Goal: Task Accomplishment & Management: Use online tool/utility

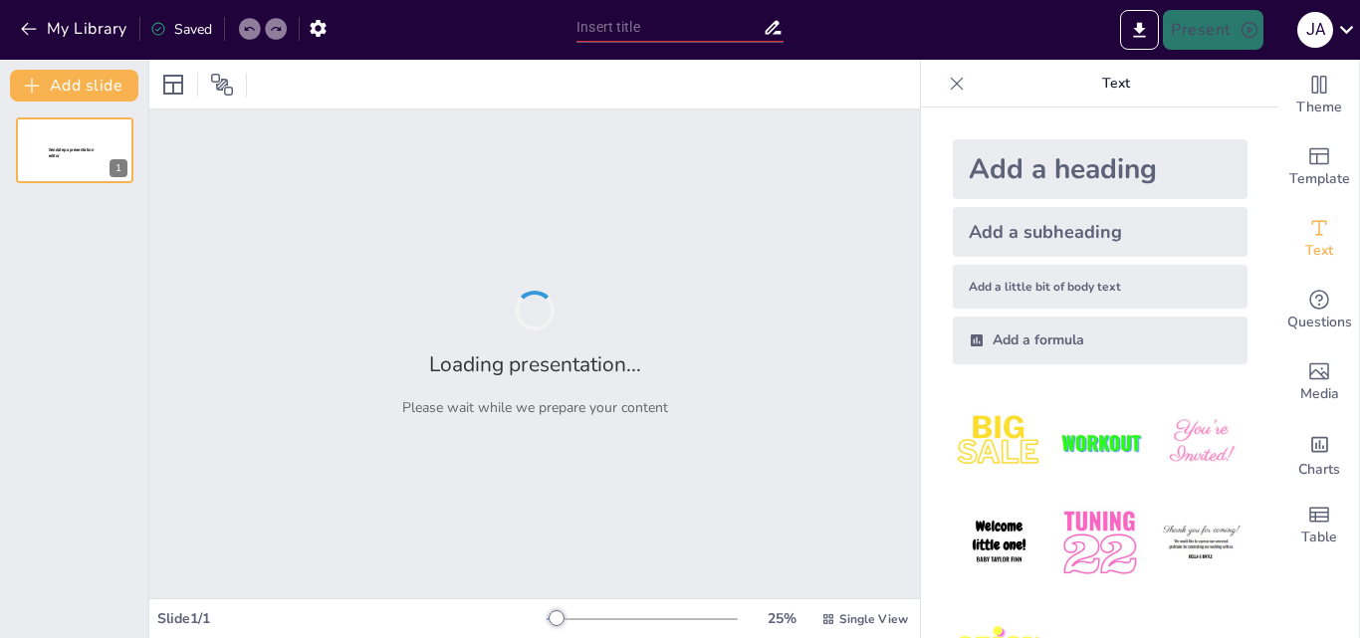
type input "La Venus de Cnido: Innovació i Estètica en l'Escultura Grega"
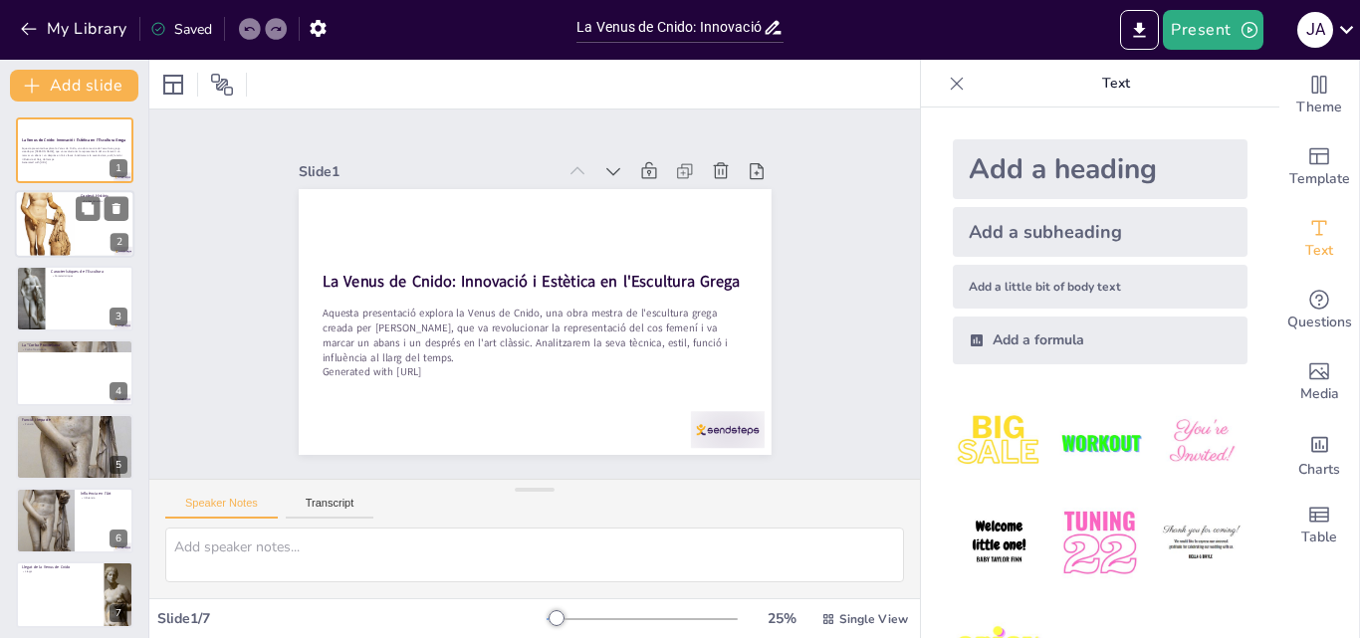
click at [52, 223] on div at bounding box center [45, 224] width 60 height 112
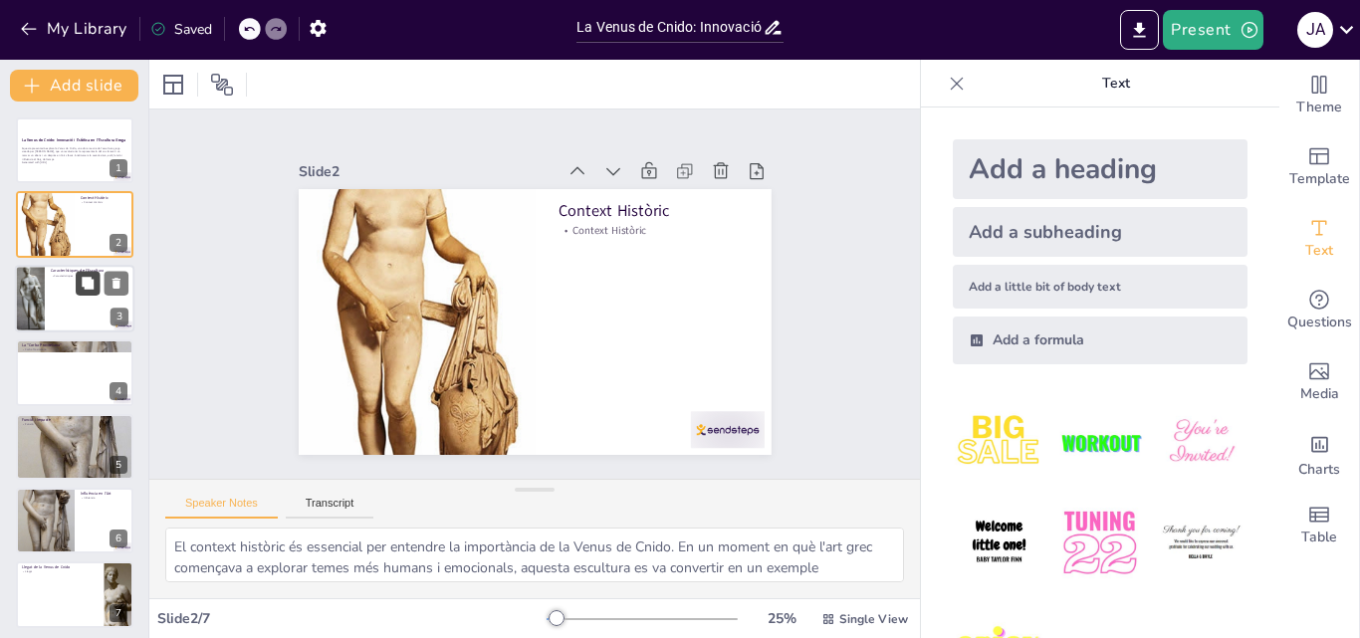
click at [81, 286] on icon at bounding box center [88, 283] width 14 height 14
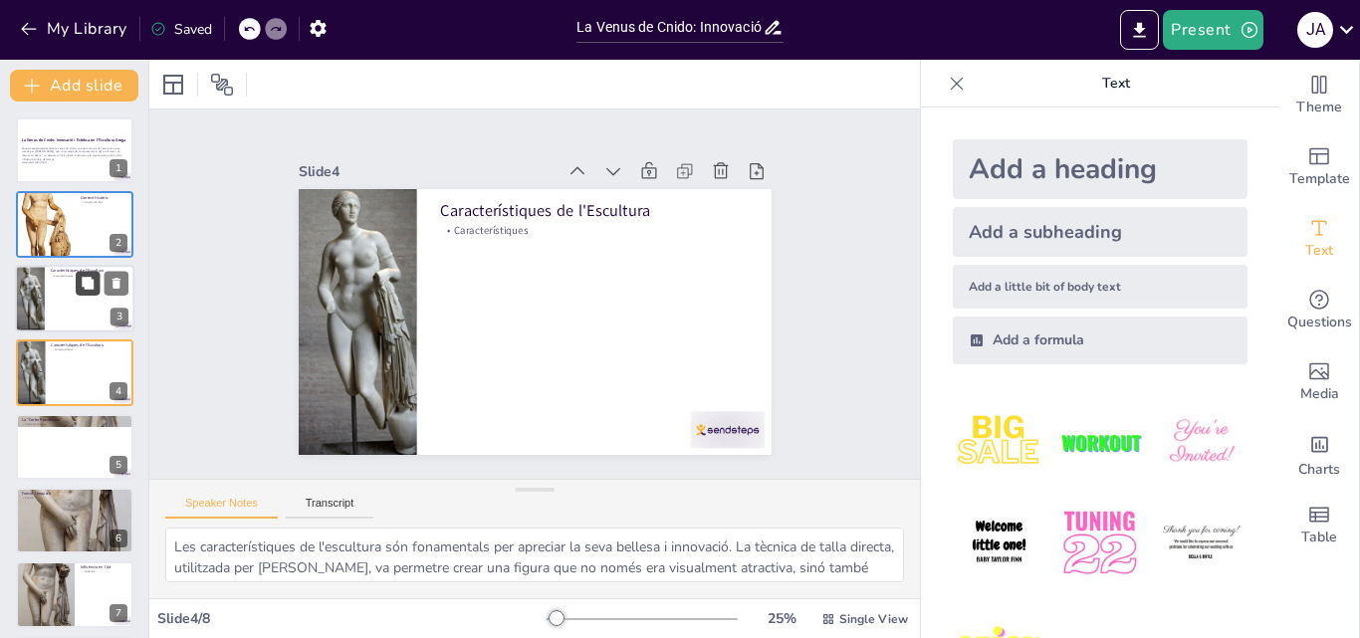
scroll to position [3, 0]
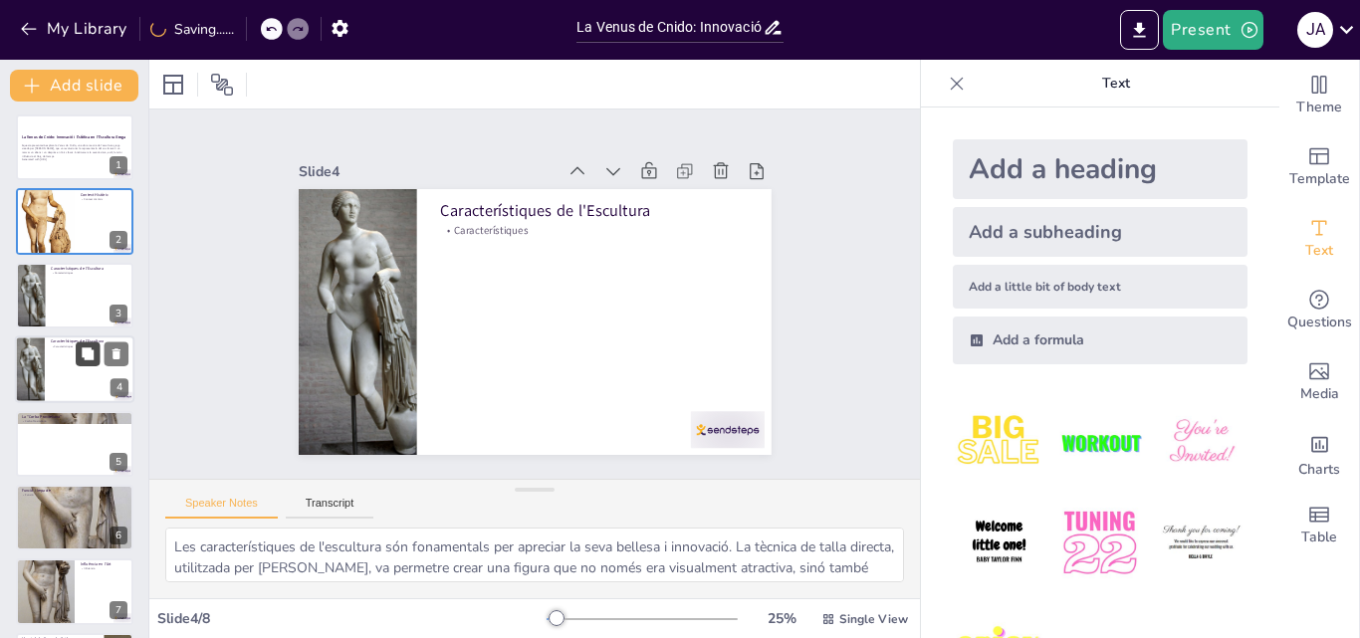
click at [76, 349] on button at bounding box center [88, 355] width 24 height 24
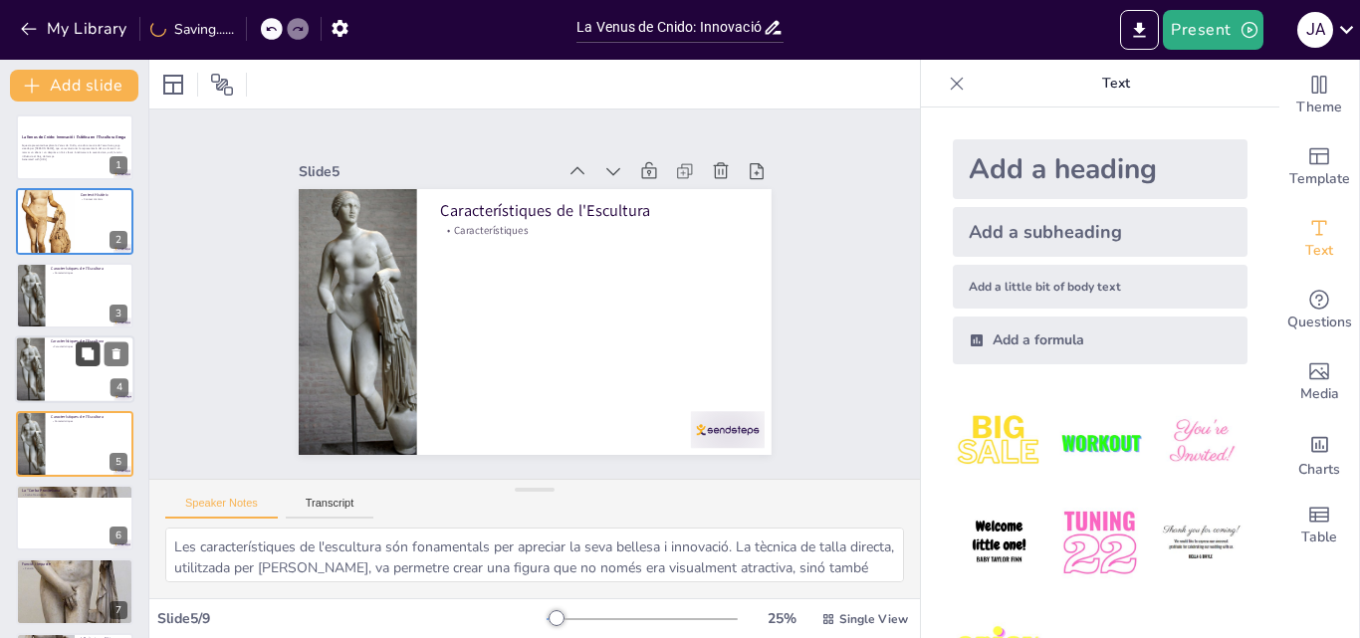
scroll to position [77, 0]
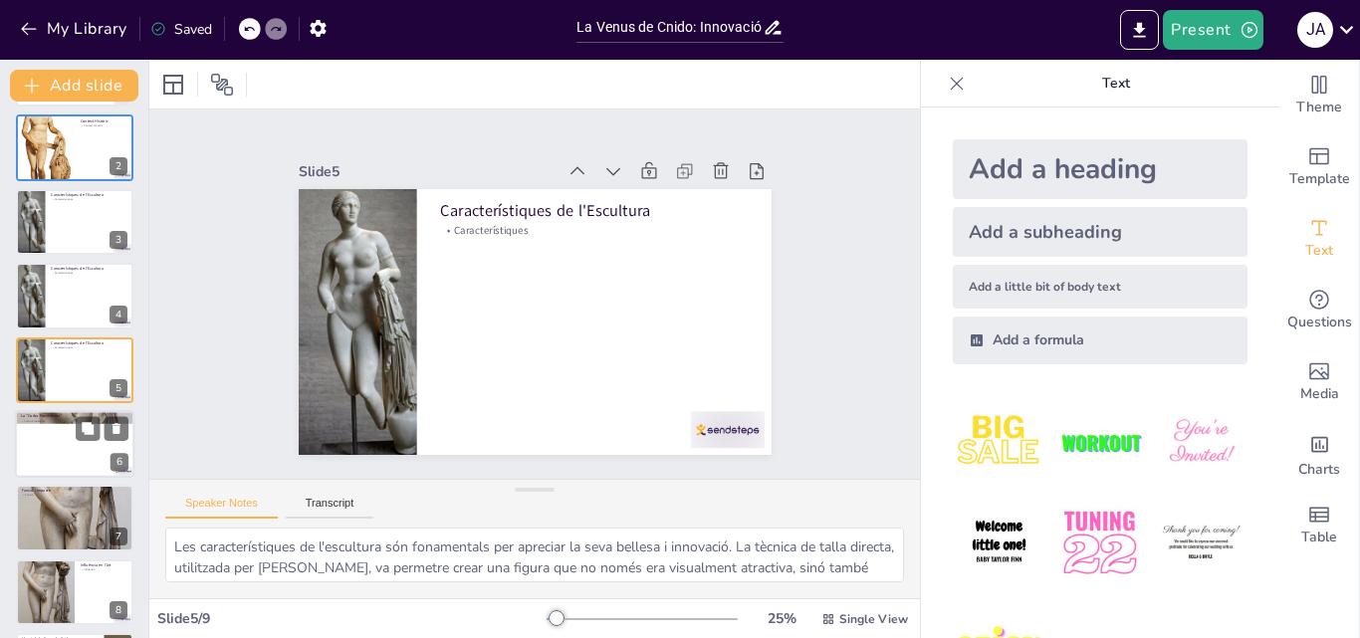
click at [60, 432] on div at bounding box center [74, 444] width 119 height 68
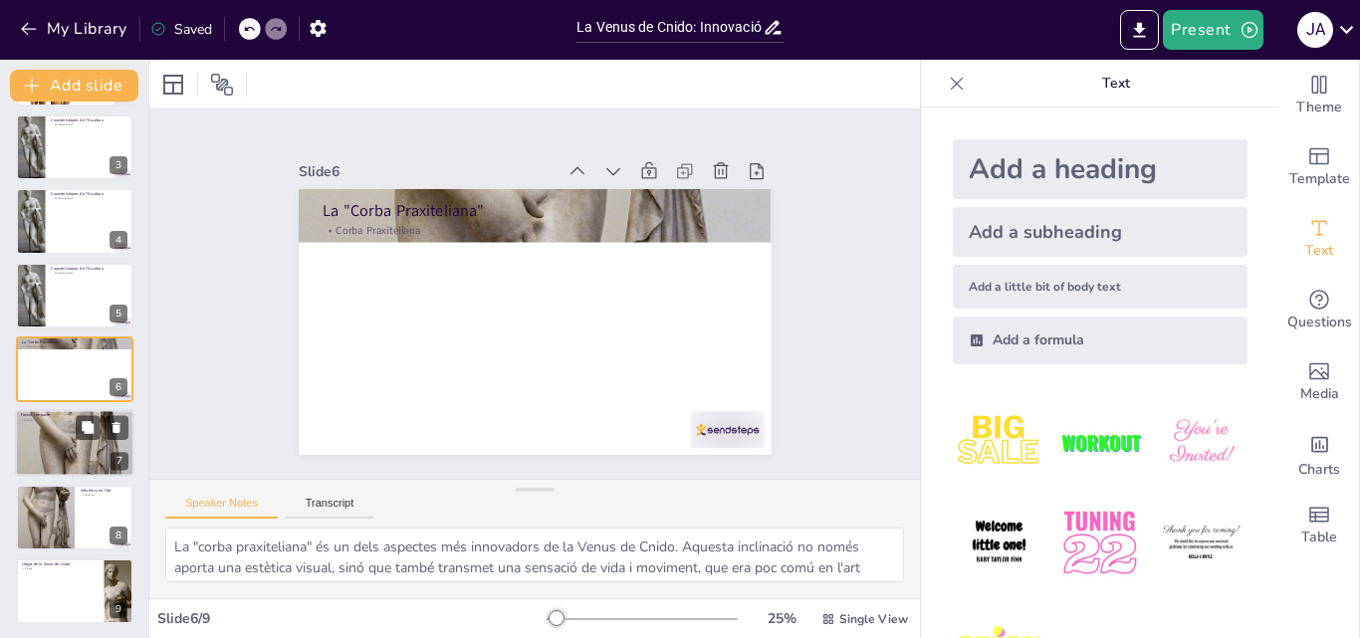
click at [71, 436] on div at bounding box center [74, 444] width 119 height 280
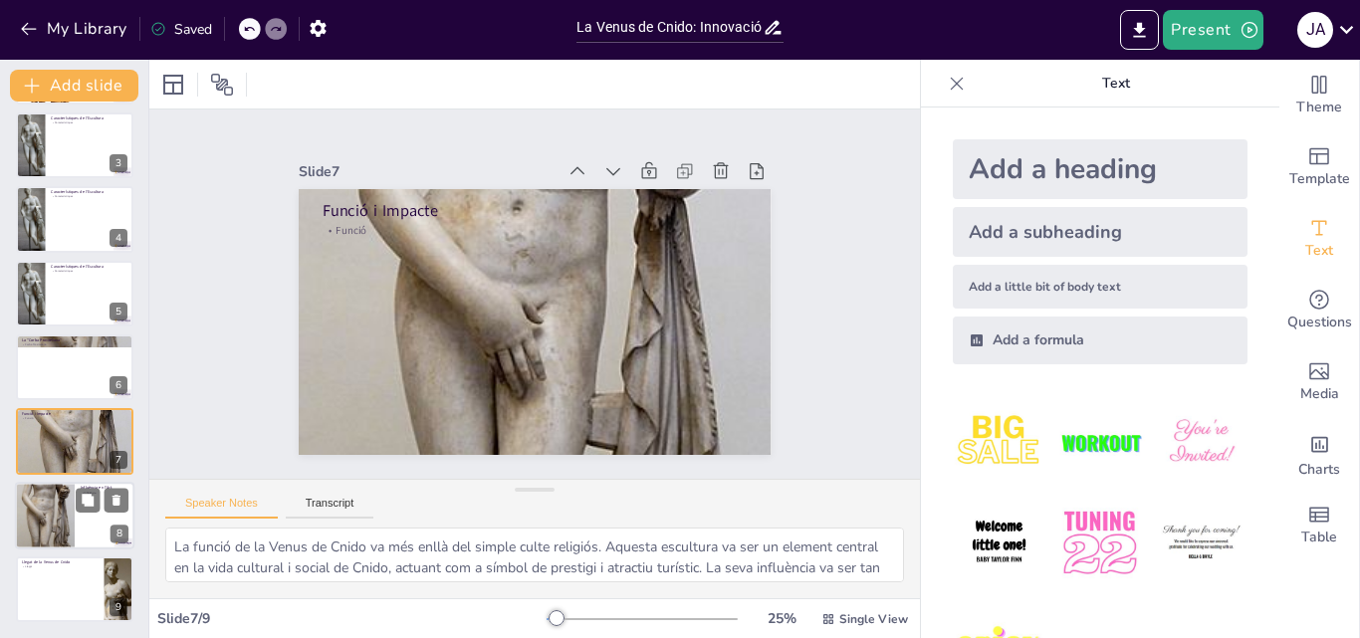
click at [28, 507] on div at bounding box center [45, 515] width 60 height 144
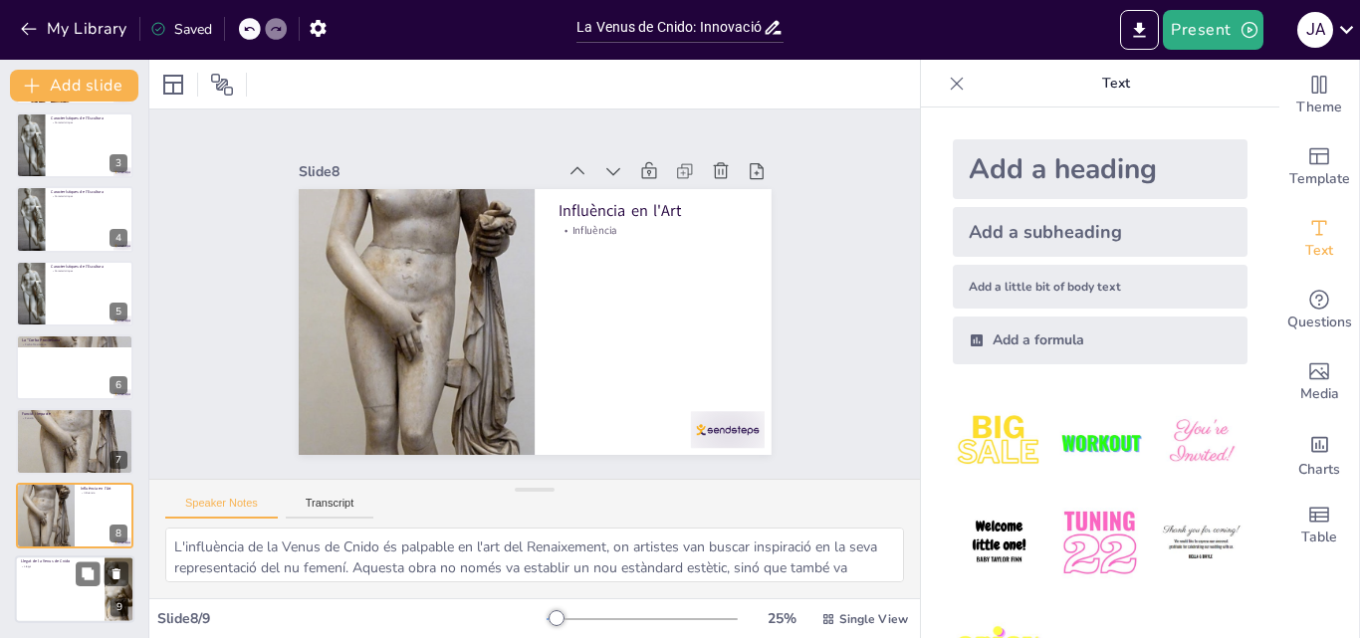
click at [77, 595] on div at bounding box center [74, 590] width 119 height 68
type textarea "El llegat de la Venus de Cnido és immens i continua influenciant l'art fins avu…"
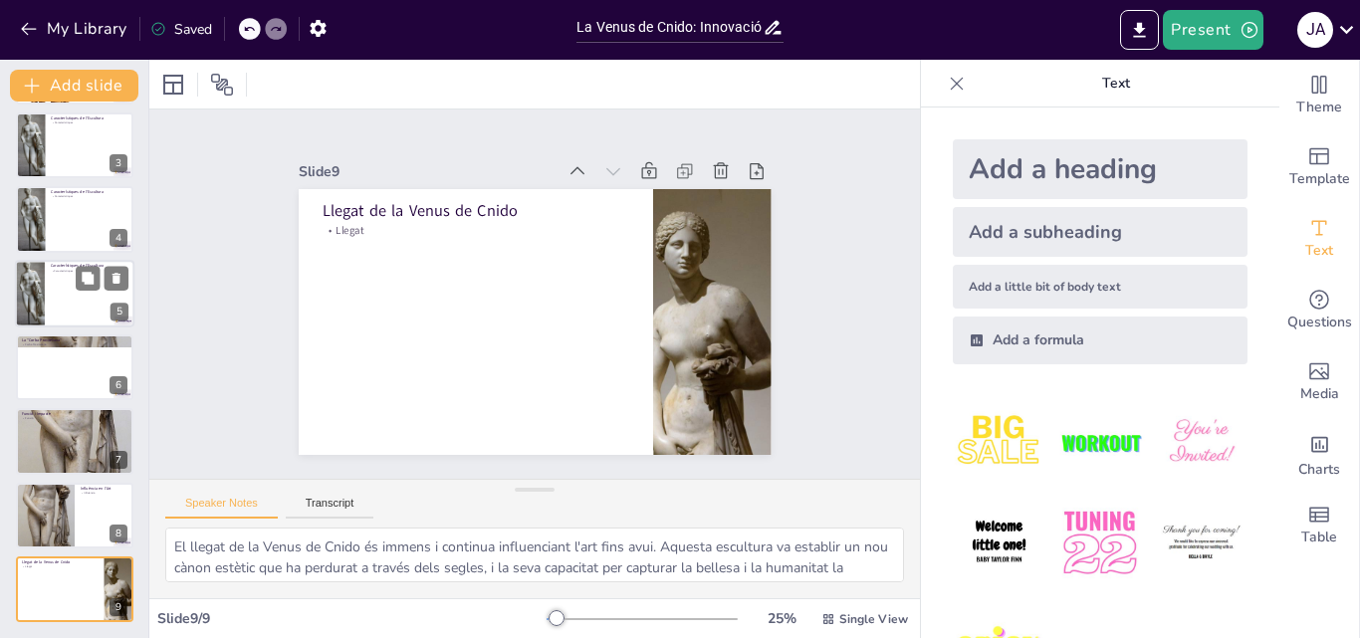
scroll to position [0, 0]
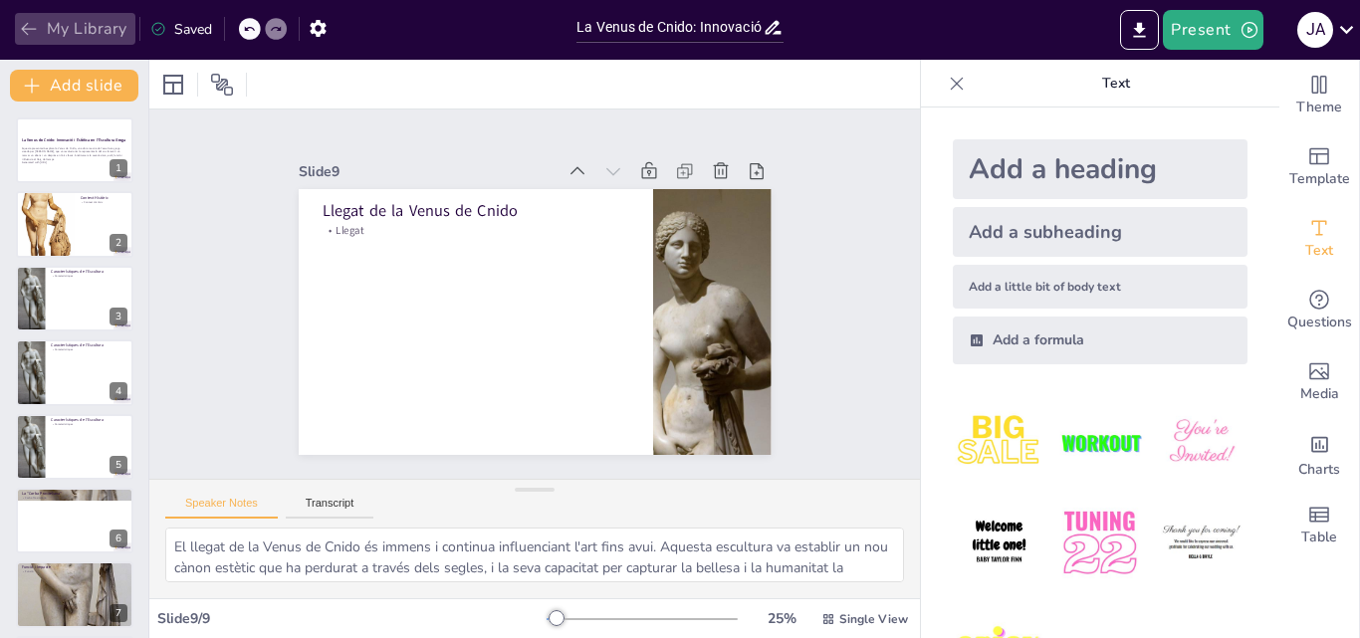
click at [22, 27] on icon "button" at bounding box center [29, 29] width 20 height 20
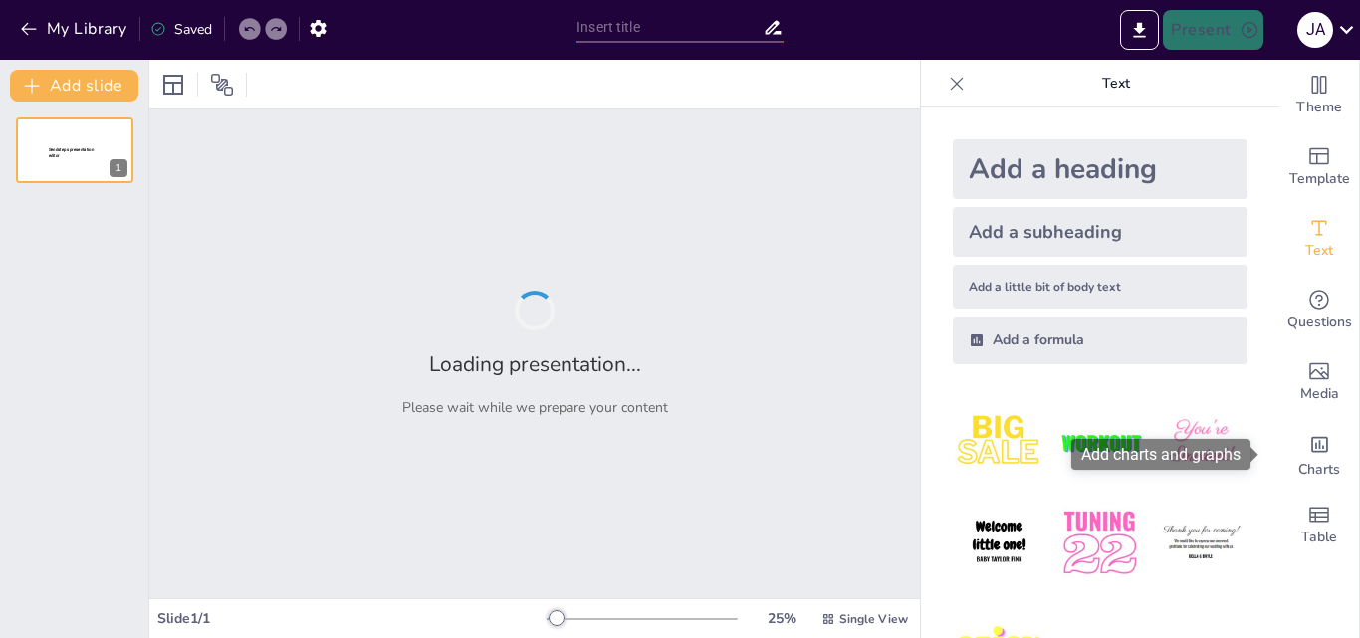
type input "La Venus de Cnido: Innovació i Estètica en l'Escultura Grega"
type input "La Venus de Cnido: Innovació i Representació del Cos Femení a l'Antiguitat"
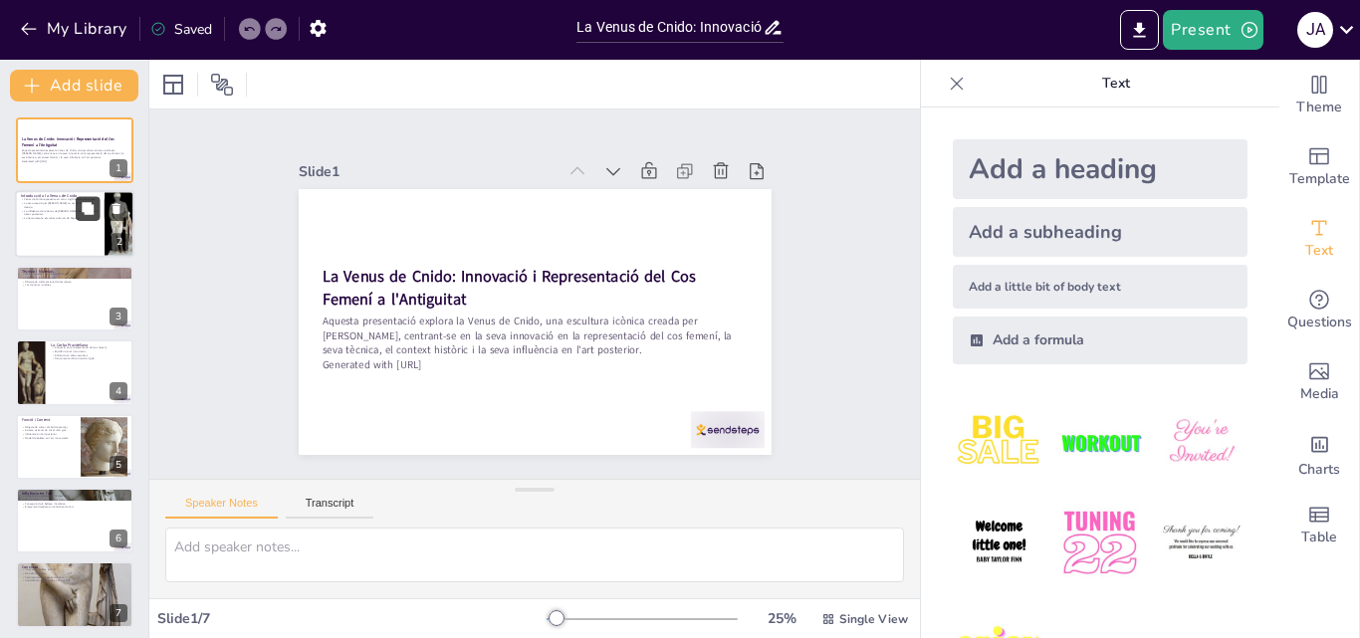
click at [79, 197] on button at bounding box center [88, 209] width 24 height 24
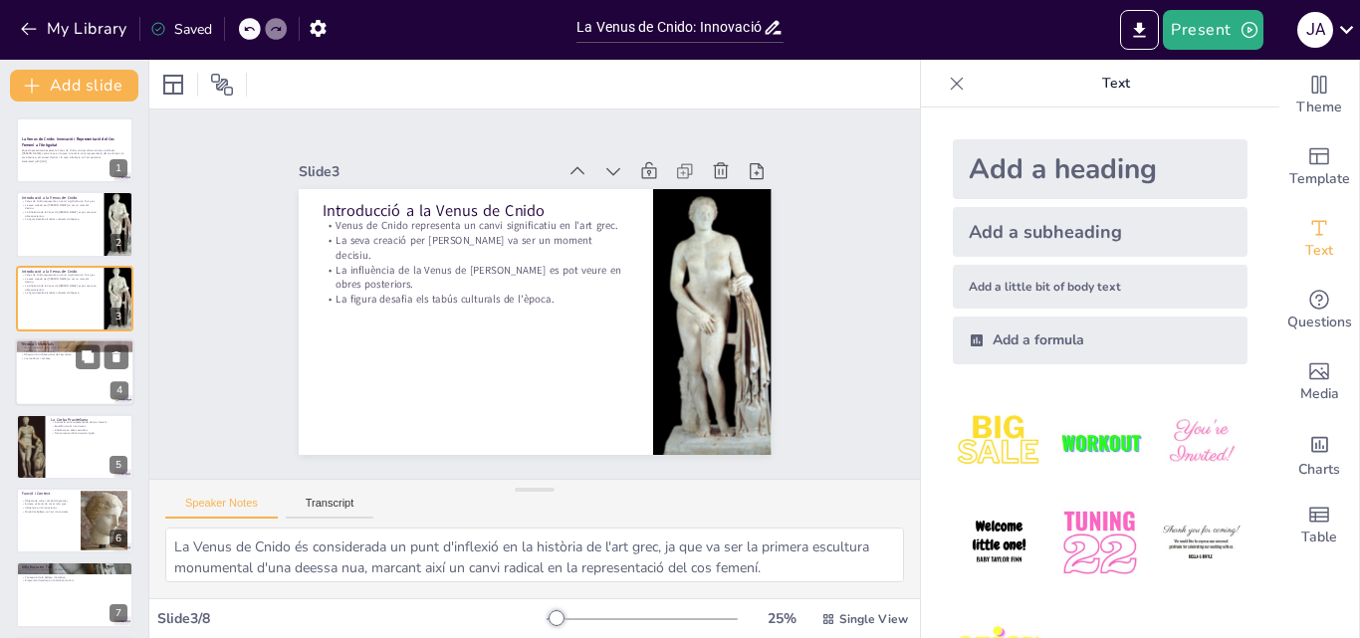
click at [75, 351] on p "Tècnica de la talla directa." at bounding box center [75, 352] width 108 height 4
type textarea "El màrbre de [PERSON_NAME] és conegut per la seva qualitat i puresa, i la seva …"
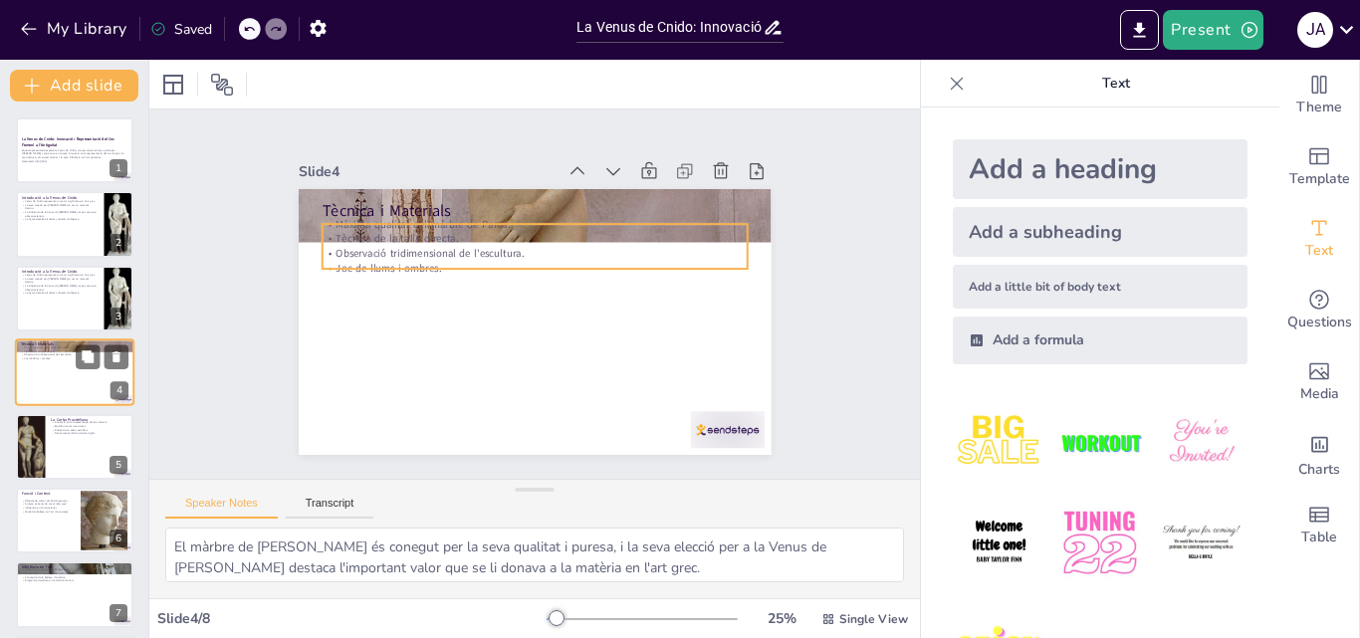
scroll to position [3, 0]
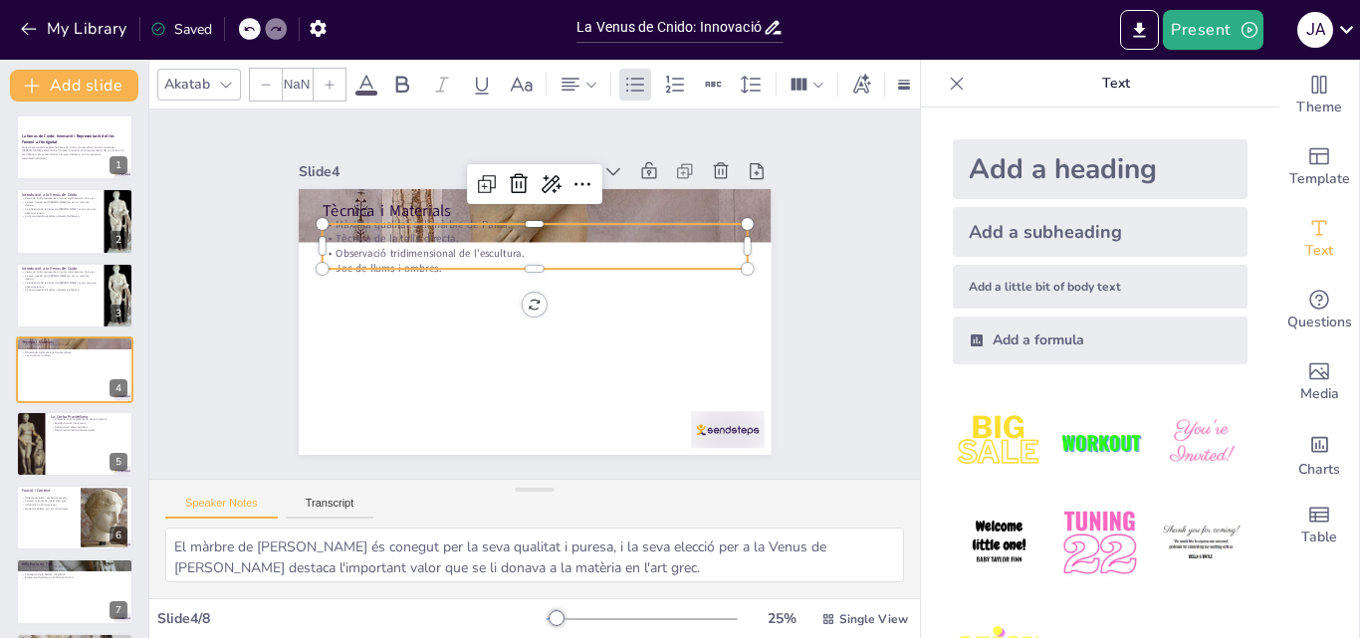
type input "32"
click at [545, 247] on p "Observació tridimensional de l'escultura." at bounding box center [534, 253] width 425 height 15
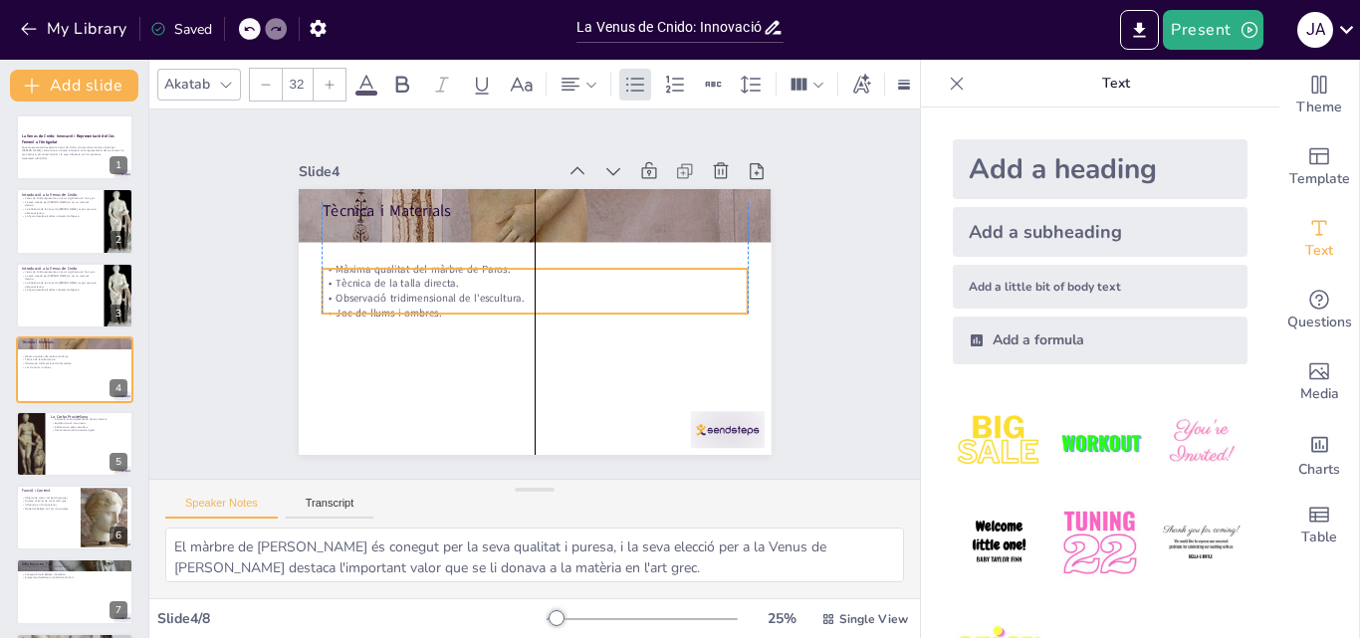
drag, startPoint x: 722, startPoint y: 238, endPoint x: 718, endPoint y: 284, distance: 46.0
click at [718, 284] on p "Tècnica de la talla directa." at bounding box center [536, 283] width 424 height 59
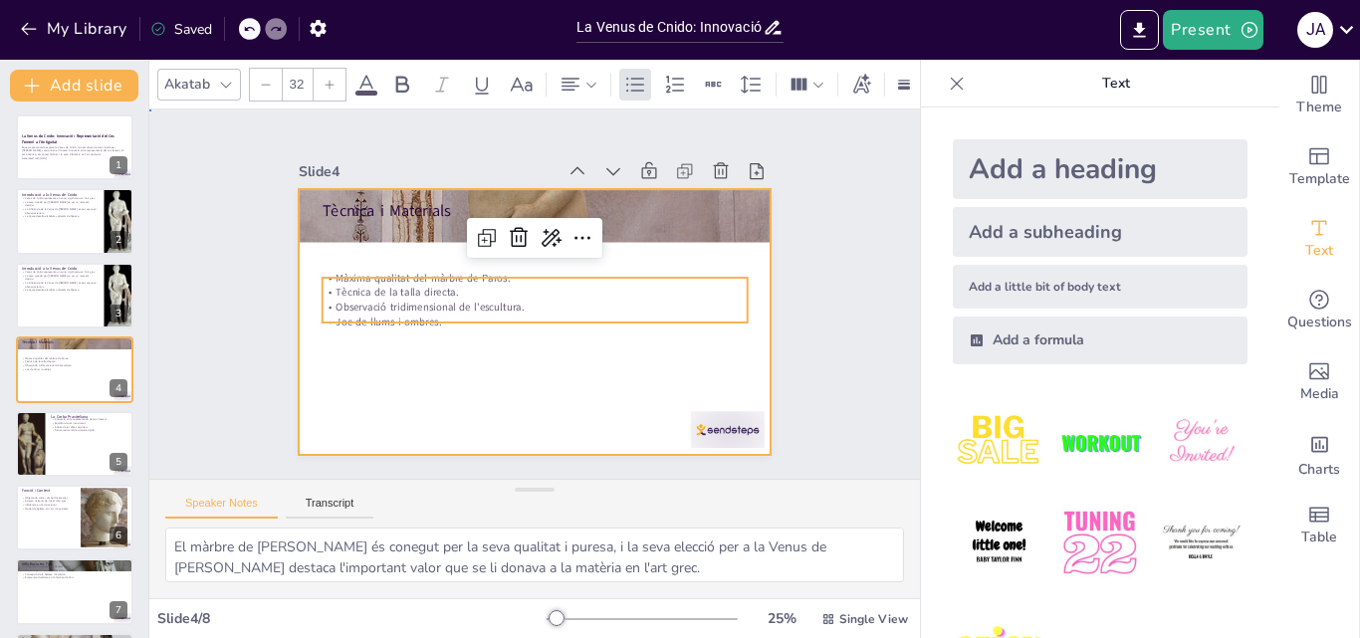
click at [634, 393] on div at bounding box center [535, 322] width 473 height 266
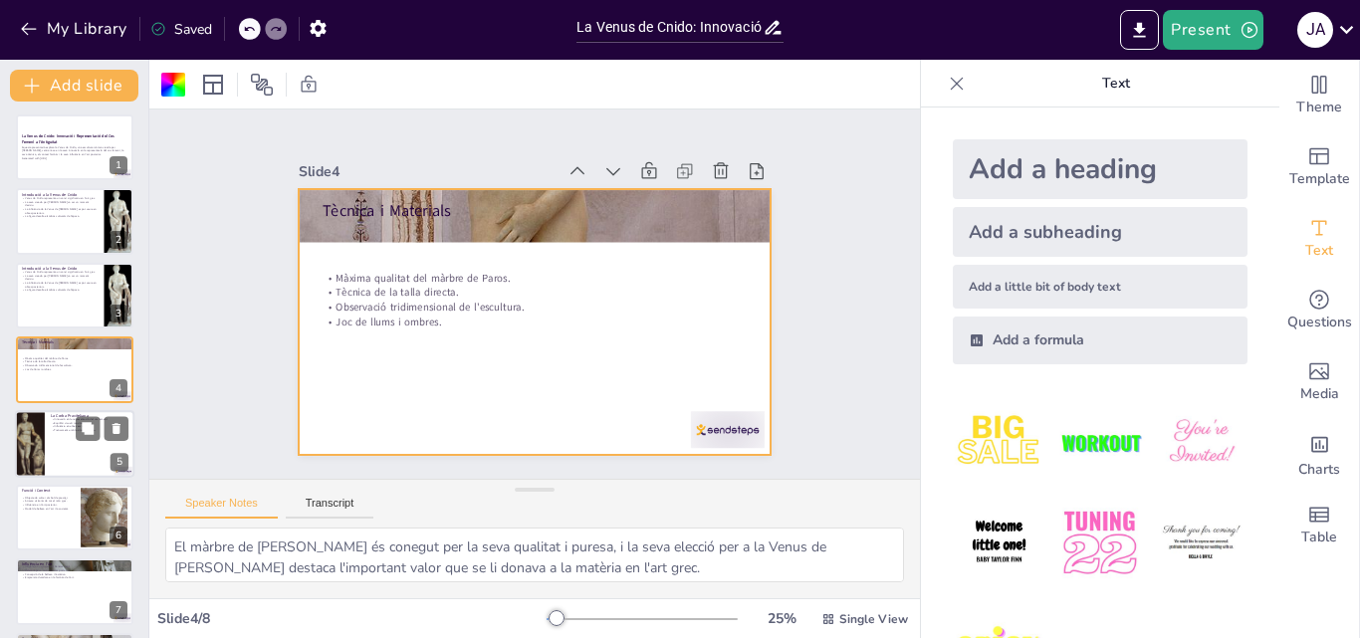
click at [54, 454] on div at bounding box center [74, 444] width 119 height 68
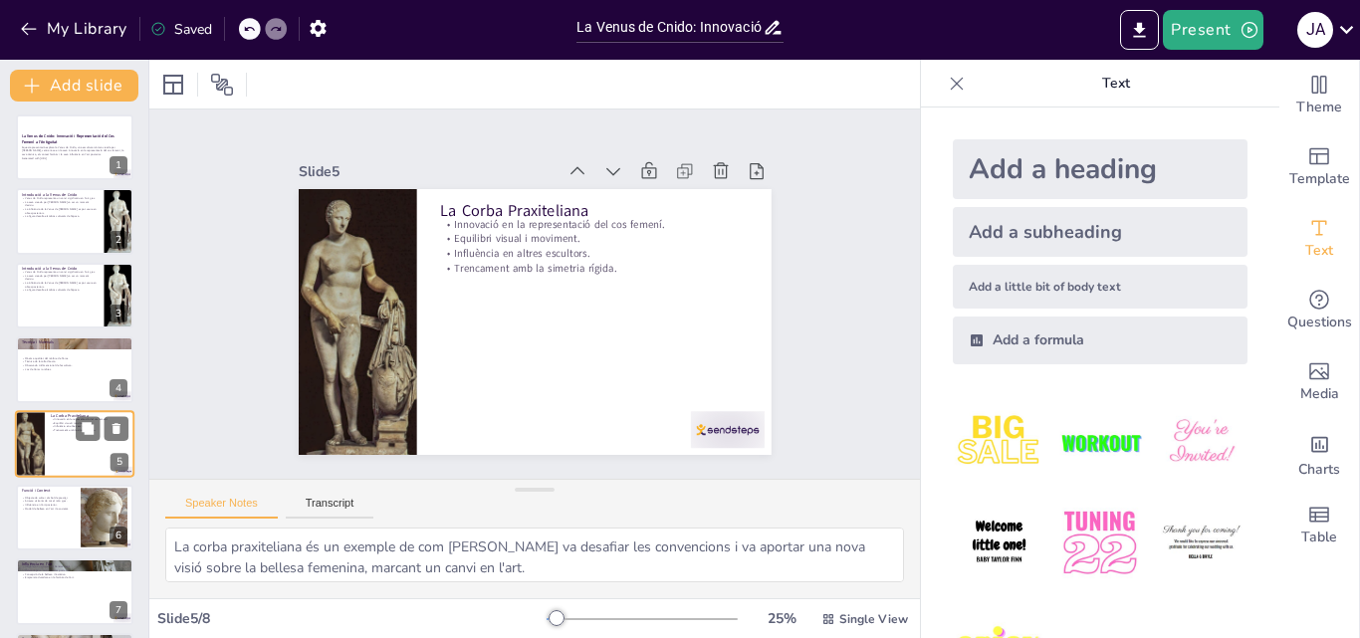
scroll to position [77, 0]
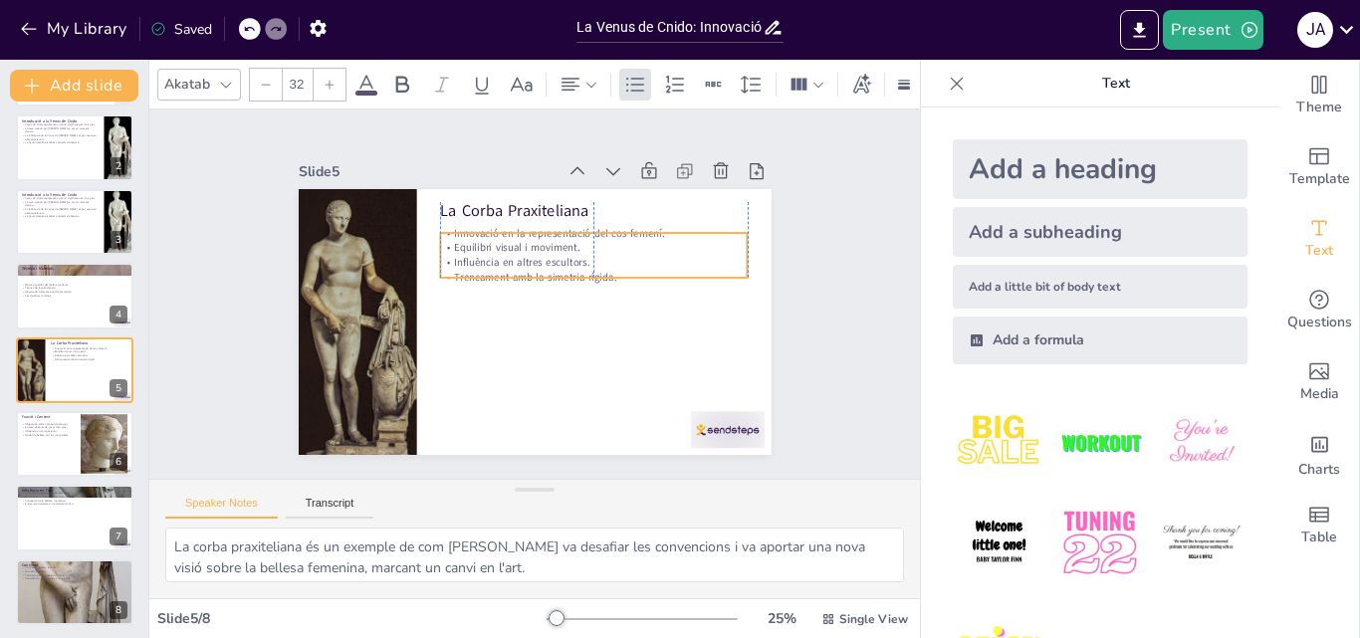
click at [535, 255] on p "Influència en altres escultors." at bounding box center [594, 262] width 308 height 15
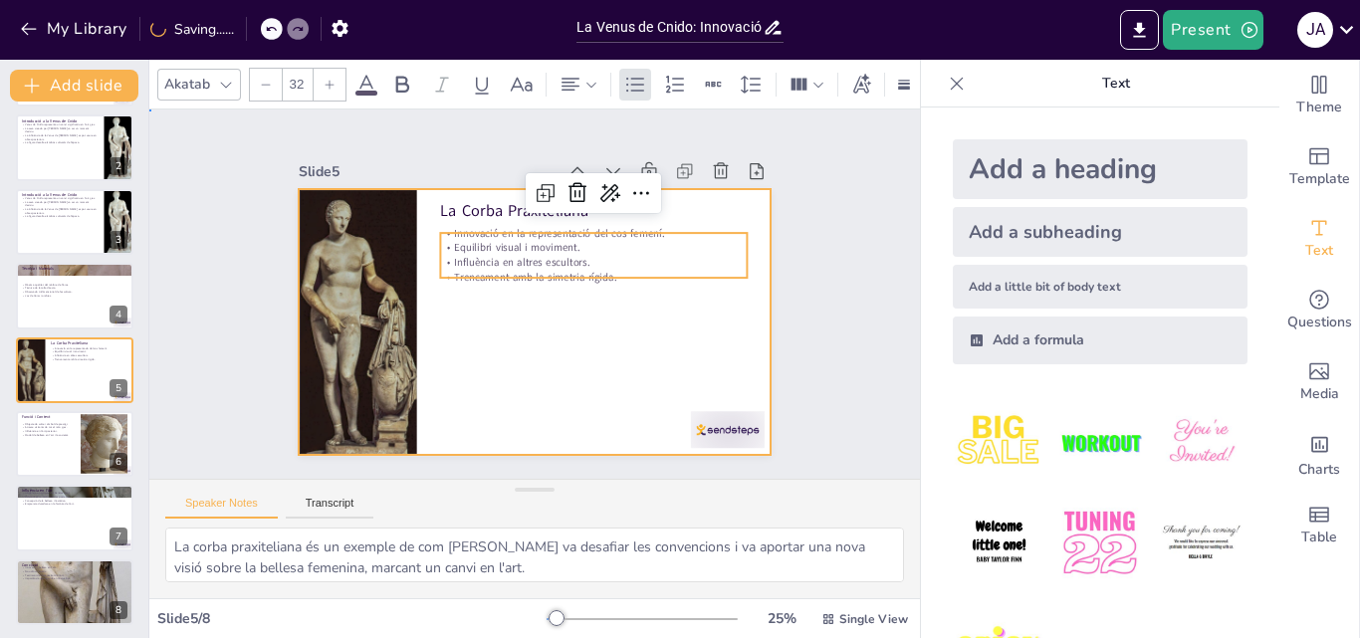
click at [532, 300] on div at bounding box center [535, 322] width 473 height 266
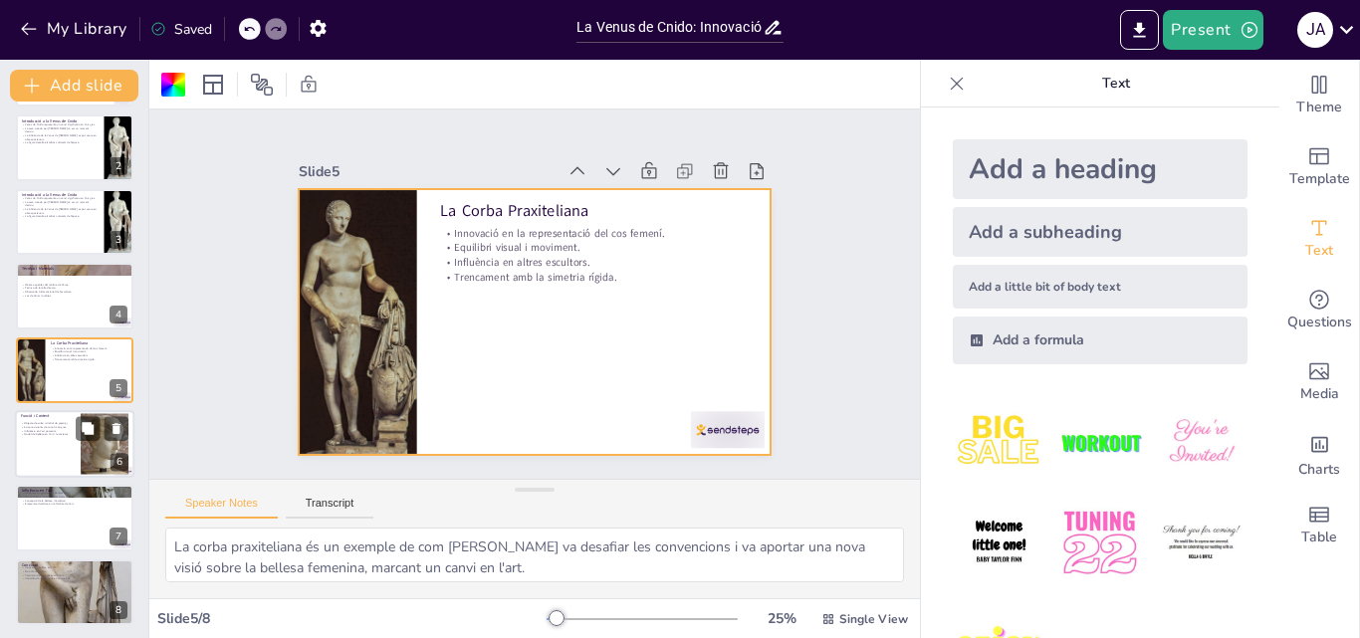
scroll to position [80, 0]
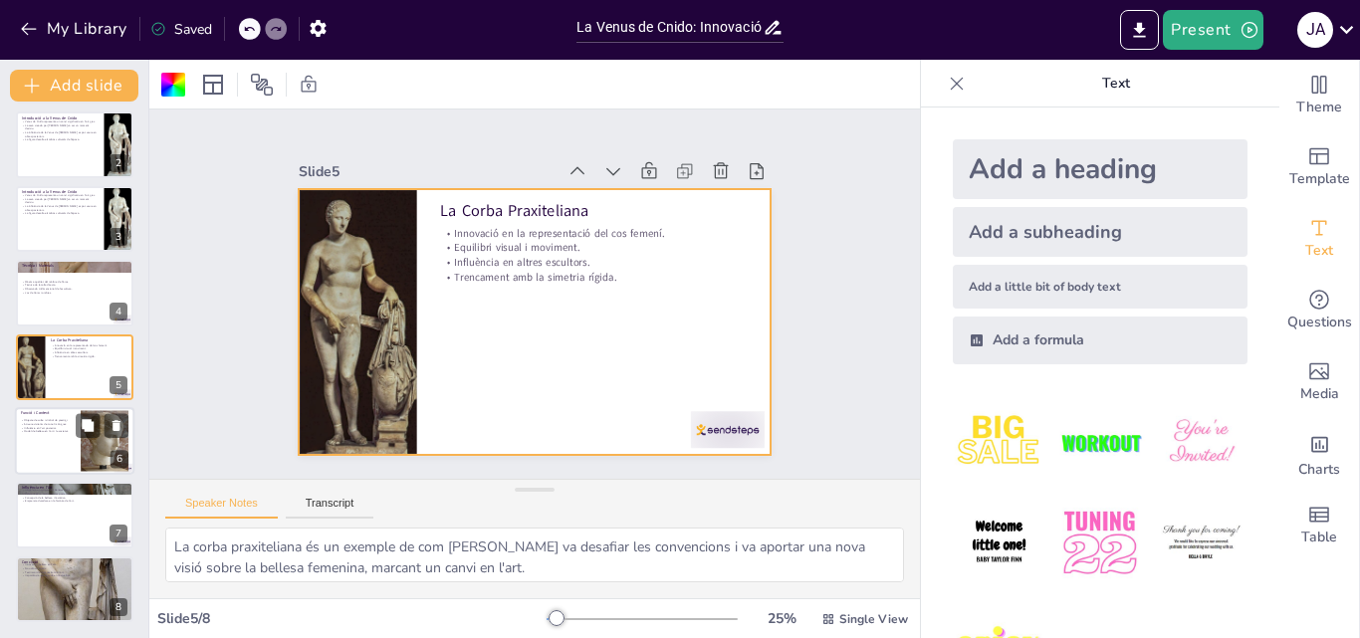
click at [60, 437] on div at bounding box center [74, 441] width 119 height 68
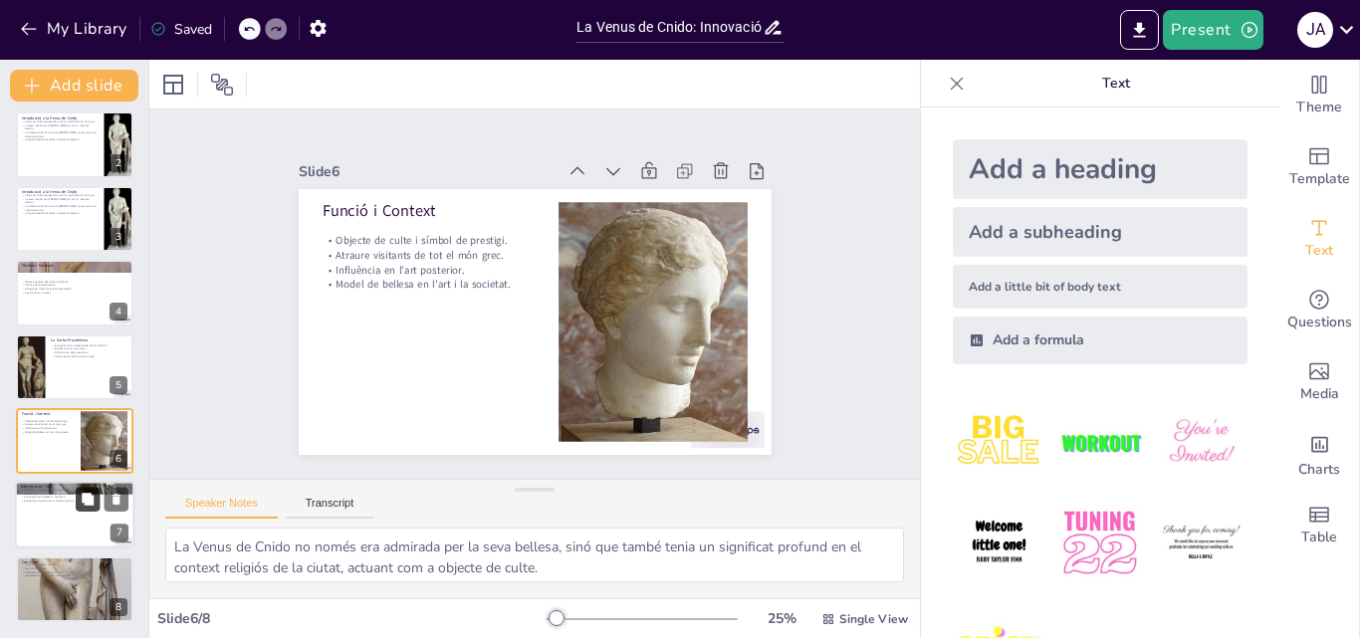
click at [77, 500] on button at bounding box center [88, 500] width 24 height 24
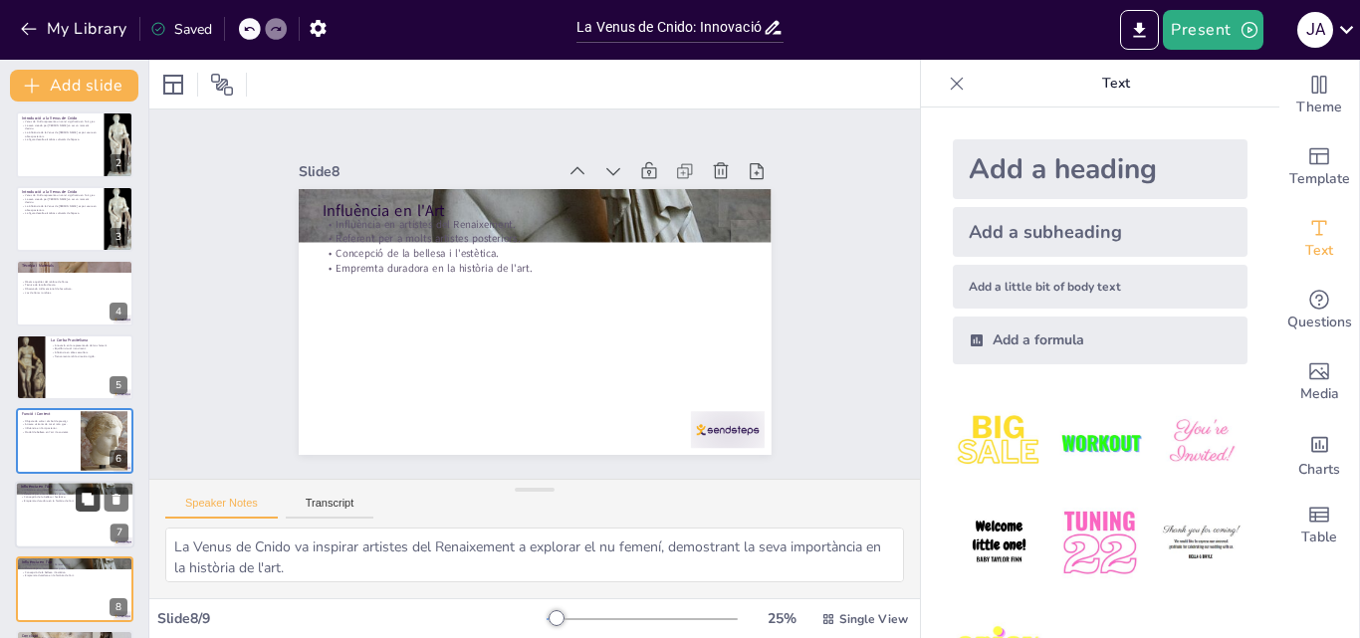
scroll to position [153, 0]
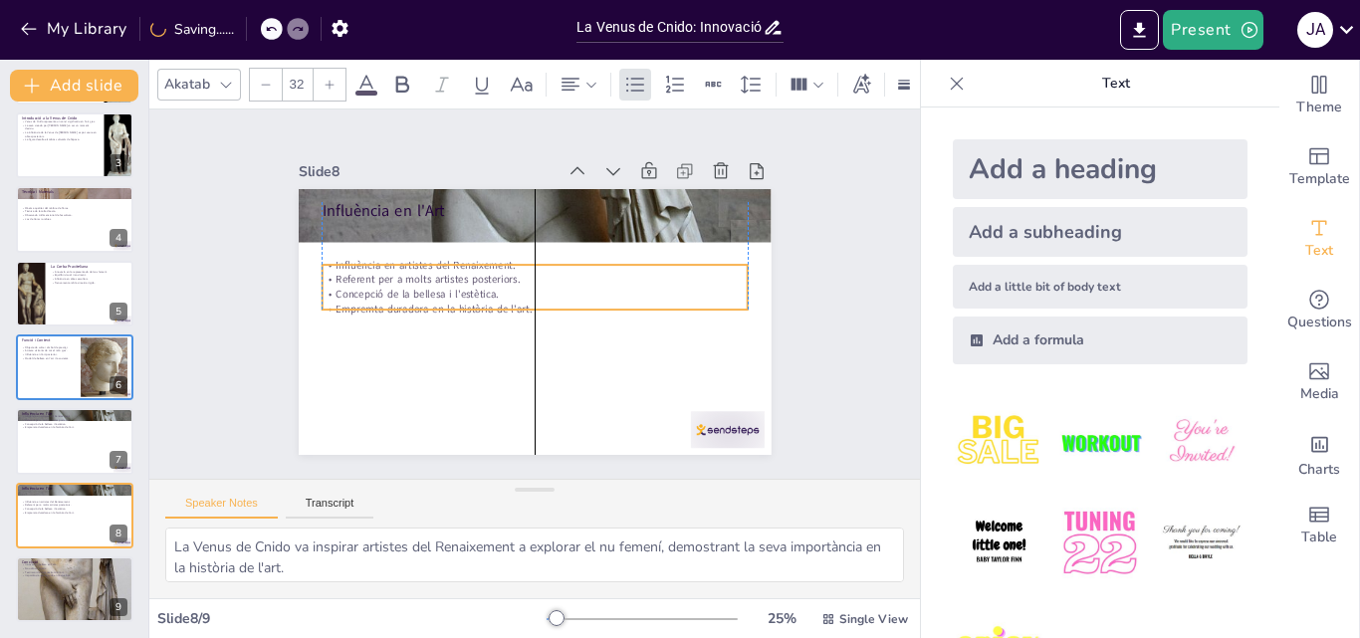
drag, startPoint x: 436, startPoint y: 230, endPoint x: 428, endPoint y: 269, distance: 39.6
click at [428, 269] on p "Referent per a molts artistes posteriors." at bounding box center [536, 279] width 424 height 59
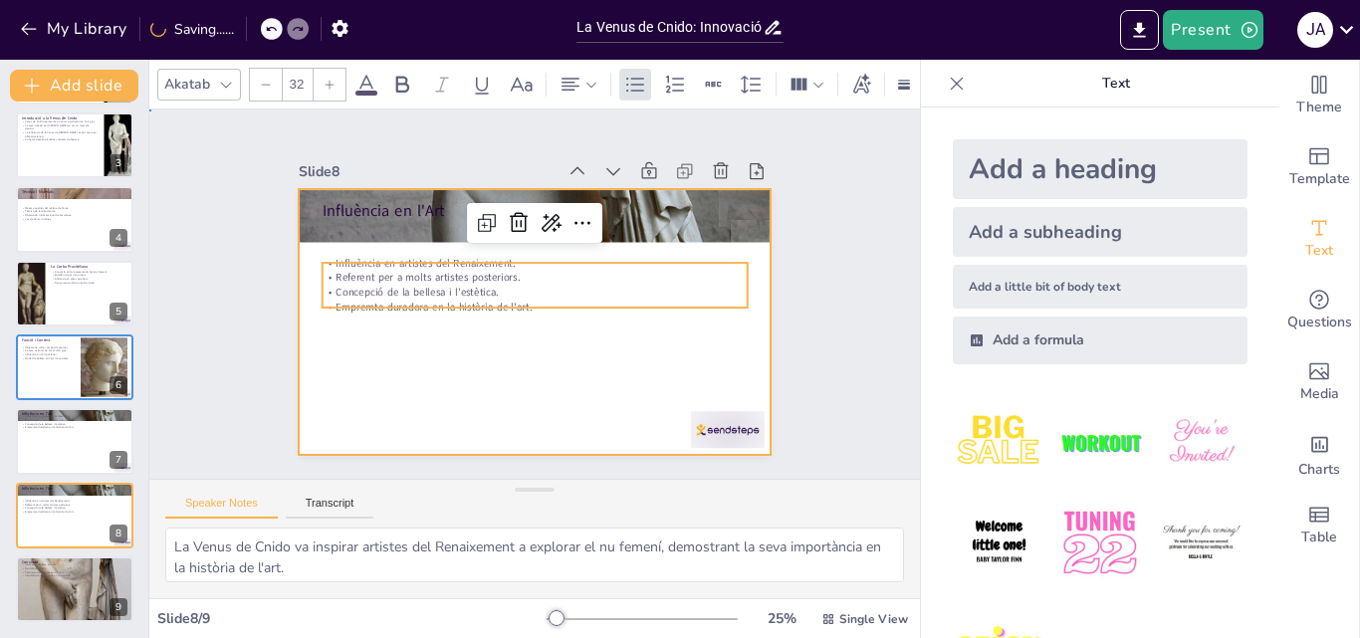
click at [405, 349] on div at bounding box center [532, 322] width 498 height 314
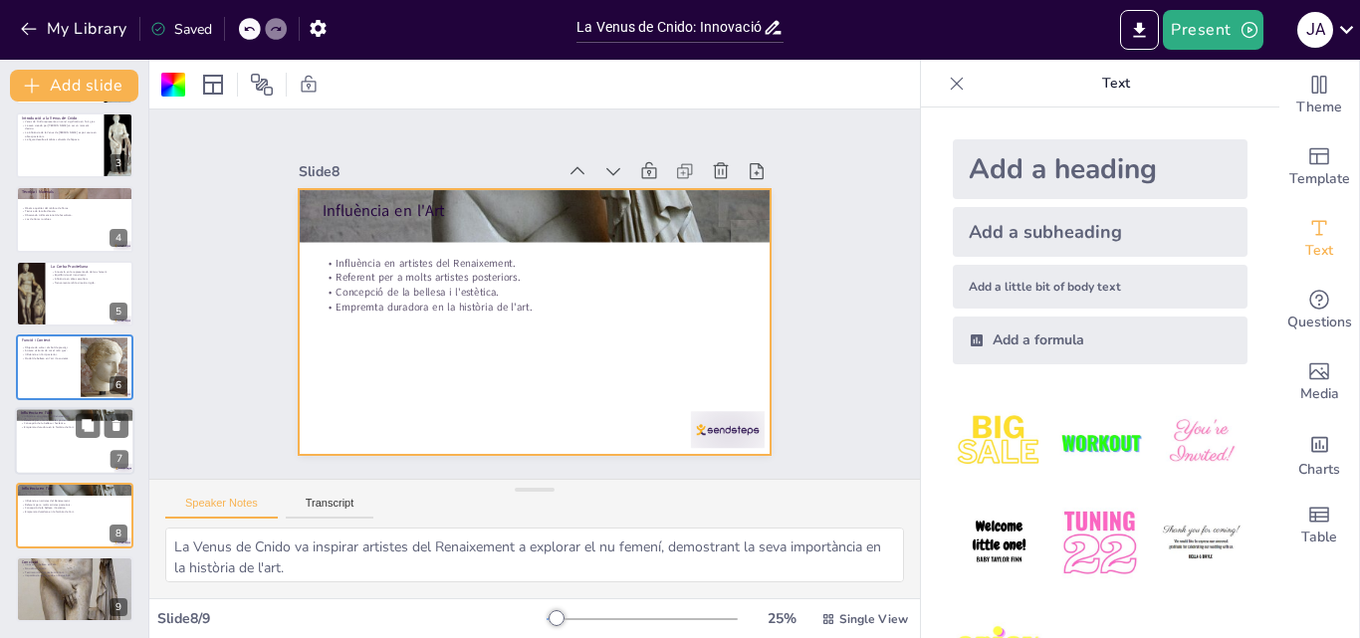
click at [80, 443] on div at bounding box center [74, 442] width 119 height 68
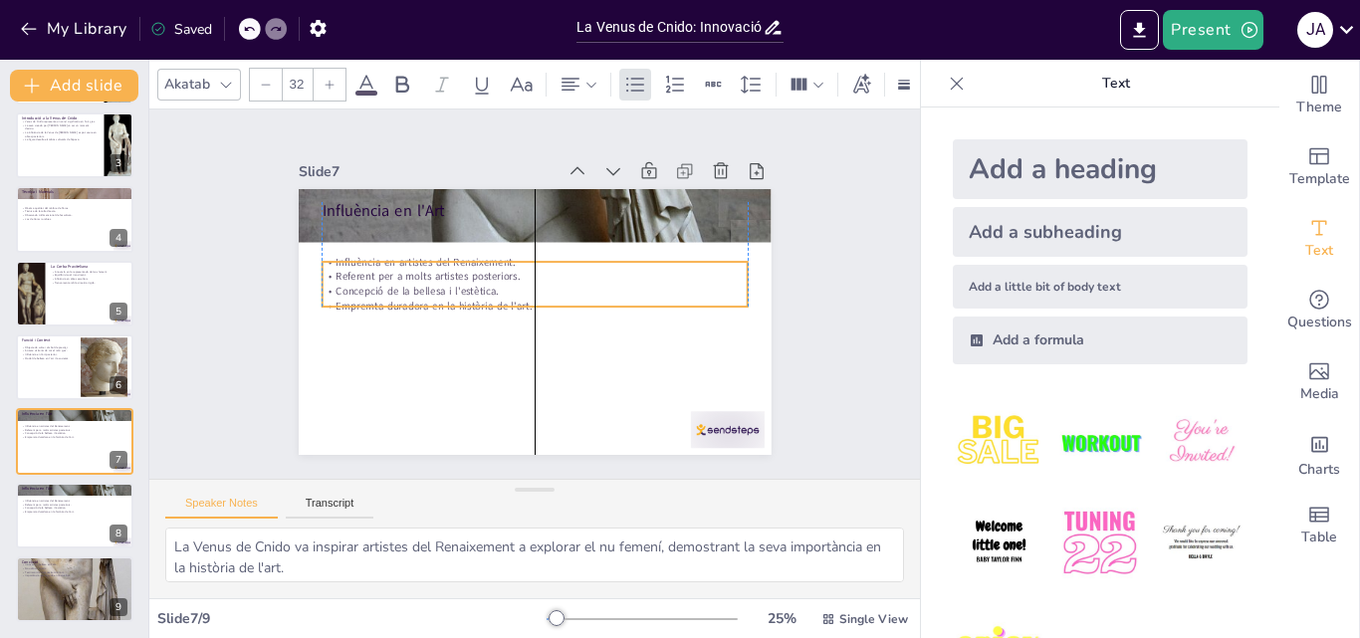
drag, startPoint x: 455, startPoint y: 226, endPoint x: 456, endPoint y: 264, distance: 37.9
click at [456, 264] on p "Referent per a molts artistes posteriors." at bounding box center [537, 276] width 424 height 59
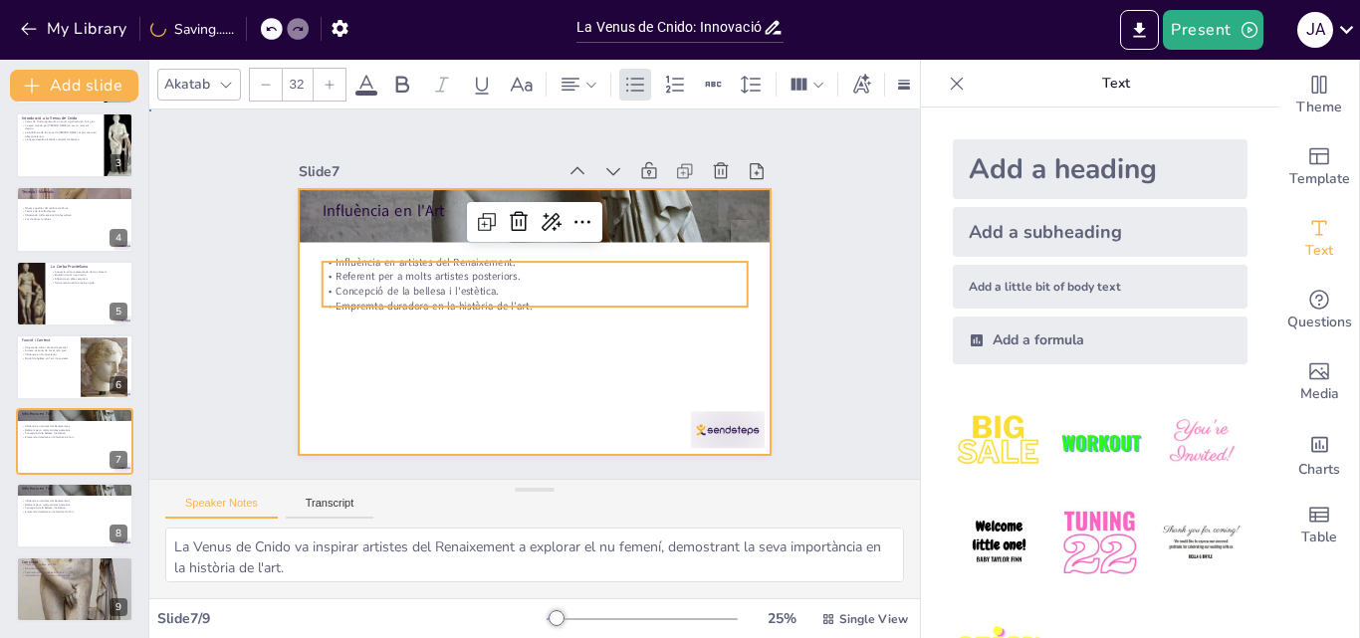
click at [374, 376] on div at bounding box center [532, 322] width 498 height 314
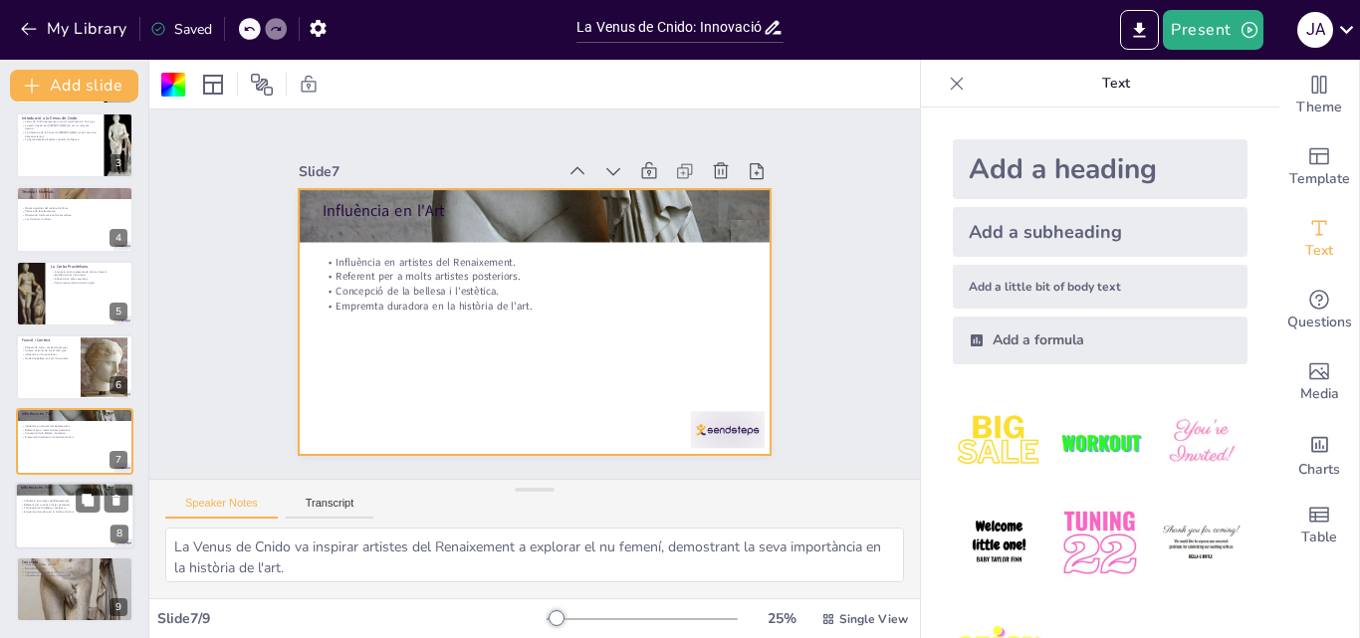
click at [53, 510] on p "Empremta duradora en la història de l'art." at bounding box center [75, 512] width 108 height 4
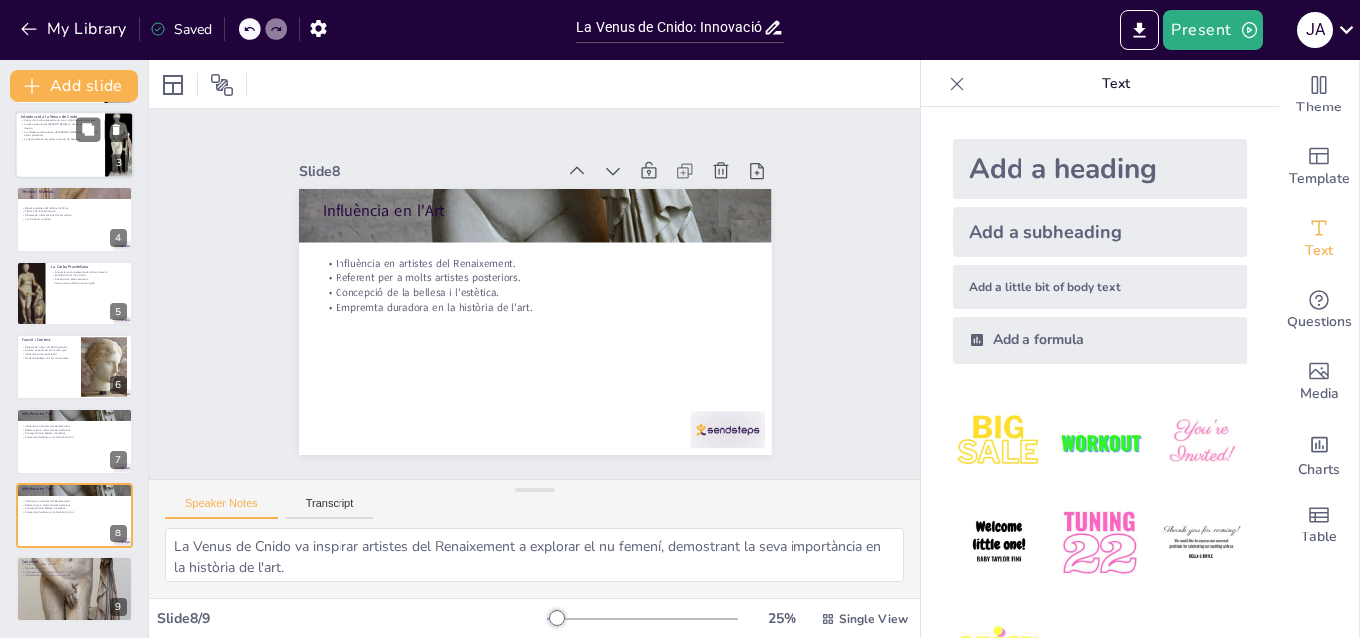
click at [43, 120] on p "Venus de Cnido representa un canvi significatiu en l'art grec." at bounding box center [60, 121] width 78 height 4
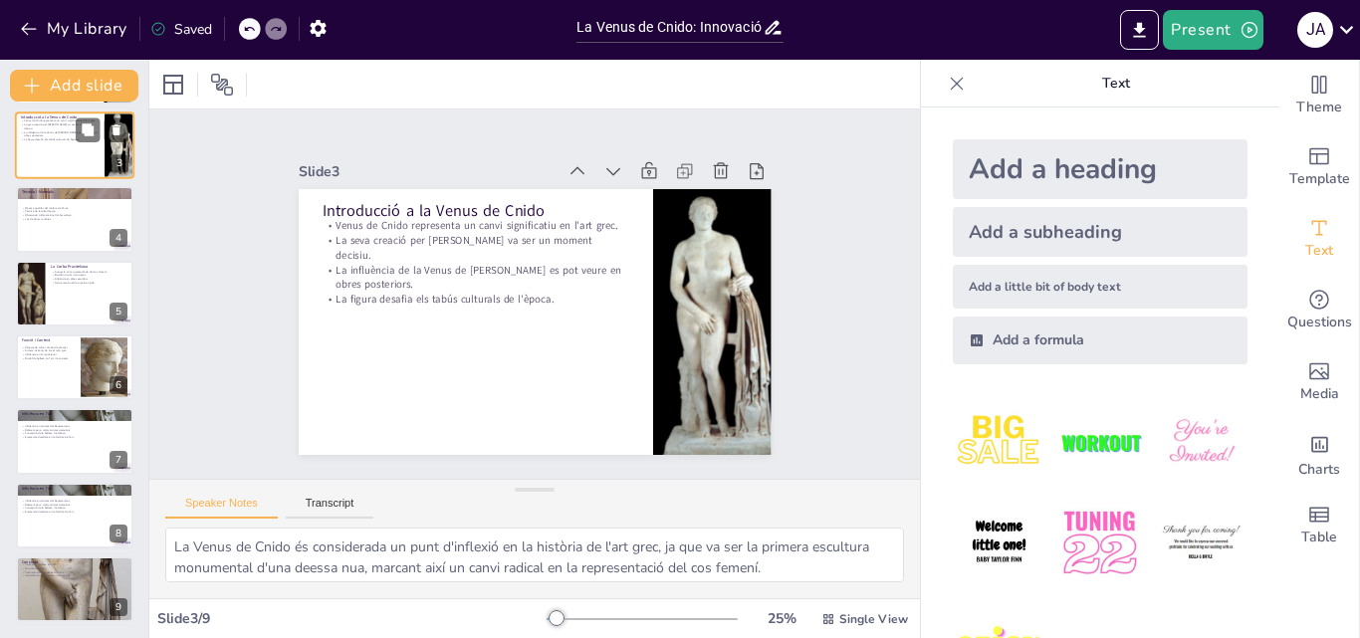
scroll to position [0, 0]
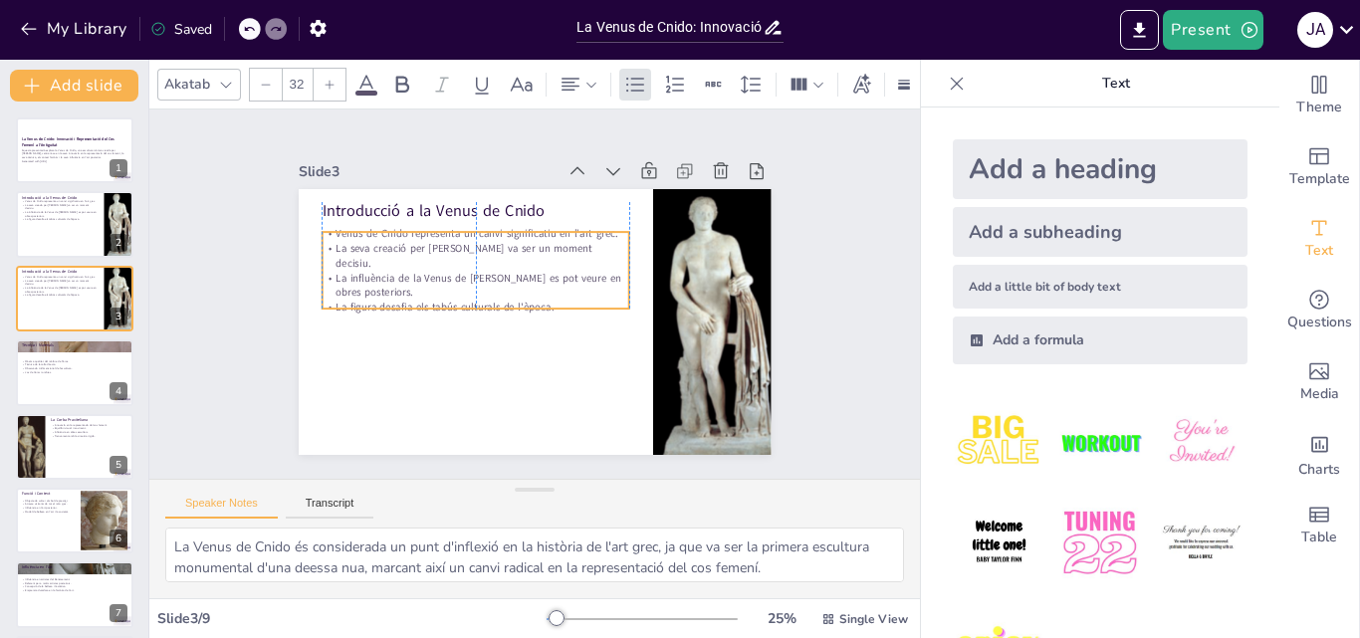
click at [416, 243] on p "La seva creació per [PERSON_NAME] va ser un moment decisiu." at bounding box center [476, 256] width 308 height 30
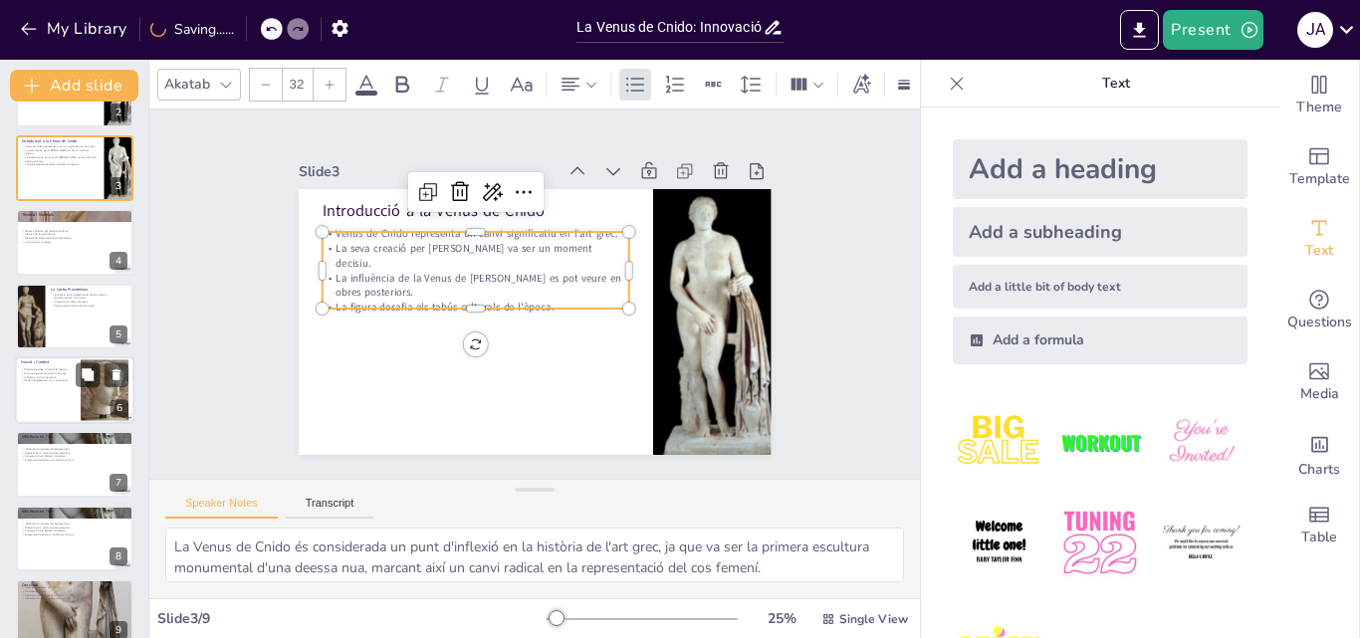
scroll to position [153, 0]
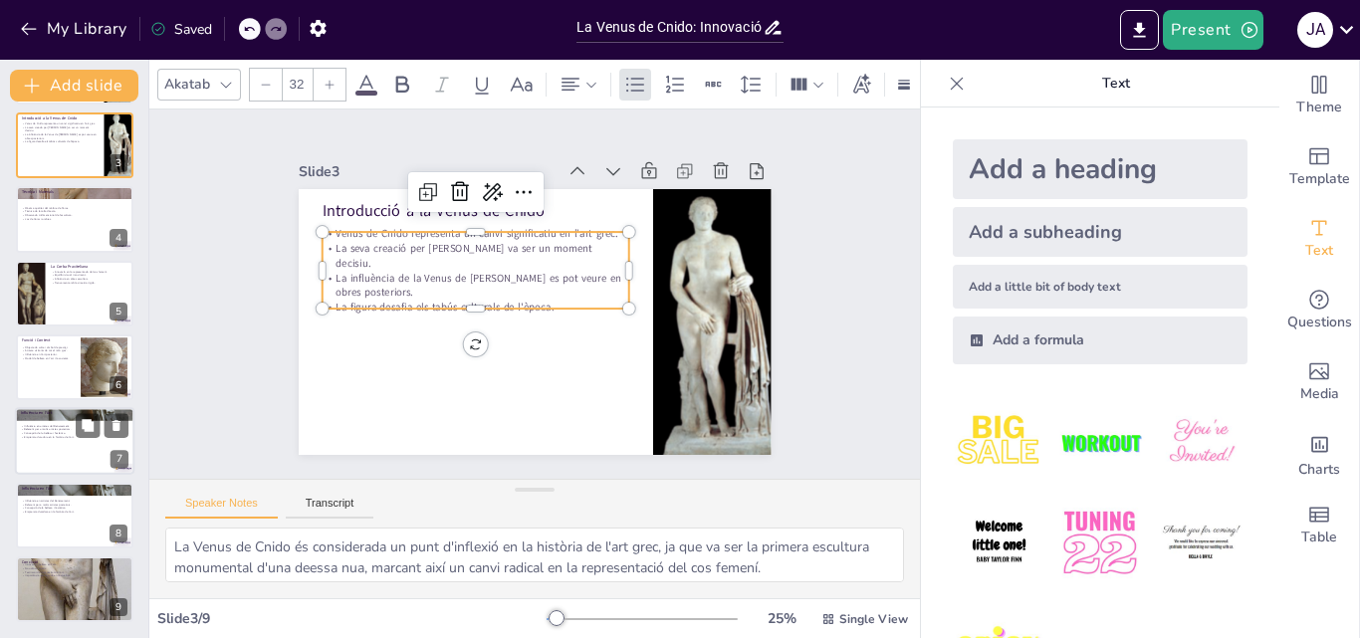
click at [66, 428] on p "Referent per a molts artistes posteriors." at bounding box center [75, 430] width 108 height 4
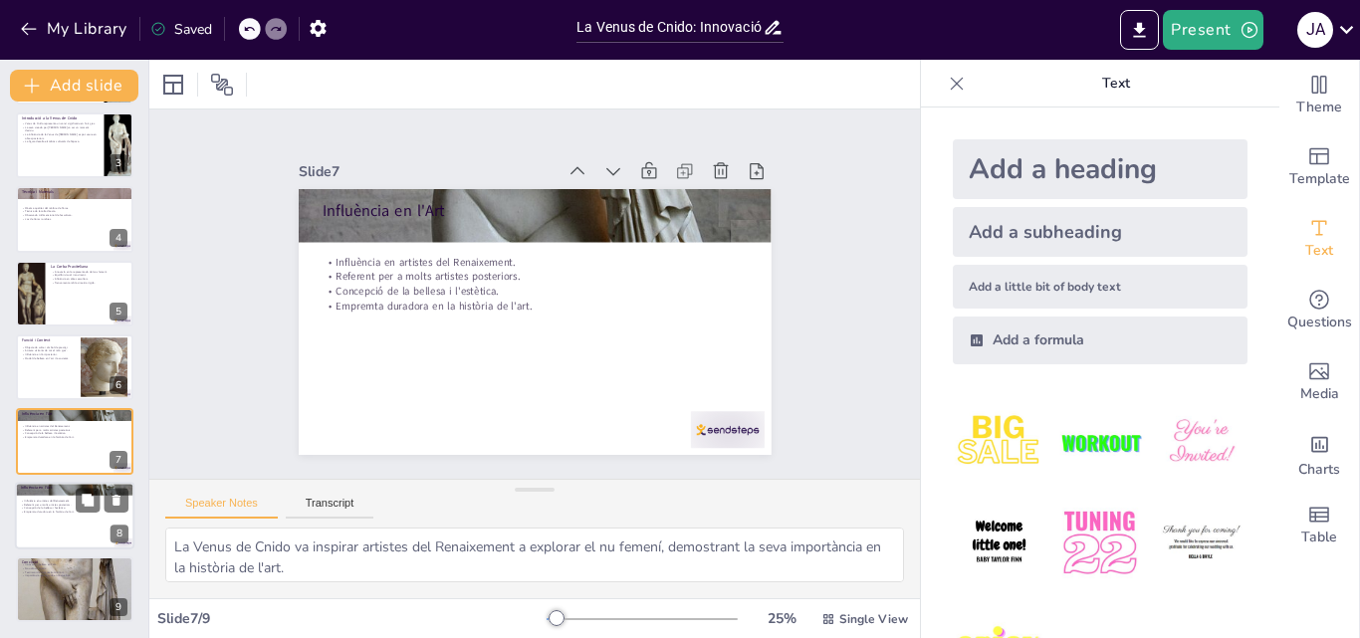
click at [71, 522] on div at bounding box center [74, 516] width 119 height 68
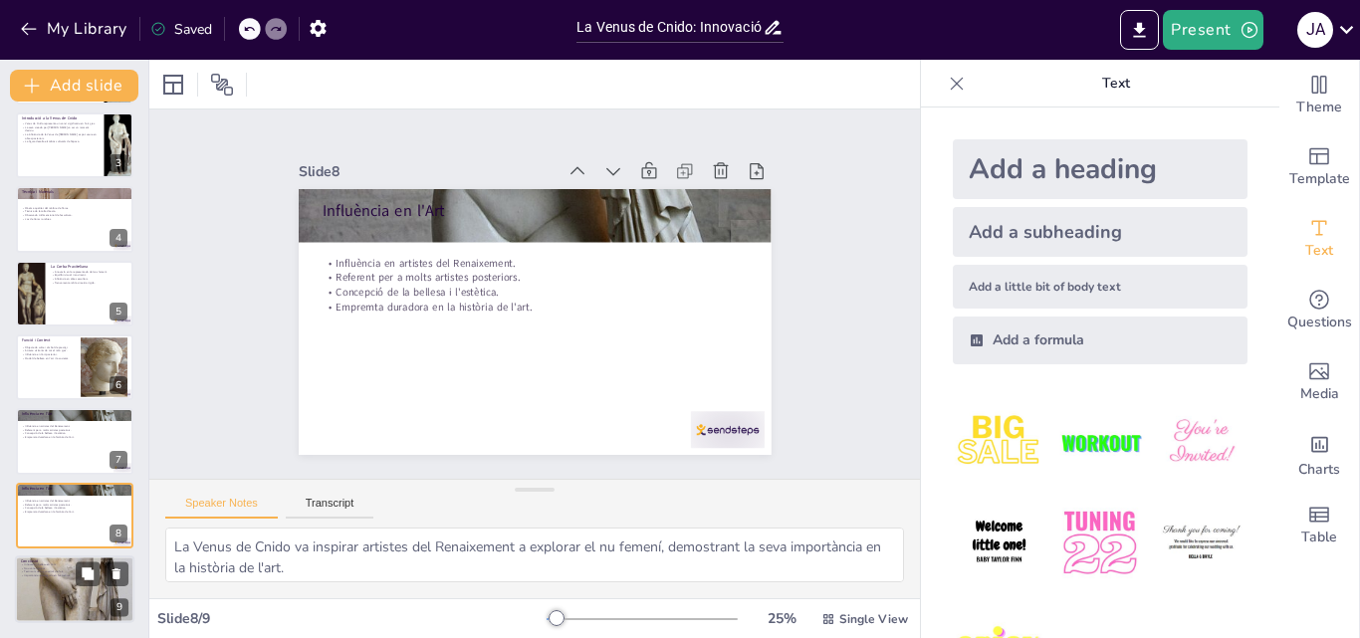
click at [64, 581] on div at bounding box center [74, 589] width 119 height 281
type textarea "La combinació d'innovació i bellesa fa de la Venus de Cnido una obra mestra que…"
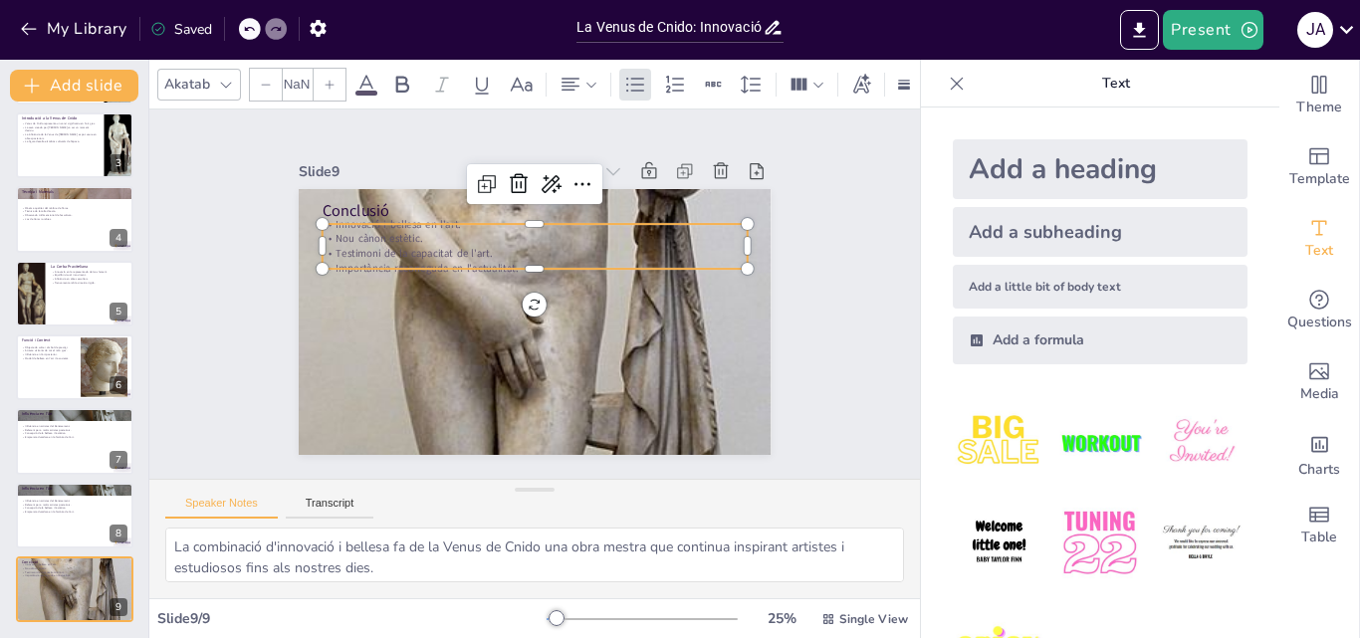
type input "32"
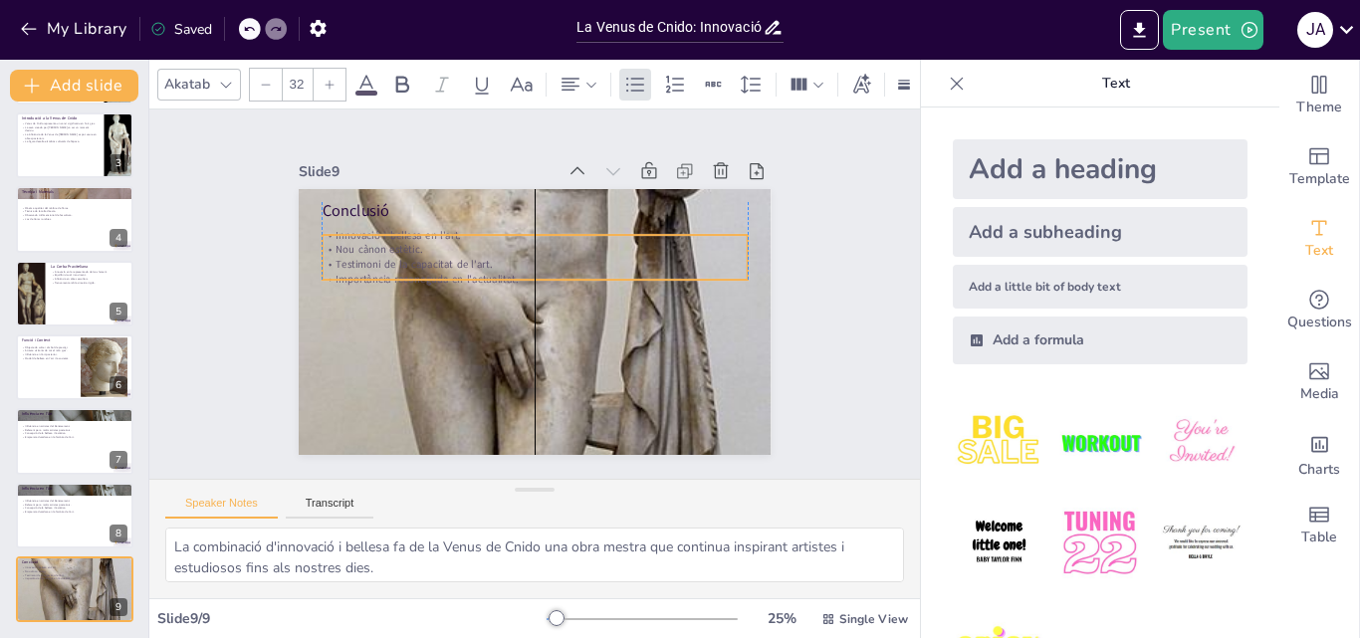
drag, startPoint x: 367, startPoint y: 256, endPoint x: 365, endPoint y: 267, distance: 11.1
click at [365, 272] on p "Importància reconeguda en l'actualitat." at bounding box center [534, 279] width 425 height 15
click at [866, 260] on div "Slide 1 La Venus de Cnido: Innovació i Representació del Cos Femení a l'Antigui…" at bounding box center [534, 294] width 771 height 369
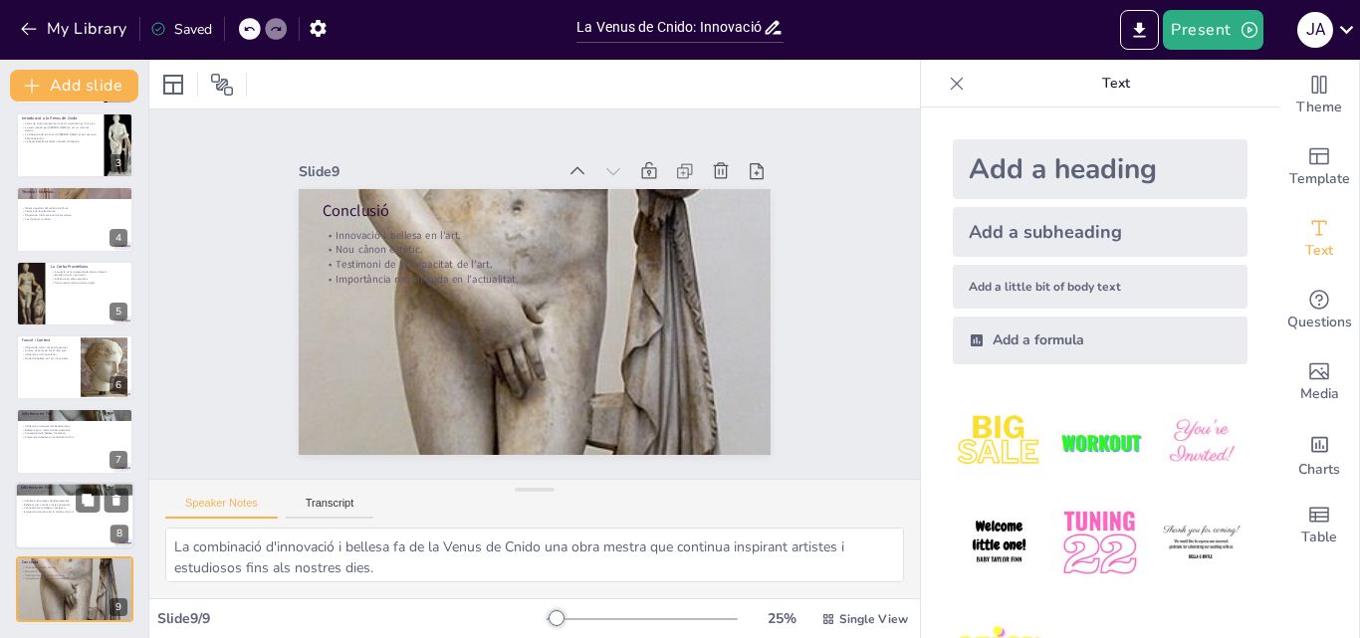
click at [93, 536] on div at bounding box center [74, 516] width 119 height 68
type textarea "La Venus de Cnido va inspirar artistes del Renaixement a explorar el nu femení,…"
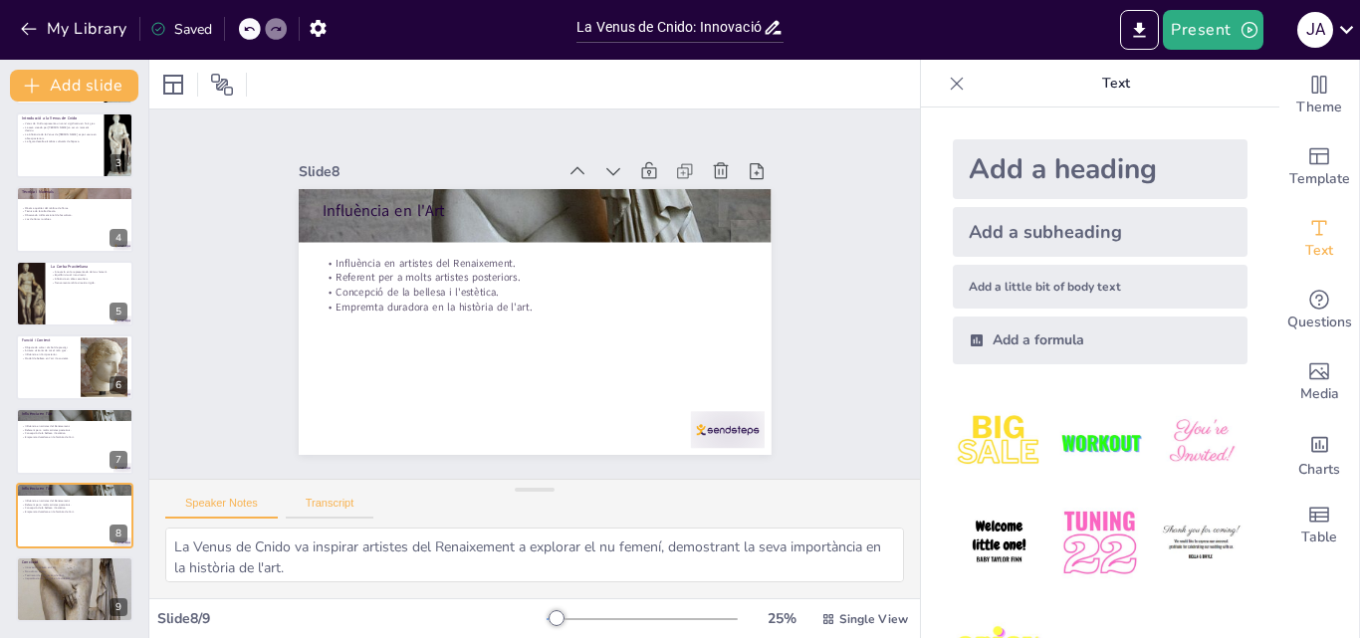
click at [326, 512] on button "Transcript" at bounding box center [330, 508] width 89 height 22
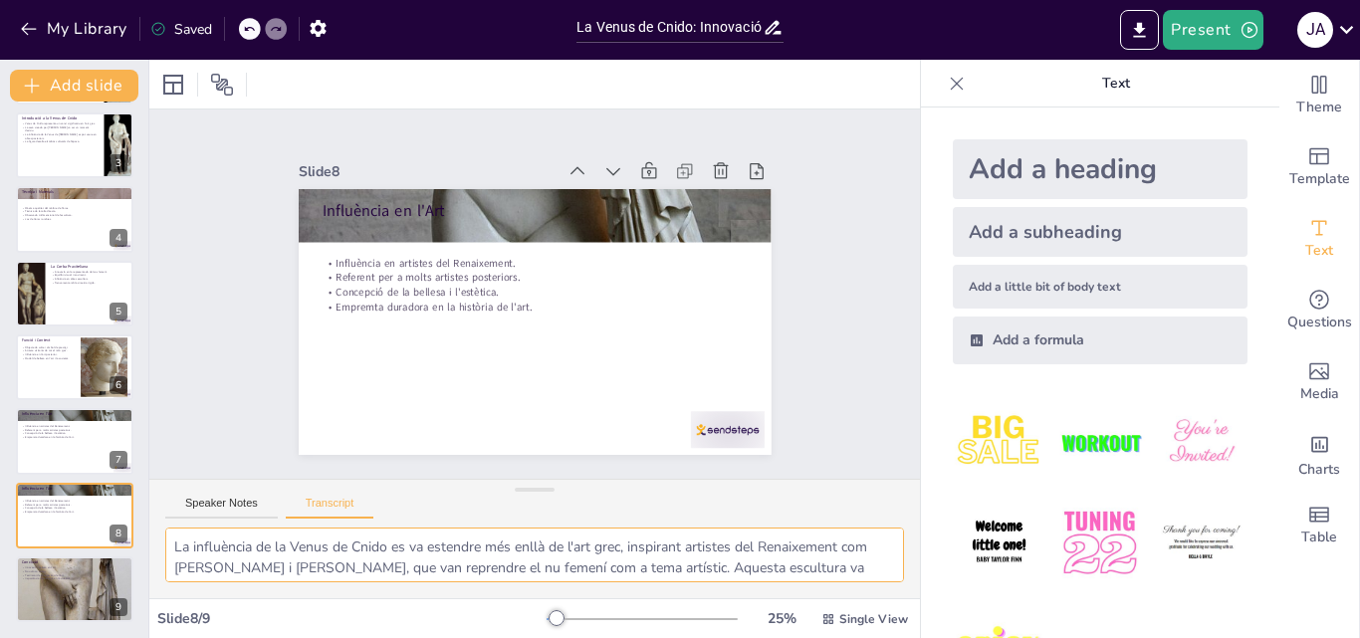
scroll to position [89, 0]
drag, startPoint x: 172, startPoint y: 542, endPoint x: 773, endPoint y: 599, distance: 603.3
click at [773, 599] on div "Slide 1 La Venus de Cnido: Innovació i Representació del Cos Femení a l'Antigui…" at bounding box center [534, 349] width 771 height 579
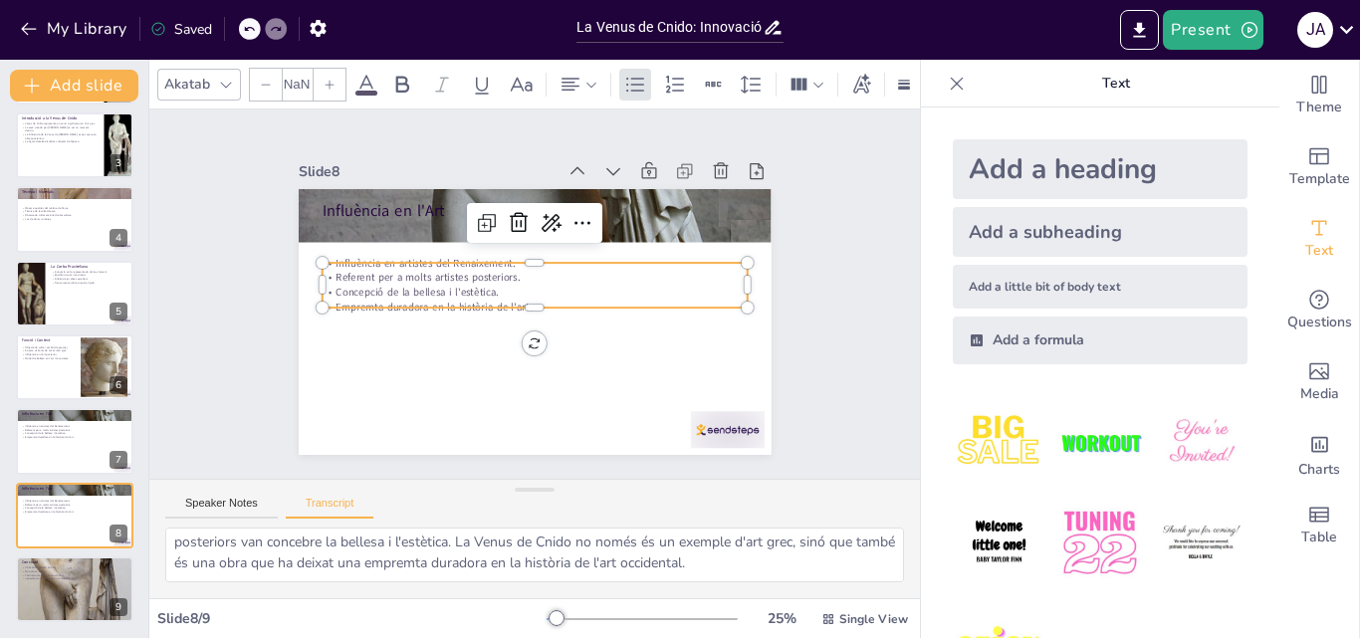
click at [438, 289] on p "Concepció de la bellesa i l'estètica." at bounding box center [534, 292] width 425 height 15
click at [438, 289] on p "Concepció de la bellesa i l'estètica." at bounding box center [535, 292] width 424 height 59
type input "32"
click at [438, 289] on p "Concepció de la bellesa i l'estètica." at bounding box center [535, 292] width 424 height 59
click at [410, 271] on p "Referent per a molts artistes posteriors." at bounding box center [534, 278] width 425 height 15
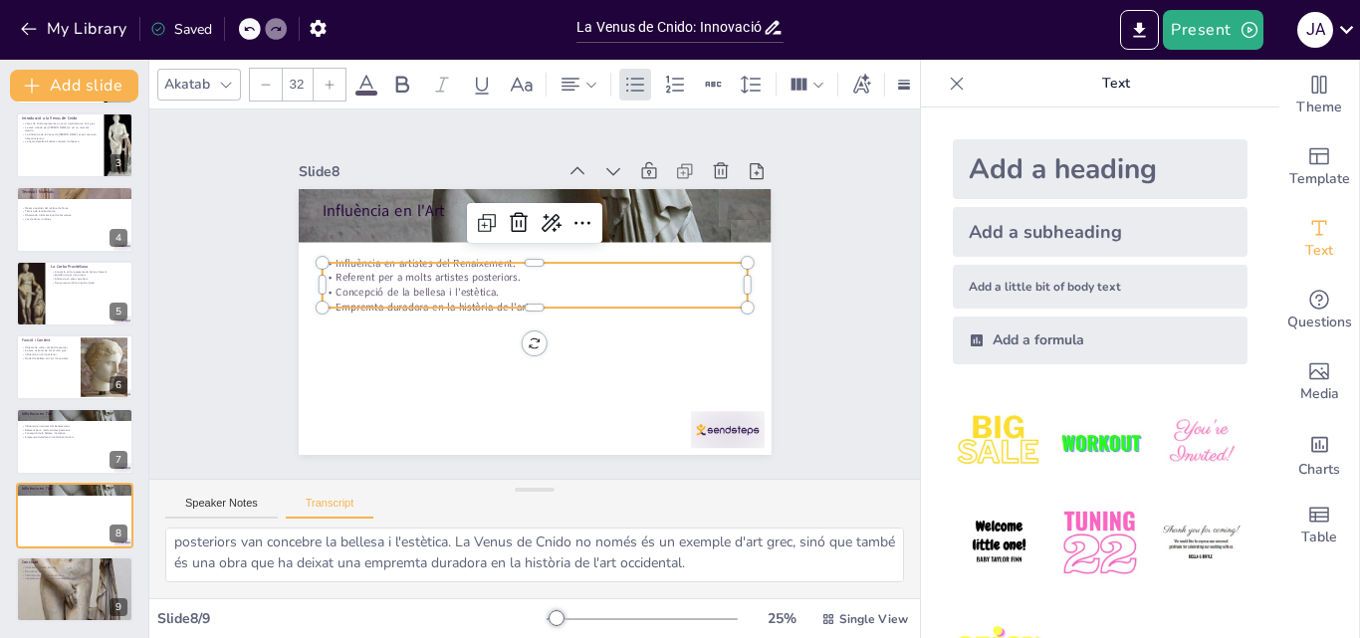
click at [410, 271] on p "Referent per a molts artistes posteriors." at bounding box center [534, 278] width 425 height 15
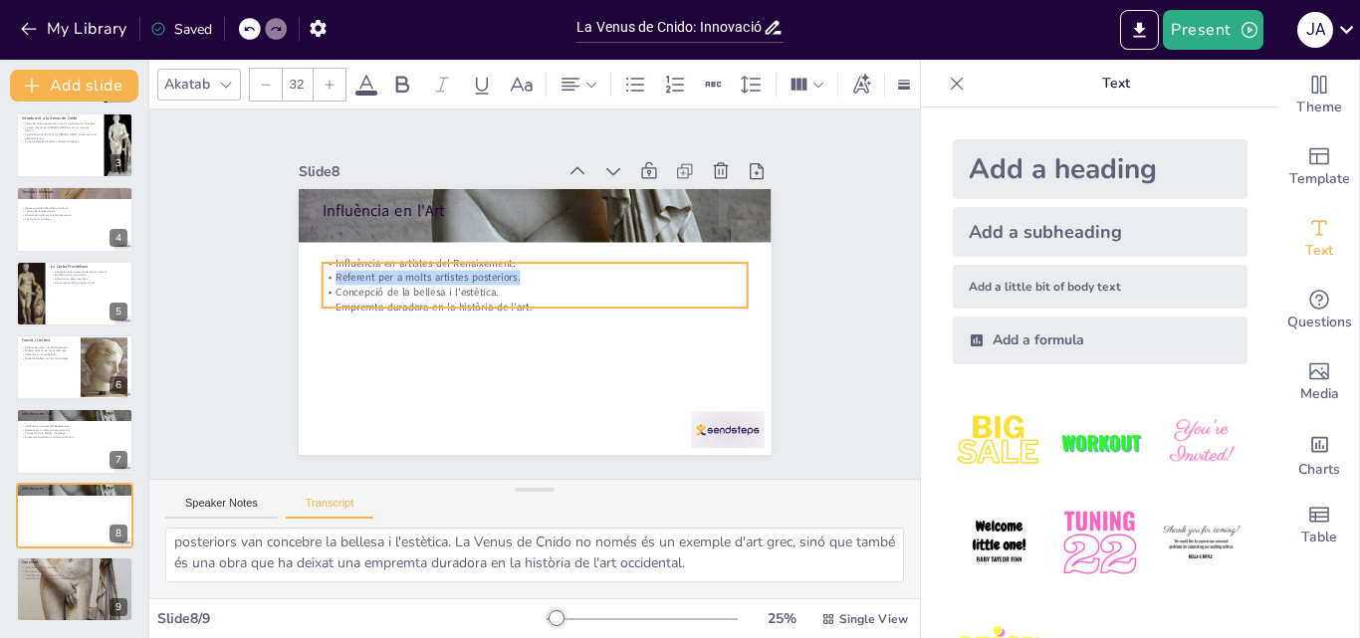
click at [410, 271] on p "Referent per a molts artistes posteriors." at bounding box center [534, 278] width 425 height 15
click at [410, 264] on p "Referent per a molts artistes posteriors." at bounding box center [537, 277] width 424 height 59
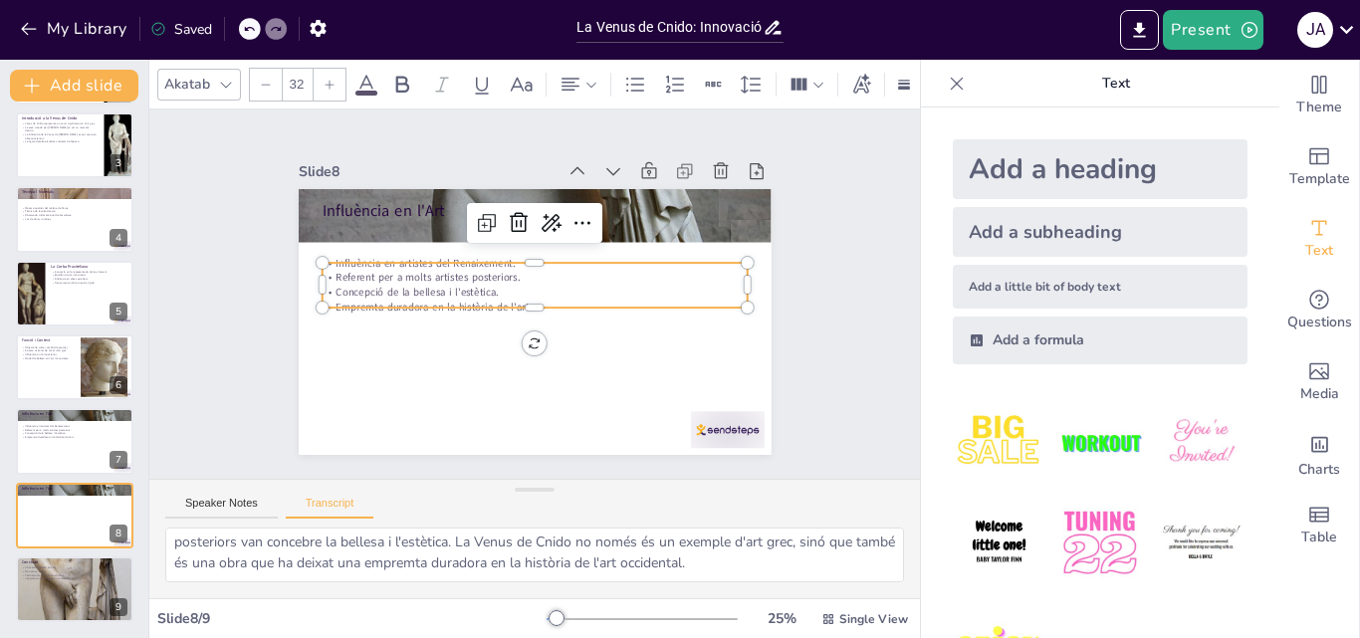
click at [408, 261] on p "Influència en artistes del Renaixement." at bounding box center [534, 263] width 425 height 15
click at [408, 261] on p "Influència en artistes del Renaixement." at bounding box center [538, 263] width 424 height 59
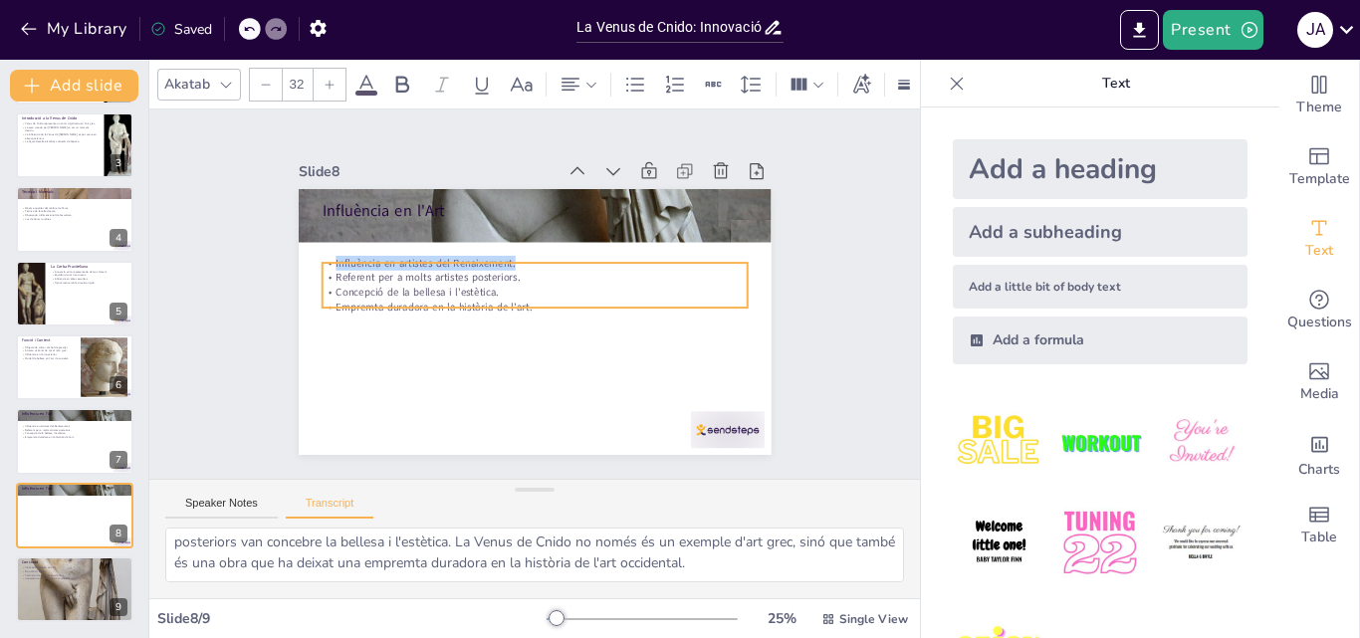
click at [408, 261] on p "Influència en artistes del Renaixement." at bounding box center [534, 263] width 425 height 15
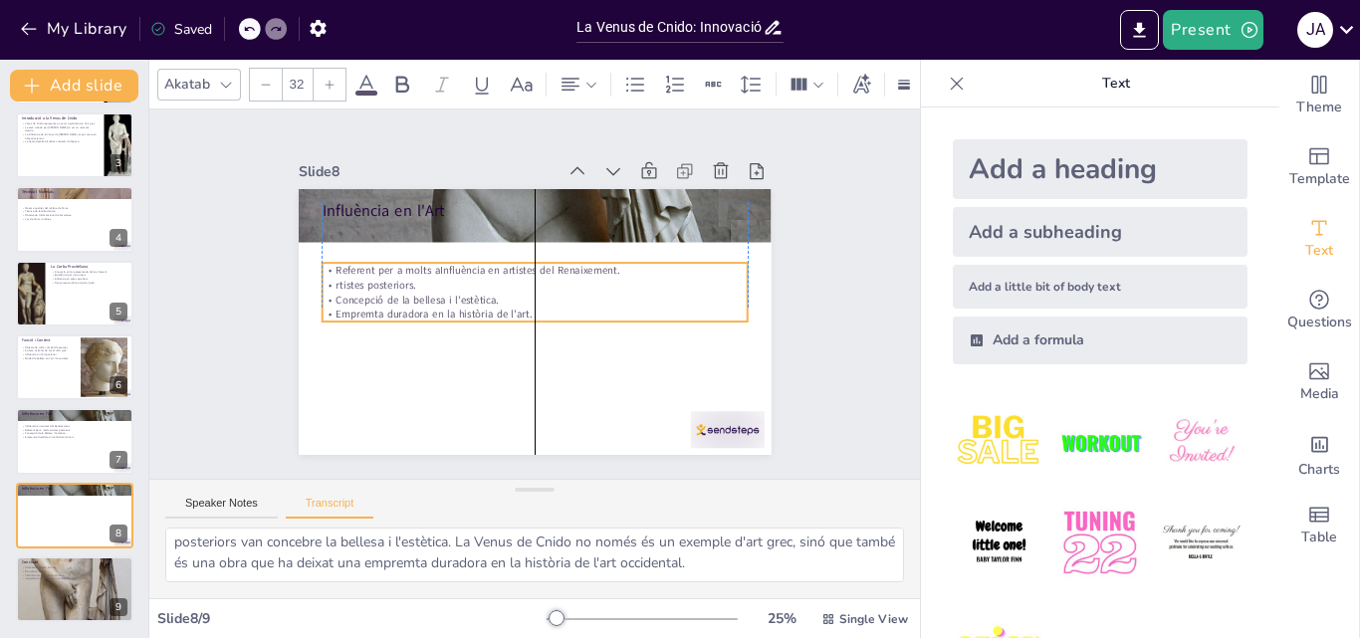
click at [402, 261] on p "Referent per a molts aInfluència en artistes del Renaixement." at bounding box center [540, 270] width 419 height 103
click at [411, 278] on p "rtistes posteriors." at bounding box center [534, 285] width 425 height 15
click at [548, 293] on p "Concepció de la bellesa i l'estètica." at bounding box center [534, 299] width 424 height 59
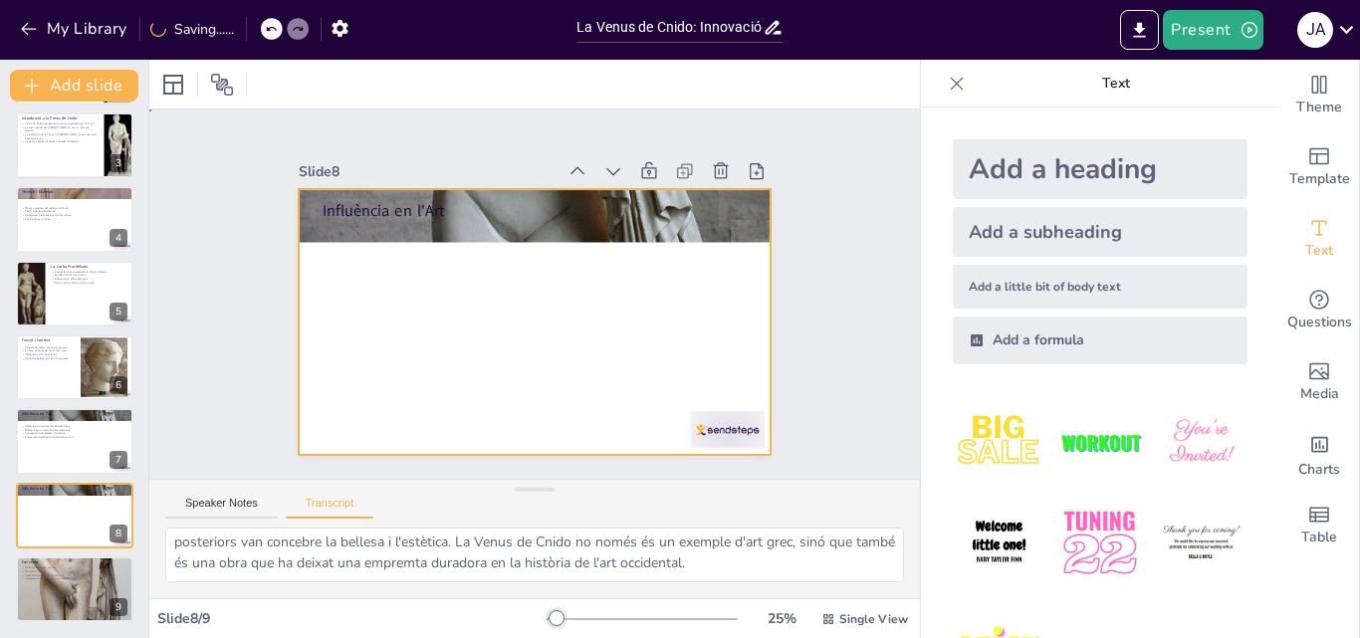
click at [388, 262] on div at bounding box center [535, 322] width 473 height 266
click at [1056, 292] on div "Add a little bit of body text" at bounding box center [1100, 287] width 295 height 44
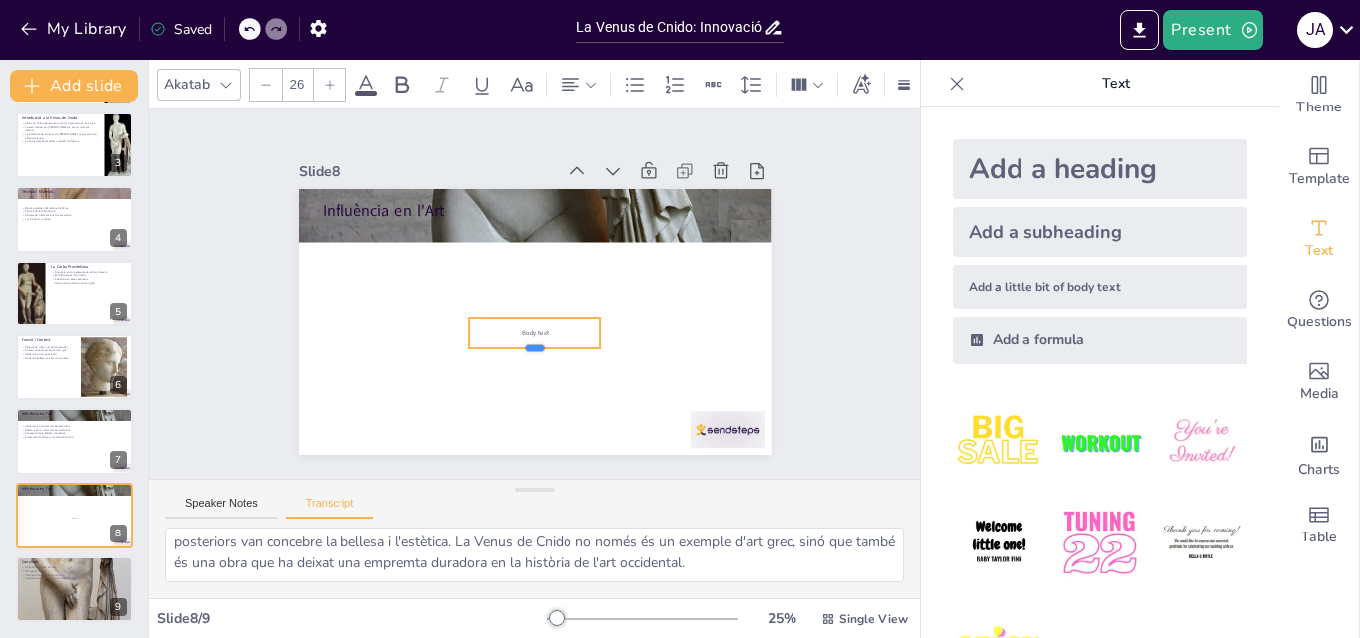
drag, startPoint x: 523, startPoint y: 321, endPoint x: 516, endPoint y: 343, distance: 23.0
click at [516, 349] on div at bounding box center [535, 357] width 132 height 16
click at [540, 329] on p "Body text" at bounding box center [531, 333] width 132 height 23
click at [540, 333] on p "Body text" at bounding box center [535, 337] width 132 height 9
click at [539, 333] on p "Body text" at bounding box center [535, 337] width 132 height 9
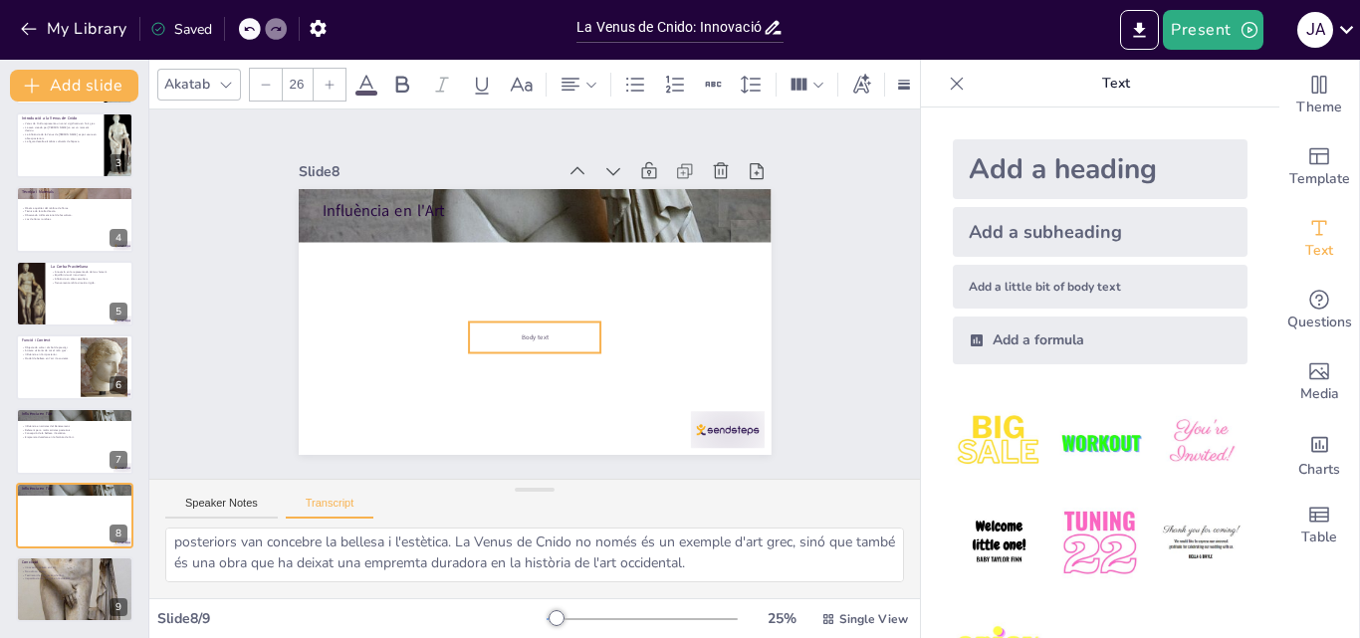
click at [539, 333] on p "Body text" at bounding box center [535, 337] width 132 height 9
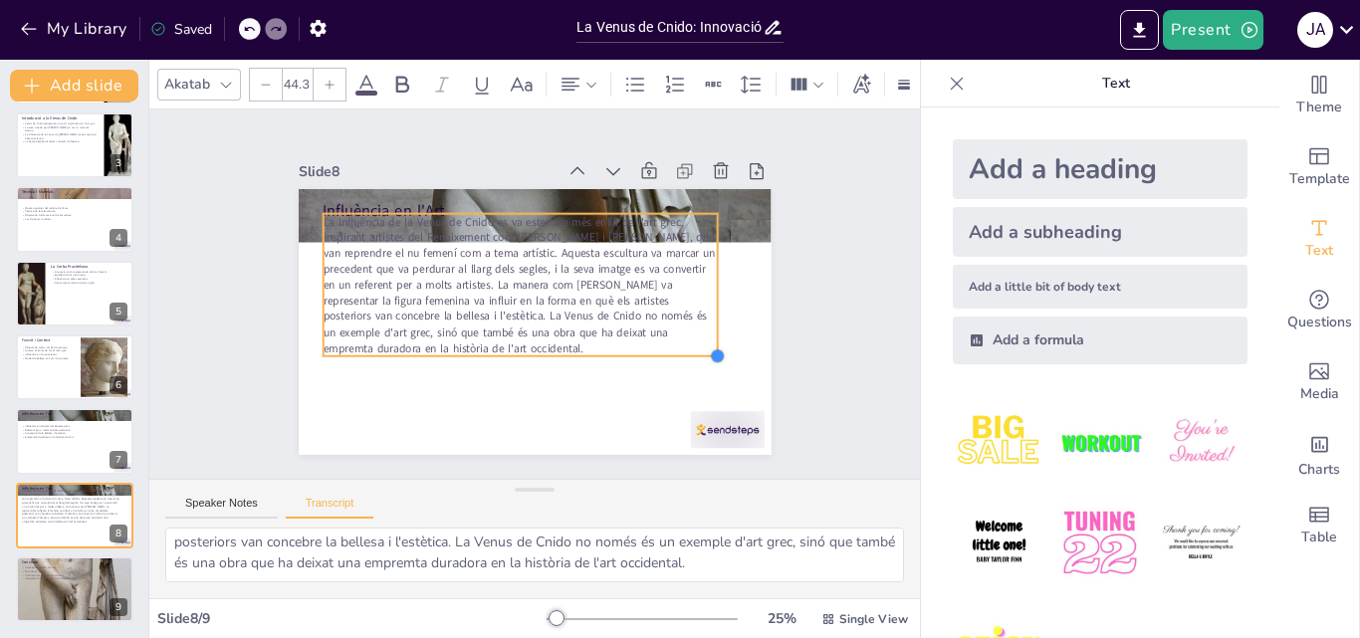
drag, startPoint x: 514, startPoint y: 282, endPoint x: 593, endPoint y: 344, distance: 100.0
click at [593, 344] on div "Influència en l'Art La influència de la Venus de Cnido es va estendre més enllà…" at bounding box center [535, 322] width 473 height 266
type input "43.9"
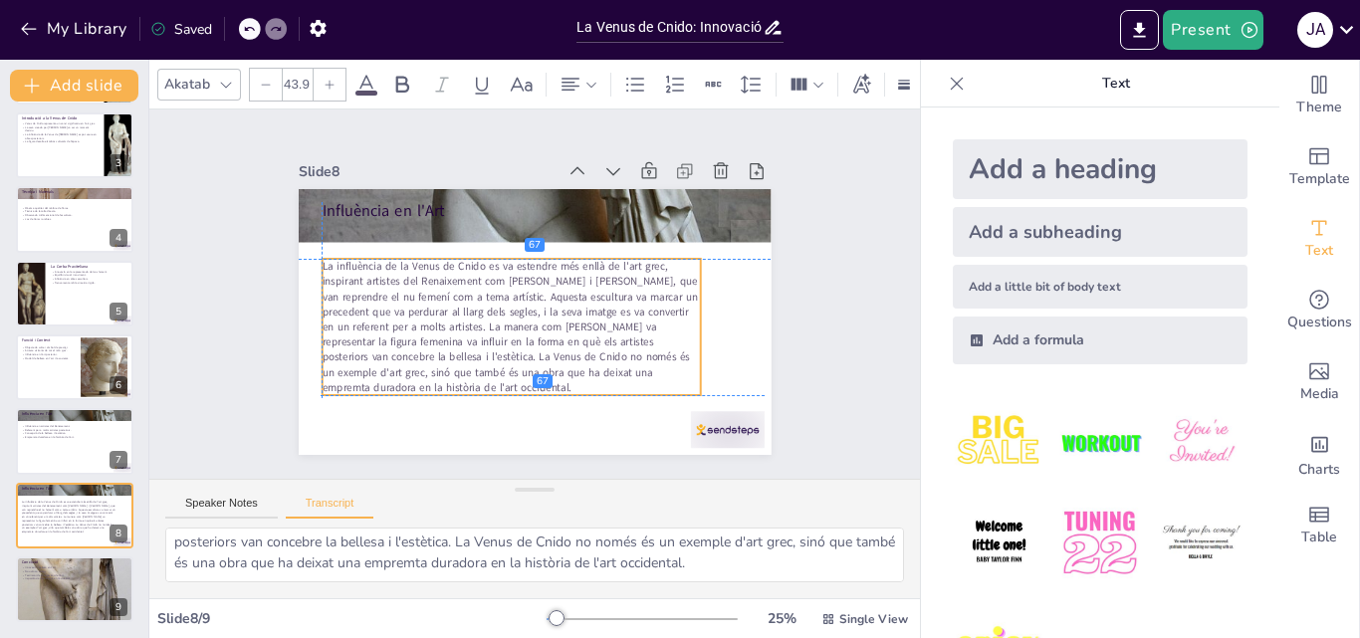
drag, startPoint x: 505, startPoint y: 315, endPoint x: 503, endPoint y: 363, distance: 48.8
click at [503, 363] on span "La influència de la Venus de Cnido es va estendre més enllà de l'art grec, insp…" at bounding box center [505, 317] width 385 height 161
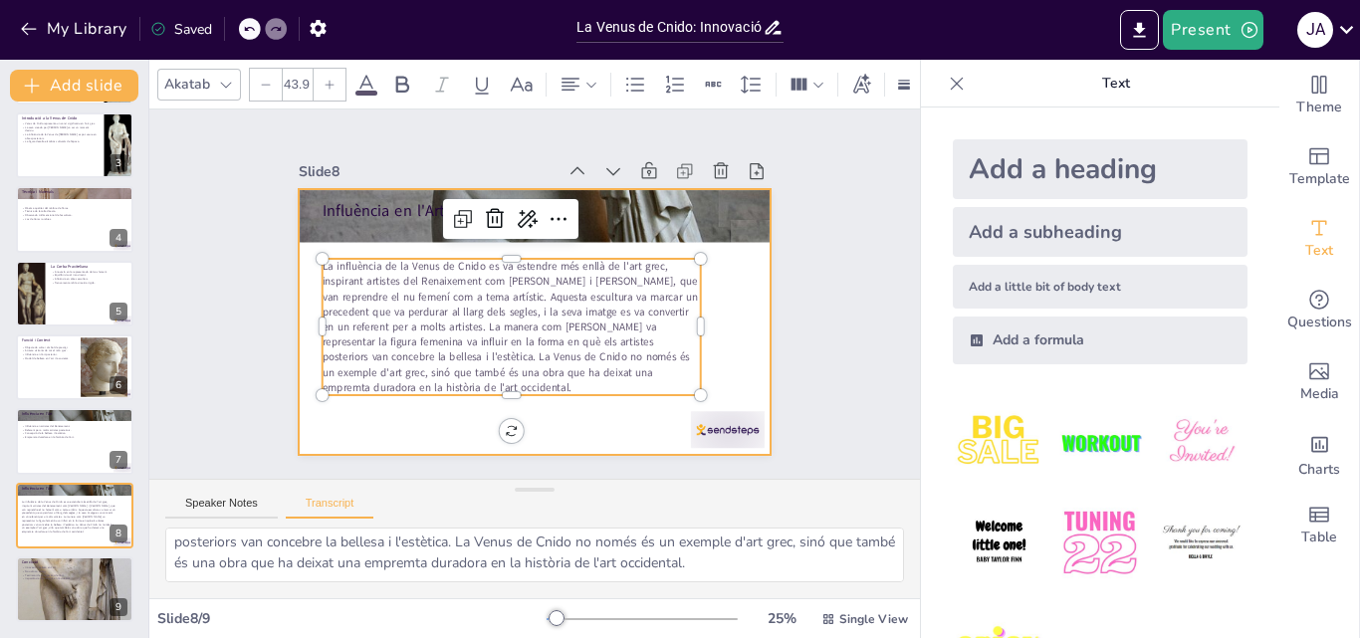
click at [426, 424] on div at bounding box center [535, 322] width 473 height 266
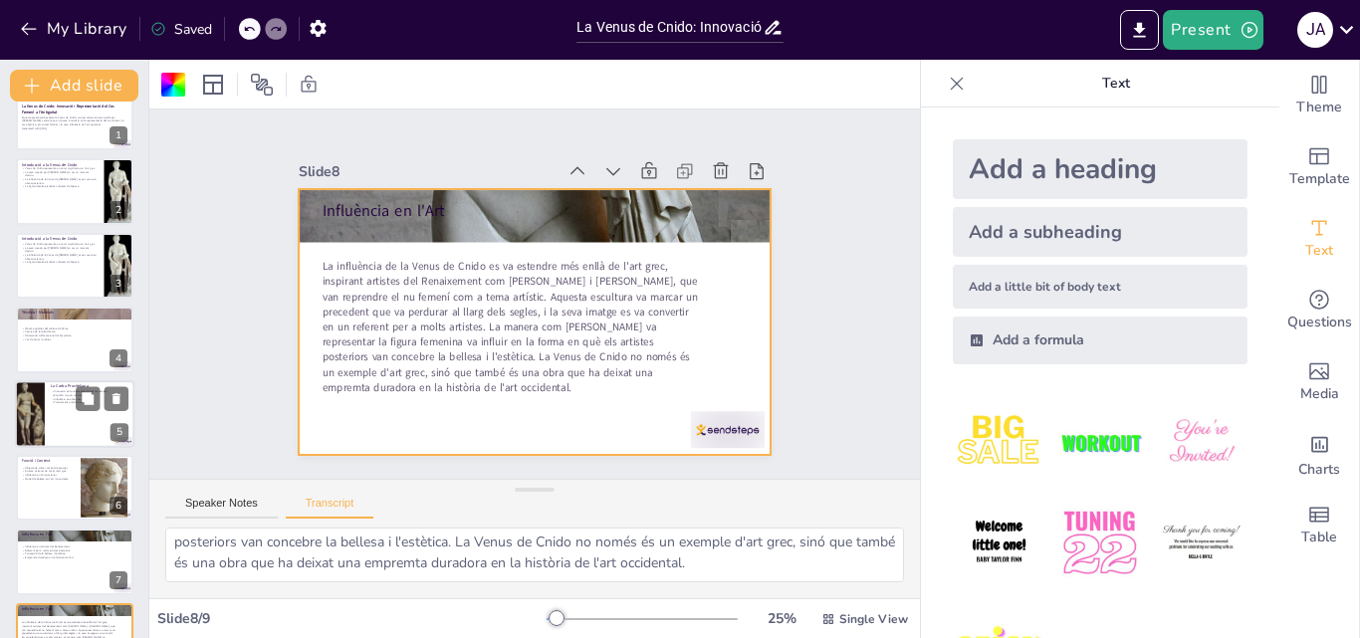
scroll to position [0, 0]
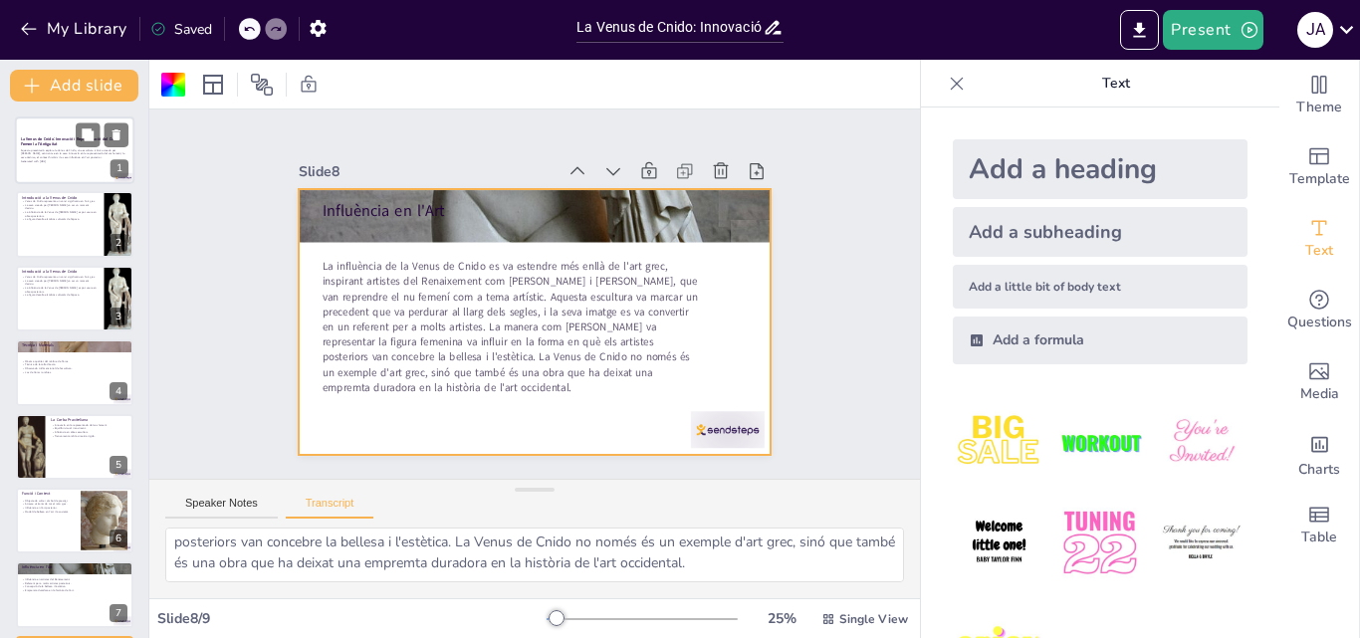
click at [58, 148] on p "Aquesta presentació explora la Venus de Cnido, una escultura icònica creada per…" at bounding box center [75, 153] width 108 height 11
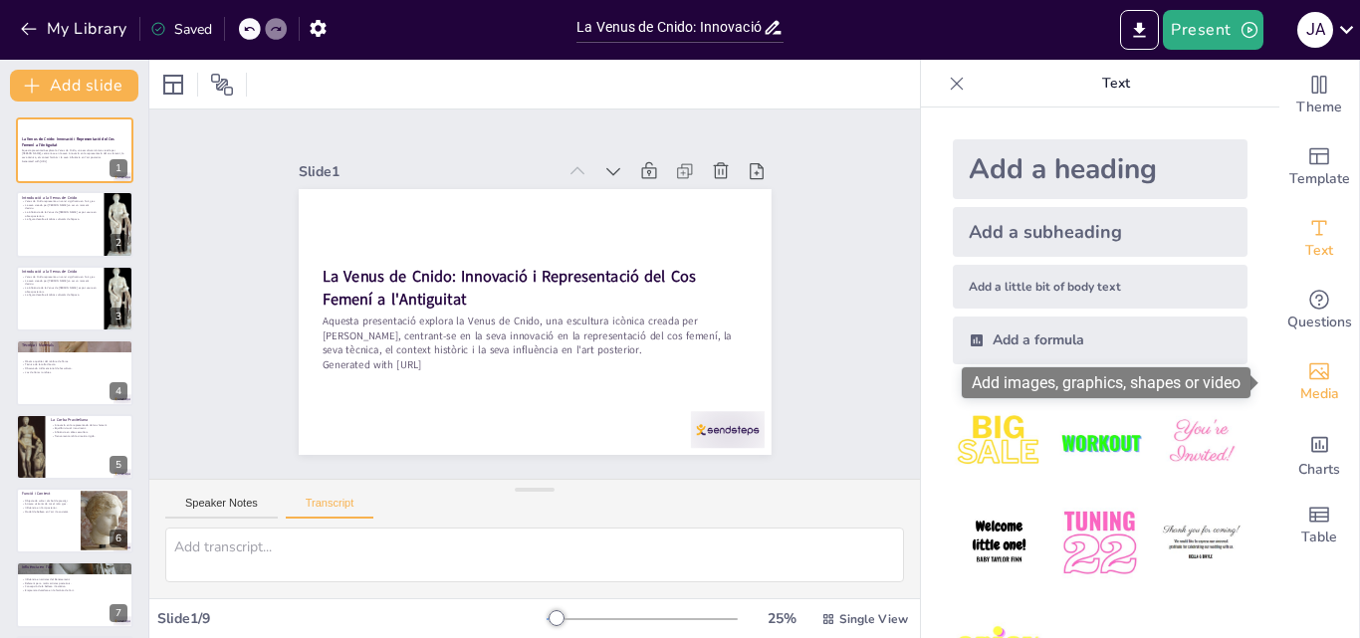
click at [1315, 385] on span "Media" at bounding box center [1320, 394] width 39 height 22
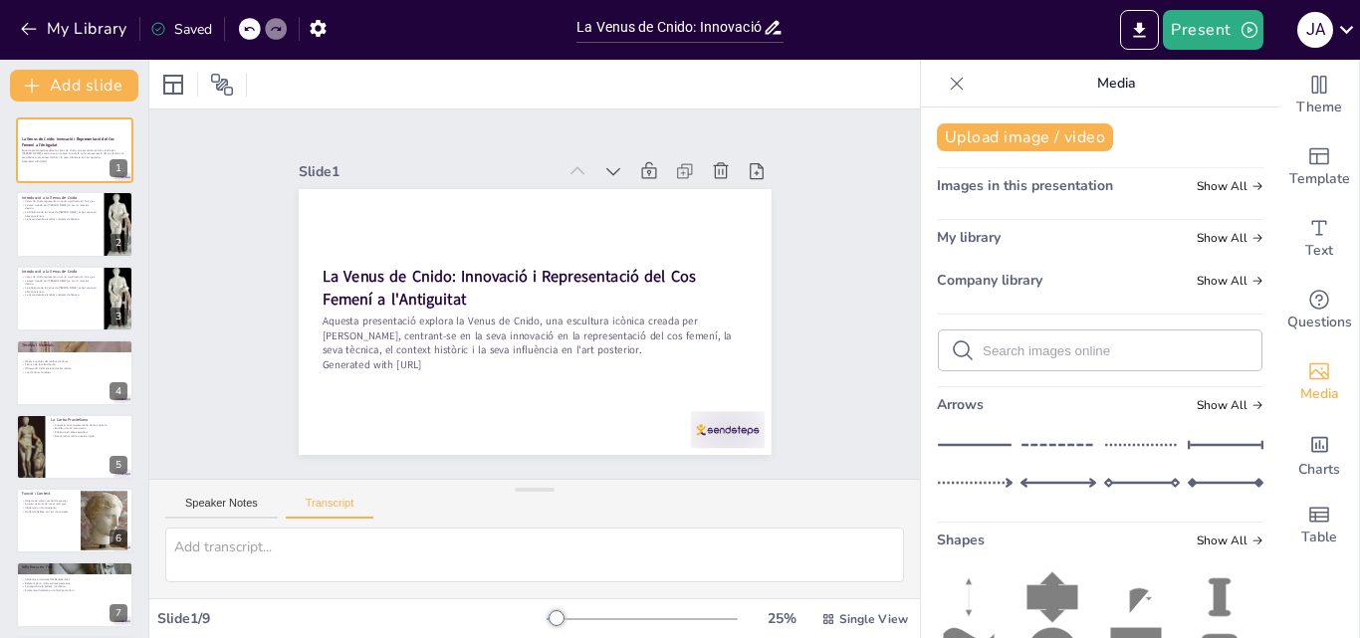
click at [1077, 356] on input "text" at bounding box center [1116, 351] width 267 height 15
type input "venus cnido"
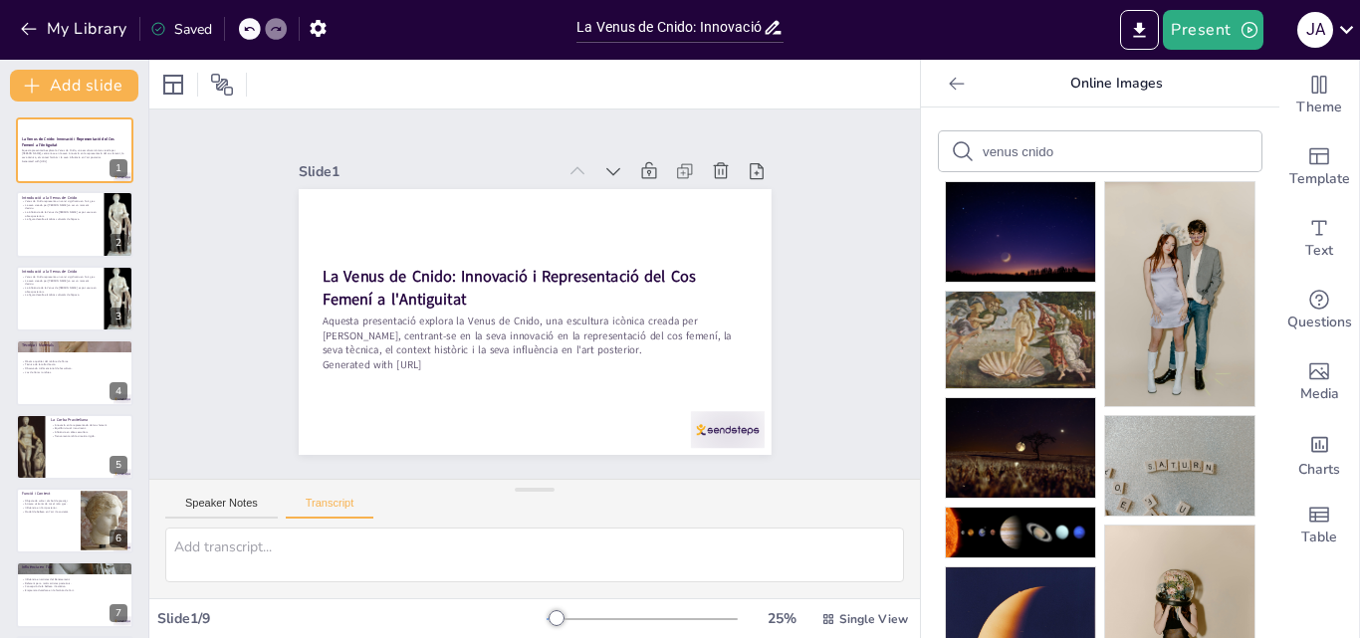
click at [1006, 153] on input "venus cnido" at bounding box center [1067, 151] width 168 height 15
type input "venus de cnido"
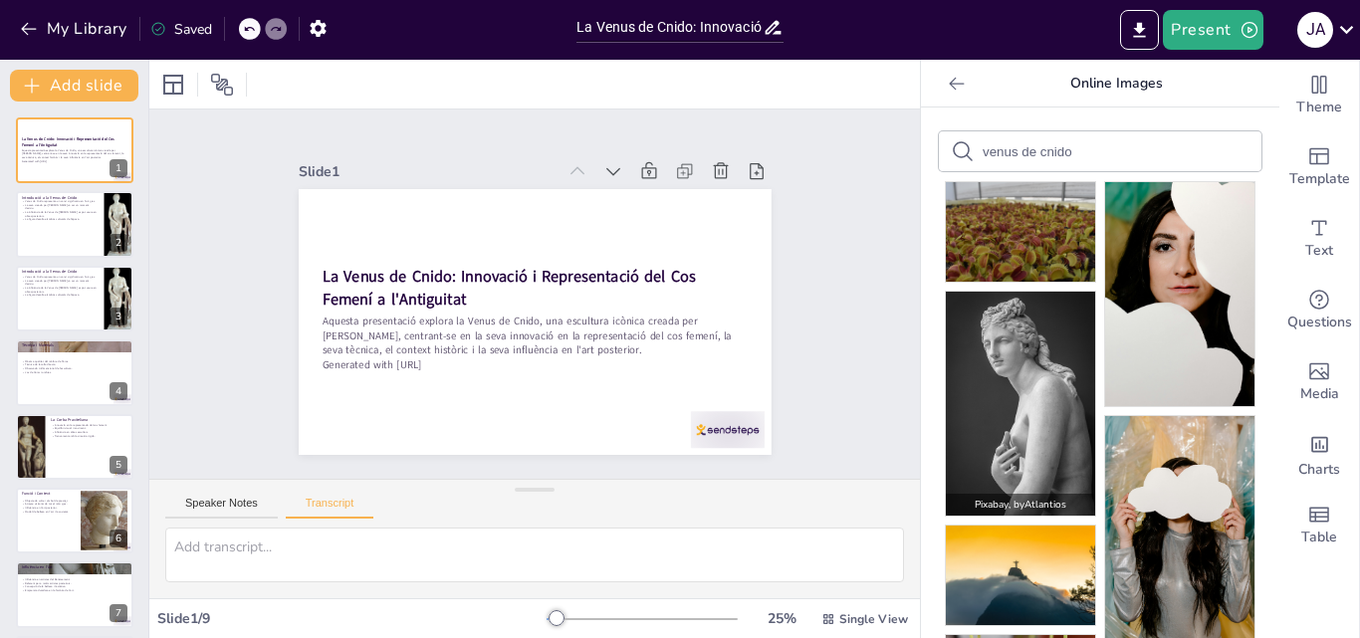
click at [1034, 358] on img at bounding box center [1020, 404] width 149 height 224
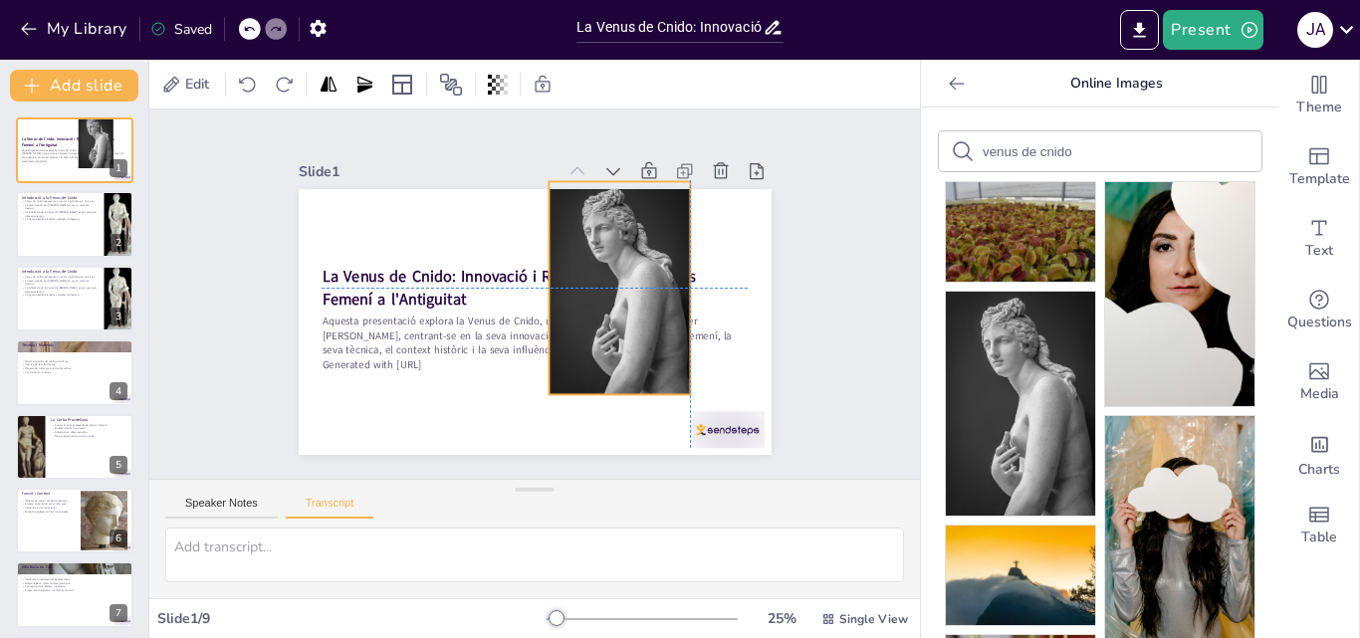
drag, startPoint x: 545, startPoint y: 360, endPoint x: 635, endPoint y: 324, distance: 97.8
click at [635, 324] on div at bounding box center [619, 287] width 141 height 213
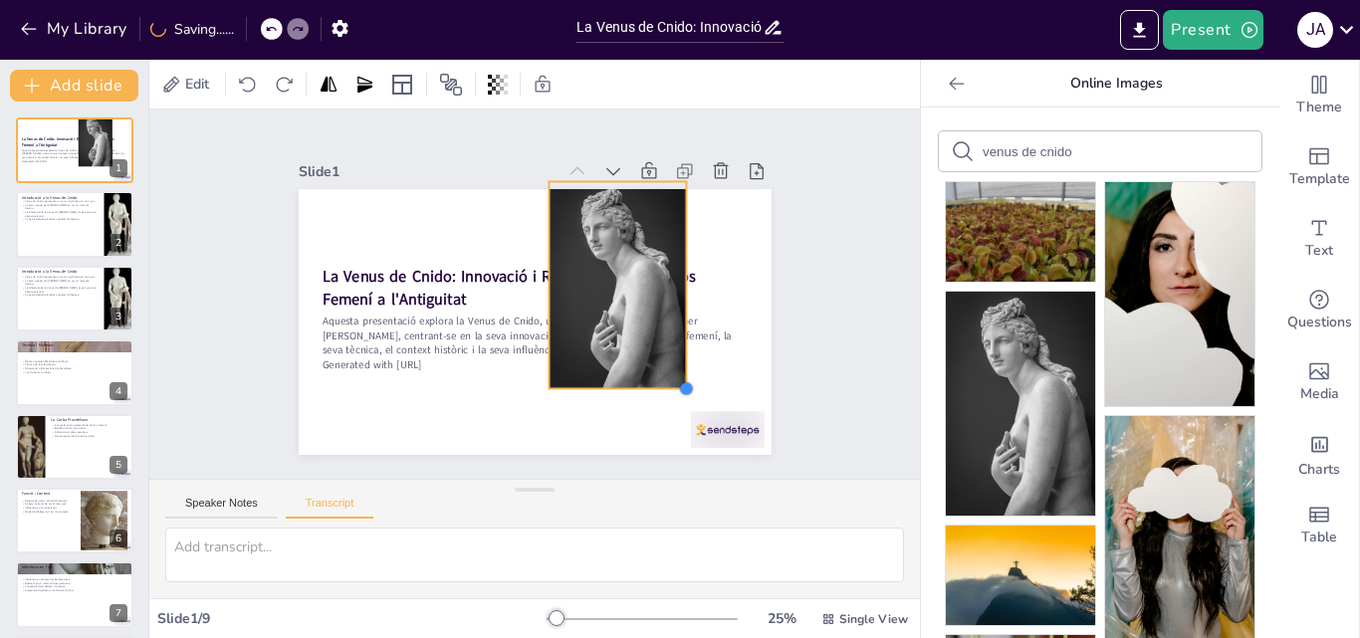
click at [678, 381] on div at bounding box center [686, 388] width 16 height 16
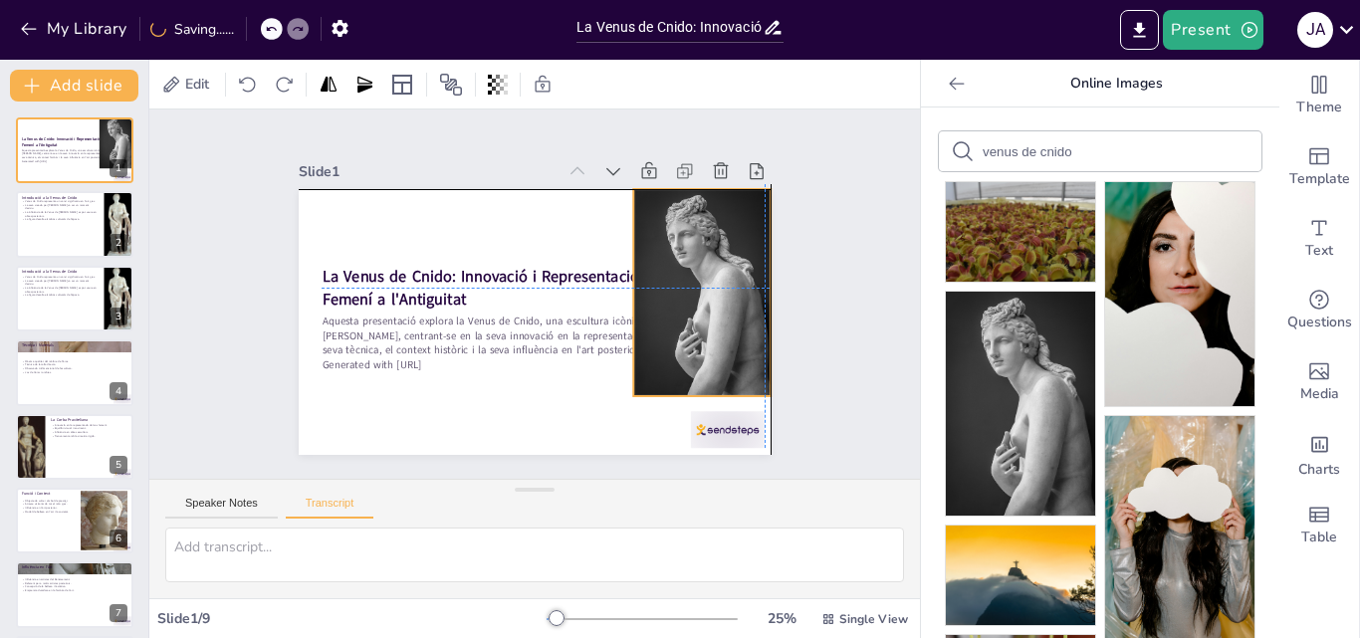
drag, startPoint x: 633, startPoint y: 339, endPoint x: 718, endPoint y: 342, distance: 84.7
click at [718, 342] on div at bounding box center [701, 310] width 158 height 220
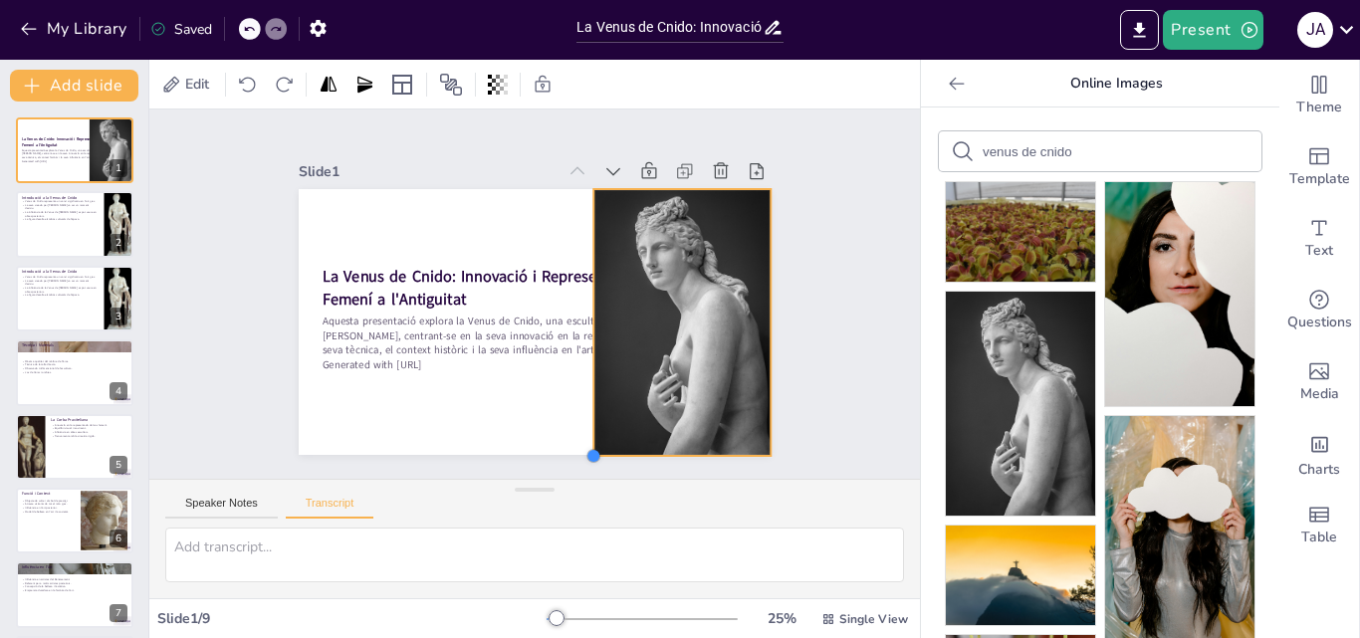
drag, startPoint x: 621, startPoint y: 394, endPoint x: 624, endPoint y: 454, distance: 59.8
click at [624, 454] on div "Slide 1 La Venus de Cnido: Innovació i Representació del Cos Femení a l'Antigui…" at bounding box center [534, 295] width 805 height 448
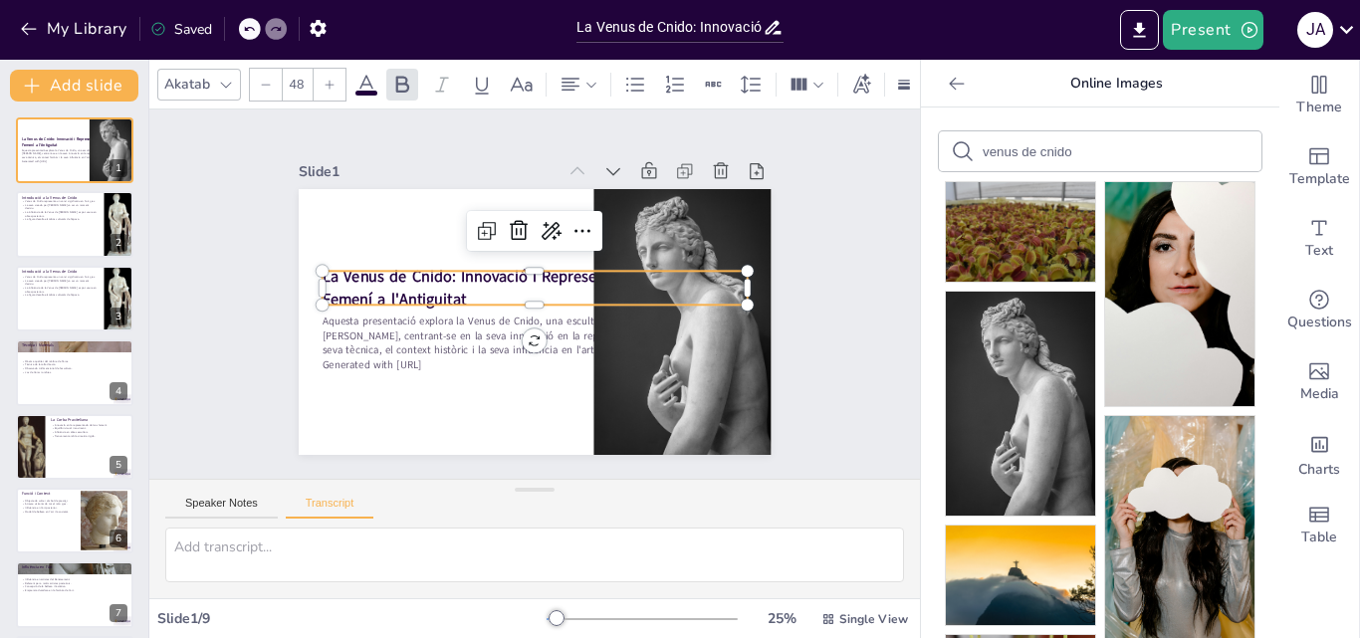
click at [495, 274] on strong "La Venus de Cnido: Innovació i Representació del Cos Femení a l'Antiguitat" at bounding box center [508, 288] width 373 height 44
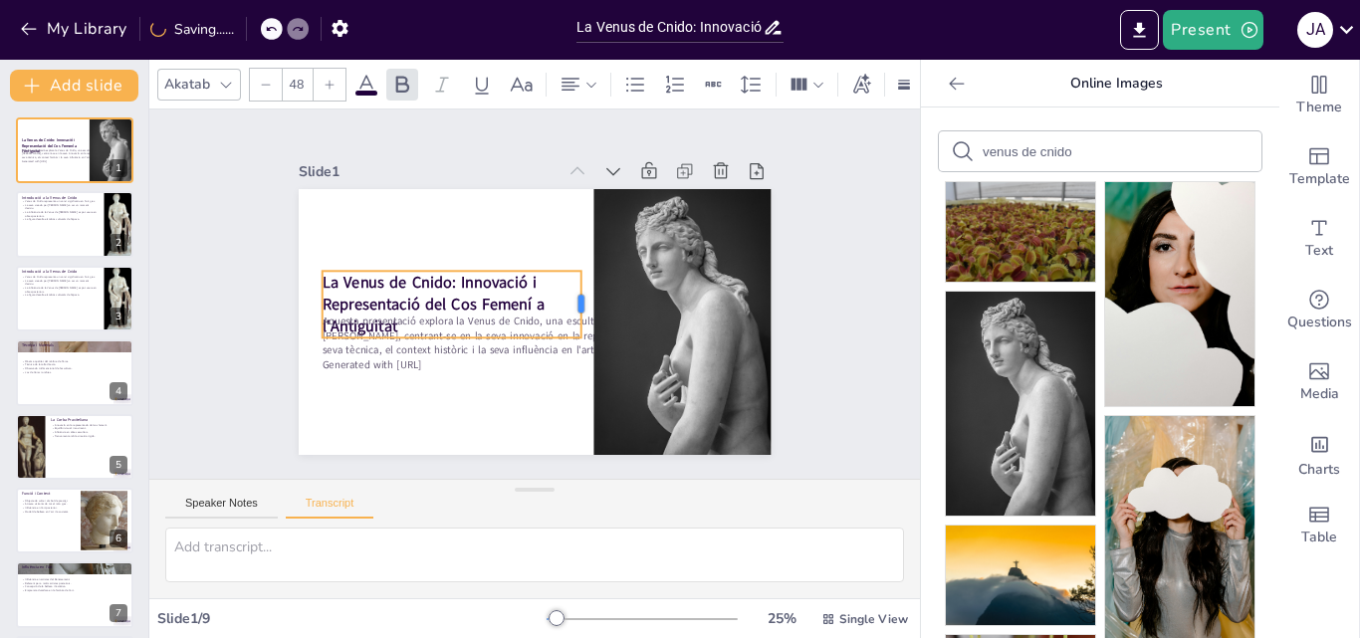
drag, startPoint x: 732, startPoint y: 276, endPoint x: 566, endPoint y: 262, distance: 166.9
click at [566, 262] on div "La Venus de Cnido: Innovació i Representació del Cos Femení a l'Antiguitat Aque…" at bounding box center [532, 322] width 498 height 314
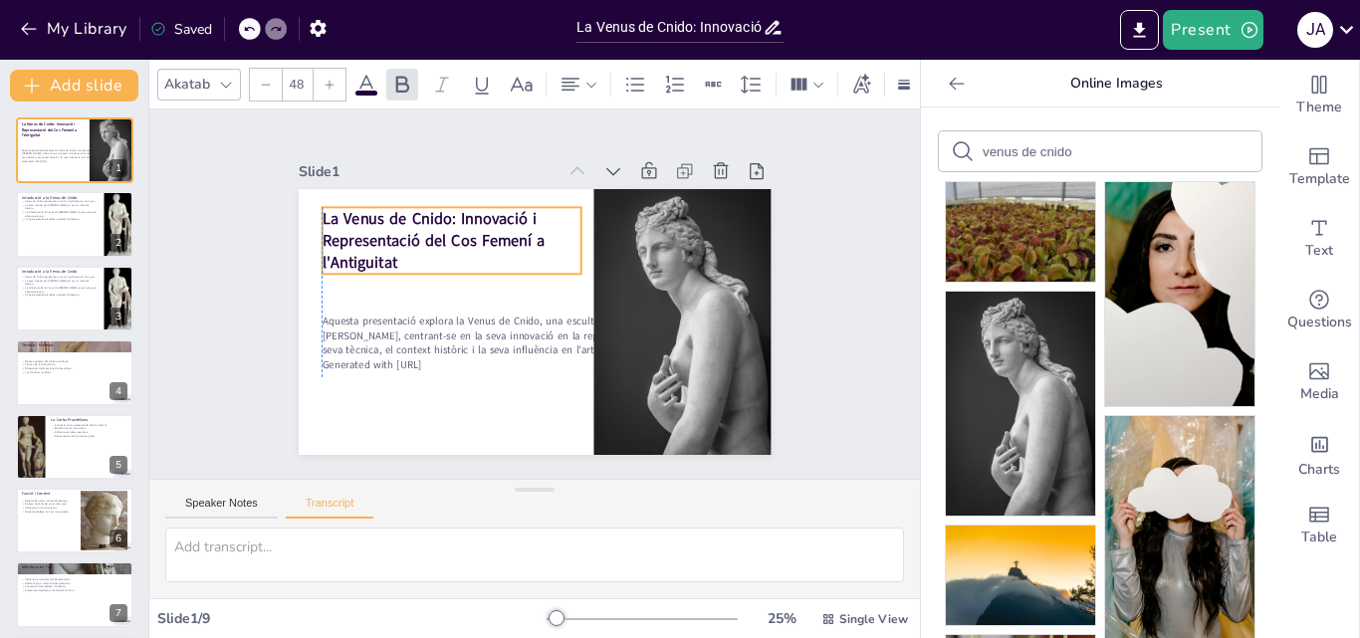
drag, startPoint x: 536, startPoint y: 281, endPoint x: 539, endPoint y: 217, distance: 63.8
click at [539, 217] on p "La Venus de Cnido: Innovació i Representació del Cos Femení a l'Antiguitat" at bounding box center [451, 240] width 259 height 66
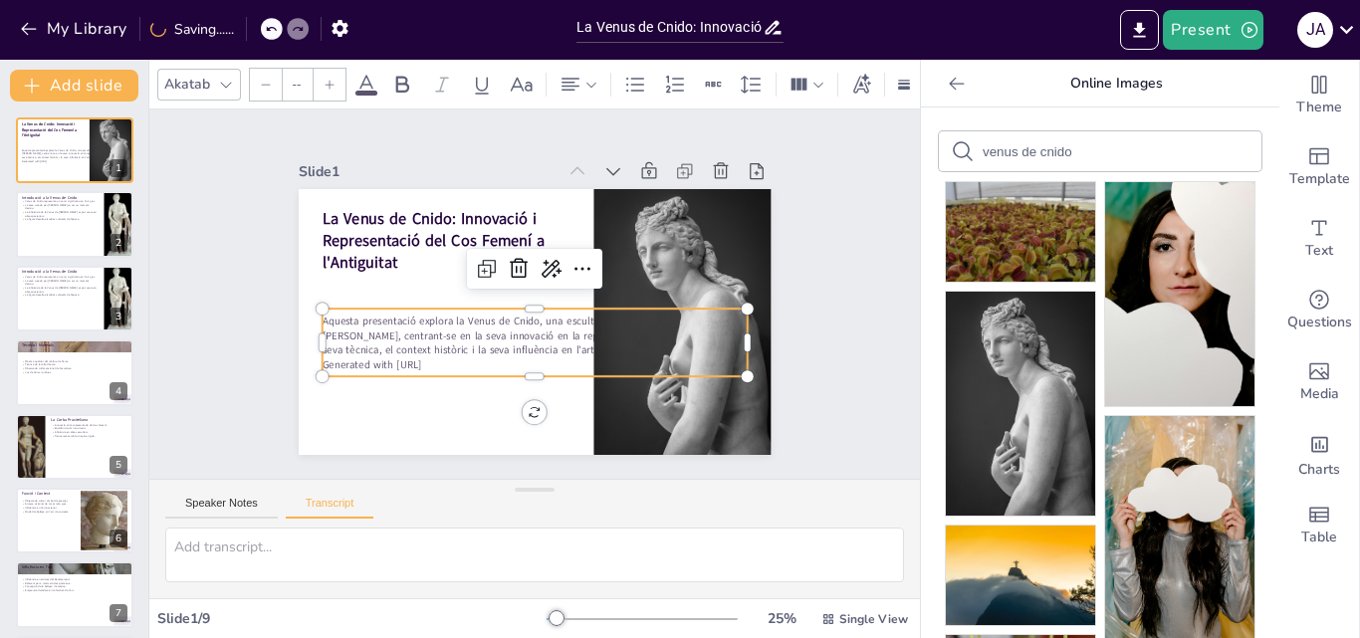
type input "32"
click at [519, 323] on p "Aquesta presentació explora la Venus de Cnido, una escultura icònica creada per…" at bounding box center [530, 335] width 427 height 89
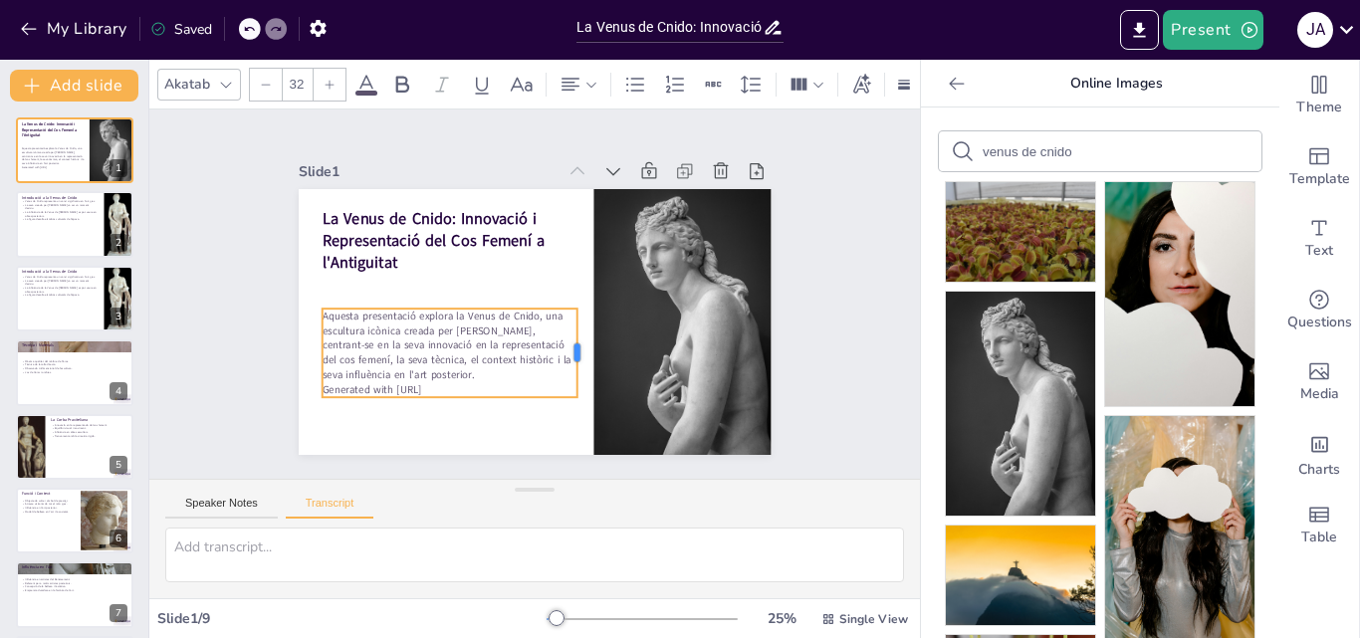
drag, startPoint x: 736, startPoint y: 331, endPoint x: 567, endPoint y: 323, distance: 169.5
click at [578, 323] on div at bounding box center [586, 353] width 16 height 89
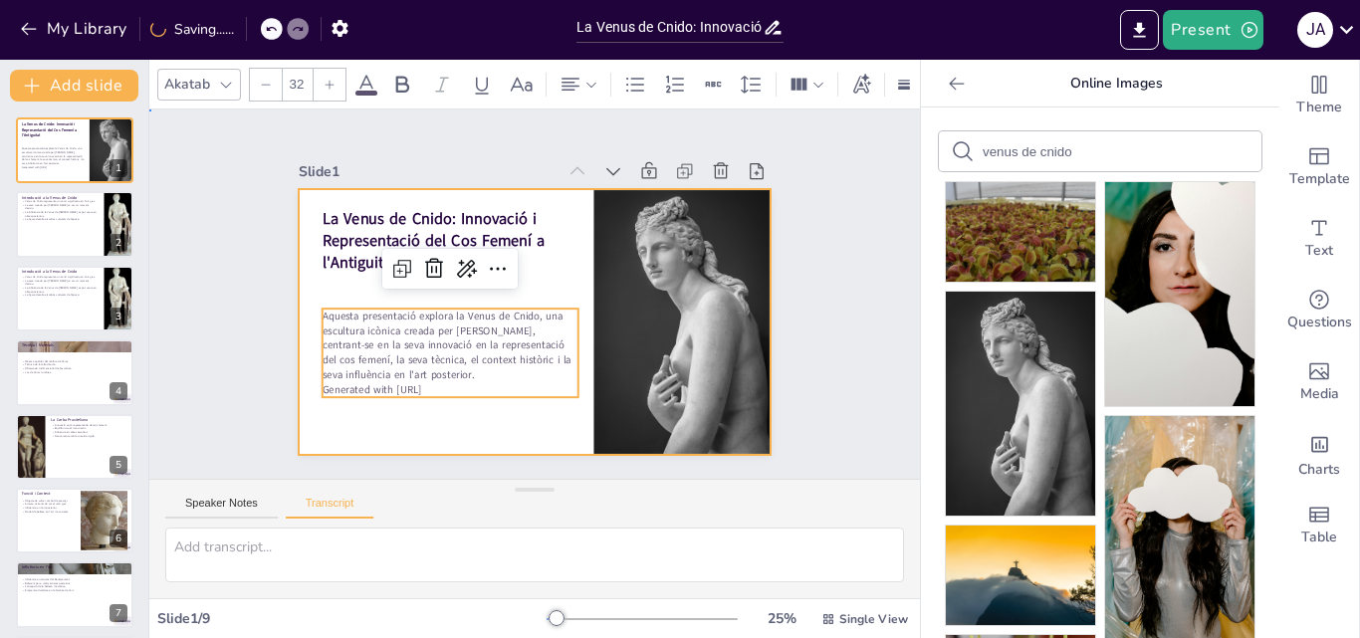
click at [503, 432] on div at bounding box center [535, 322] width 473 height 266
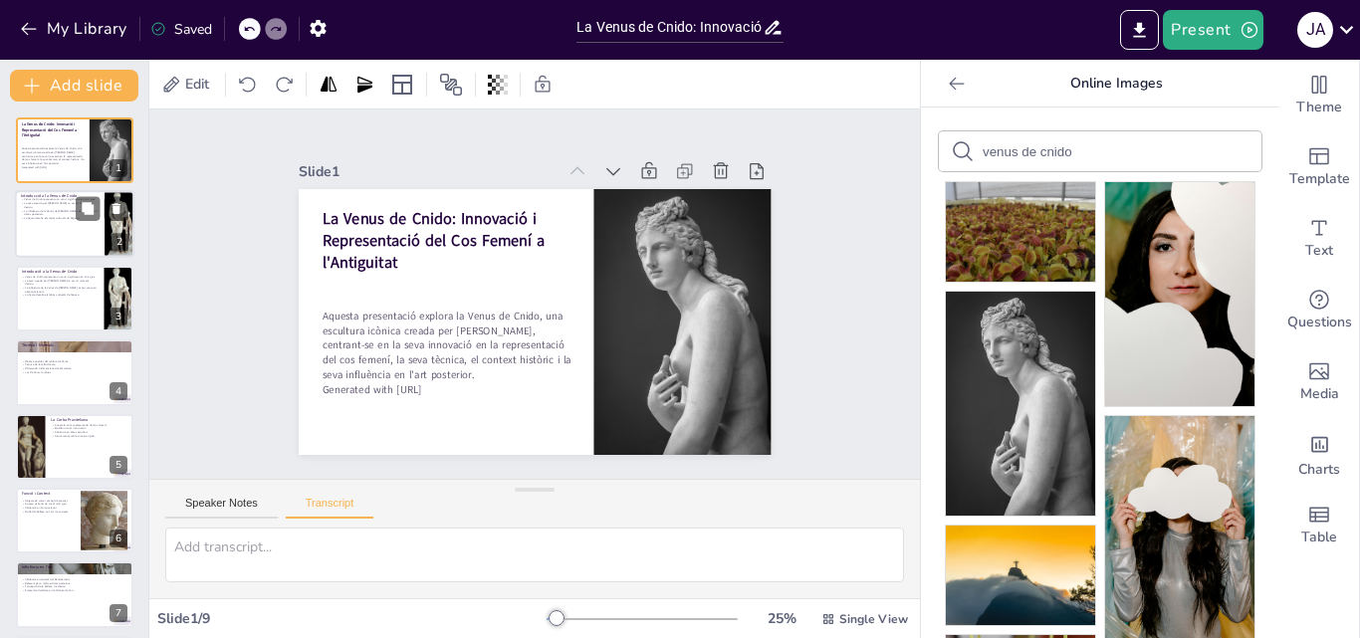
click at [69, 217] on p "La figura desafia els tabús culturals de l'època." at bounding box center [60, 219] width 78 height 4
type textarea "La Venus de Cnido, realitzada al voltant de 360 a.C., és una obra fonamental qu…"
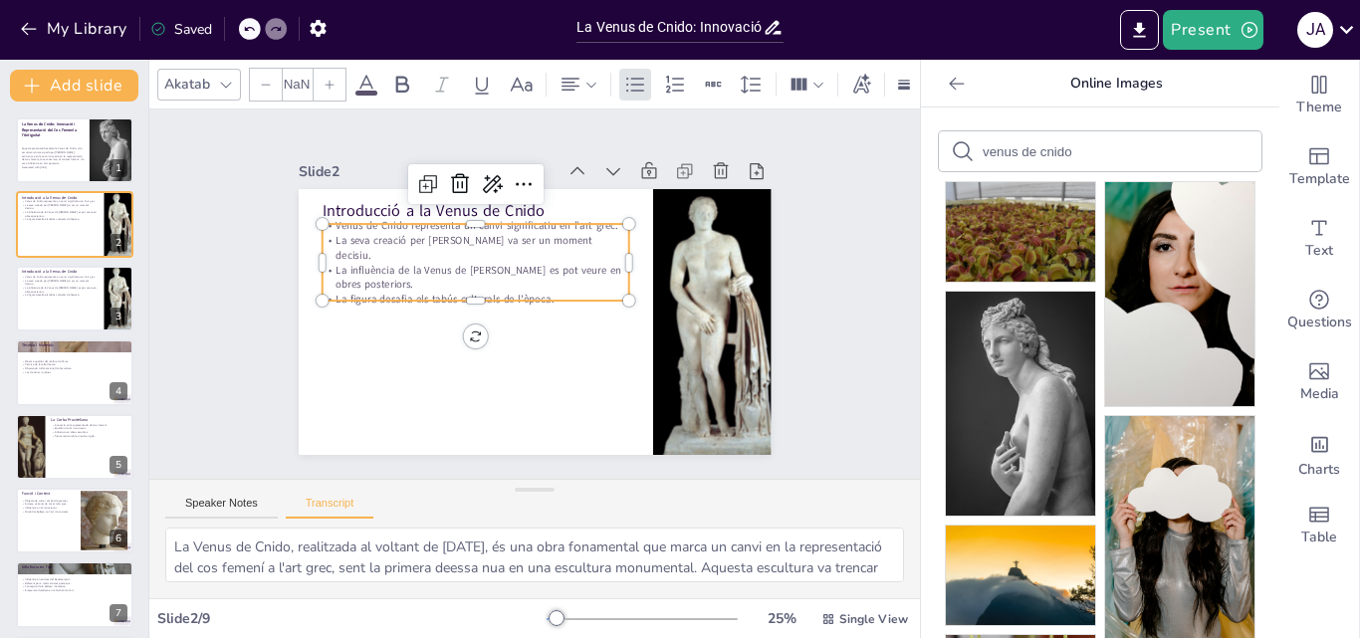
type input "32"
click at [391, 258] on p "La influència de la Venus de Cnido es pot veure en obres posteriors." at bounding box center [478, 272] width 309 height 62
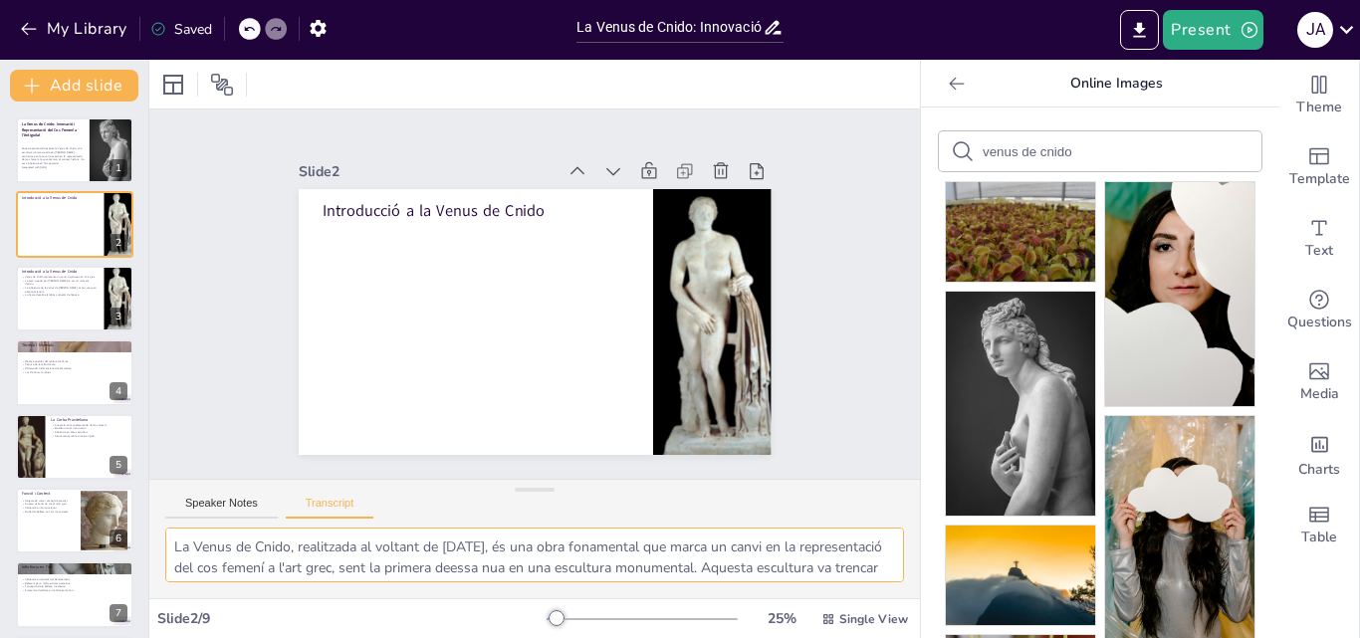
scroll to position [89, 0]
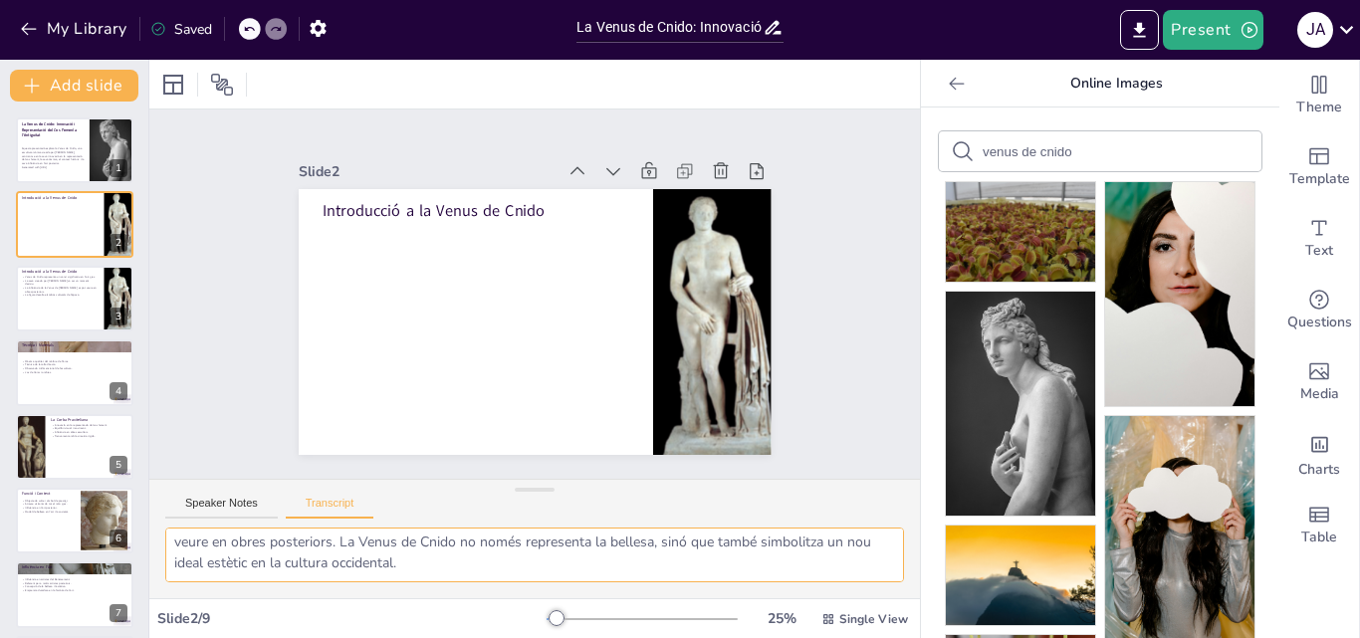
drag, startPoint x: 169, startPoint y: 549, endPoint x: 590, endPoint y: 563, distance: 420.5
click at [590, 563] on textarea "La Venus de Cnido, realitzada al voltant de 360 a.C., és una obra fonamental qu…" at bounding box center [534, 555] width 739 height 55
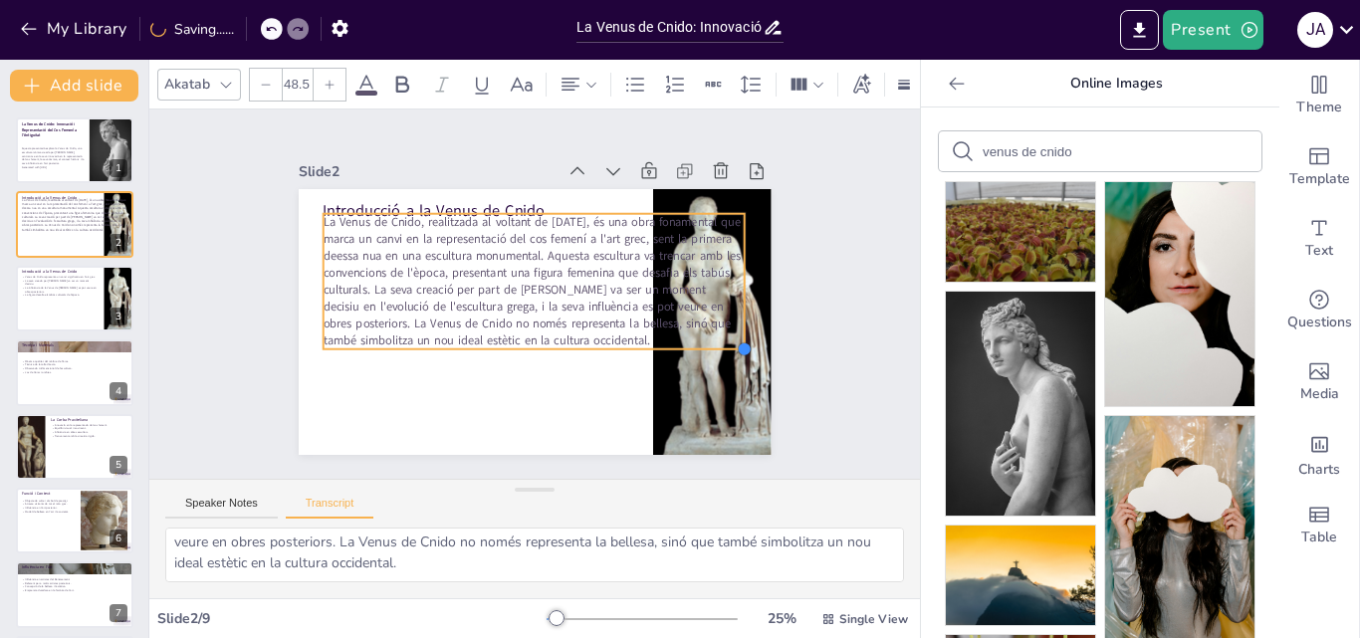
type input "48.9"
drag, startPoint x: 516, startPoint y: 267, endPoint x: 589, endPoint y: 336, distance: 100.0
click at [589, 336] on div "Introducció a la Venus de Cnido La Venus de Cnido, realitzada al voltant de 360…" at bounding box center [535, 322] width 473 height 266
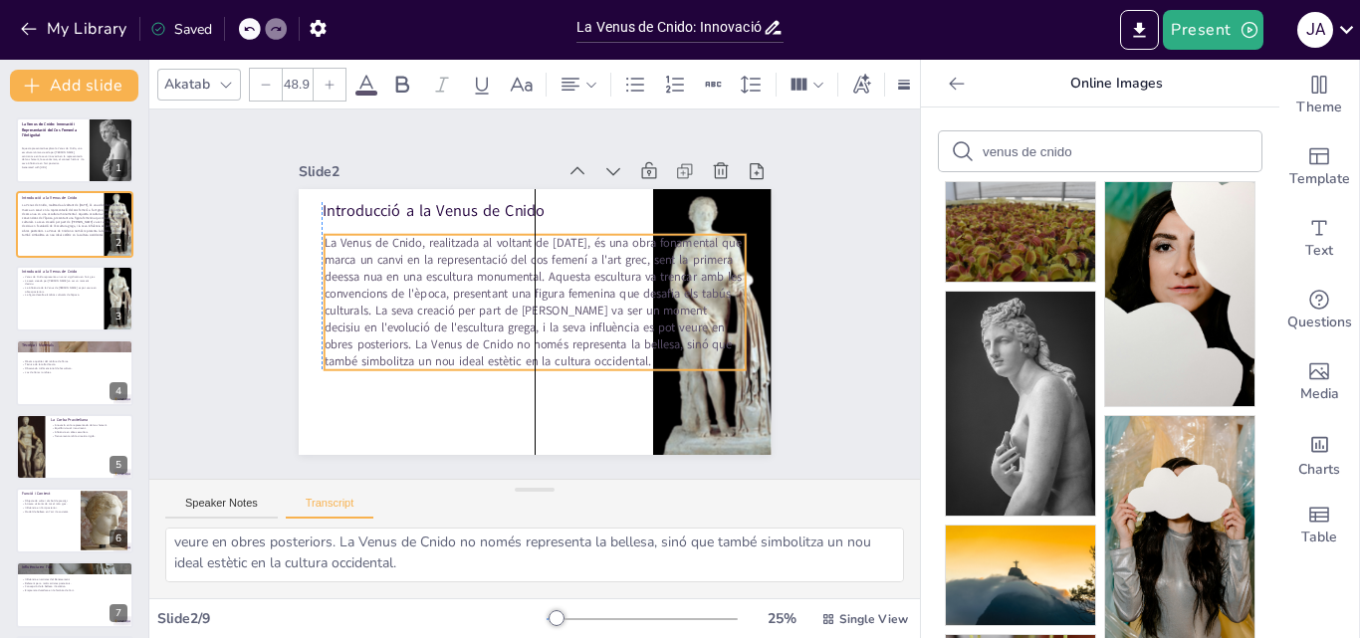
drag, startPoint x: 598, startPoint y: 298, endPoint x: 596, endPoint y: 319, distance: 21.0
click at [596, 319] on span "La Venus de Cnido, realitzada al voltant de 360 a.C., és una obra fonamental qu…" at bounding box center [532, 297] width 429 height 168
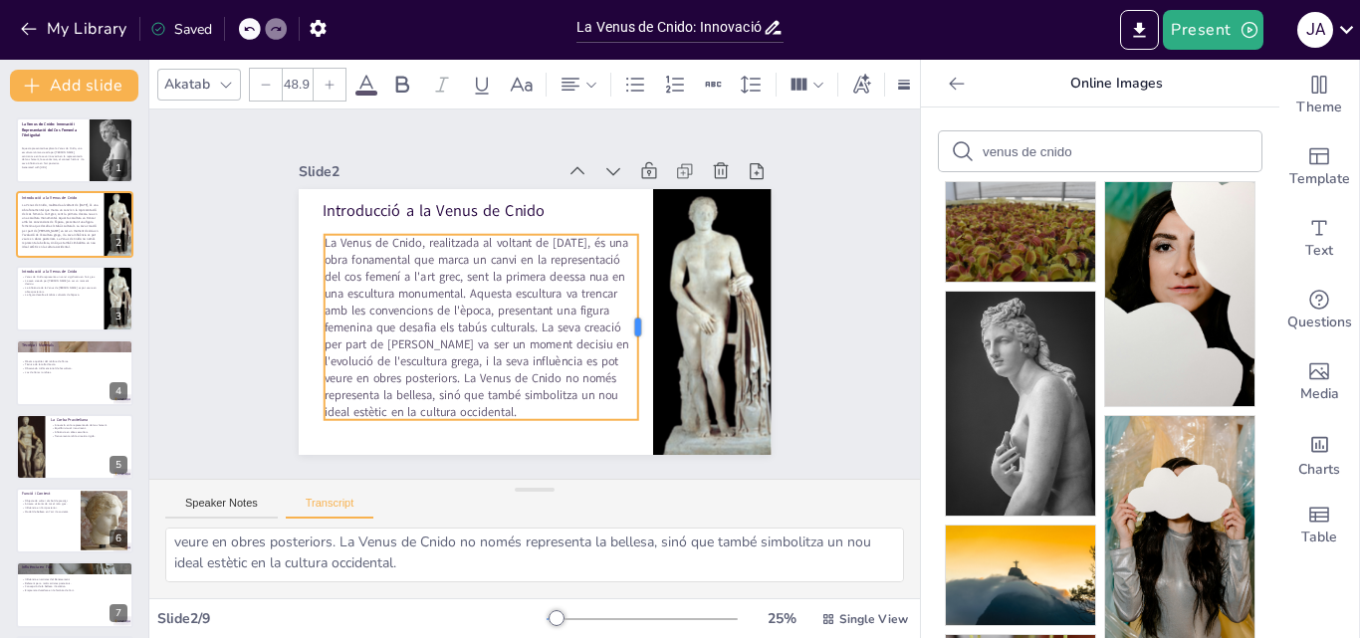
drag, startPoint x: 732, startPoint y: 288, endPoint x: 624, endPoint y: 293, distance: 107.7
click at [624, 293] on div at bounding box center [641, 339] width 35 height 186
click at [845, 334] on div "Slide 1 La Venus de Cnido: Innovació i Representació del Cos Femení a l'Antigui…" at bounding box center [534, 294] width 771 height 369
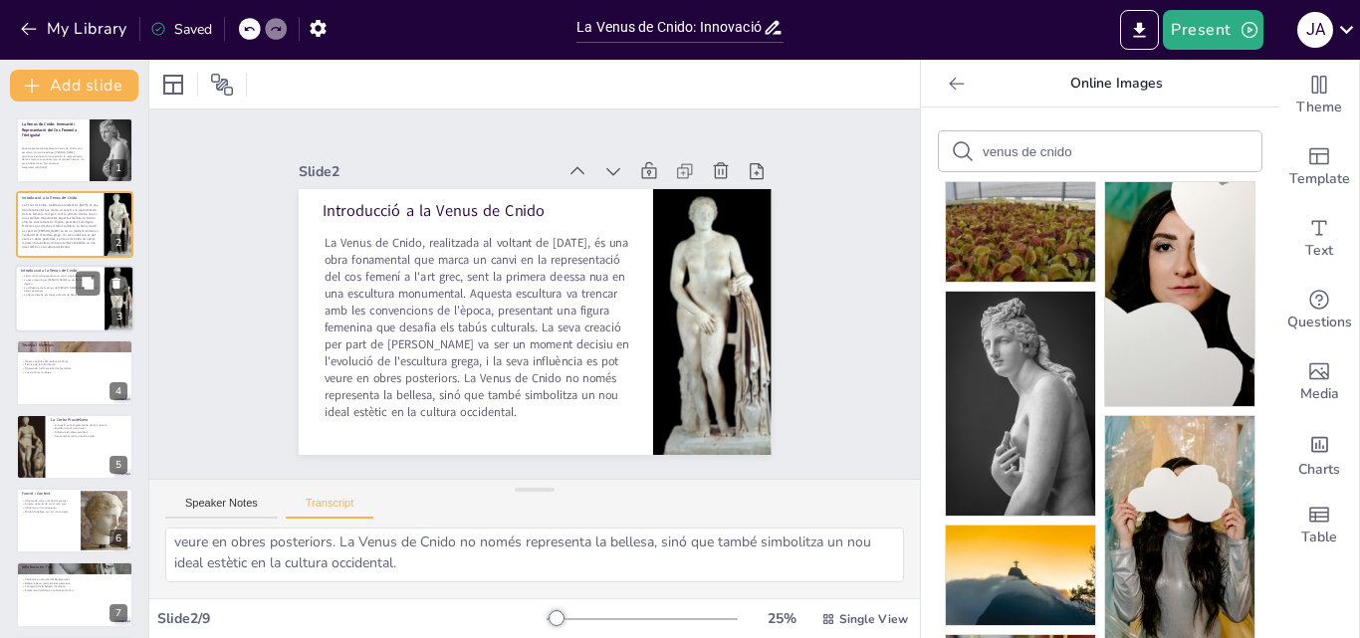
click at [68, 294] on p "La figura desafia els tabús culturals de l'època." at bounding box center [60, 295] width 78 height 4
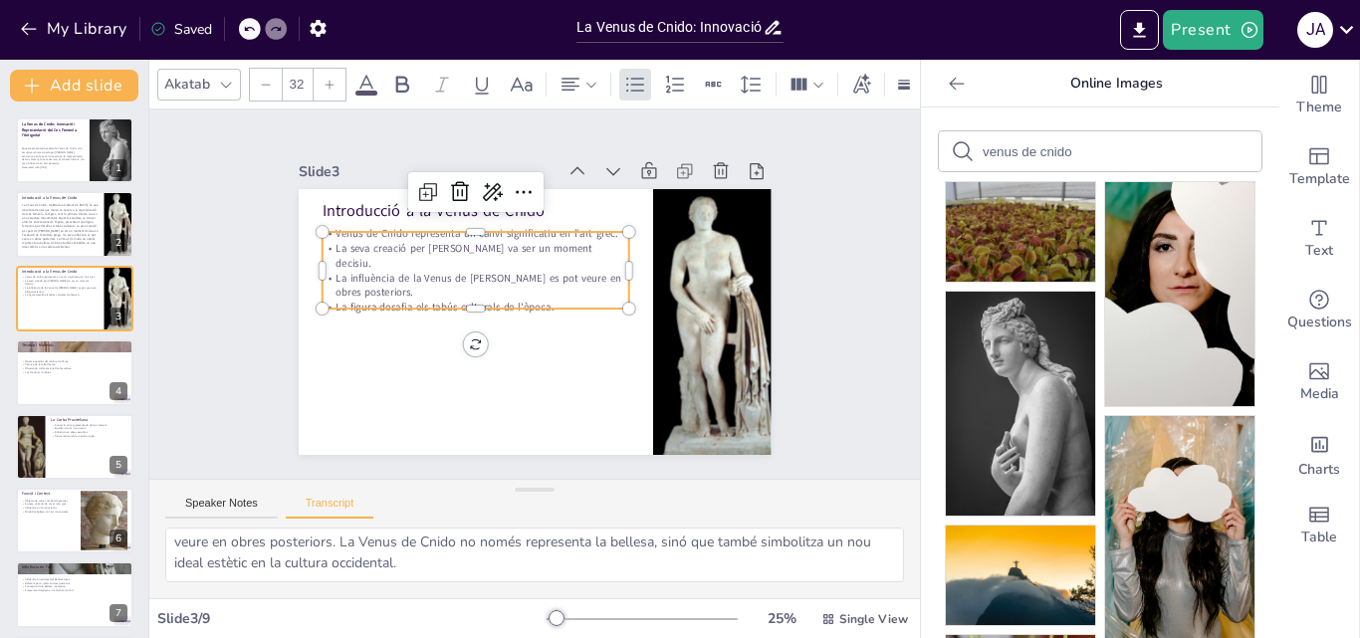
click at [356, 277] on p "La influència de la Venus de Cnido es pot veure en obres posteriors." at bounding box center [477, 280] width 309 height 62
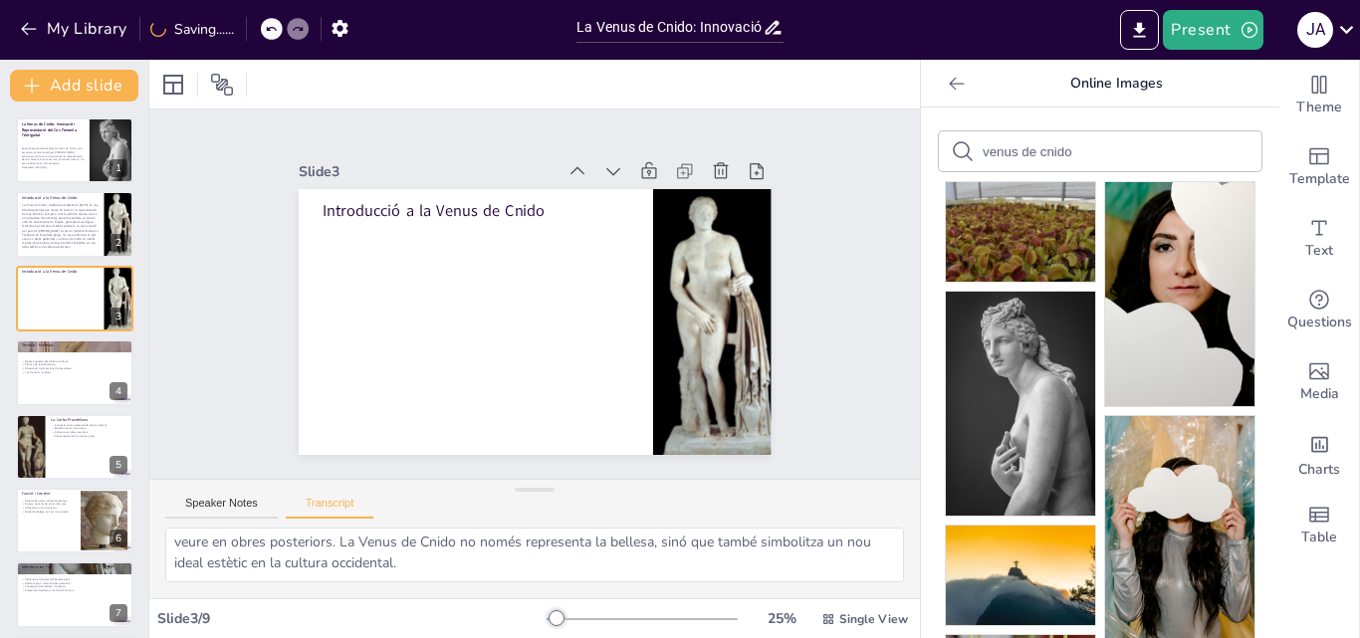
scroll to position [0, 0]
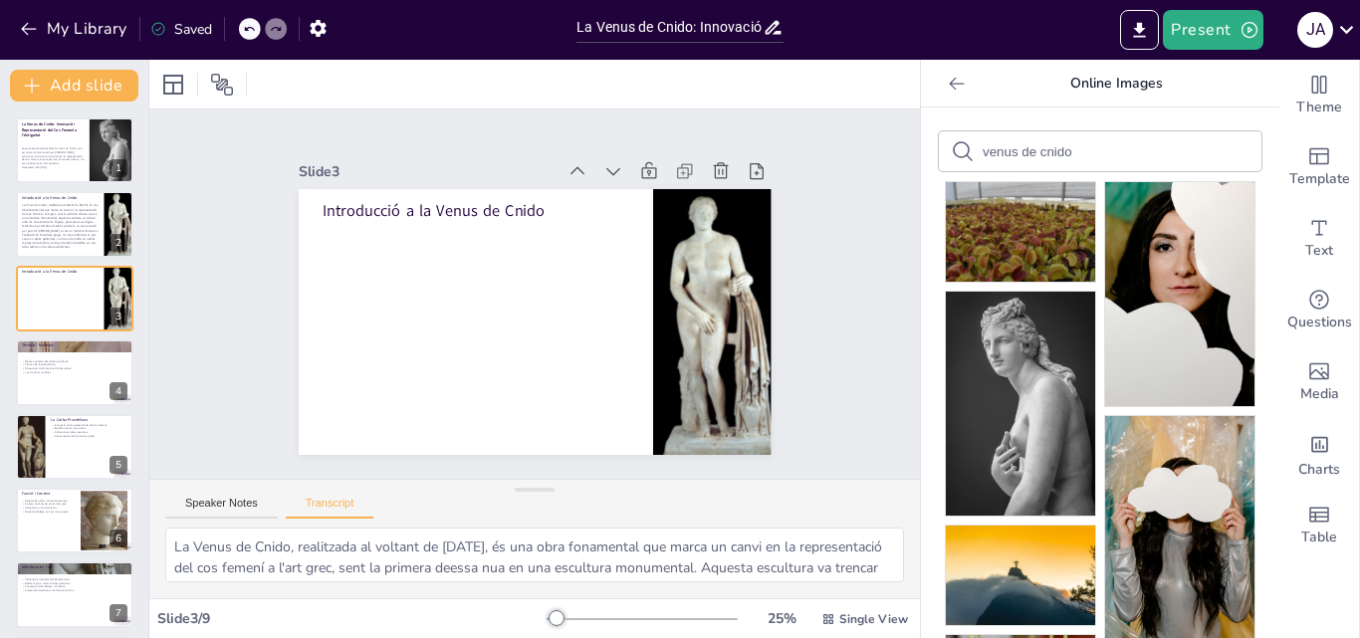
click at [520, 519] on div "Speaker Notes Transcript" at bounding box center [534, 504] width 771 height 48
click at [103, 228] on div at bounding box center [74, 225] width 119 height 68
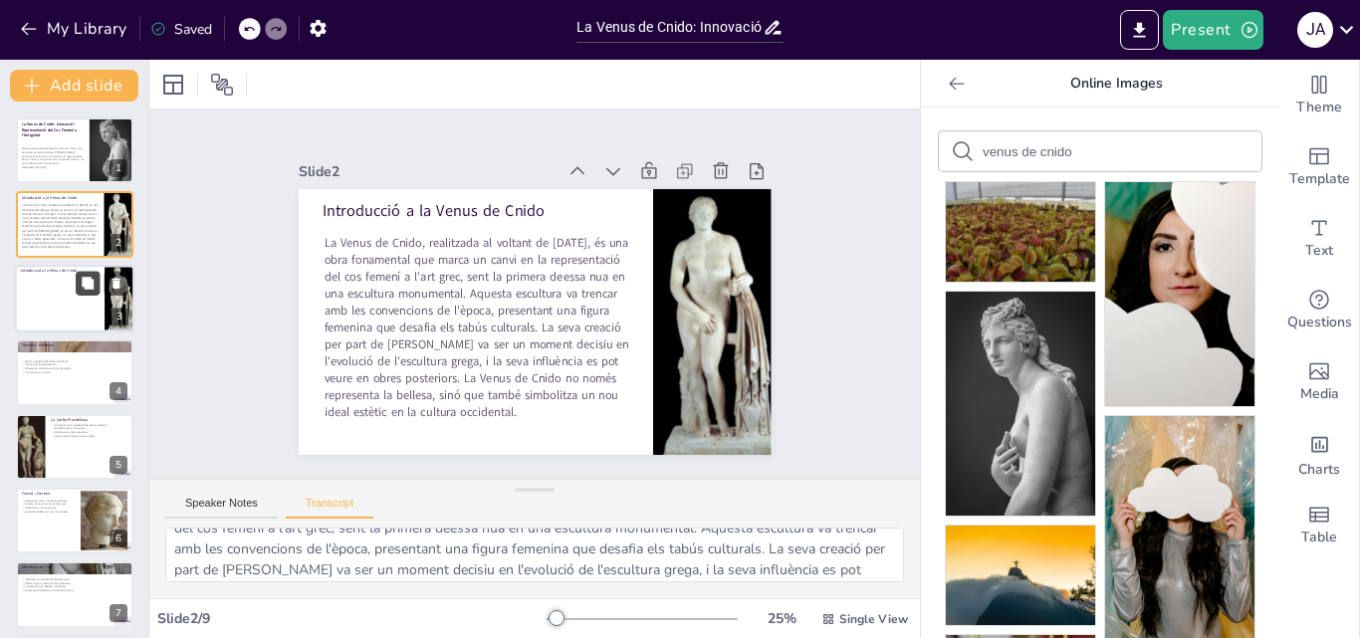
click at [94, 294] on button at bounding box center [88, 283] width 24 height 24
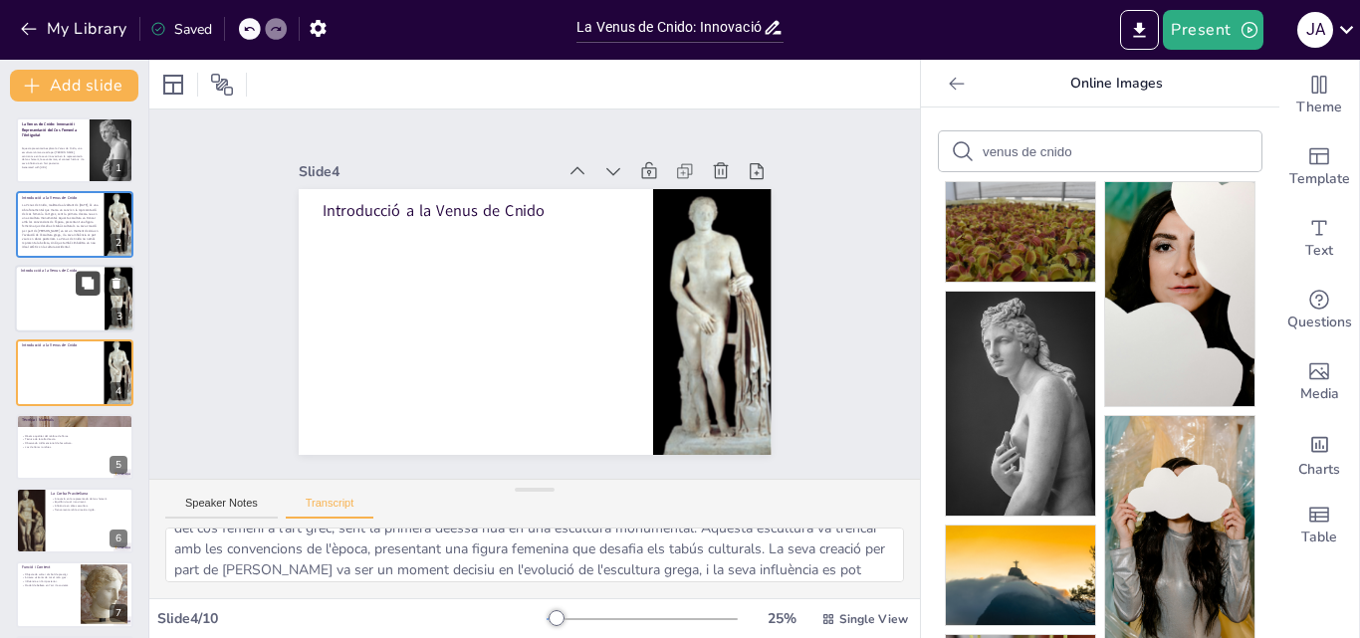
scroll to position [3, 0]
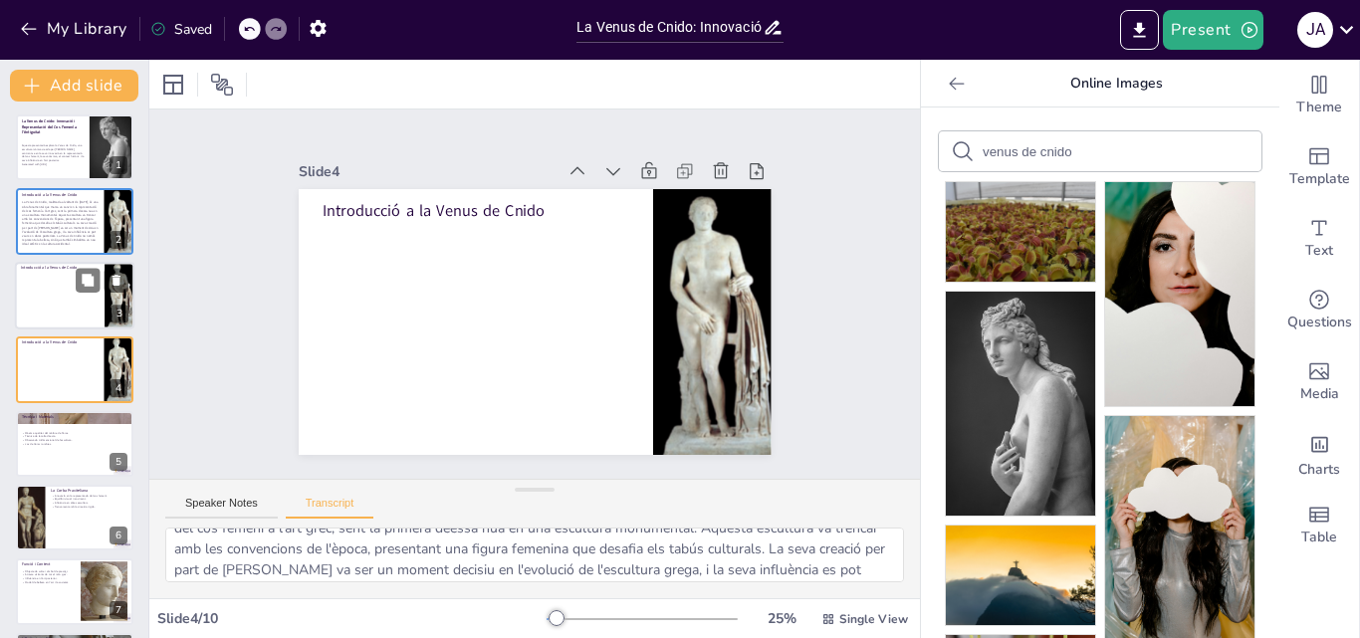
click at [53, 297] on div at bounding box center [74, 296] width 119 height 68
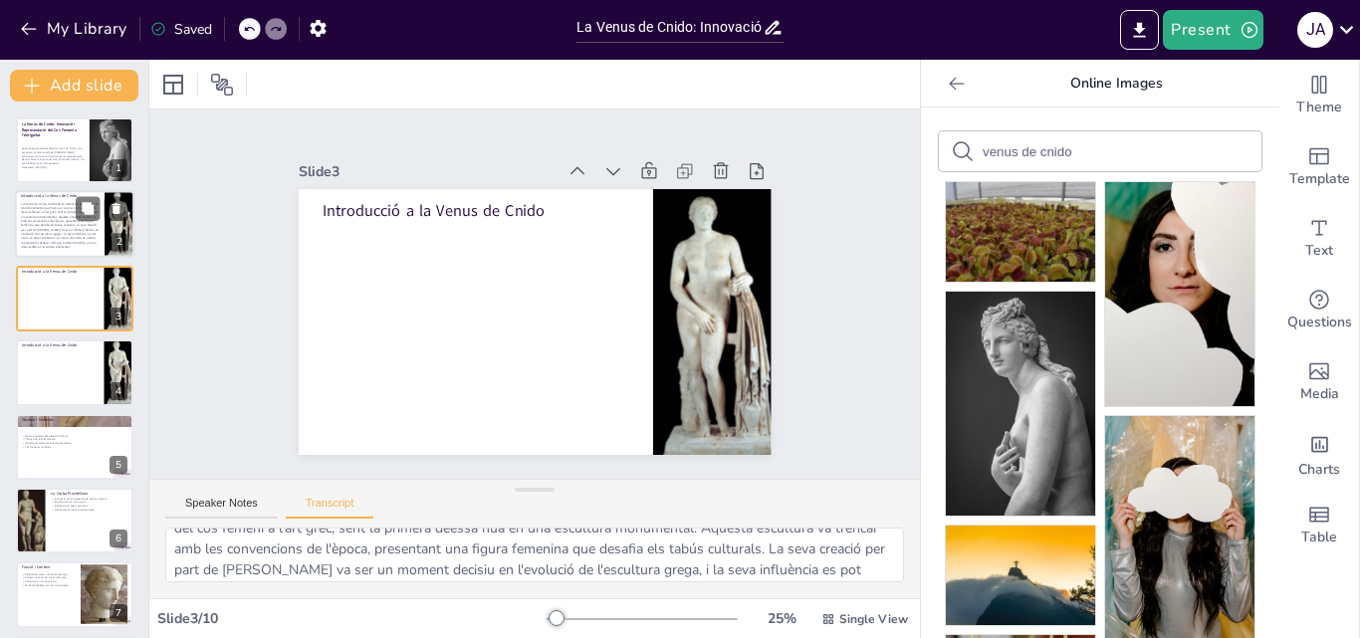
click at [50, 211] on span "La Venus de Cnido, realitzada al voltant de 360 a.C., és una obra fonamental qu…" at bounding box center [60, 225] width 78 height 47
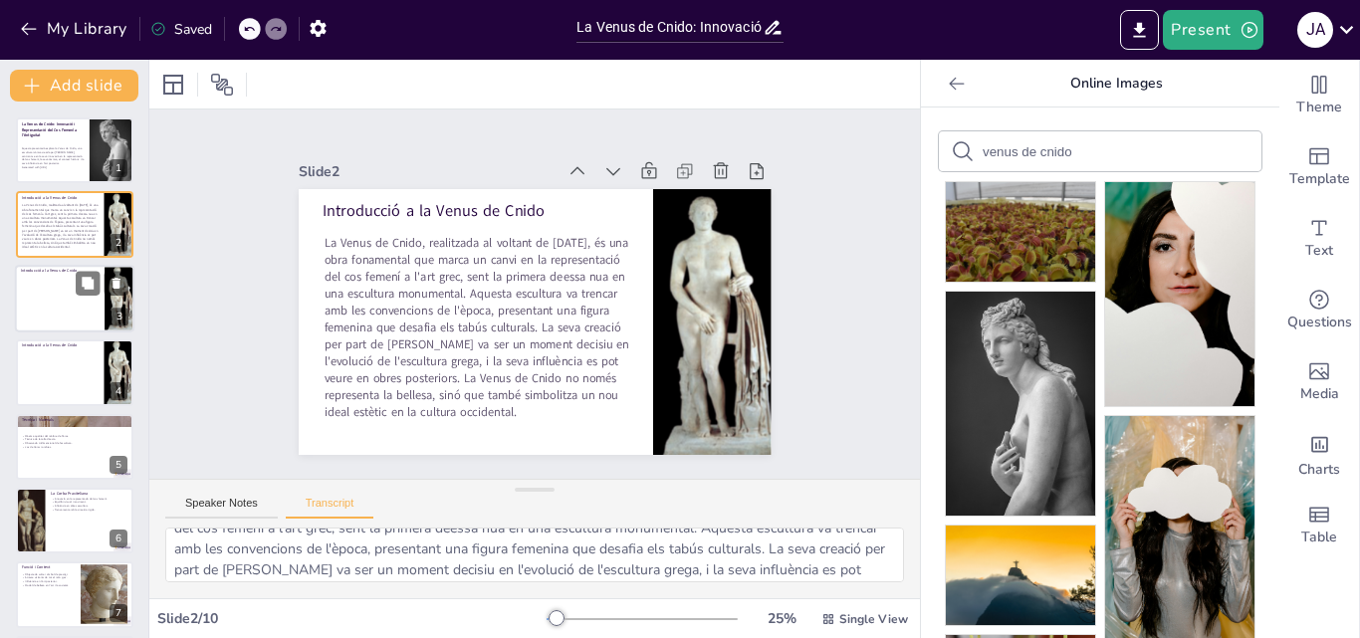
click at [71, 316] on div at bounding box center [74, 299] width 119 height 68
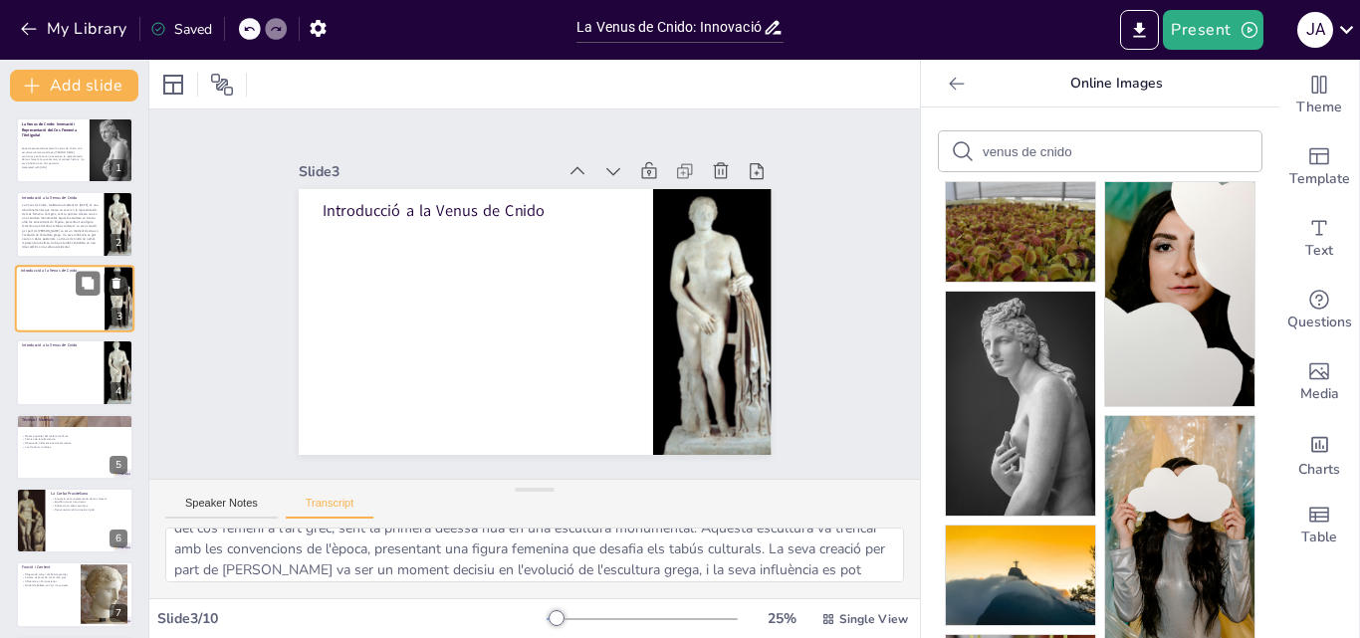
click at [112, 283] on icon at bounding box center [117, 283] width 14 height 14
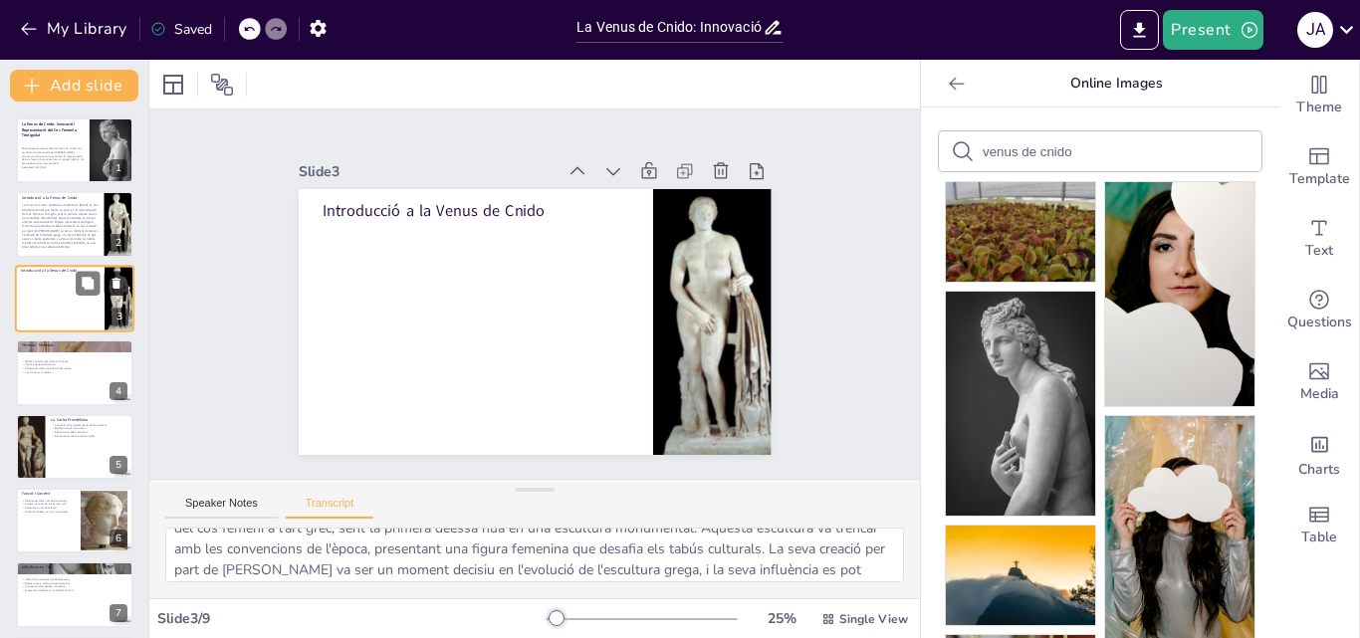
click at [118, 276] on icon at bounding box center [117, 283] width 14 height 14
type textarea "L'escultura és feta de màrbre de Paros, utilitzant la tècnica de la talla direc…"
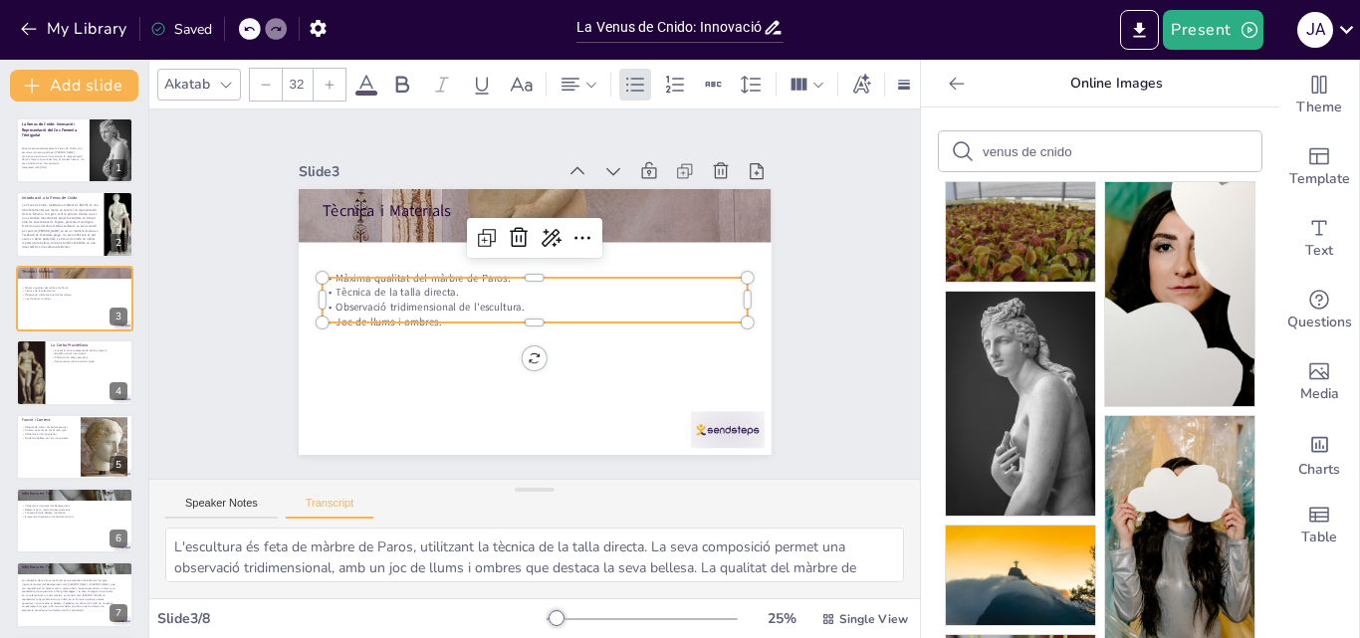
click at [389, 290] on p "Tècnica de la talla directa." at bounding box center [535, 292] width 424 height 59
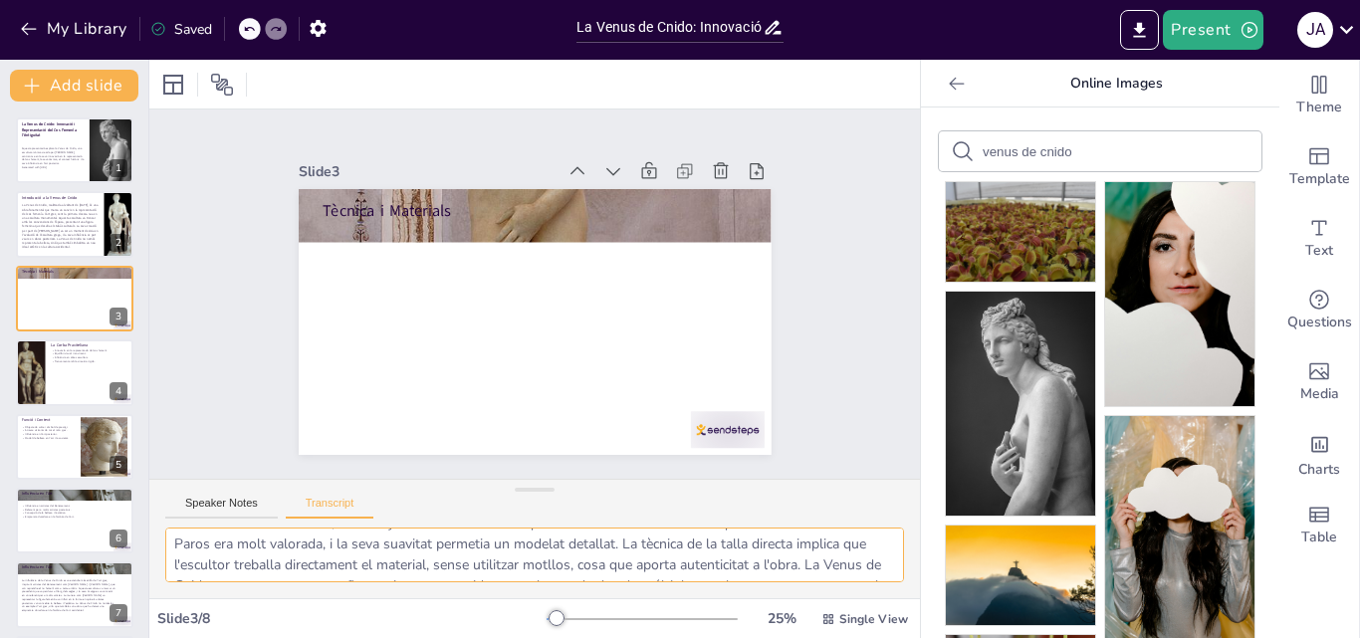
scroll to position [89, 0]
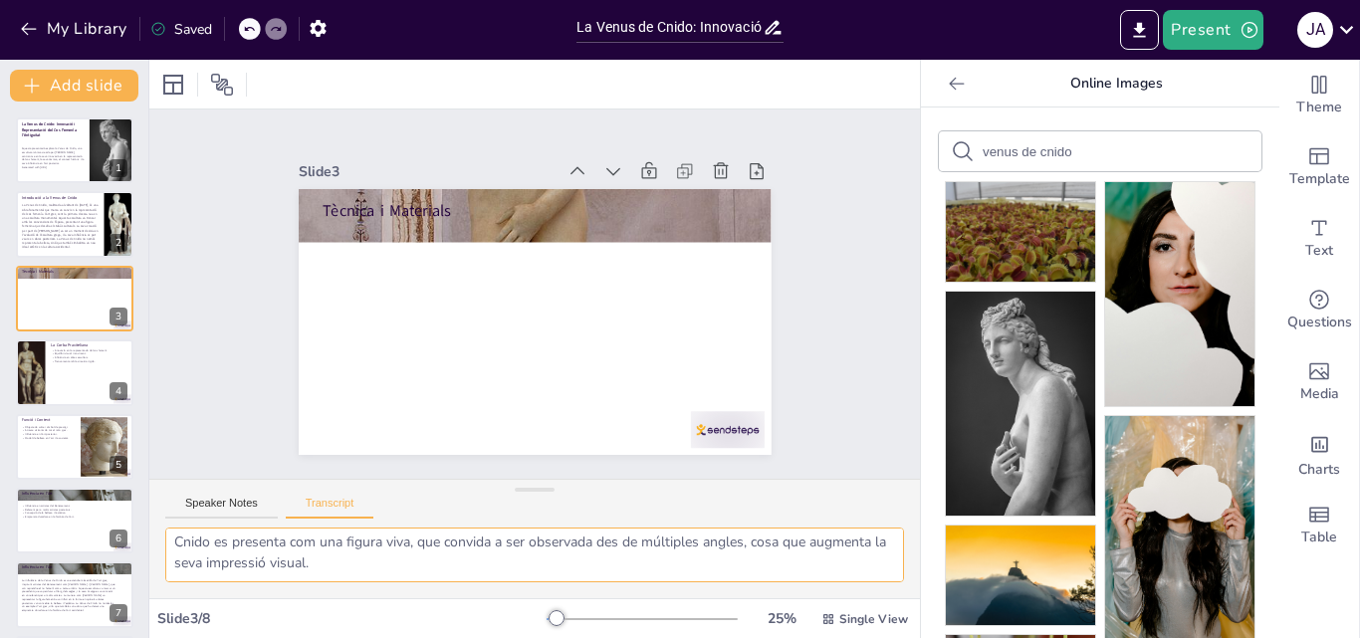
drag, startPoint x: 171, startPoint y: 547, endPoint x: 746, endPoint y: 557, distance: 574.7
click at [746, 557] on textarea "L'escultura és feta de màrbre de Paros, utilitzant la tècnica de la talla direc…" at bounding box center [534, 555] width 739 height 55
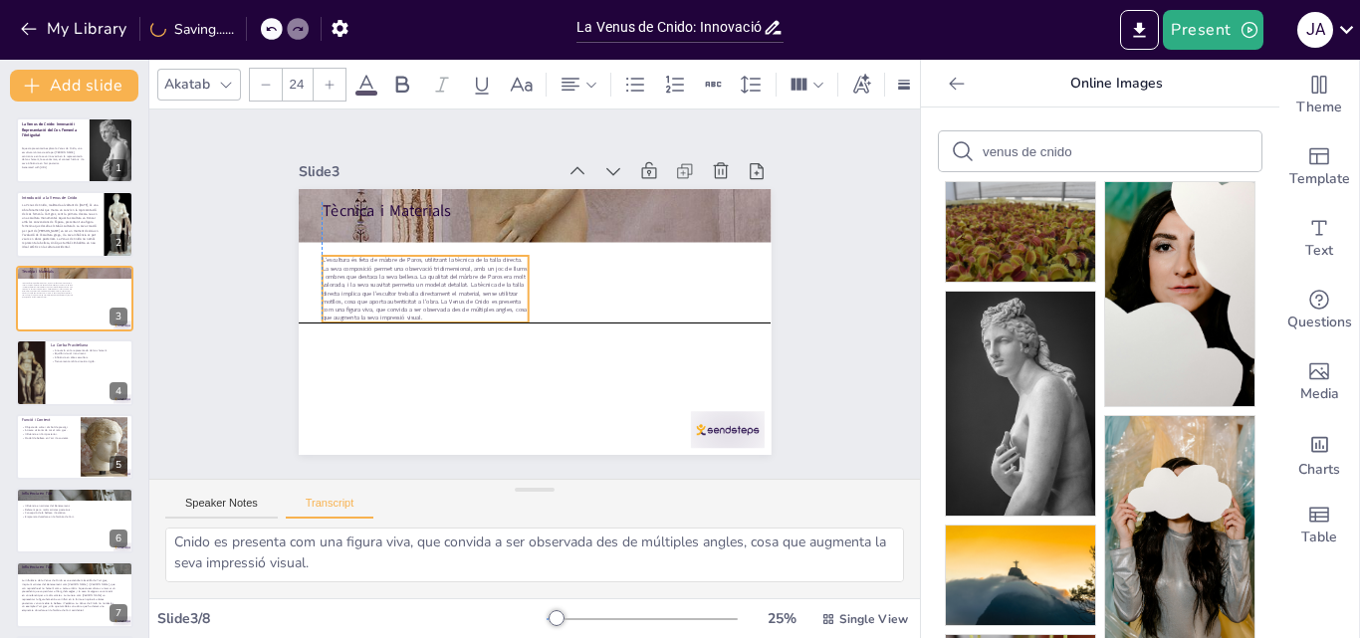
drag, startPoint x: 488, startPoint y: 259, endPoint x: 483, endPoint y: 297, distance: 38.2
click at [483, 297] on span "L'escultura és feta de màrbre de Paros, utilitzant la tècnica de la talla direc…" at bounding box center [424, 289] width 205 height 66
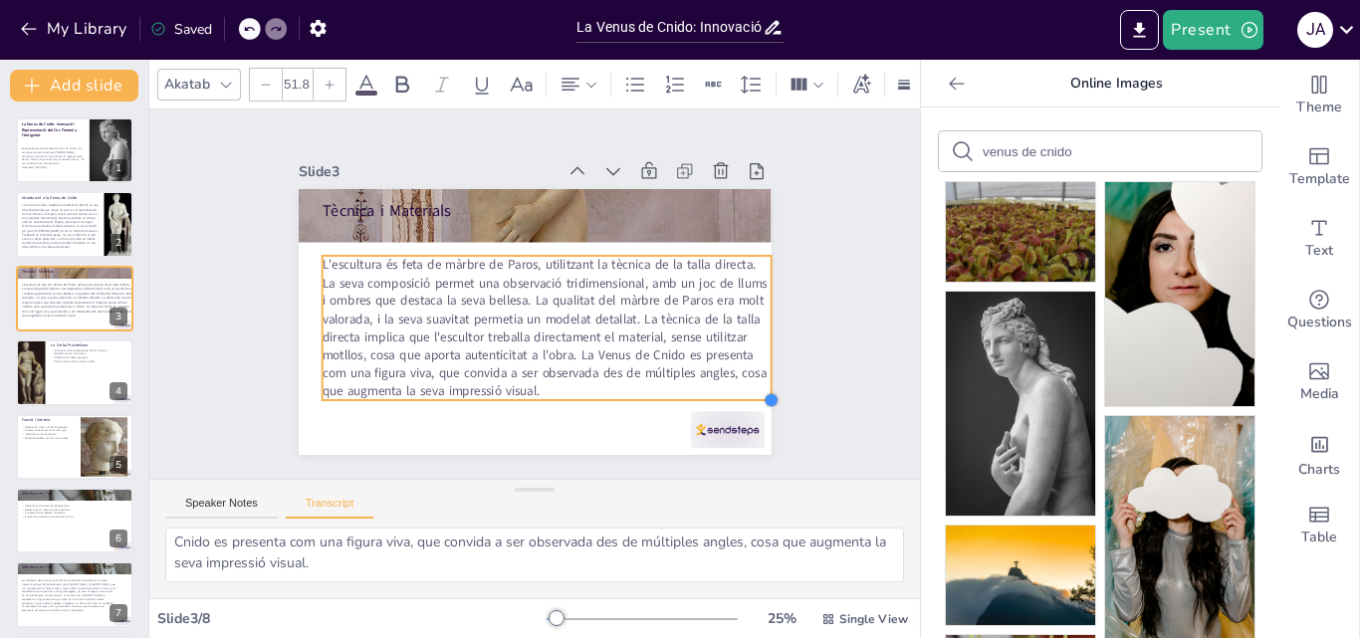
type input "51.1"
drag, startPoint x: 515, startPoint y: 316, endPoint x: 671, endPoint y: 390, distance: 173.3
click at [671, 390] on div "Tècnica i Materials L'escultura és feta de màrbre de Paros, utilitzant la tècni…" at bounding box center [535, 322] width 473 height 266
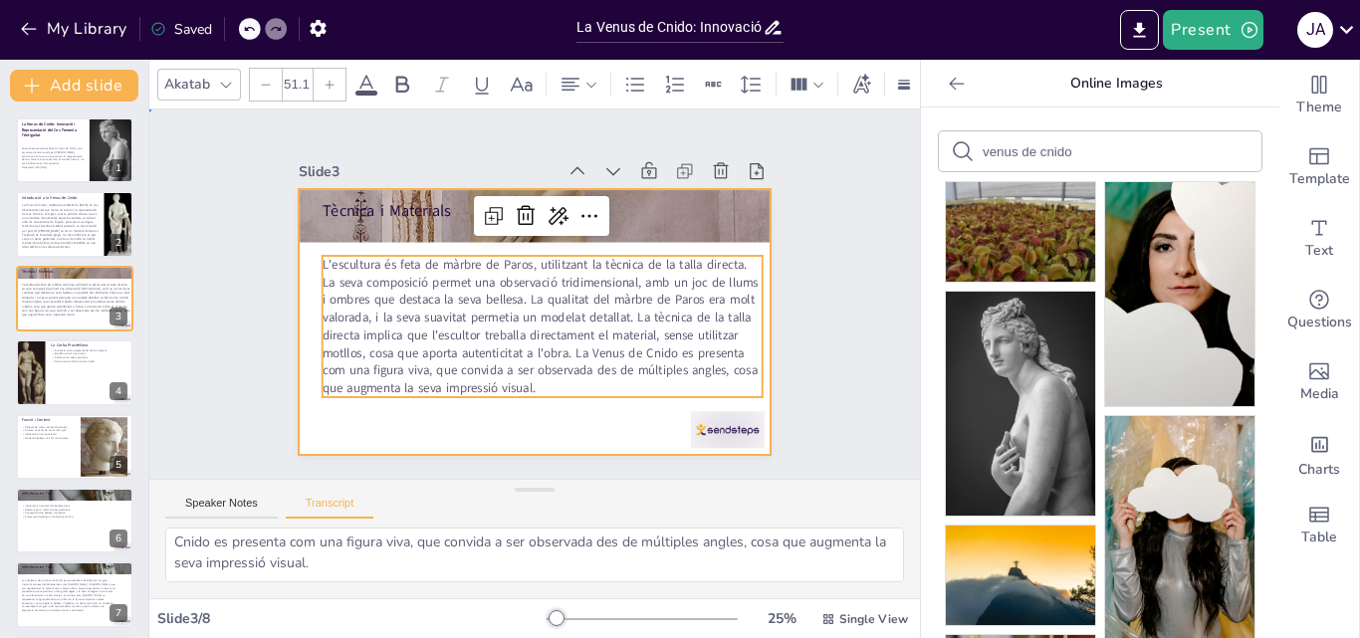
click at [625, 417] on div at bounding box center [532, 322] width 498 height 314
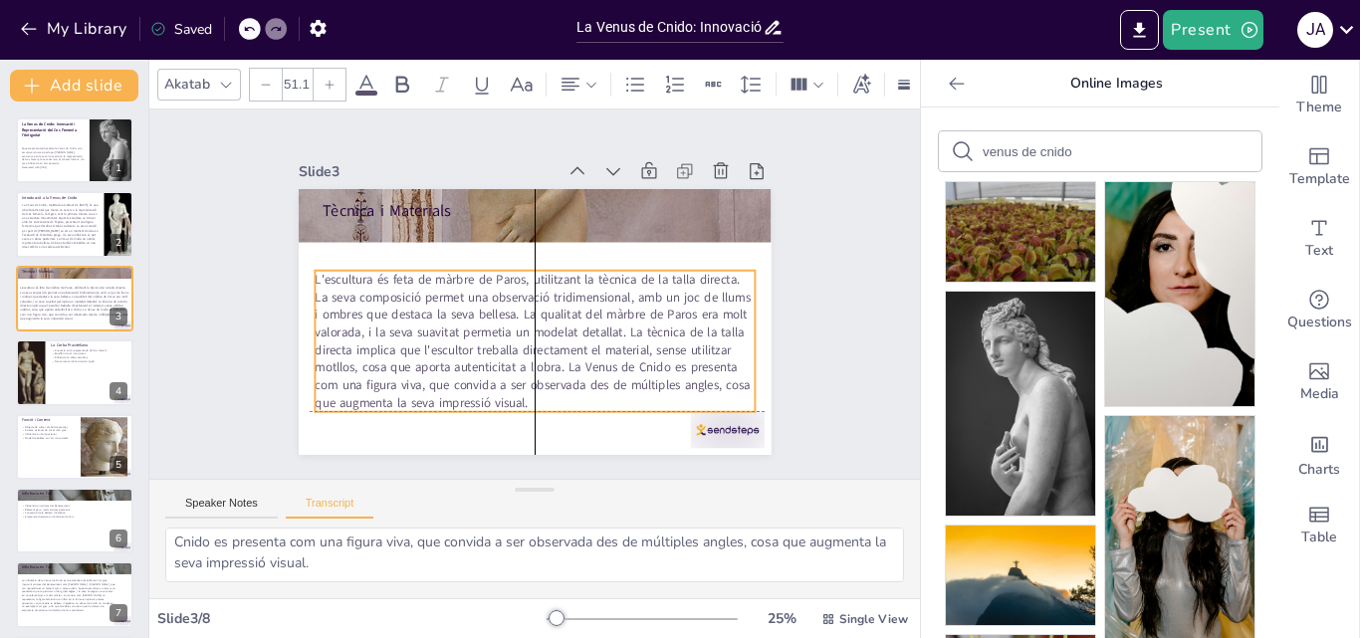
drag, startPoint x: 621, startPoint y: 348, endPoint x: 609, endPoint y: 357, distance: 14.9
click at [609, 357] on span "L'escultura és feta de màrbre de Paros, utilitzant la tècnica de la talla direc…" at bounding box center [533, 341] width 436 height 140
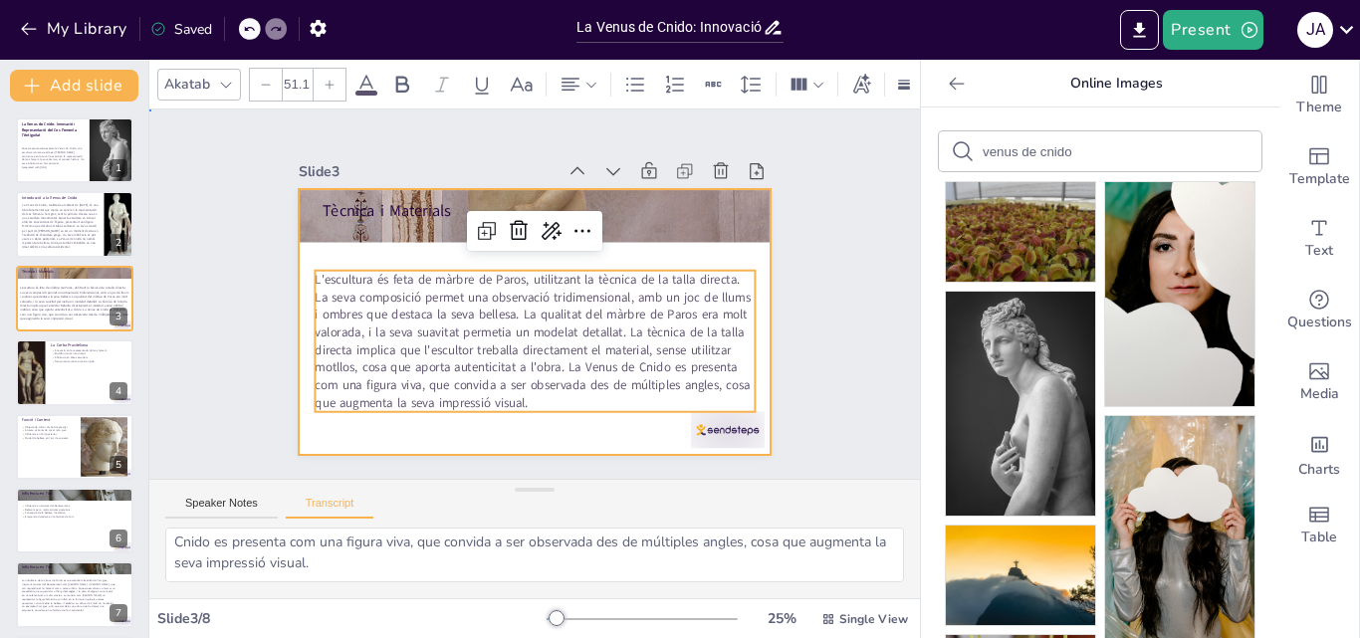
click at [609, 432] on div at bounding box center [535, 322] width 473 height 266
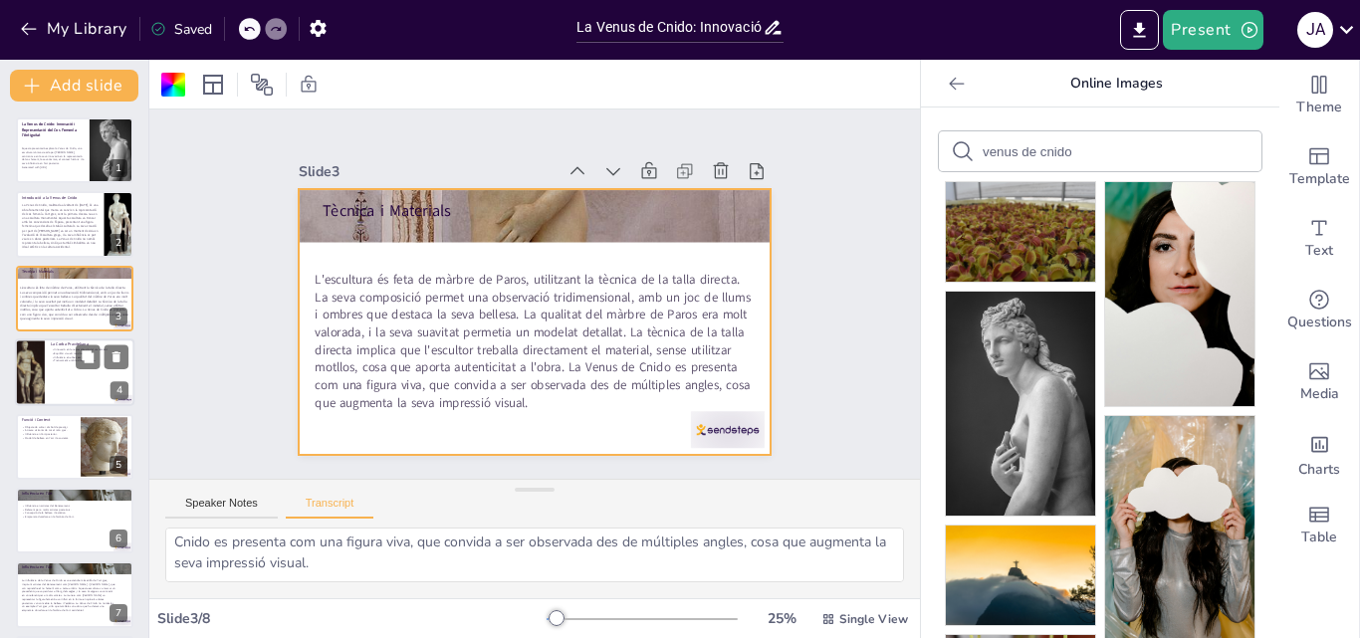
click at [77, 387] on div at bounding box center [74, 373] width 119 height 68
type textarea "La figura presenta una corba elegant i dinàmica, trencant la simetria rígida de…"
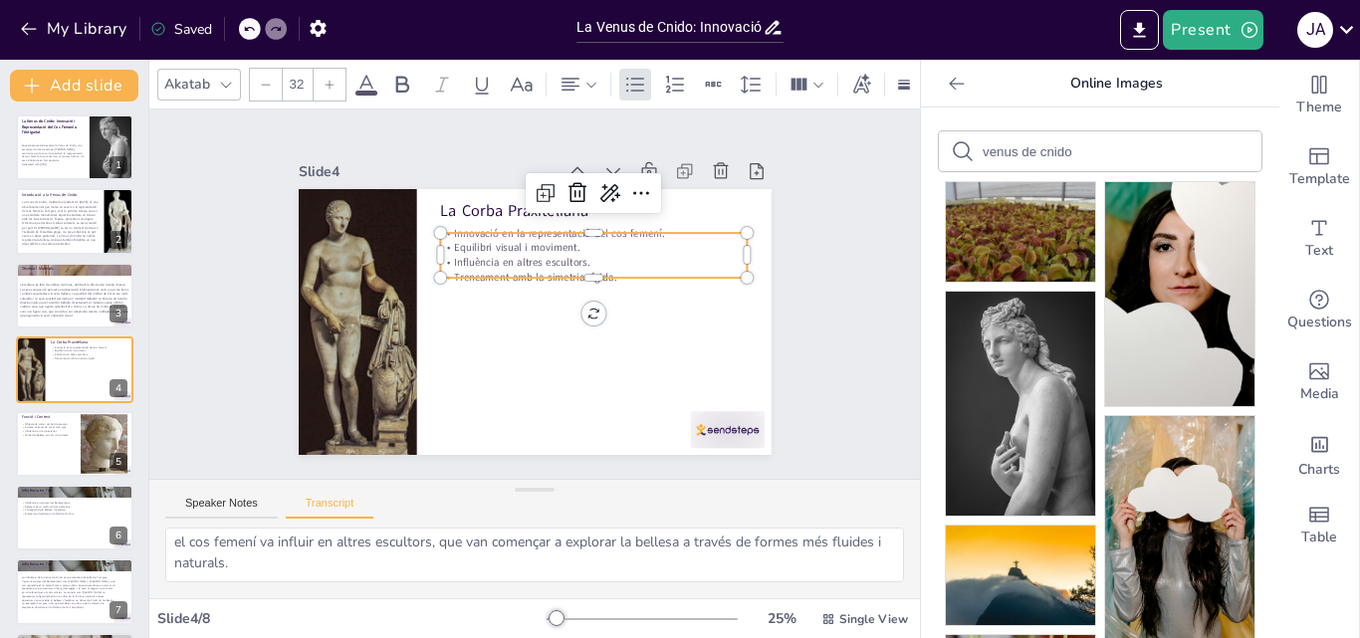
click at [485, 259] on p "Influència en altres escultors." at bounding box center [594, 262] width 308 height 15
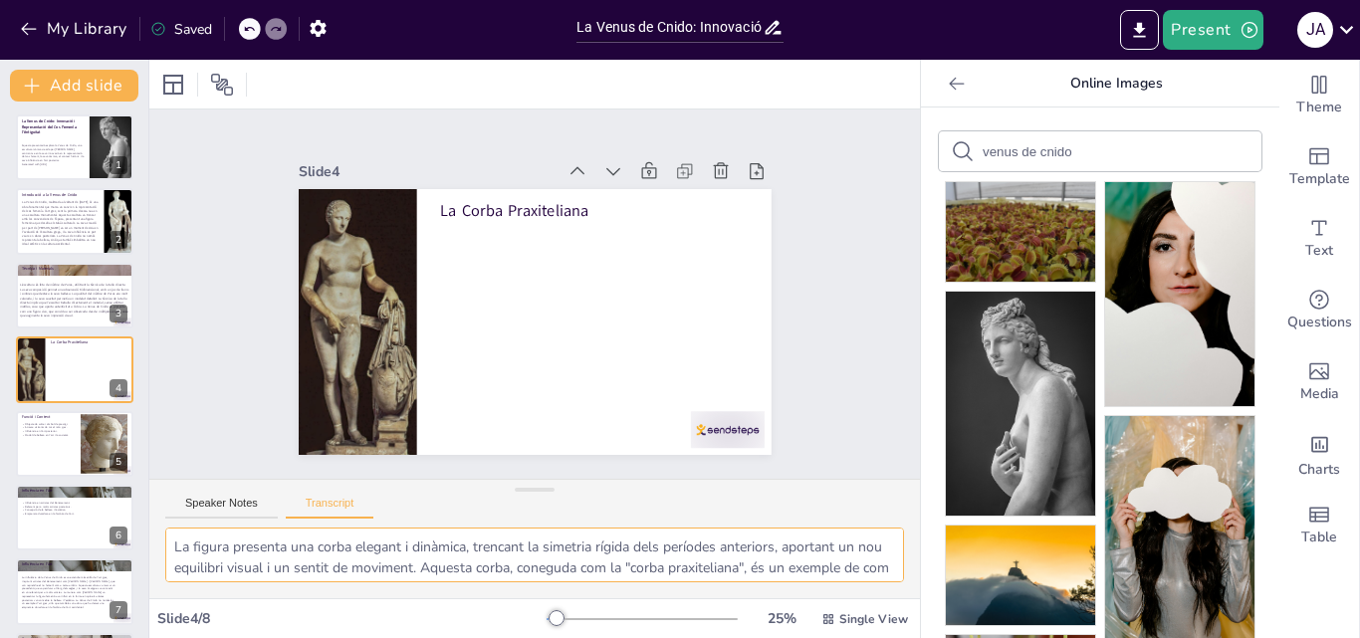
scroll to position [89, 0]
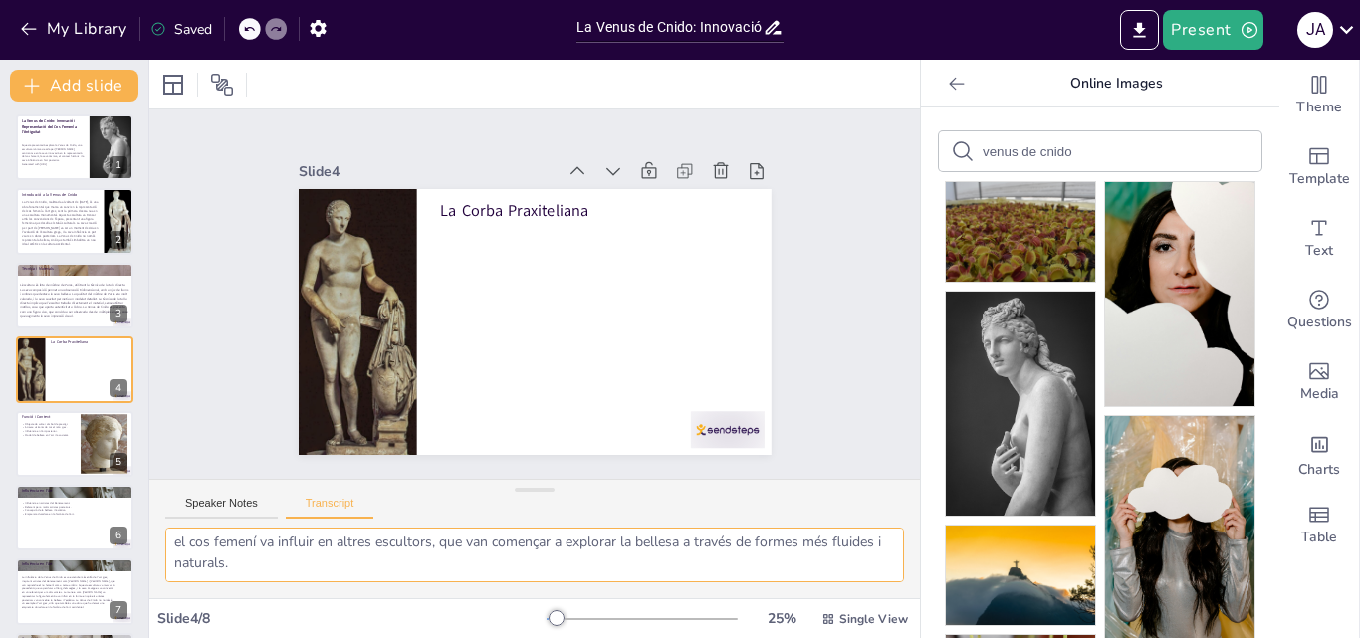
drag, startPoint x: 170, startPoint y: 548, endPoint x: 598, endPoint y: 644, distance: 439.0
click at [598, 637] on html "My Library Saved La Venus de Cnido: Innovació i Representació del Cos Femení a …" at bounding box center [680, 319] width 1360 height 638
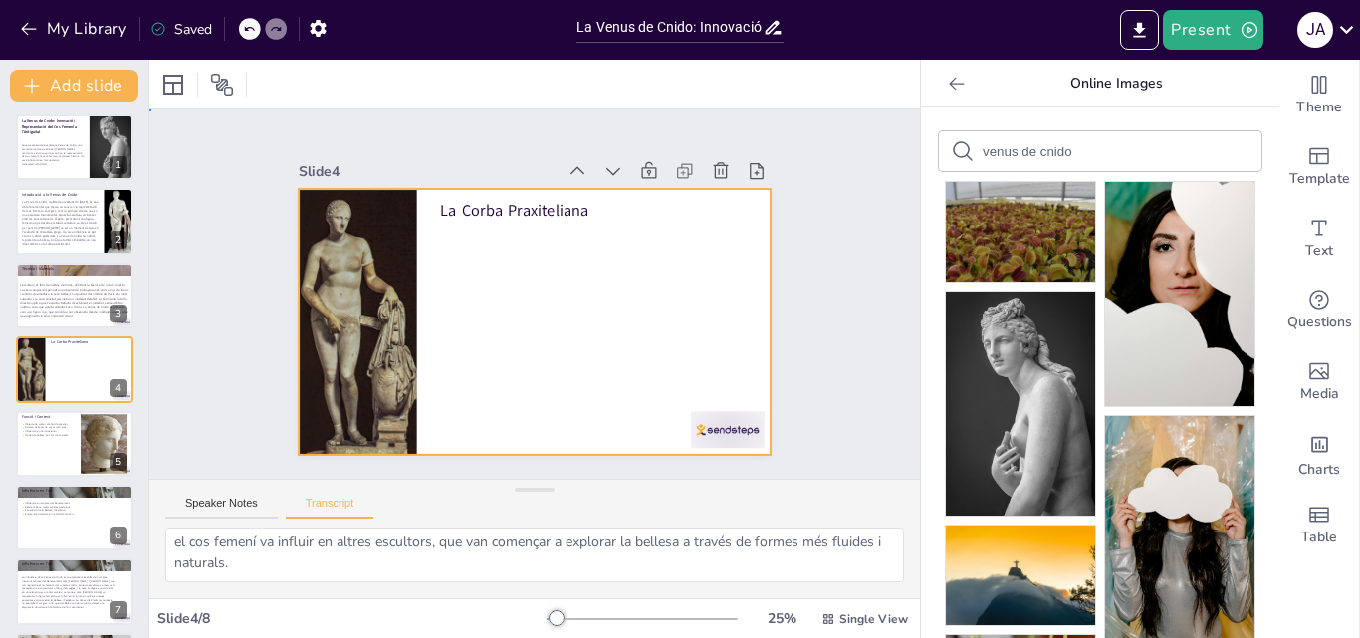
click at [474, 275] on div at bounding box center [535, 322] width 473 height 266
click at [475, 252] on div at bounding box center [532, 322] width 498 height 314
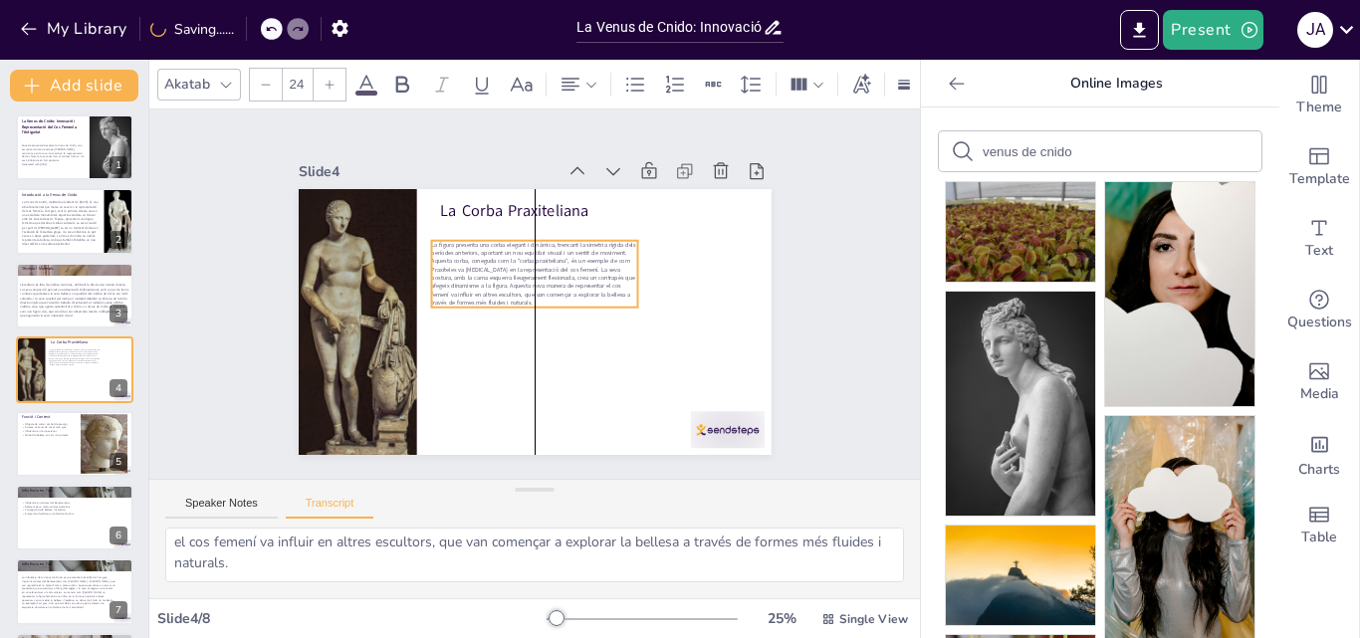
drag, startPoint x: 472, startPoint y: 249, endPoint x: 577, endPoint y: 276, distance: 108.0
click at [577, 276] on span "La figura presenta una corba elegant i dinàmica, trencant la simetria rígida de…" at bounding box center [533, 274] width 204 height 66
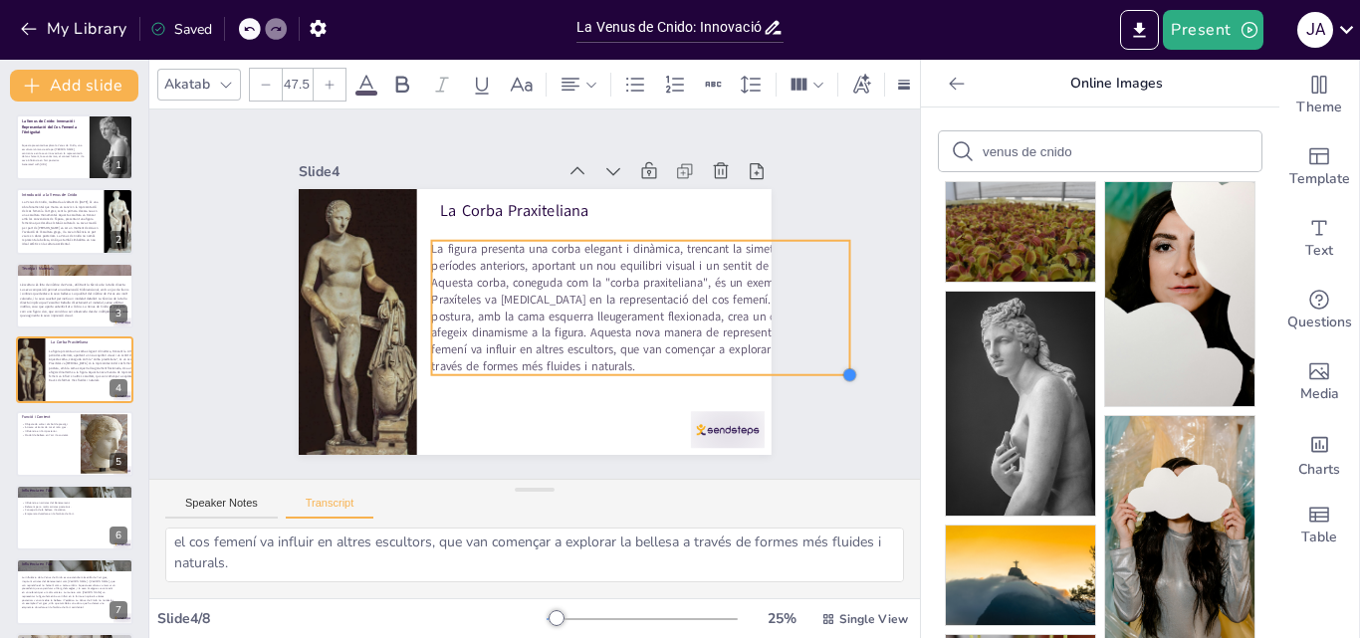
type input "48.5"
drag, startPoint x: 619, startPoint y: 297, endPoint x: 684, endPoint y: 364, distance: 93.7
click at [684, 364] on div "La Corba Praxiteliana La figura presenta una corba elegant i dinàmica, trencant…" at bounding box center [535, 322] width 473 height 266
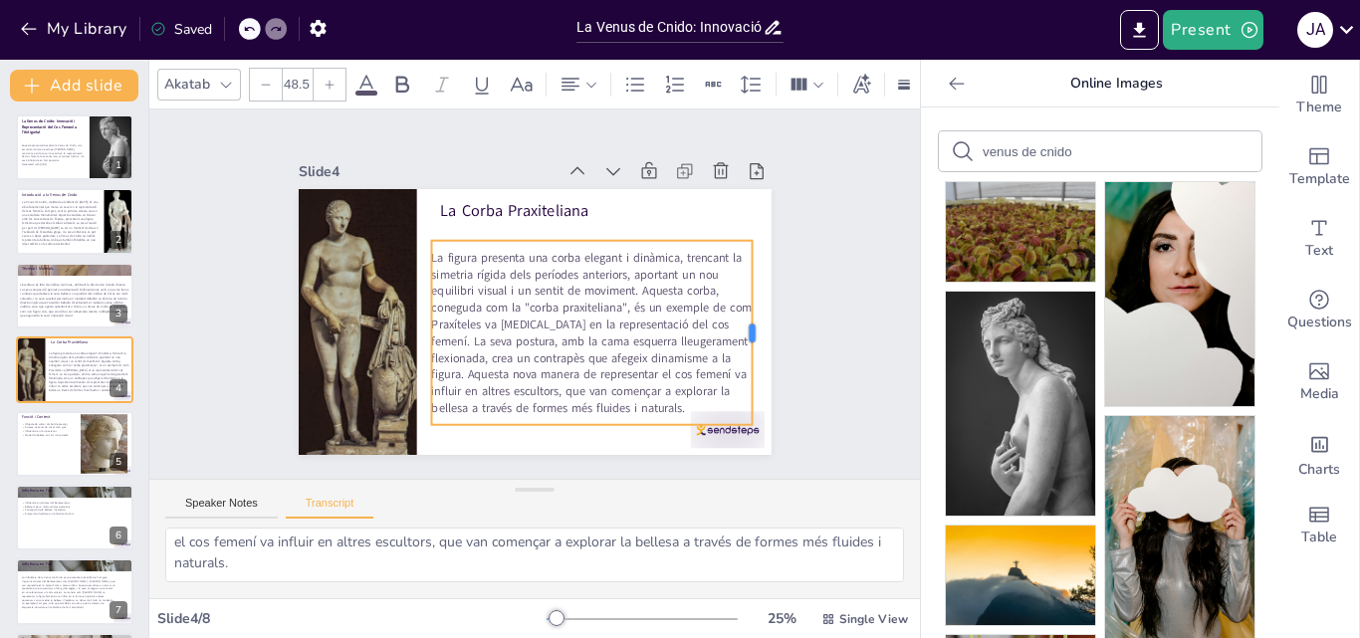
drag, startPoint x: 837, startPoint y: 293, endPoint x: 740, endPoint y: 291, distance: 97.6
click at [752, 291] on div at bounding box center [760, 333] width 16 height 184
click at [805, 280] on div "Slide 1 La Venus de Cnido: Innovació i Representació del Cos Femení a l'Antigui…" at bounding box center [534, 294] width 614 height 381
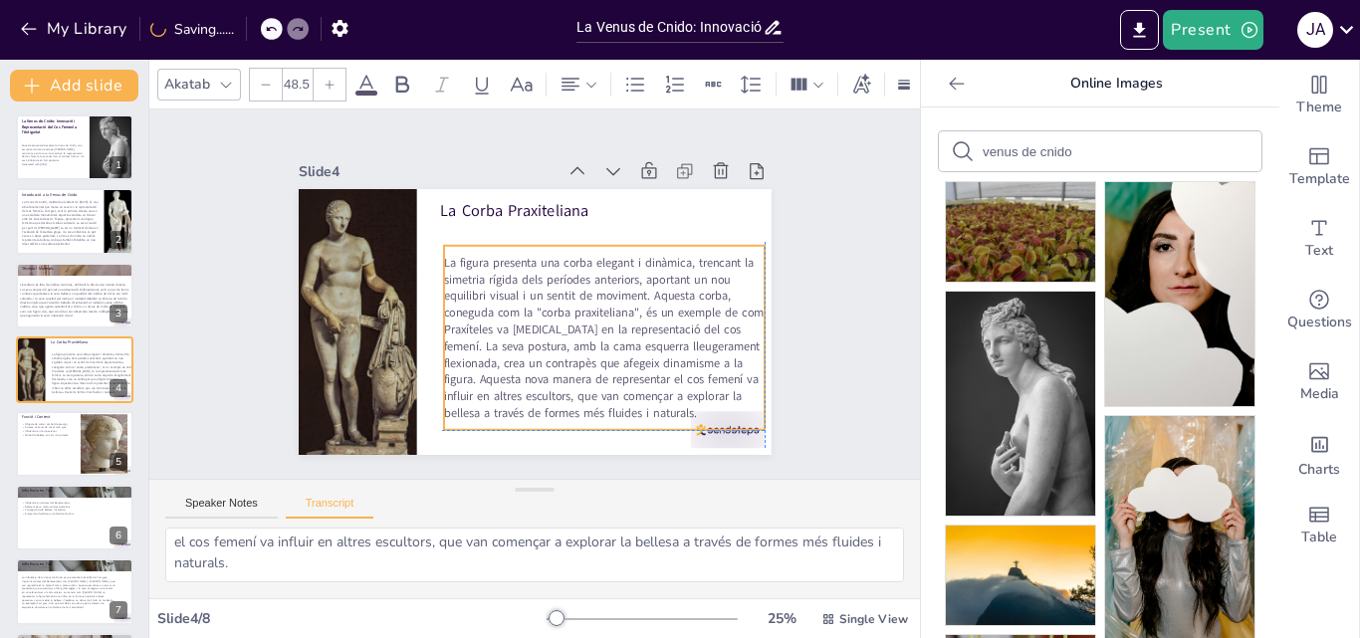
drag, startPoint x: 598, startPoint y: 355, endPoint x: 609, endPoint y: 356, distance: 11.0
click at [609, 356] on span "La figura presenta una corba elegant i dinàmica, trencant la simetria rígida de…" at bounding box center [596, 341] width 331 height 192
click at [853, 306] on div "Slide 1 La Venus de Cnido: Innovació i Representació del Cos Femení a l'Antigui…" at bounding box center [534, 294] width 771 height 369
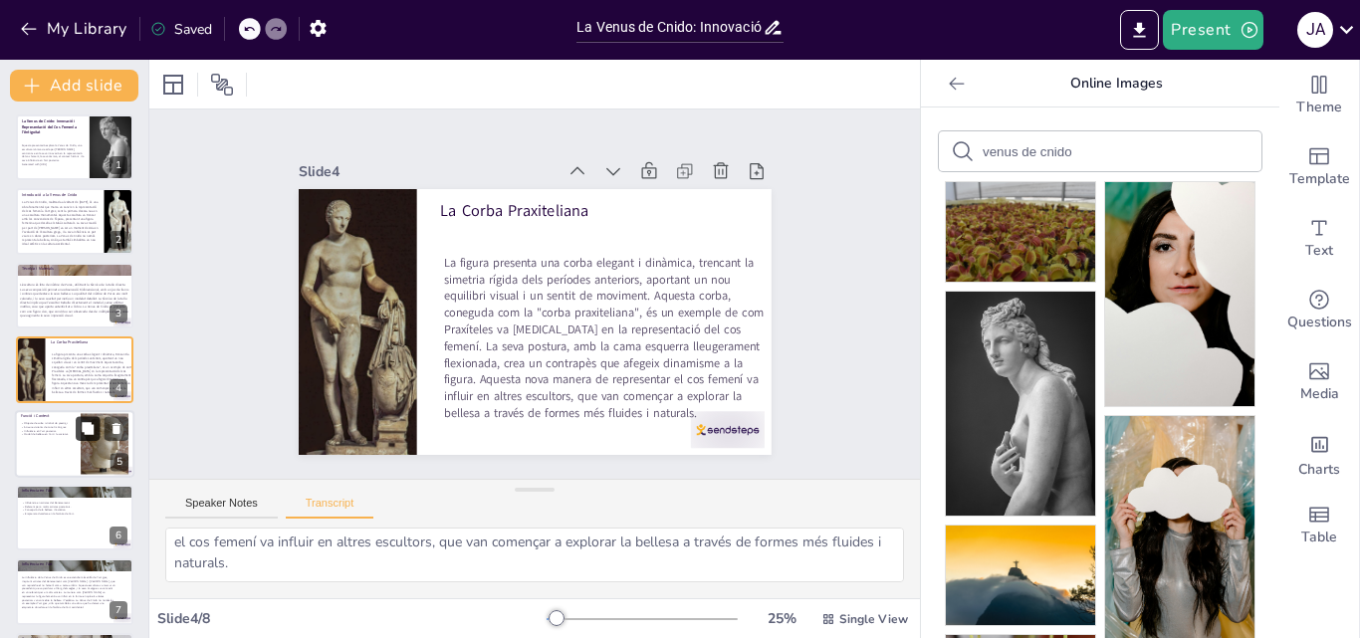
click at [77, 434] on button at bounding box center [88, 428] width 24 height 24
type textarea "La Venus de Cnido no només era un objecte de culte, sinó també un símbol de pre…"
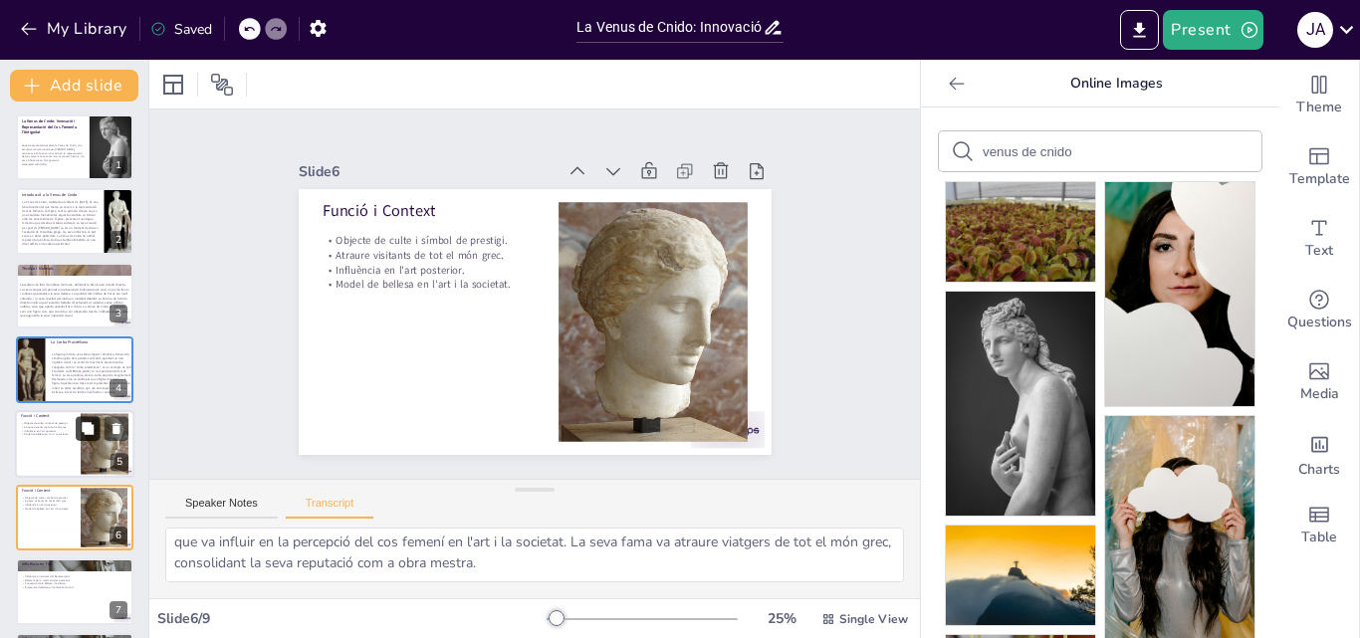
scroll to position [151, 0]
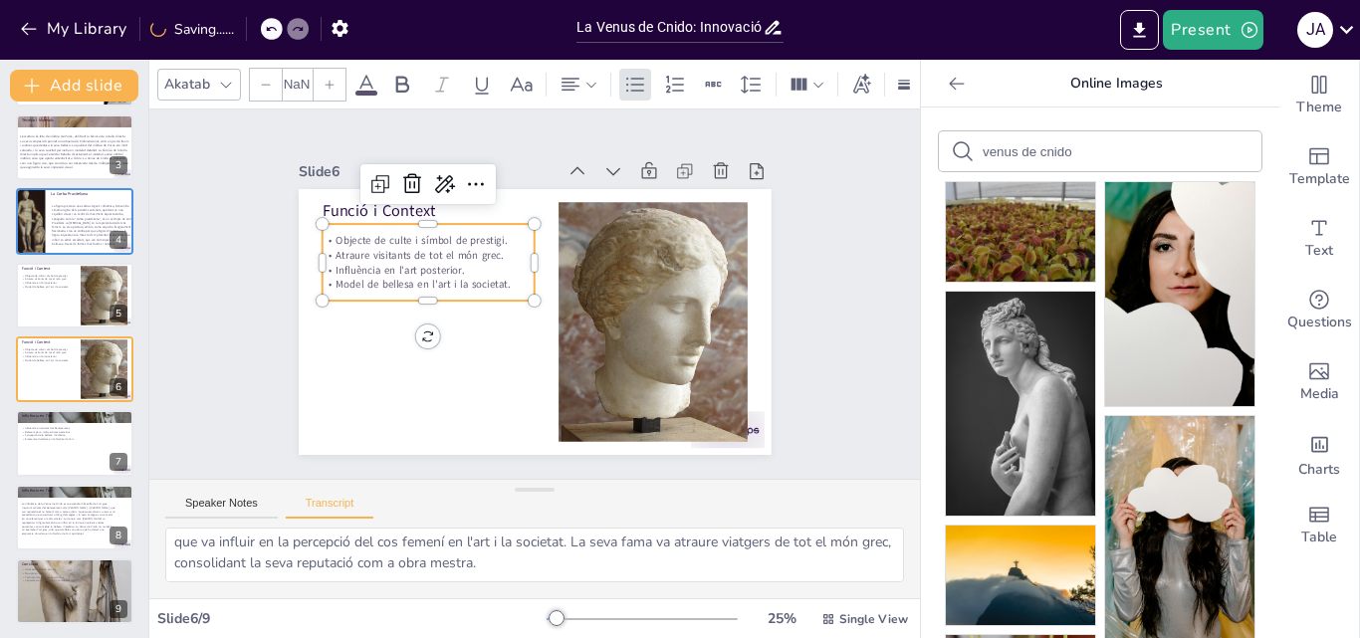
type input "32"
click at [389, 258] on p "Influència en l'art posterior." at bounding box center [431, 259] width 213 height 37
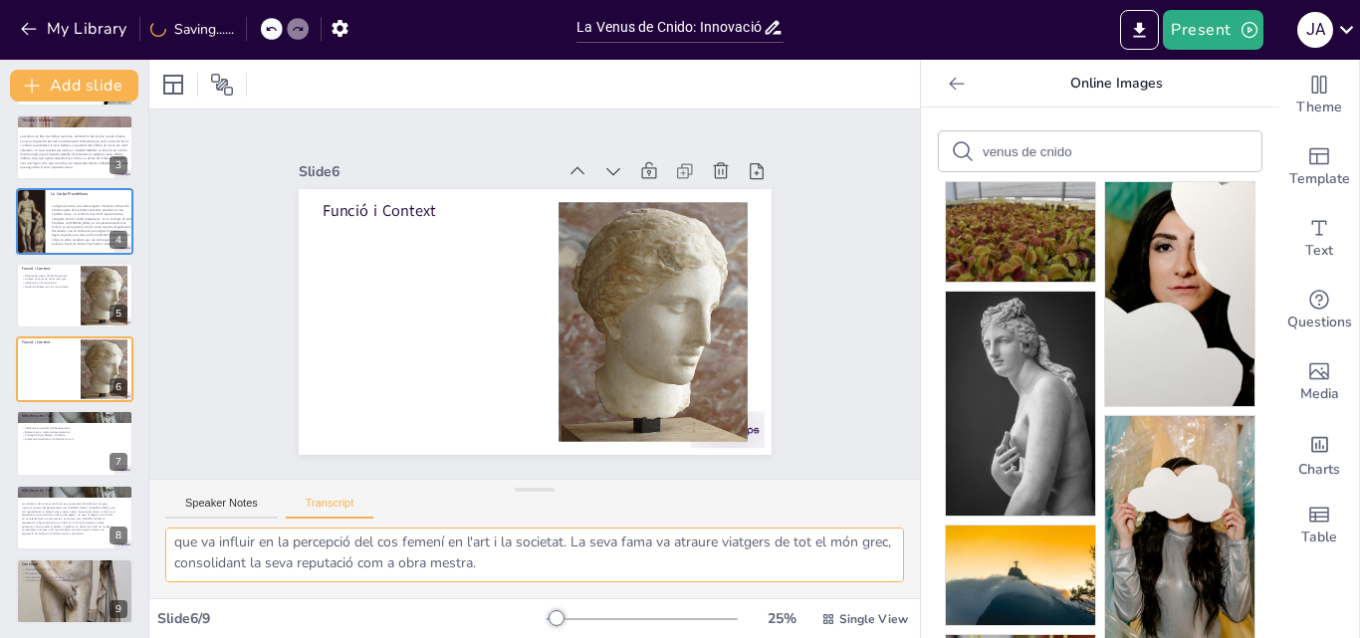
scroll to position [0, 0]
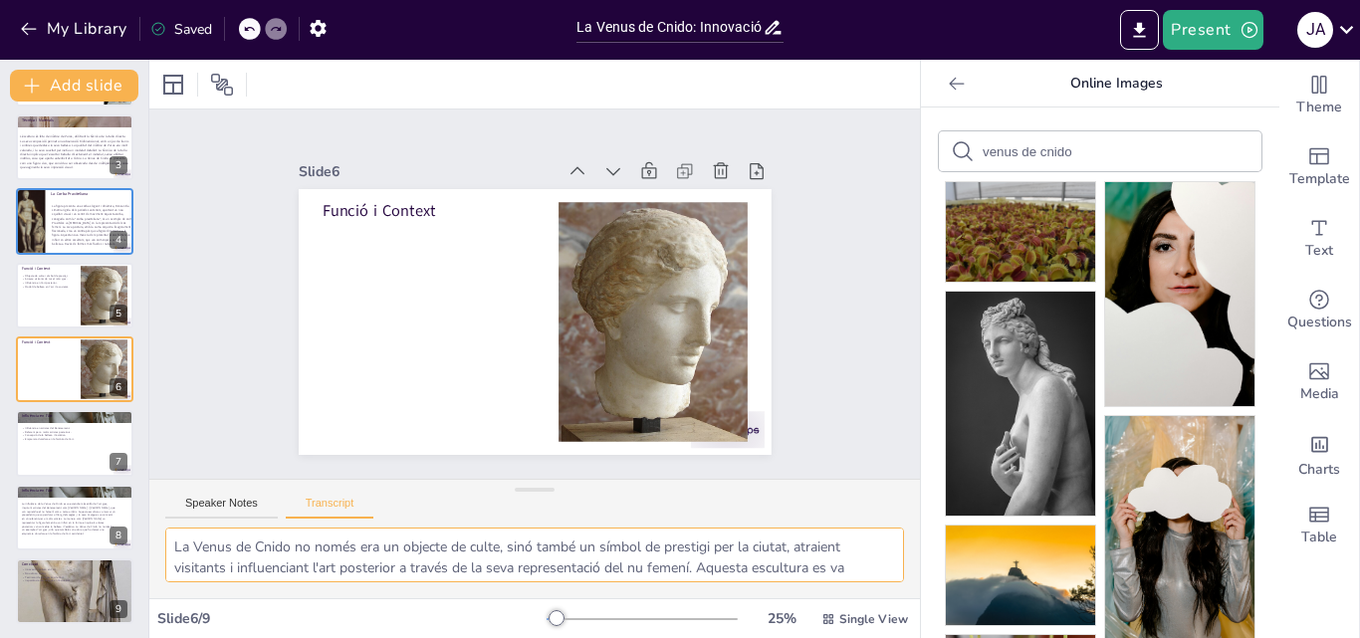
drag, startPoint x: 407, startPoint y: 562, endPoint x: 161, endPoint y: 525, distance: 248.7
click at [161, 525] on div "Speaker Notes Transcript La Venus de Cnido no només era un objecte de culte, si…" at bounding box center [534, 538] width 771 height 119
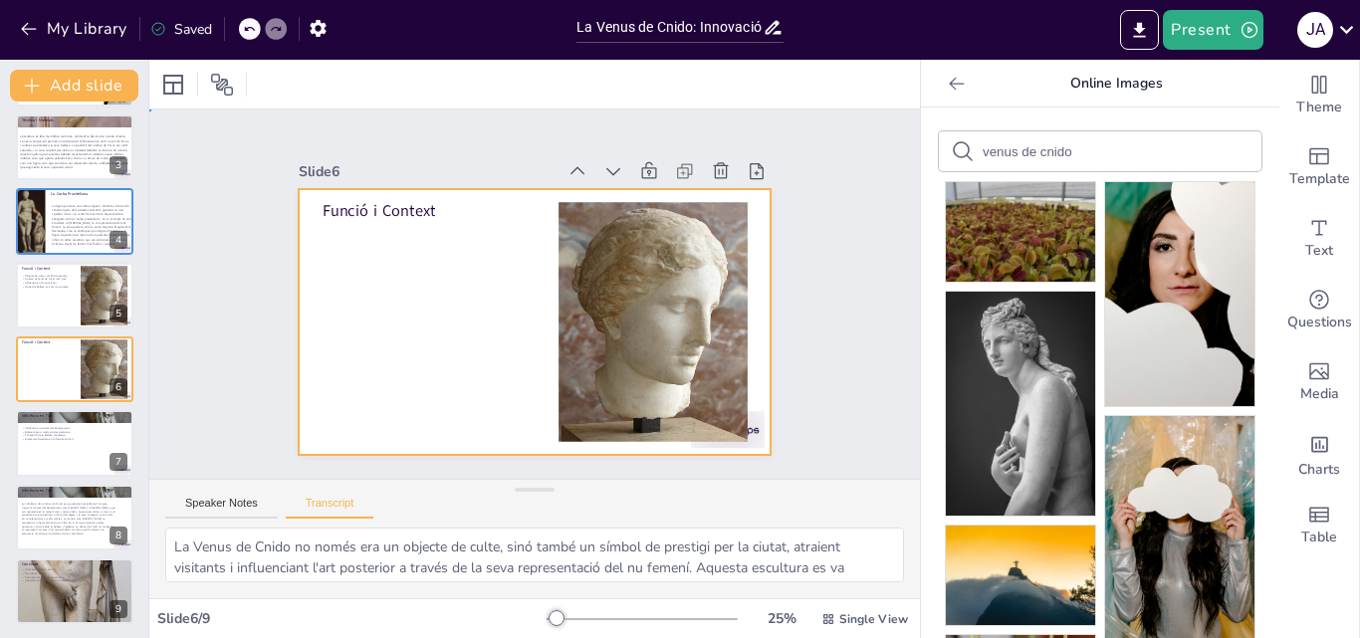
click at [327, 234] on div at bounding box center [532, 322] width 498 height 314
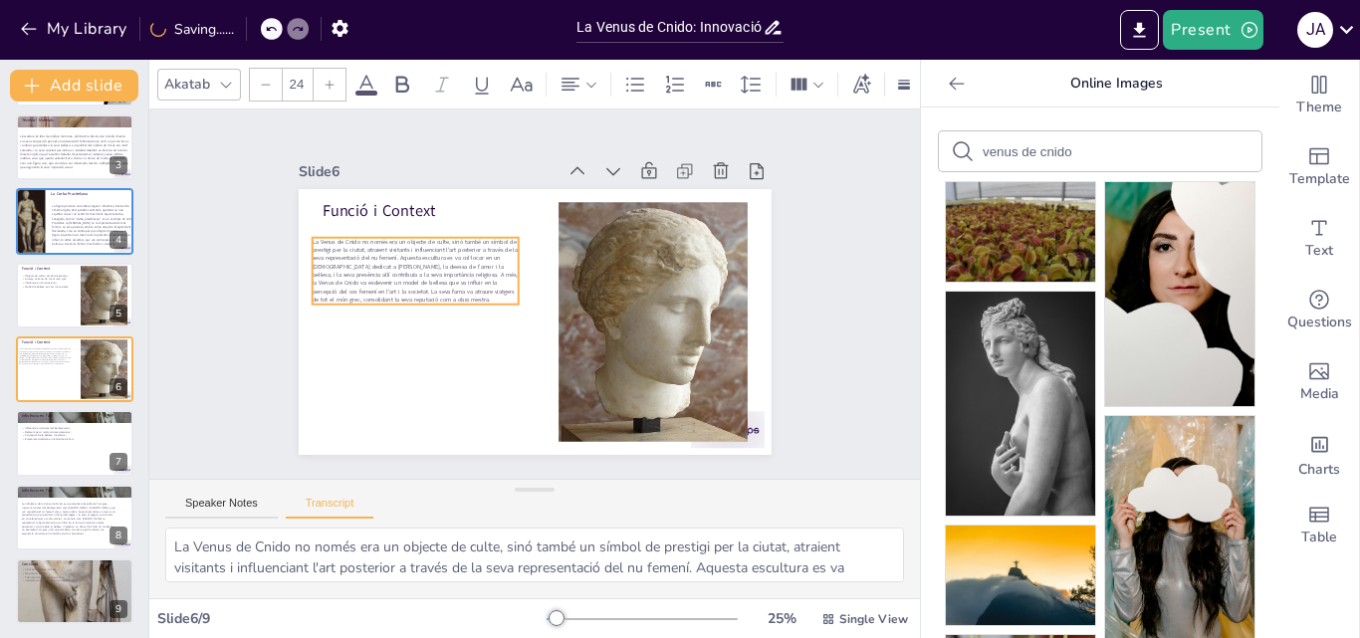
drag, startPoint x: 424, startPoint y: 241, endPoint x: 413, endPoint y: 265, distance: 26.3
click at [413, 265] on span "La Venus de Cnido no només era un objecte de culte, sinó també un símbol de pre…" at bounding box center [418, 257] width 210 height 85
click at [503, 264] on p "La Venus de Cnido no només era un objecte de culte, sinó també un símbol de pre…" at bounding box center [419, 259] width 212 height 88
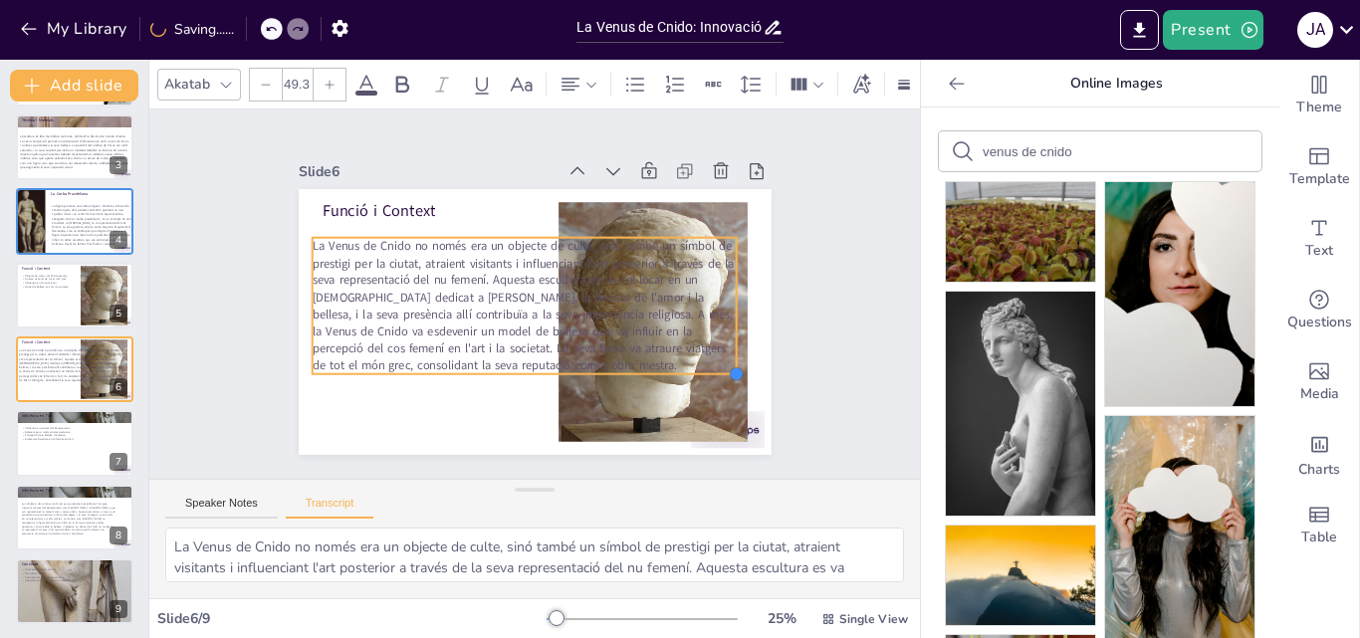
drag, startPoint x: 507, startPoint y: 296, endPoint x: 591, endPoint y: 365, distance: 108.9
click at [591, 365] on div "Funció i Context La Venus de Cnido no només era un objecte de culte, sinó també…" at bounding box center [535, 322] width 473 height 266
click at [719, 294] on p "La Venus de Cnido no només era un objecte de culte, sinó també un símbol de pre…" at bounding box center [524, 305] width 424 height 135
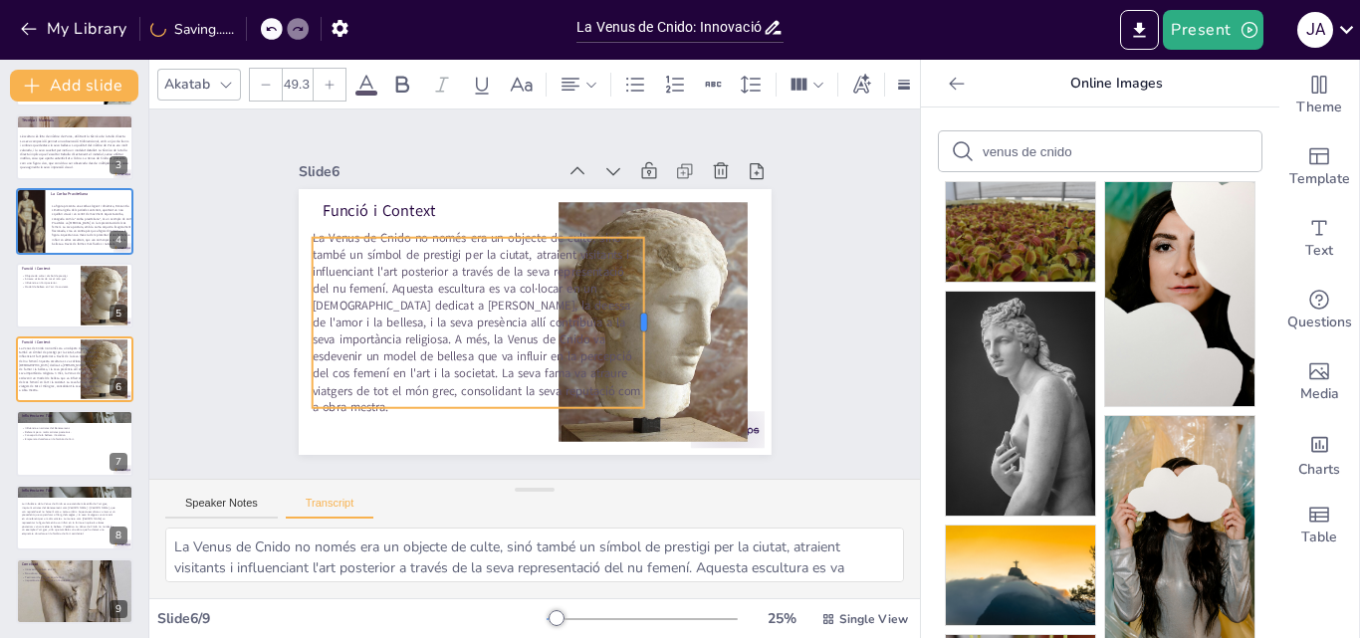
drag, startPoint x: 723, startPoint y: 301, endPoint x: 646, endPoint y: 300, distance: 76.7
click at [646, 300] on div at bounding box center [652, 323] width 16 height 170
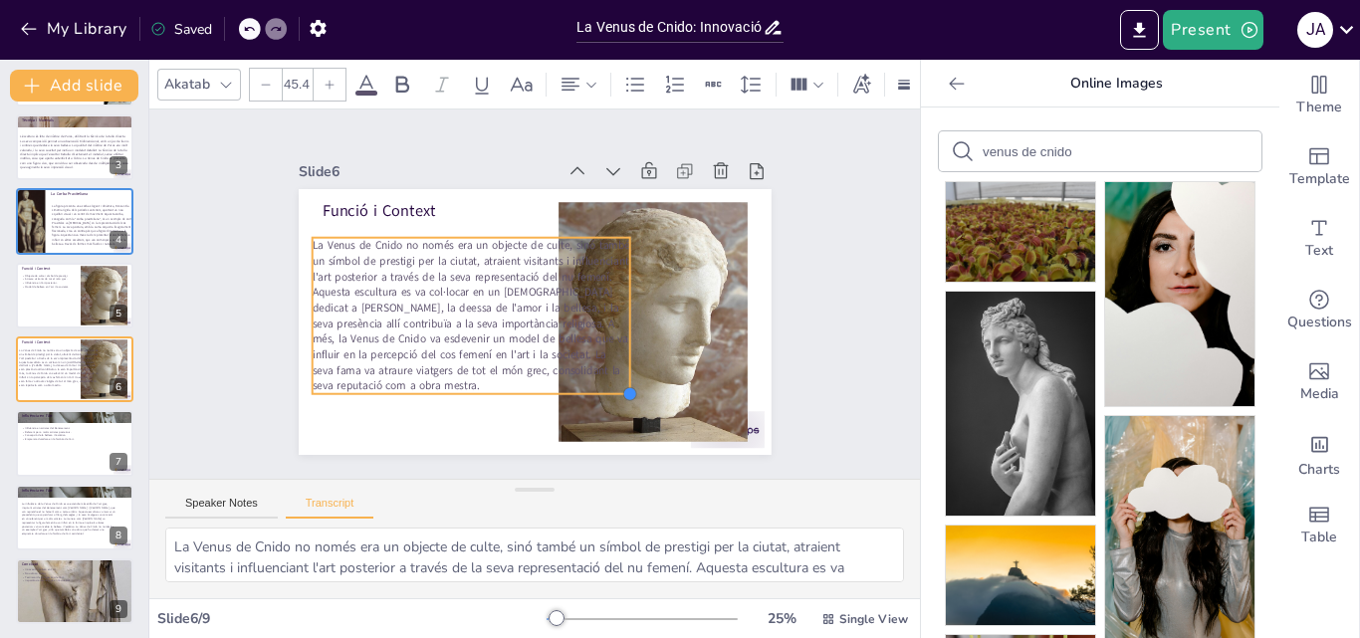
type input "45.2"
drag, startPoint x: 640, startPoint y: 401, endPoint x: 610, endPoint y: 387, distance: 33.0
click at [622, 387] on div at bounding box center [630, 393] width 16 height 16
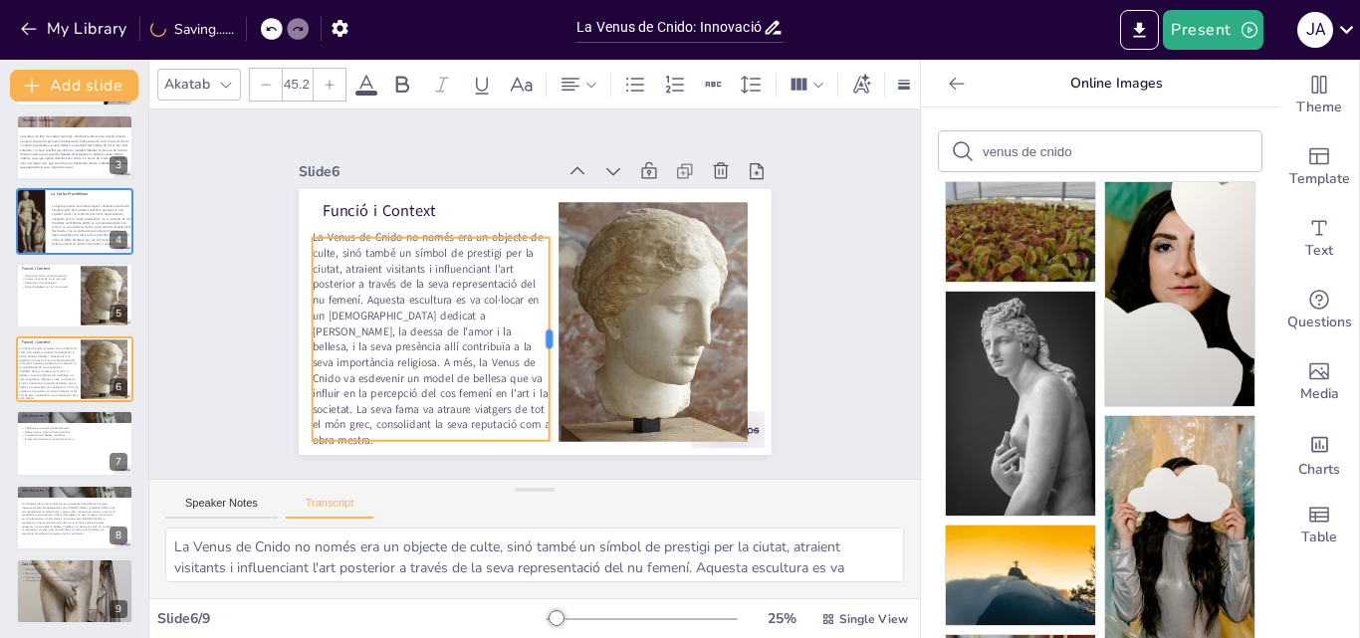
drag, startPoint x: 616, startPoint y: 310, endPoint x: 536, endPoint y: 307, distance: 80.7
click at [550, 307] on div at bounding box center [558, 339] width 16 height 203
click at [880, 345] on div "Slide 1 La Venus de Cnido: Innovació i Representació del Cos Femení a l'Antigui…" at bounding box center [534, 294] width 771 height 369
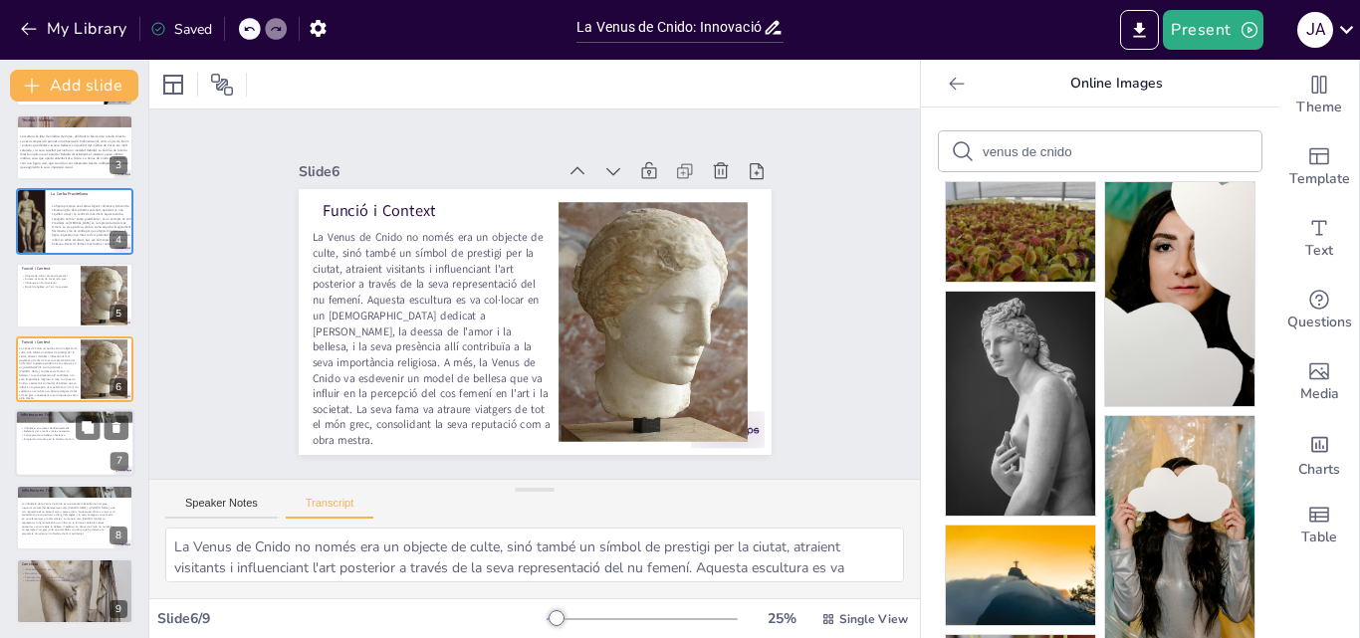
click at [65, 448] on div at bounding box center [74, 444] width 119 height 68
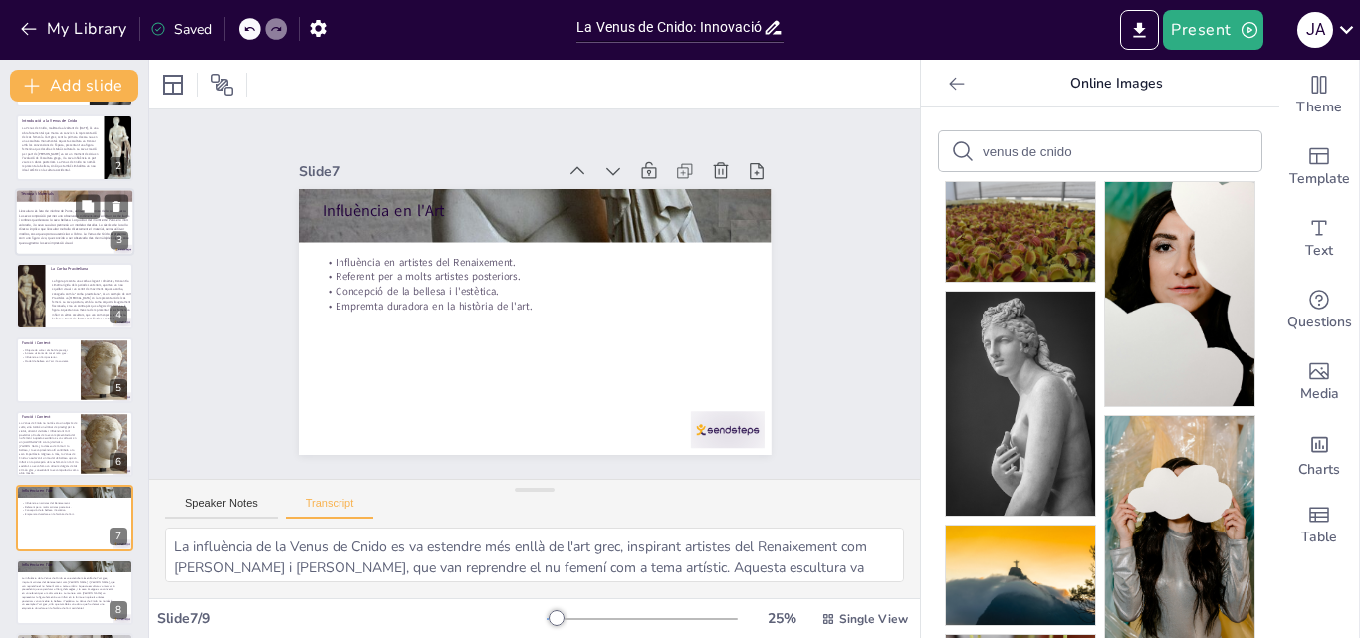
scroll to position [78, 0]
click at [110, 348] on icon at bounding box center [117, 354] width 14 height 14
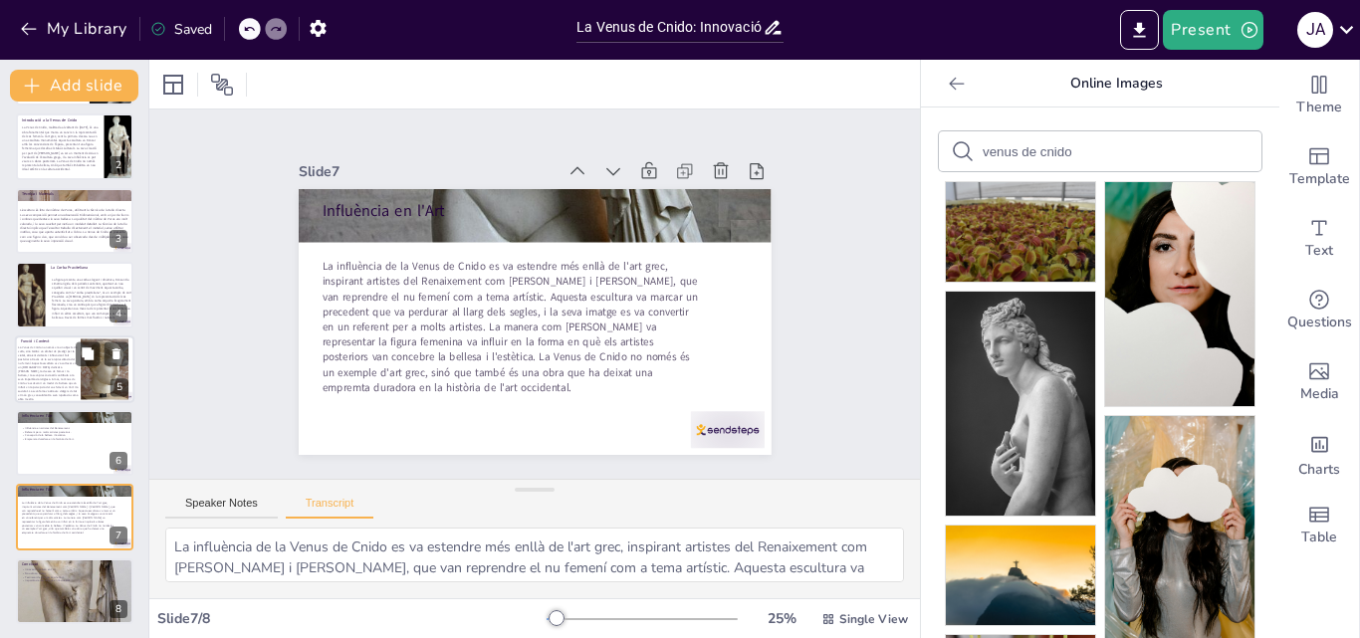
click at [71, 358] on p "La Venus de Cnido no només era un objecte de culte, sinó també un símbol de pre…" at bounding box center [48, 374] width 61 height 56
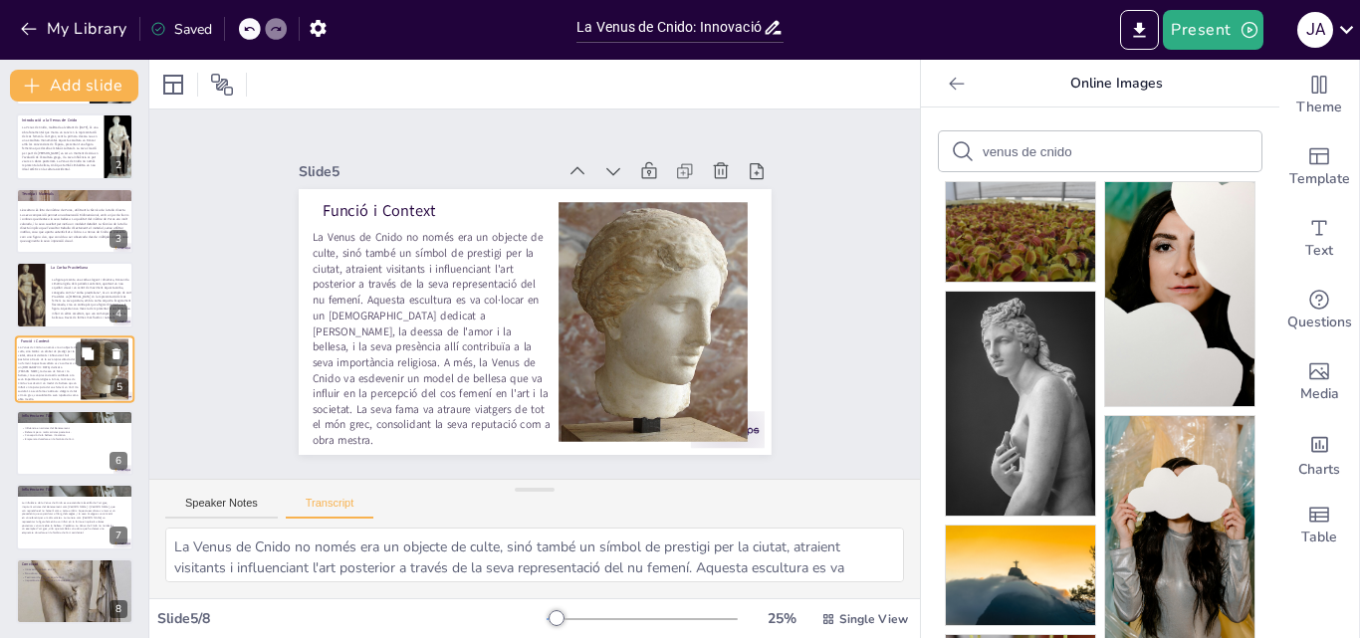
scroll to position [77, 0]
click at [32, 467] on div at bounding box center [74, 444] width 119 height 68
type textarea "La influència de la Venus de Cnido es va estendre més enllà de l'art grec, insp…"
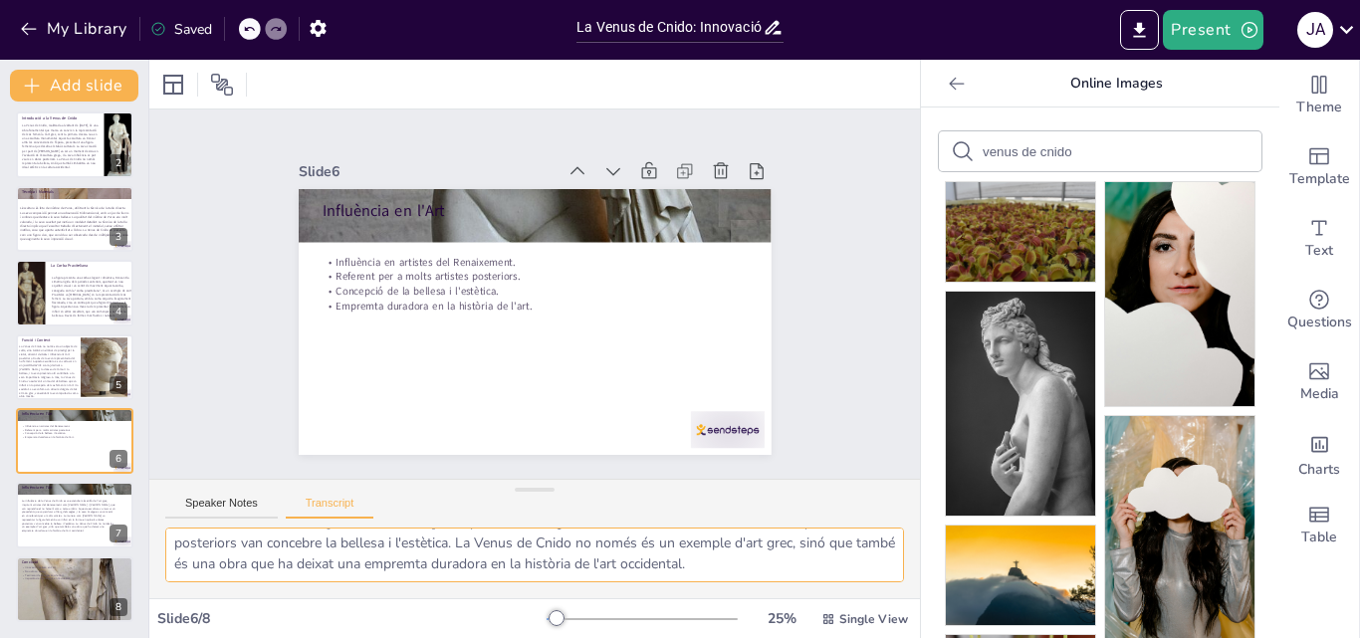
scroll to position [89, 0]
drag, startPoint x: 171, startPoint y: 547, endPoint x: 783, endPoint y: 574, distance: 612.0
click at [783, 574] on textarea "La influència de la Venus de Cnido es va estendre més enllà de l'art grec, insp…" at bounding box center [534, 555] width 739 height 55
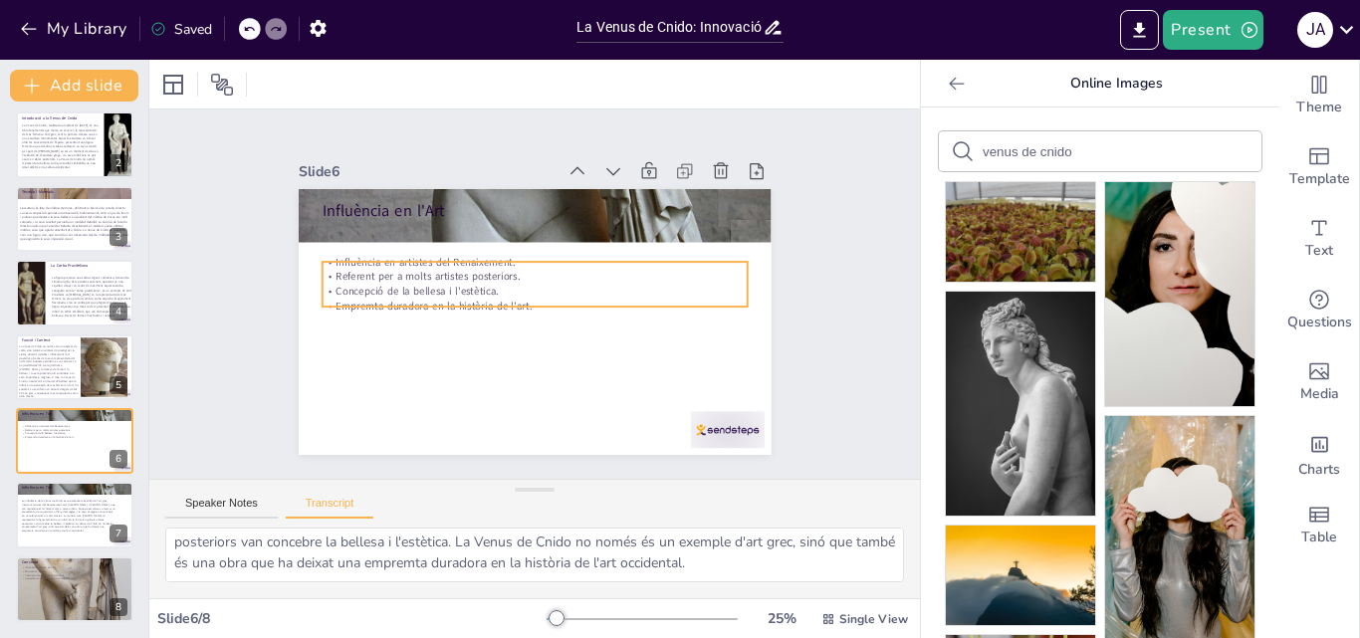
click at [455, 291] on p "Concepció de la bellesa i l'estètica." at bounding box center [534, 291] width 425 height 15
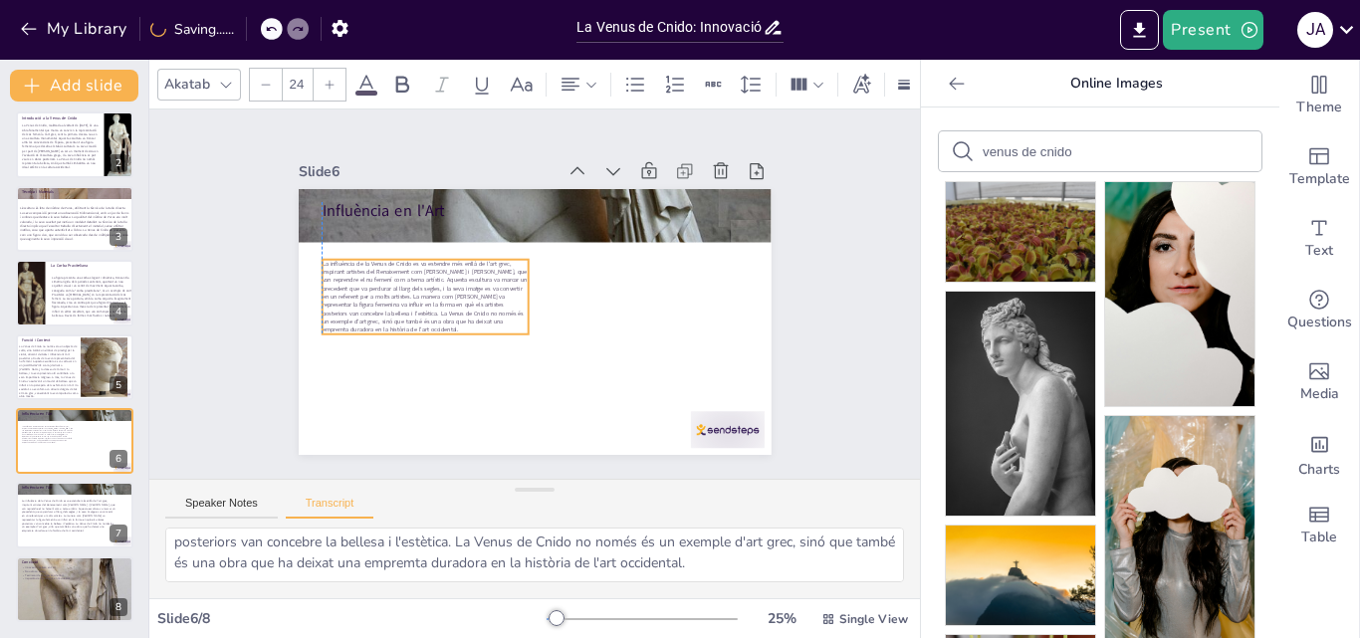
drag, startPoint x: 458, startPoint y: 263, endPoint x: 452, endPoint y: 308, distance: 45.2
click at [452, 308] on span "La influència de la Venus de Cnido es va estendre més enllà de l'art grec, insp…" at bounding box center [426, 267] width 214 height 102
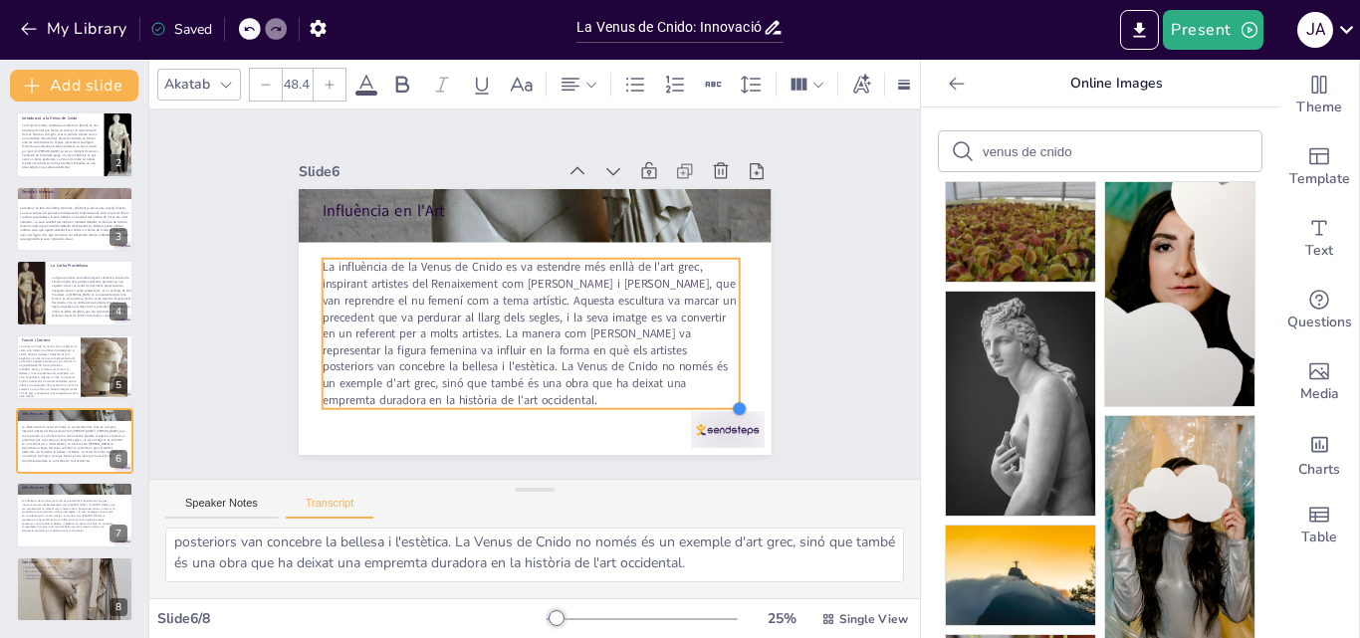
type input "48.8"
drag, startPoint x: 515, startPoint y: 325, endPoint x: 635, endPoint y: 401, distance: 142.8
click at [635, 401] on div "Influència en l'Art La influència de la Venus de Cnido es va estendre més enllà…" at bounding box center [535, 322] width 473 height 266
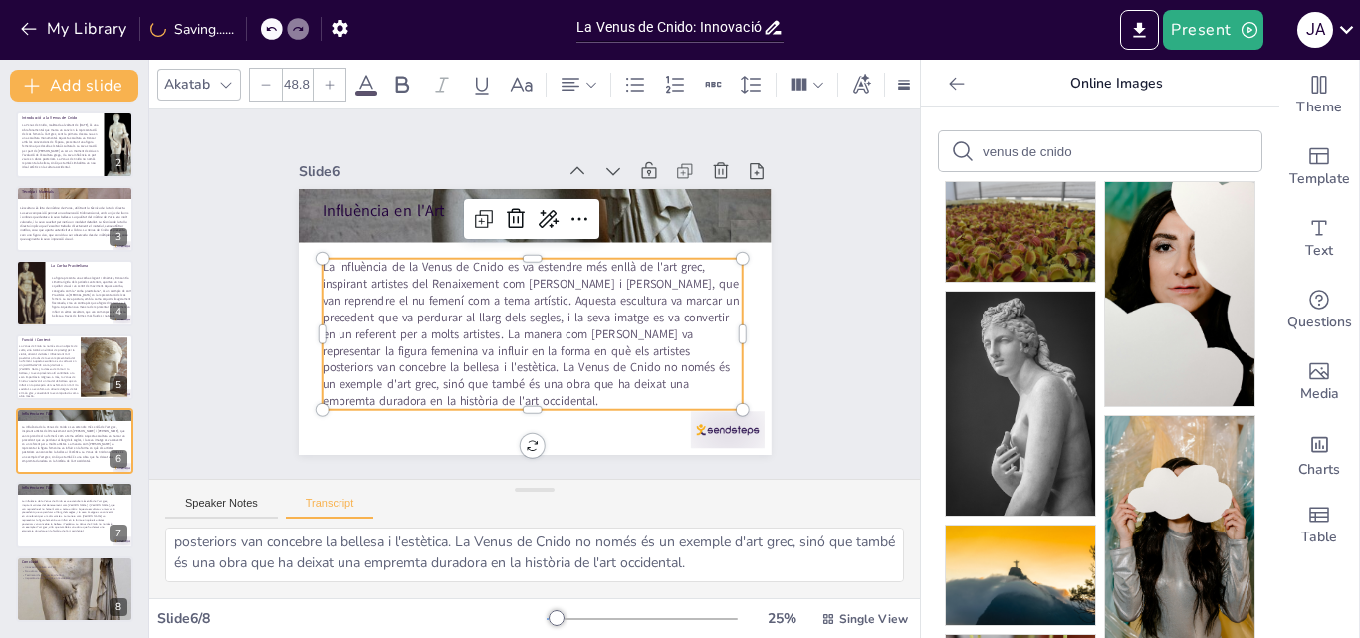
click at [816, 361] on div "Slide 1 La Venus de Cnido: Innovació i Representació del Cos Femení a l'Antigui…" at bounding box center [534, 294] width 771 height 369
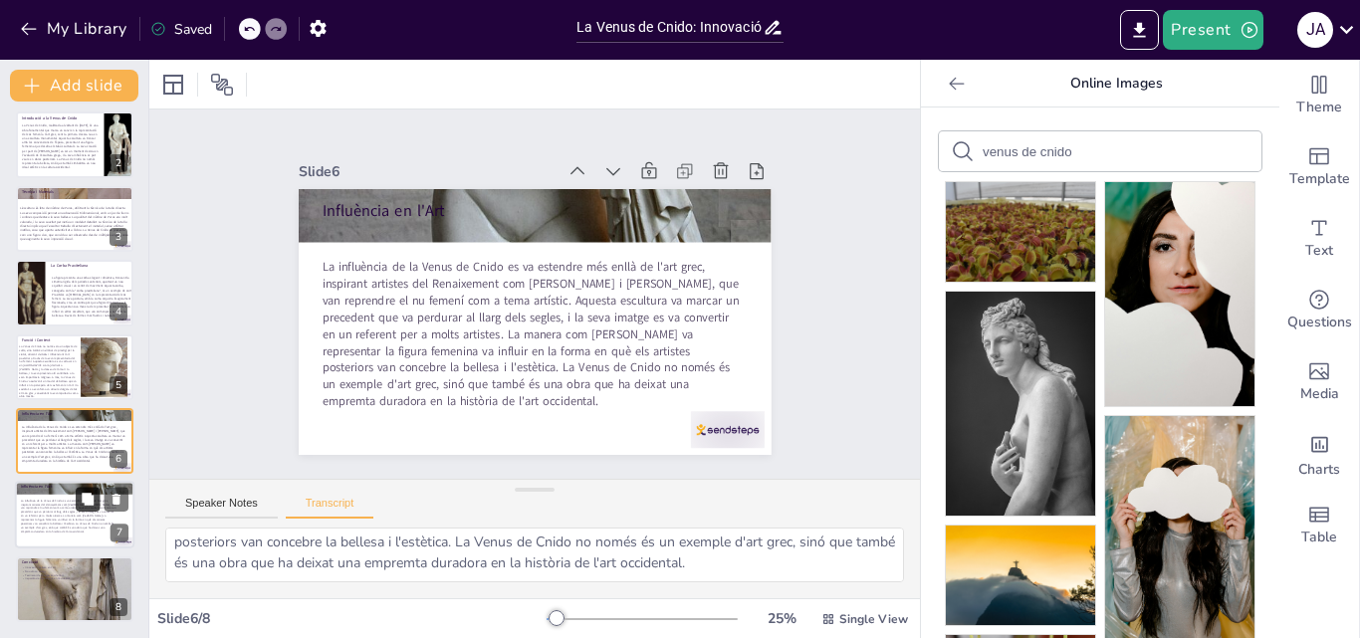
click at [78, 503] on button at bounding box center [88, 500] width 24 height 24
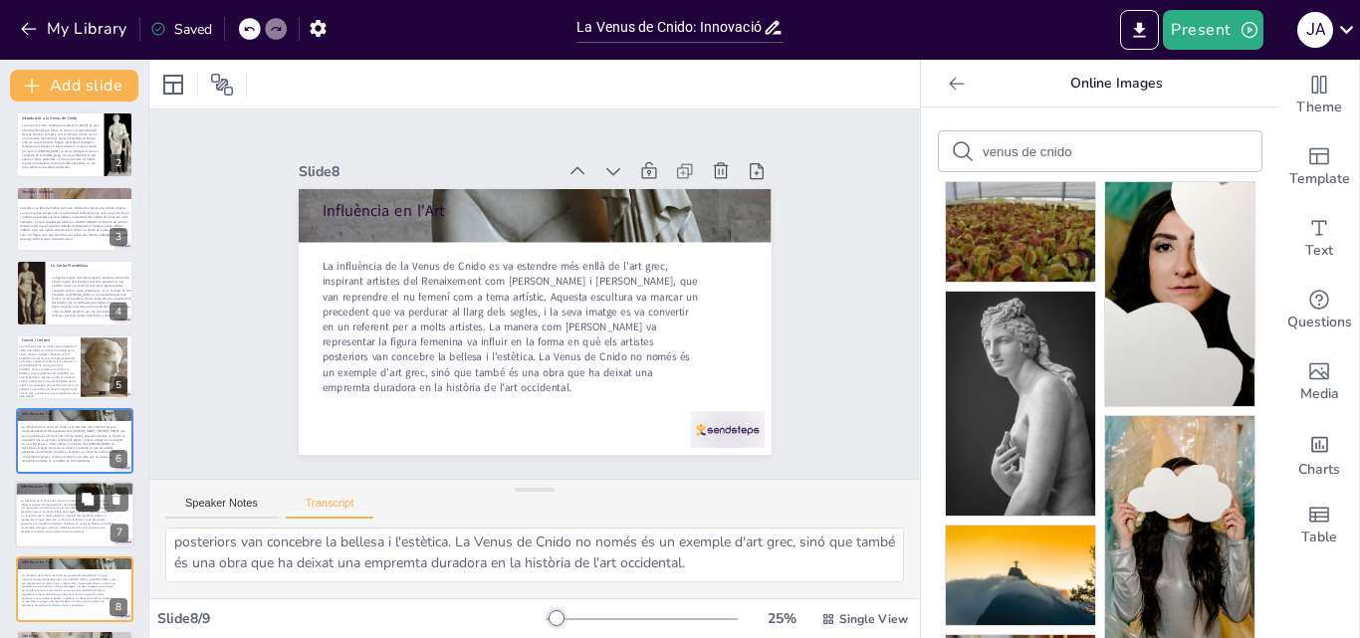
scroll to position [153, 0]
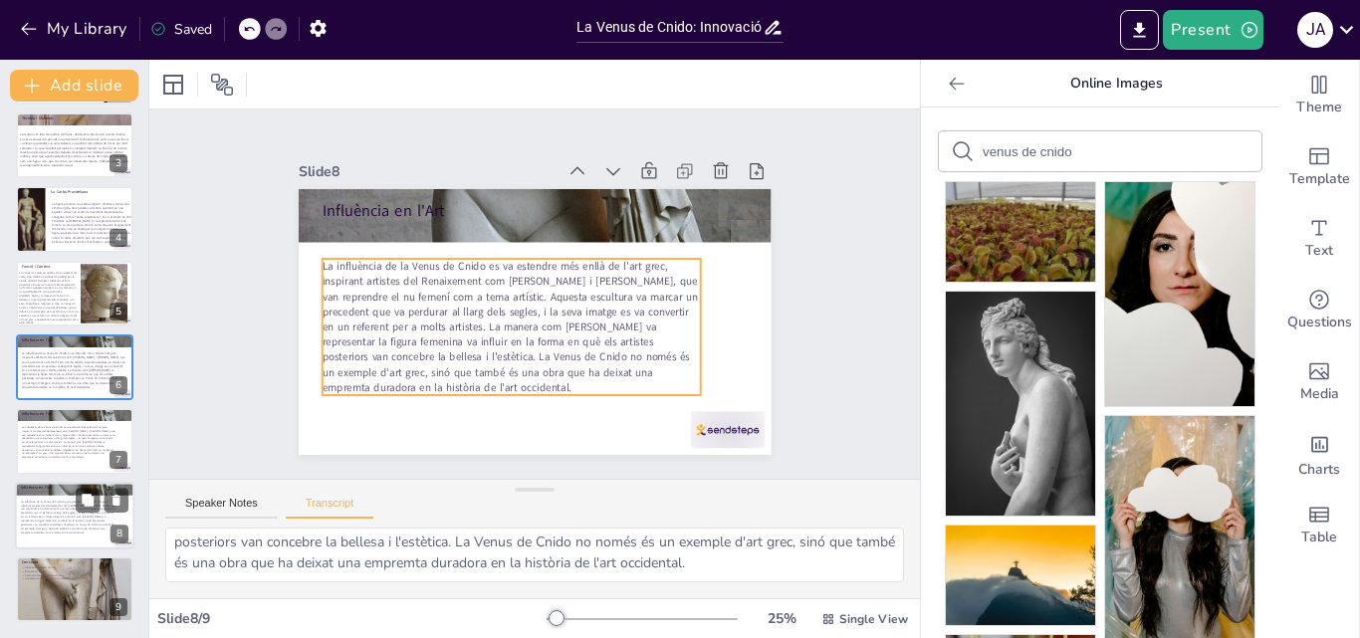
click at [71, 516] on span "La influència de la Venus de Cnido es va estendre més enllà de l'art grec, insp…" at bounding box center [69, 517] width 96 height 35
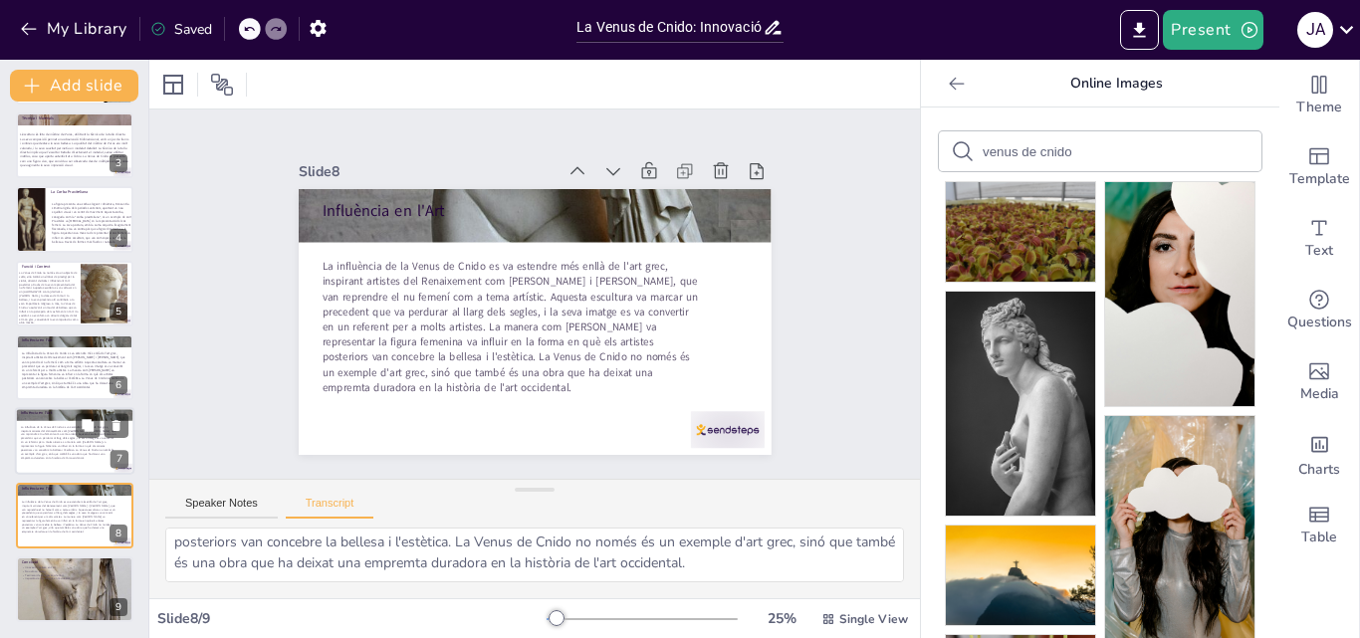
click at [76, 450] on span "La influència de la Venus de Cnido es va estendre més enllà de l'art grec, insp…" at bounding box center [69, 442] width 96 height 35
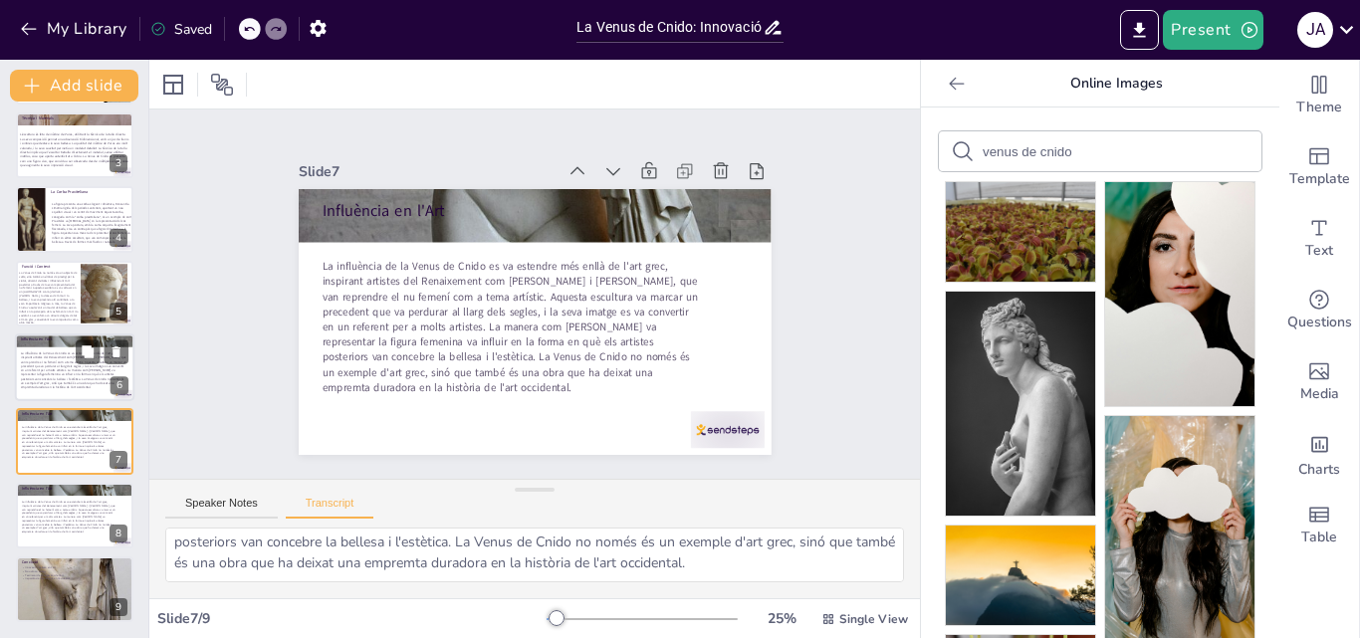
click at [72, 379] on span "La influència de la Venus de Cnido es va estendre més enllà de l'art grec, insp…" at bounding box center [74, 371] width 106 height 38
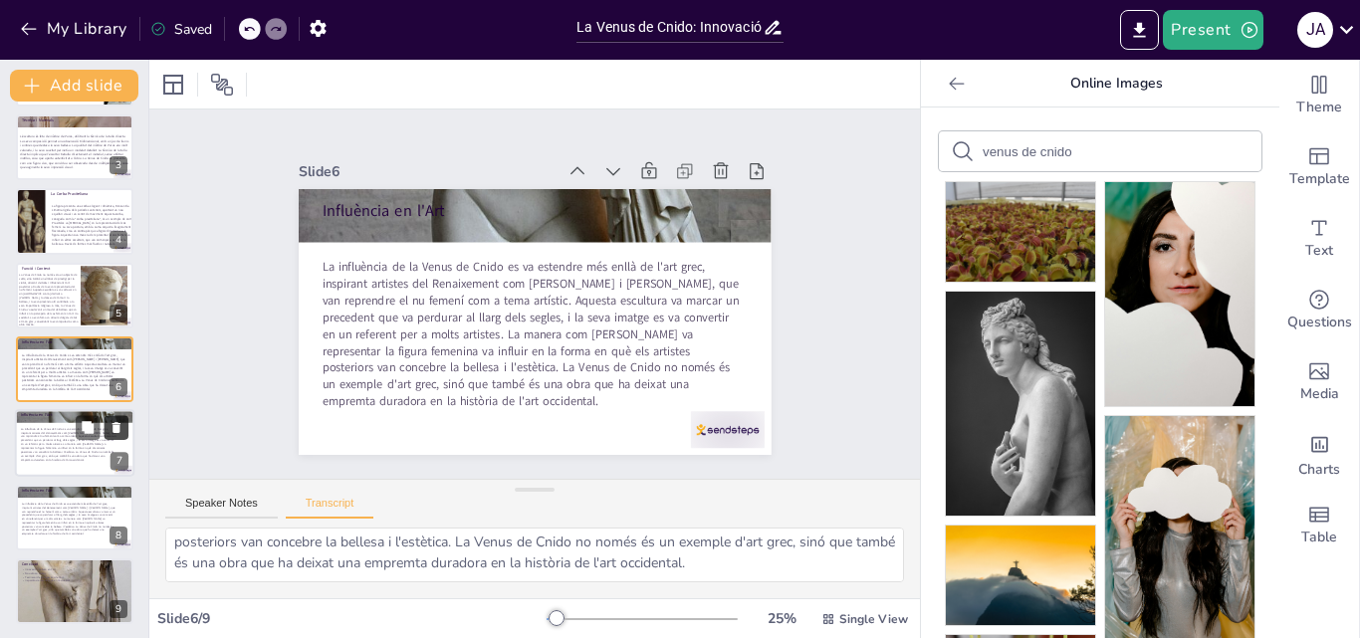
click at [116, 422] on icon at bounding box center [117, 428] width 14 height 14
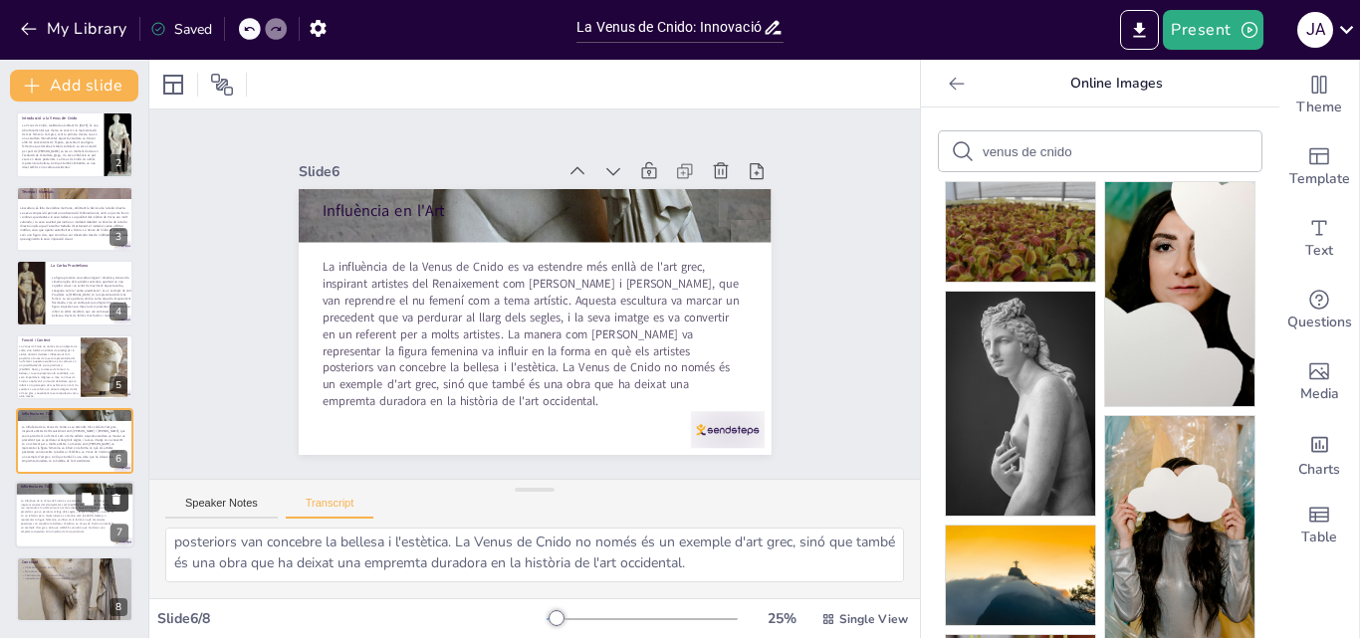
scroll to position [80, 0]
click at [119, 502] on icon at bounding box center [117, 500] width 8 height 11
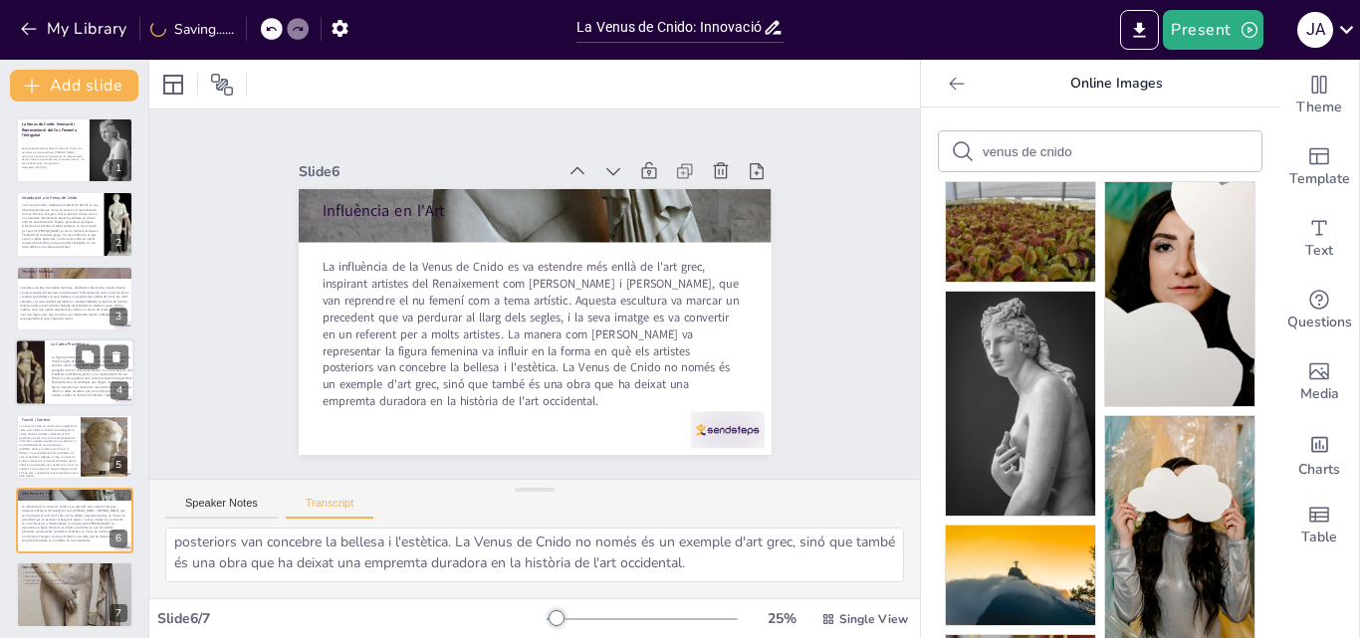
scroll to position [6, 0]
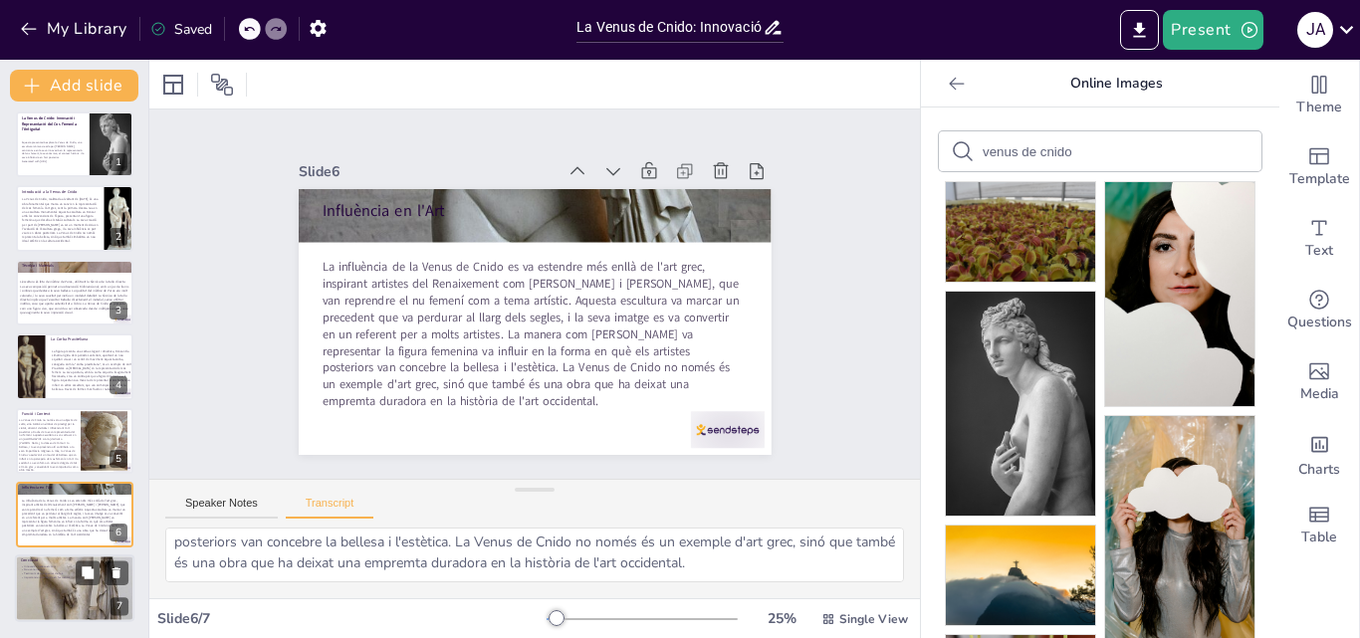
click at [68, 586] on div at bounding box center [74, 589] width 119 height 281
type textarea "La Venus de Cnido és una obra que combina innovació, bellesa i profunditat simb…"
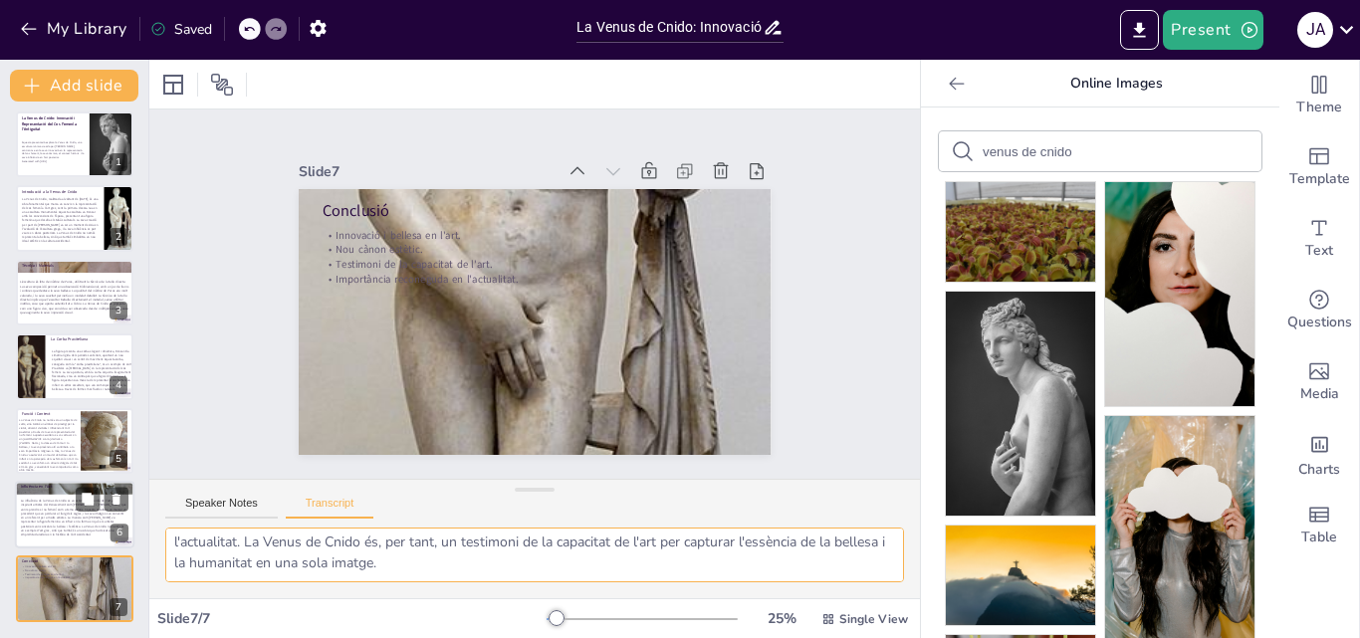
scroll to position [0, 0]
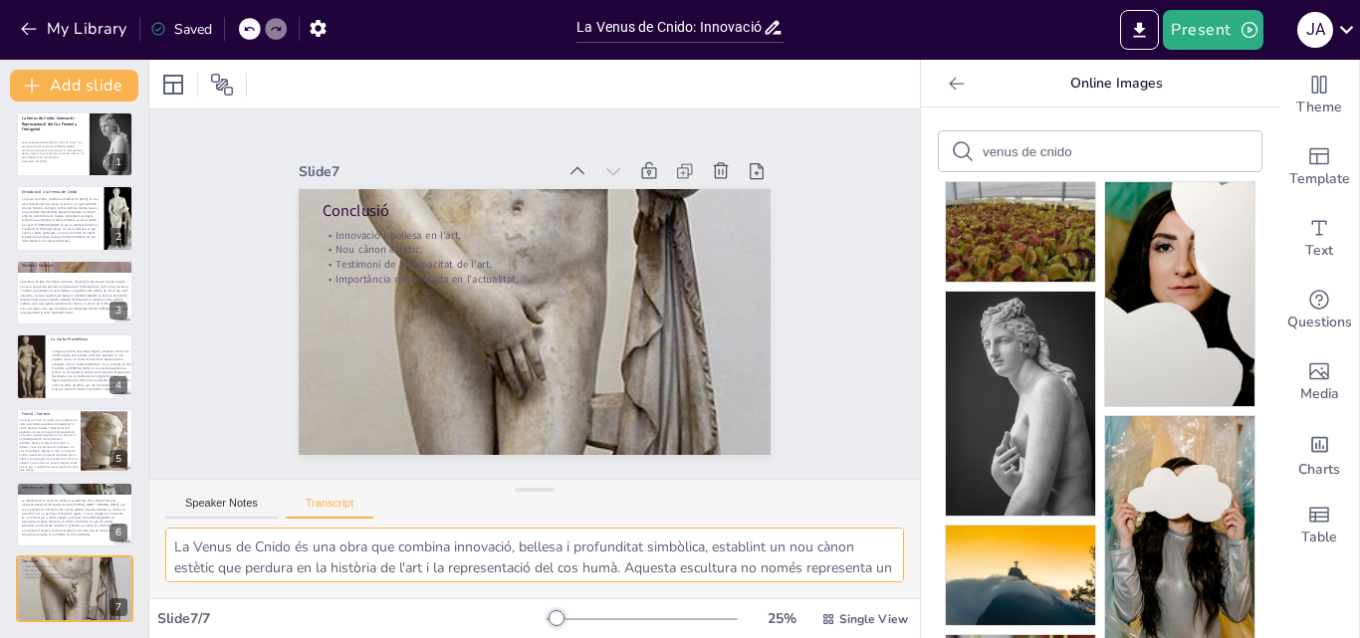
drag, startPoint x: 600, startPoint y: 572, endPoint x: 156, endPoint y: 505, distance: 449.1
click at [156, 505] on div "Speaker Notes Transcript La Venus de Cnido és una obra que combina innovació, b…" at bounding box center [534, 538] width 771 height 119
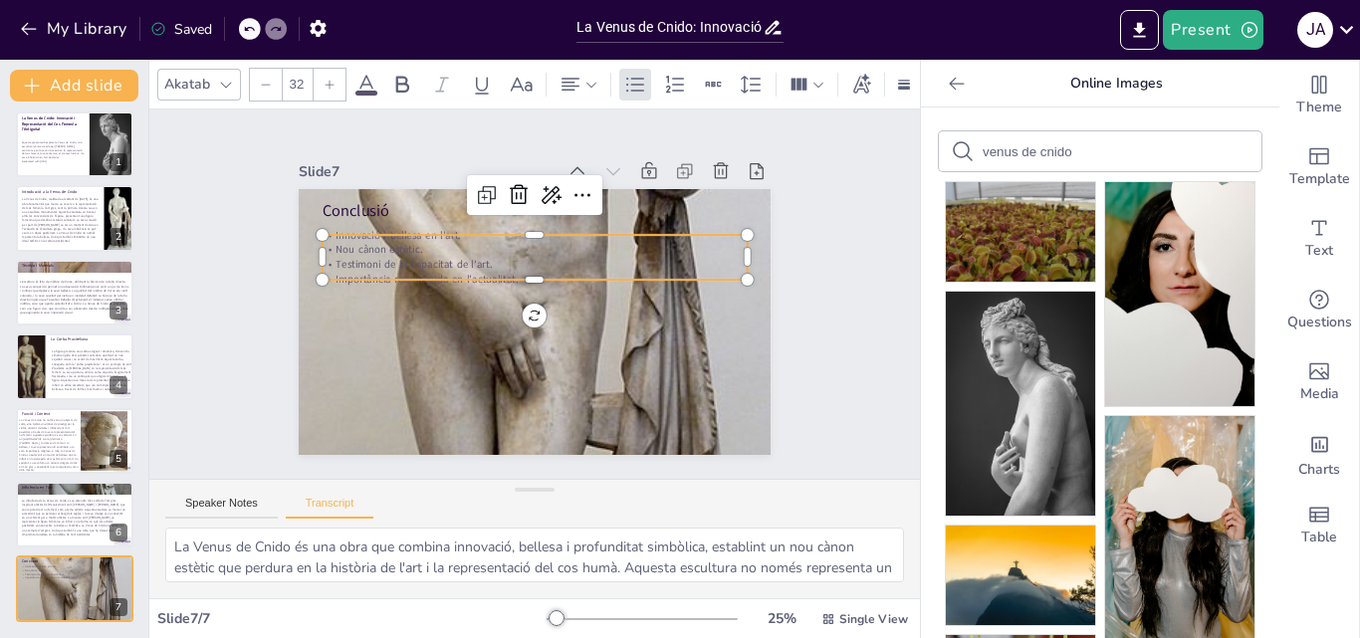
click at [450, 241] on p "Nou cànon estètic." at bounding box center [539, 250] width 424 height 59
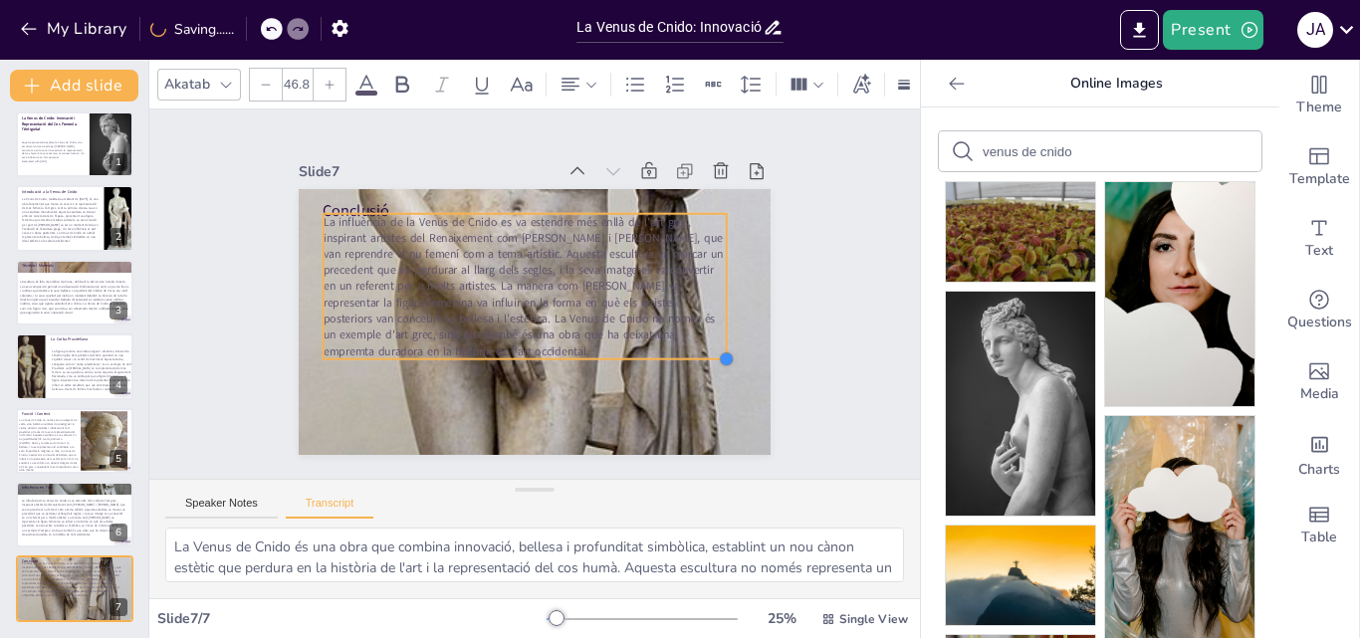
drag, startPoint x: 510, startPoint y: 277, endPoint x: 638, endPoint y: 348, distance: 146.6
click at [638, 348] on div "Conclusió La influència de la Venus de Cnido es va estendre més enllà de l'art …" at bounding box center [529, 321] width 518 height 358
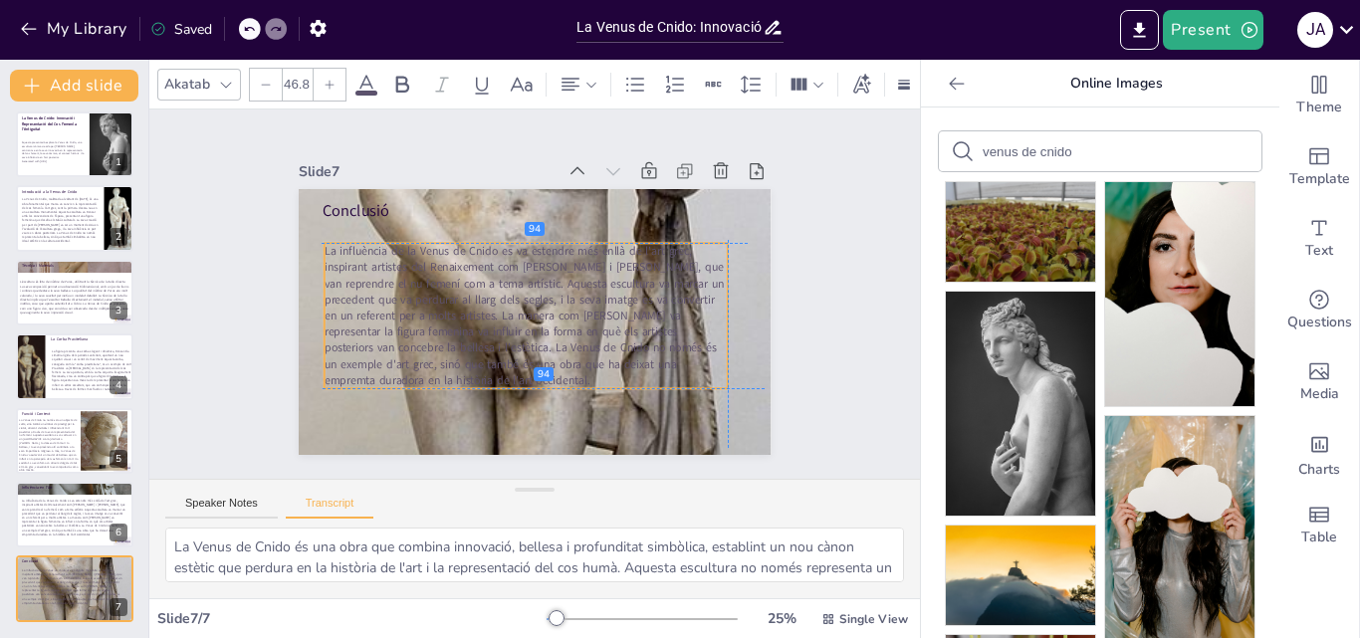
drag, startPoint x: 629, startPoint y: 295, endPoint x: 629, endPoint y: 321, distance: 25.9
click at [629, 321] on span "La influència de la Venus de Cnido es va estendre més enllà de l'art grec, insp…" at bounding box center [524, 315] width 400 height 145
type input "49.7"
drag, startPoint x: 715, startPoint y: 382, endPoint x: 728, endPoint y: 391, distance: 15.7
click at [728, 391] on div "Conclusió La influència de la Venus de Cnido es va estendre més enllà de l'art …" at bounding box center [535, 322] width 473 height 266
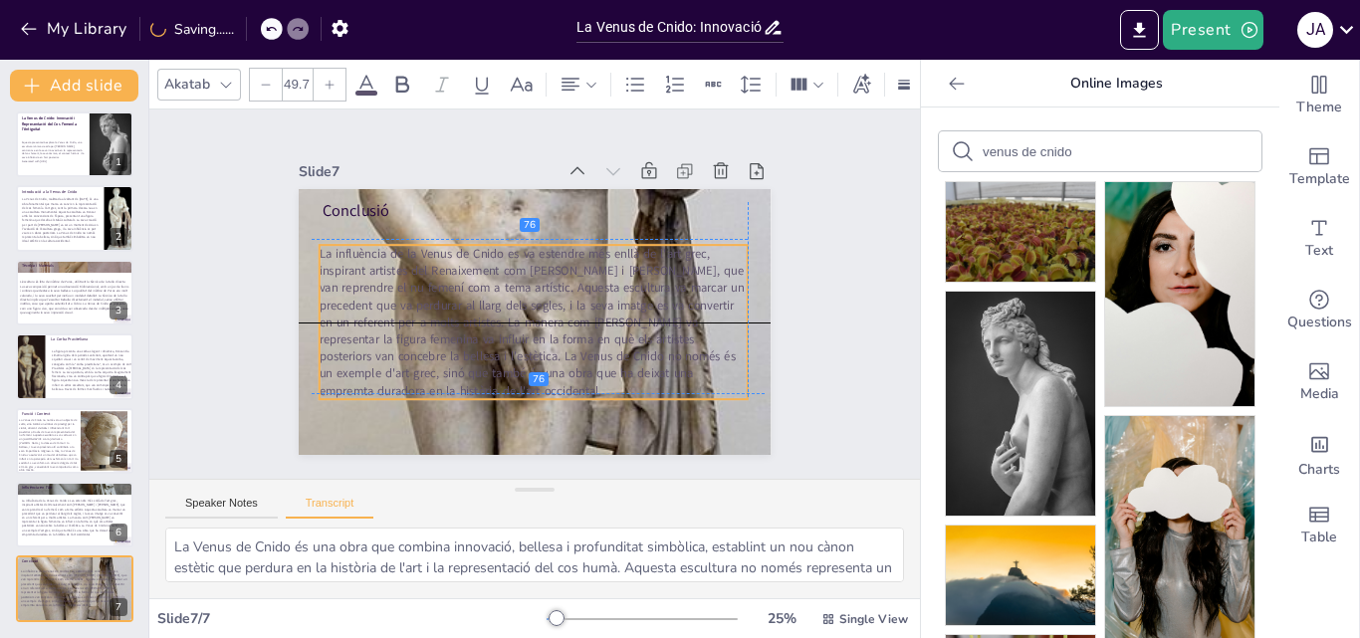
drag, startPoint x: 639, startPoint y: 362, endPoint x: 627, endPoint y: 362, distance: 11.9
click at [627, 362] on span "La influència de la Venus de Cnido es va estendre més enllà de l'art grec, insp…" at bounding box center [528, 314] width 436 height 182
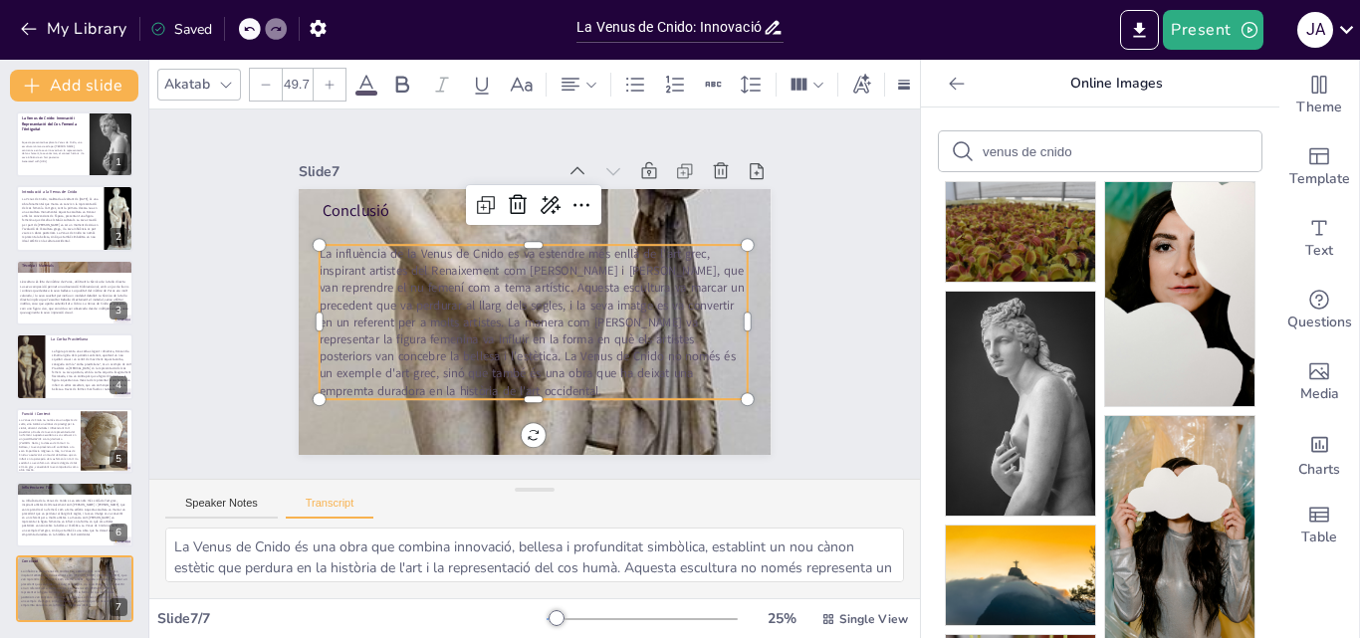
click at [363, 77] on icon at bounding box center [367, 84] width 18 height 19
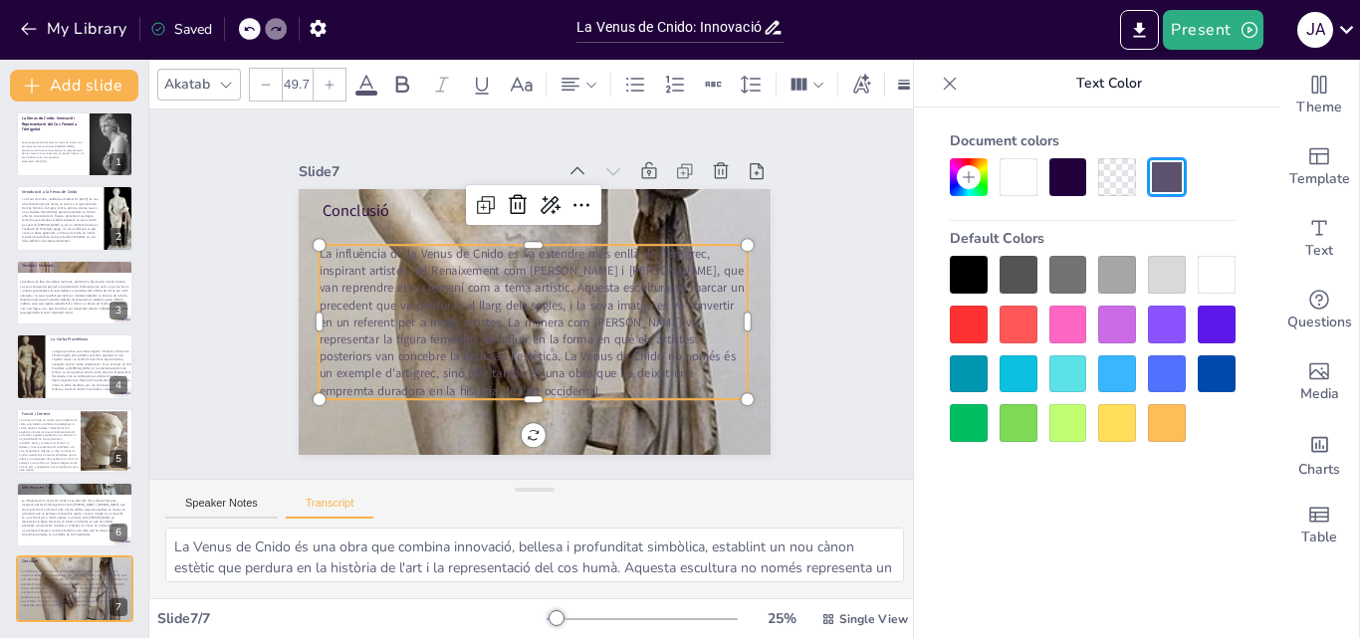
click at [960, 271] on div at bounding box center [969, 275] width 38 height 38
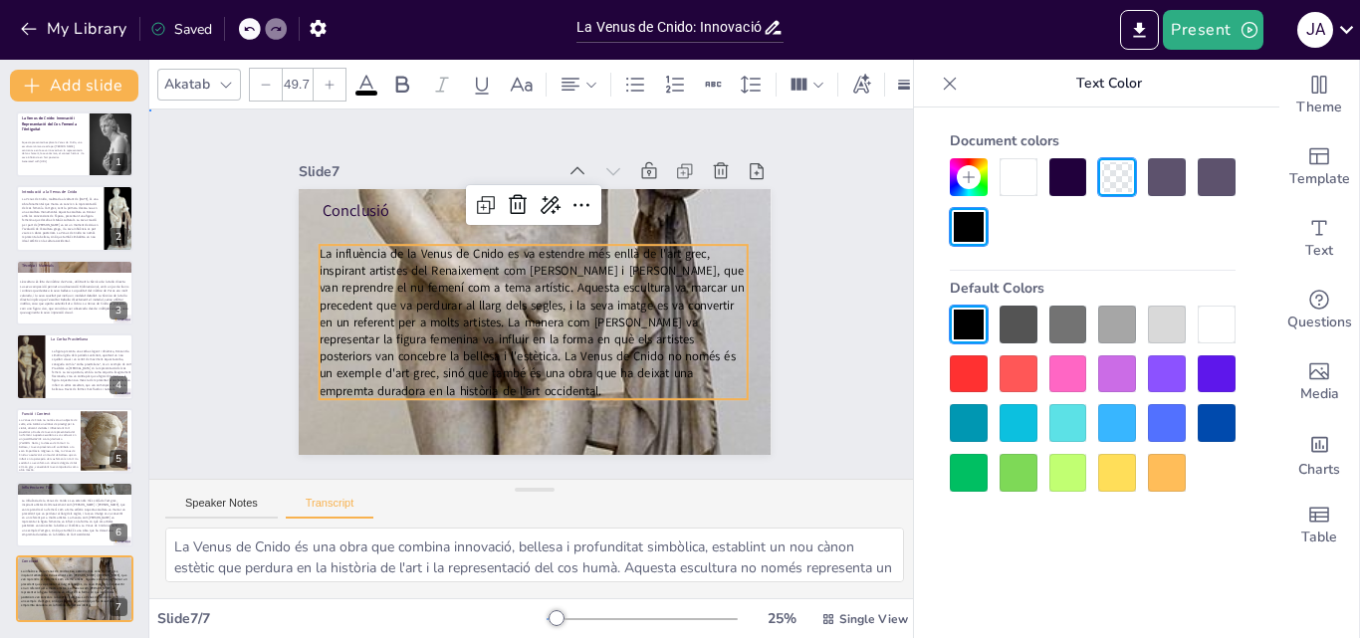
click at [800, 383] on div "Slide 1 La Venus de Cnido: Innovació i Representació del Cos Femení a l'Antigui…" at bounding box center [534, 294] width 638 height 436
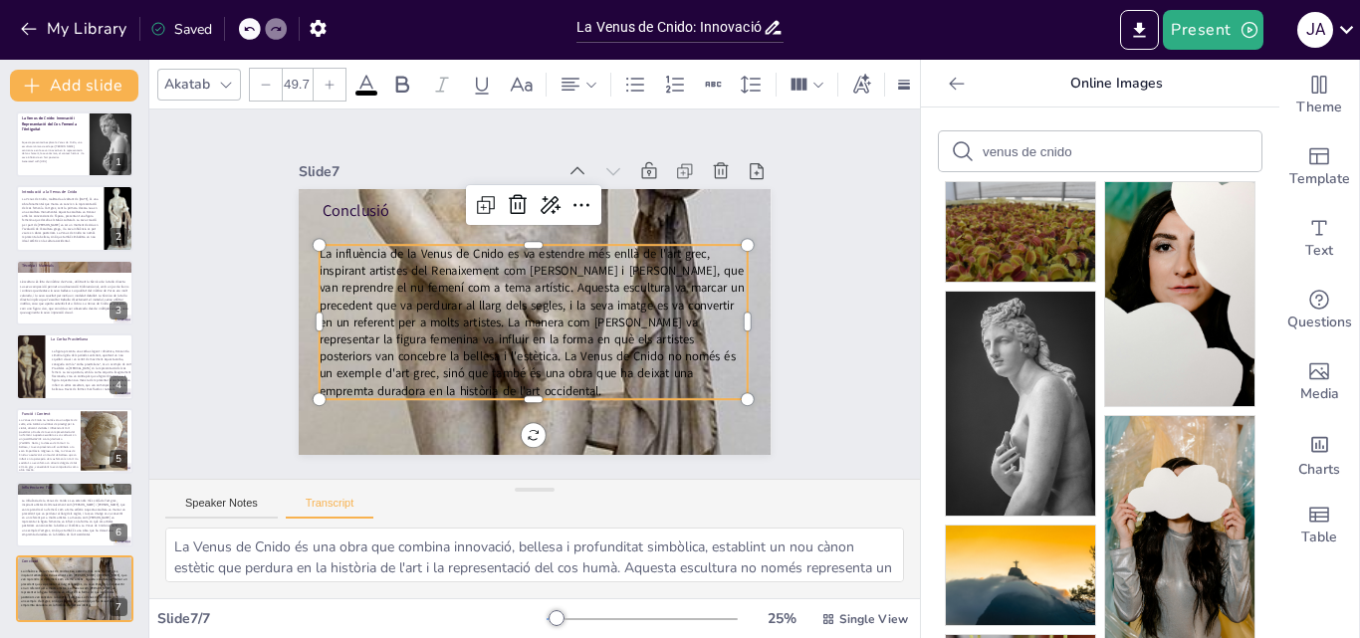
click at [578, 285] on span "La influència de la Venus de Cnido es va estendre més enllà de l'art grec, insp…" at bounding box center [531, 322] width 425 height 154
click at [409, 75] on icon at bounding box center [402, 85] width 24 height 24
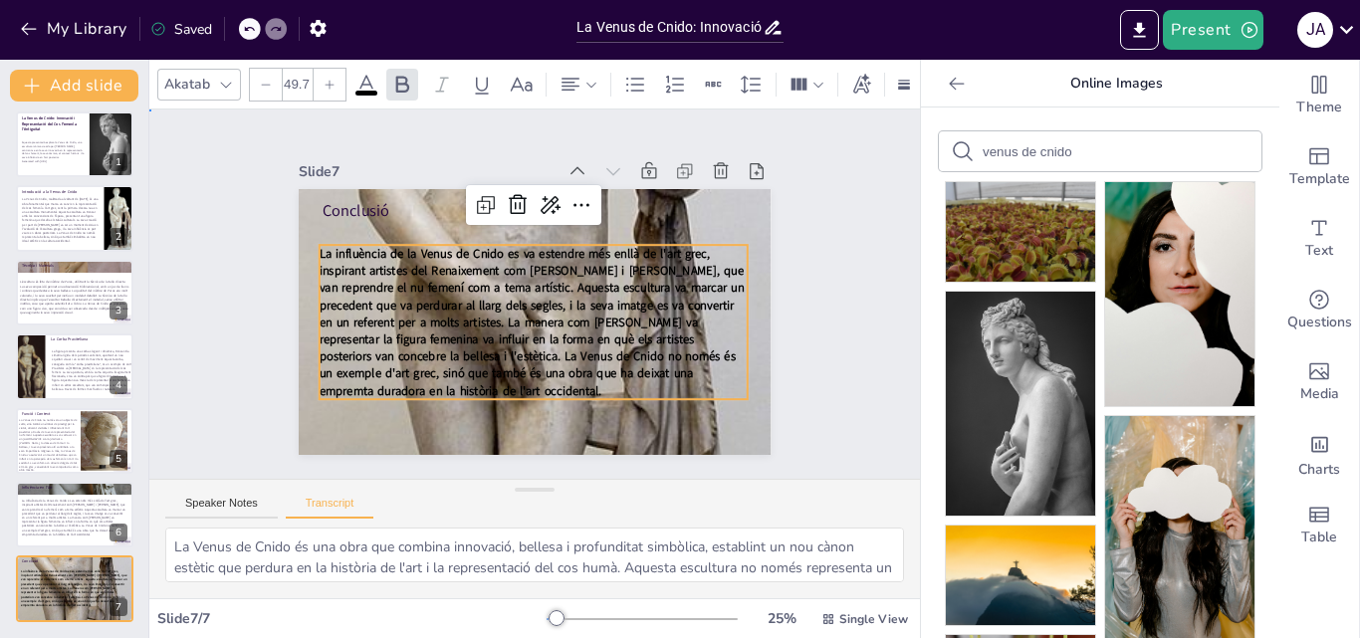
click at [809, 354] on div "Slide 1 La Venus de Cnido: Innovació i Representació del Cos Femení a l'Antigui…" at bounding box center [535, 294] width 585 height 322
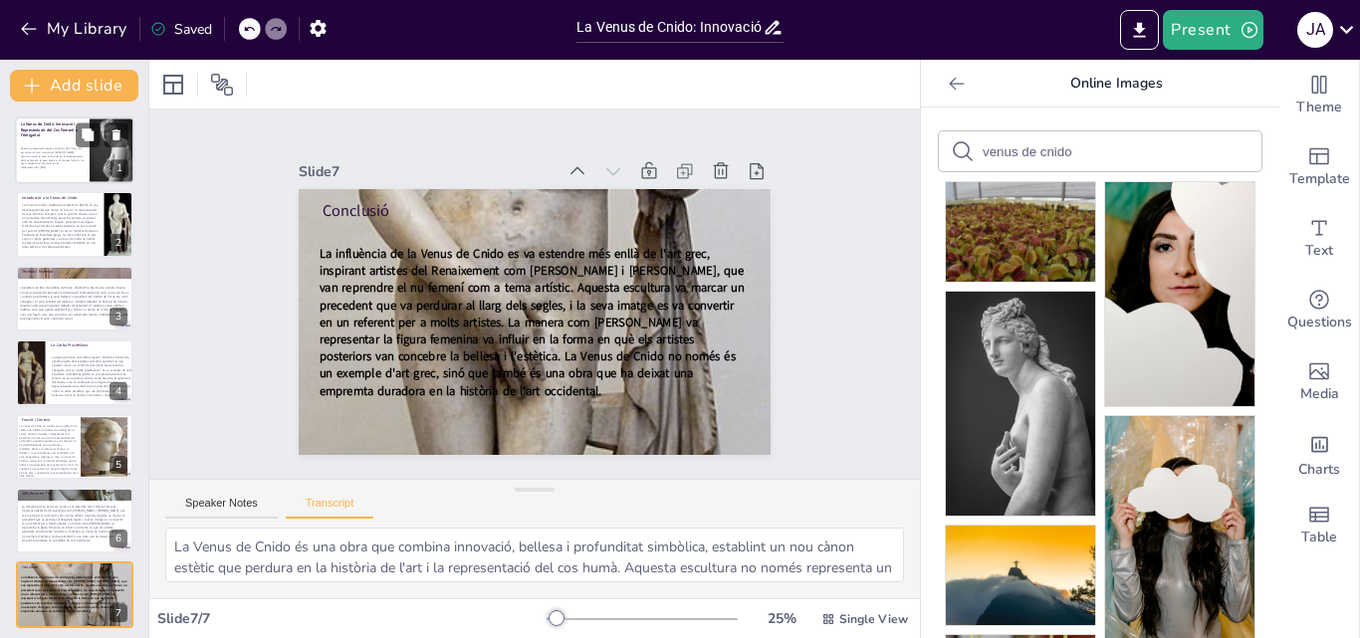
click at [56, 147] on p "Aquesta presentació explora la Venus de Cnido, una escultura icònica creada per…" at bounding box center [53, 156] width 65 height 19
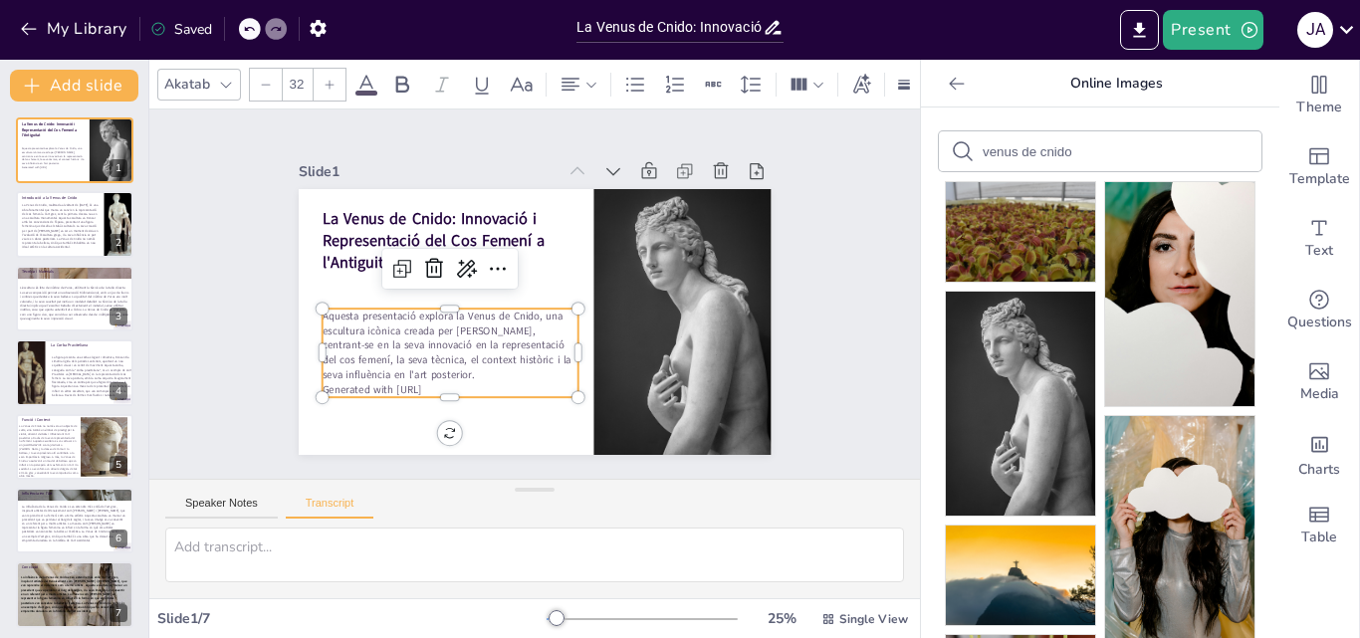
click at [423, 384] on p "Generated with [URL]" at bounding box center [450, 389] width 256 height 15
click at [423, 384] on p "Generated with [URL]" at bounding box center [453, 389] width 256 height 15
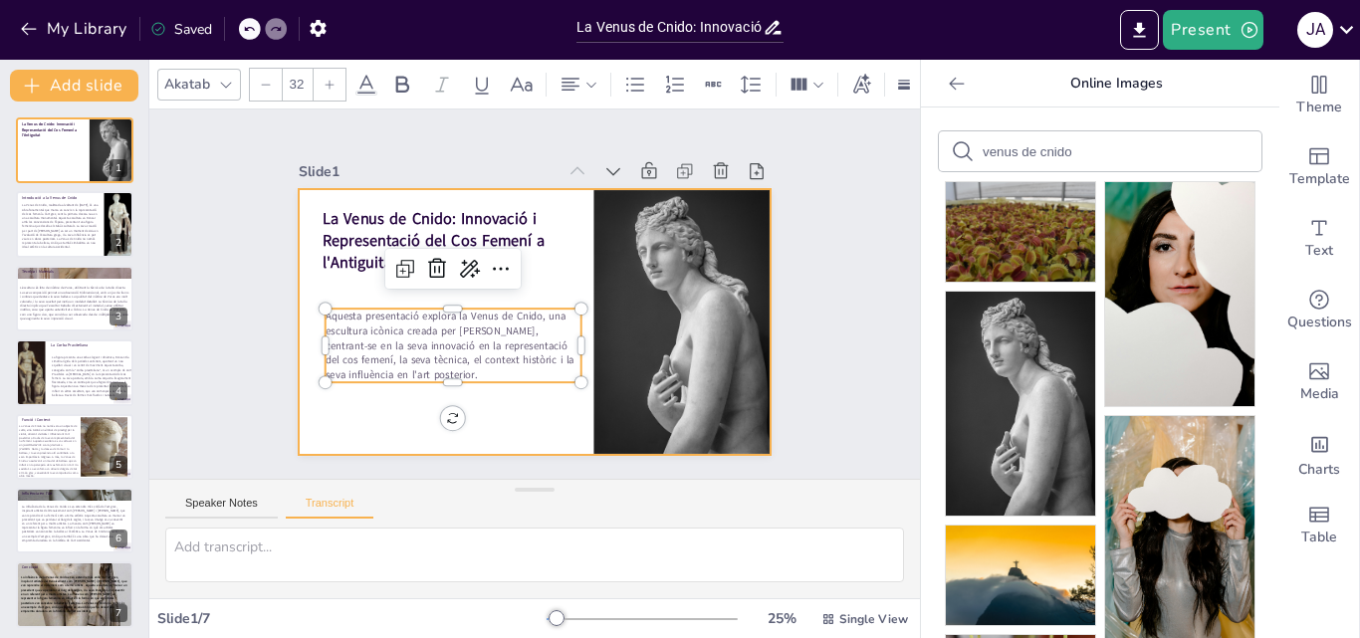
click at [353, 404] on div at bounding box center [535, 322] width 473 height 266
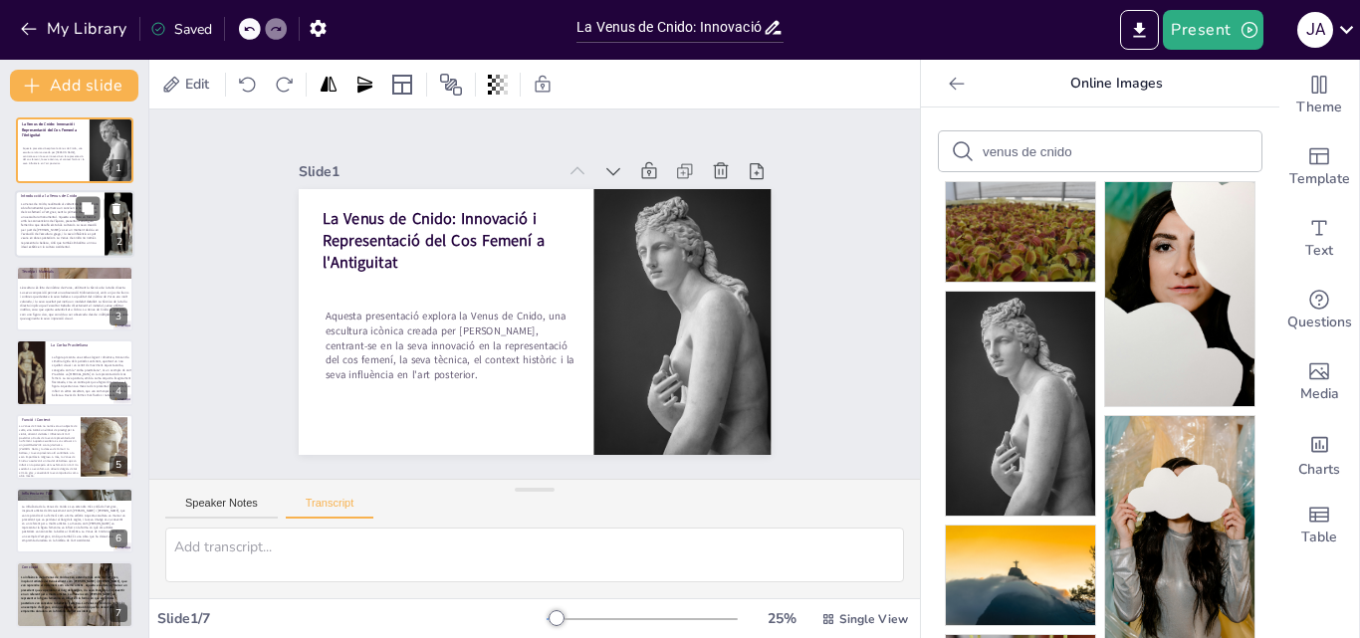
click at [64, 243] on span "La Venus de Cnido, realitzada al voltant de 360 a.C., és una obra fonamental qu…" at bounding box center [60, 225] width 78 height 47
type textarea "La Venus de Cnido, realitzada al voltant de 360 a.C., és una obra fonamental qu…"
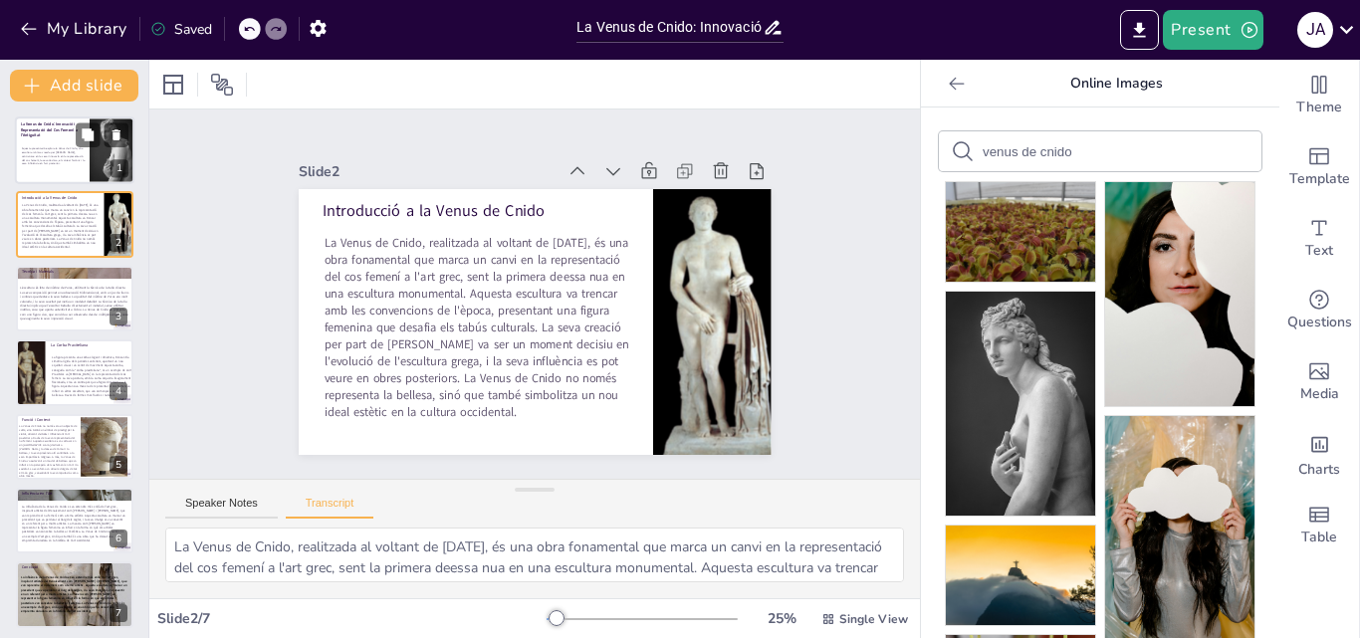
click at [62, 154] on p "Aquesta presentació explora la Venus de Cnido, una escultura icònica creada per…" at bounding box center [54, 156] width 65 height 19
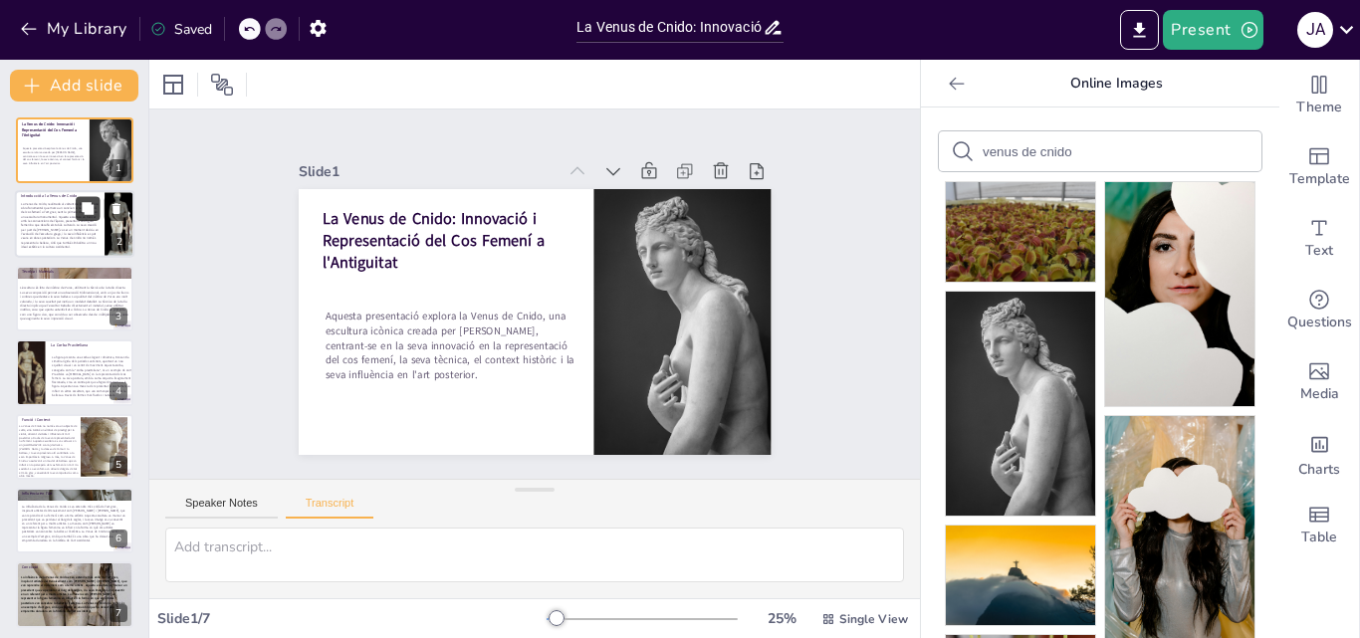
click at [98, 211] on button at bounding box center [88, 209] width 24 height 24
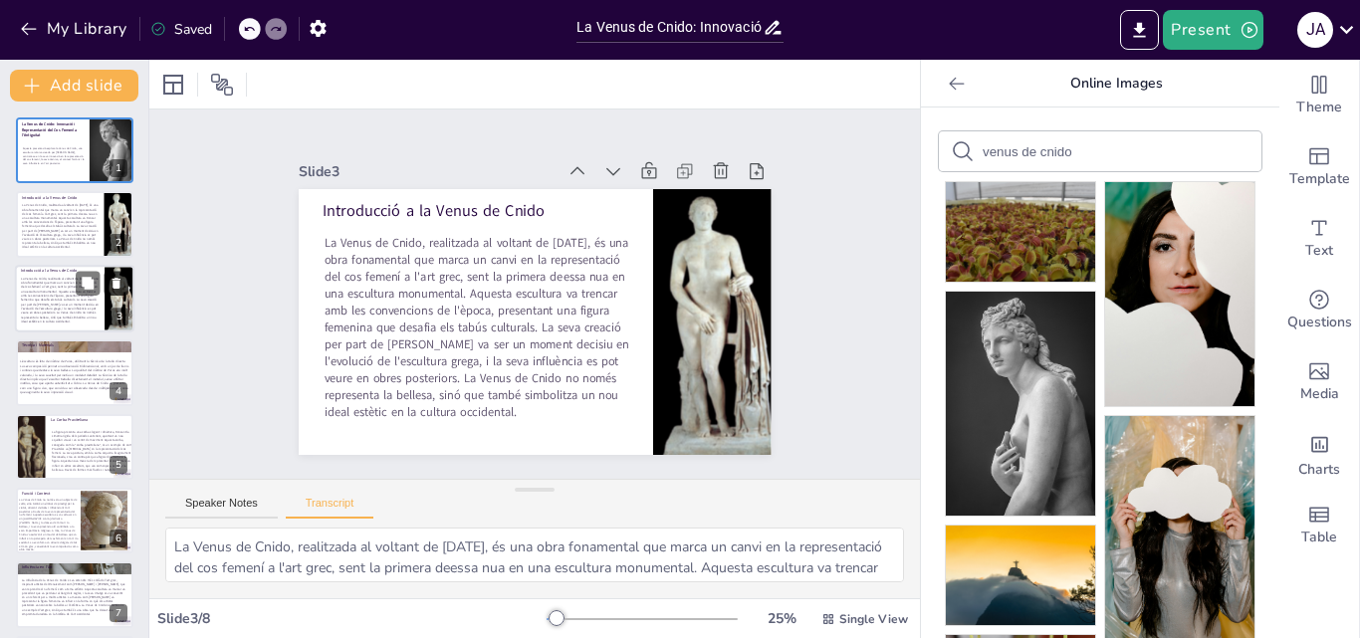
click at [120, 287] on icon at bounding box center [117, 283] width 14 height 14
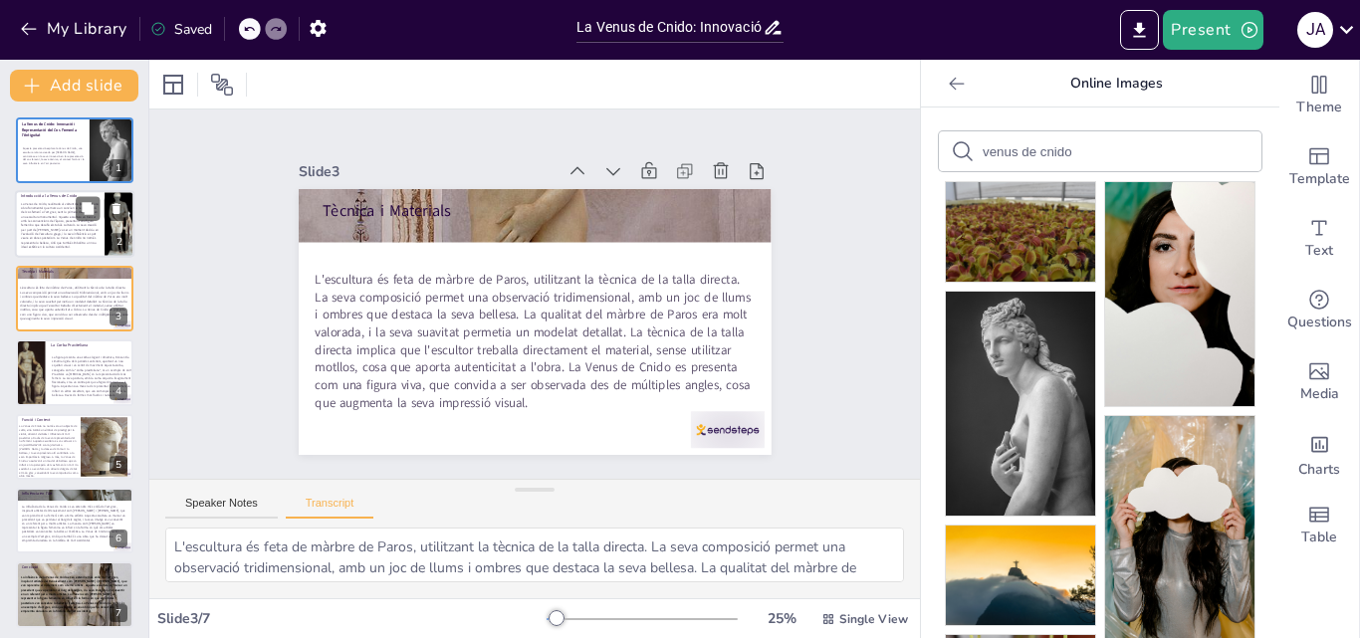
click at [35, 211] on span "La Venus de Cnido, realitzada al voltant de 360 a.C., és una obra fonamental qu…" at bounding box center [60, 225] width 78 height 47
type textarea "La Venus de Cnido, realitzada al voltant de 360 a.C., és una obra fonamental qu…"
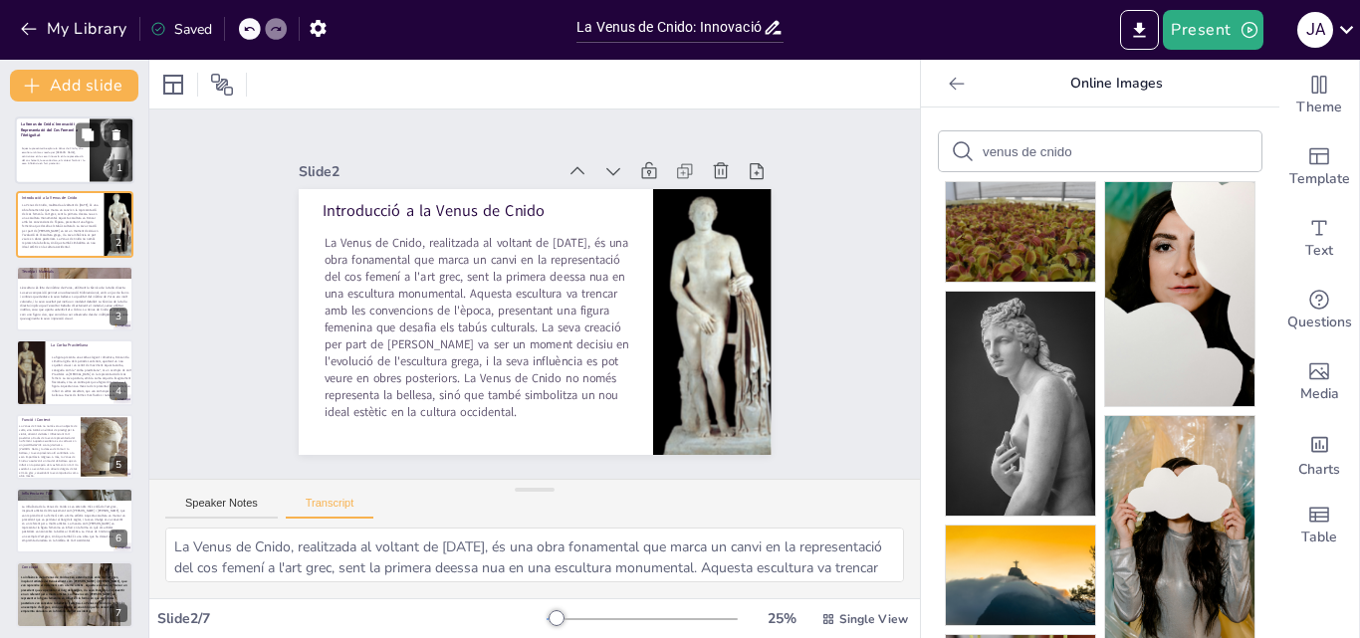
click at [70, 155] on p "Aquesta presentació explora la Venus de Cnido, una escultura icònica creada per…" at bounding box center [54, 156] width 65 height 19
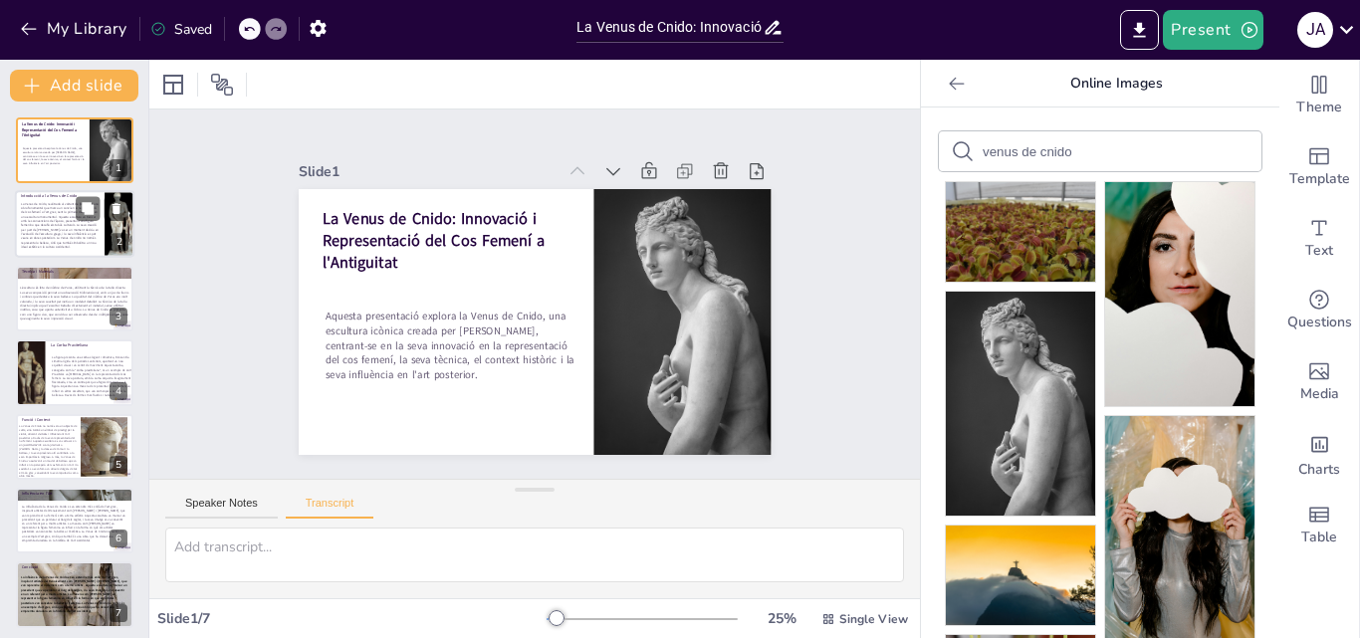
click at [70, 224] on span "La Venus de Cnido, realitzada al voltant de 360 a.C., és una obra fonamental qu…" at bounding box center [60, 225] width 78 height 47
type textarea "La Venus de Cnido, realitzada al voltant de 360 a.C., és una obra fonamental qu…"
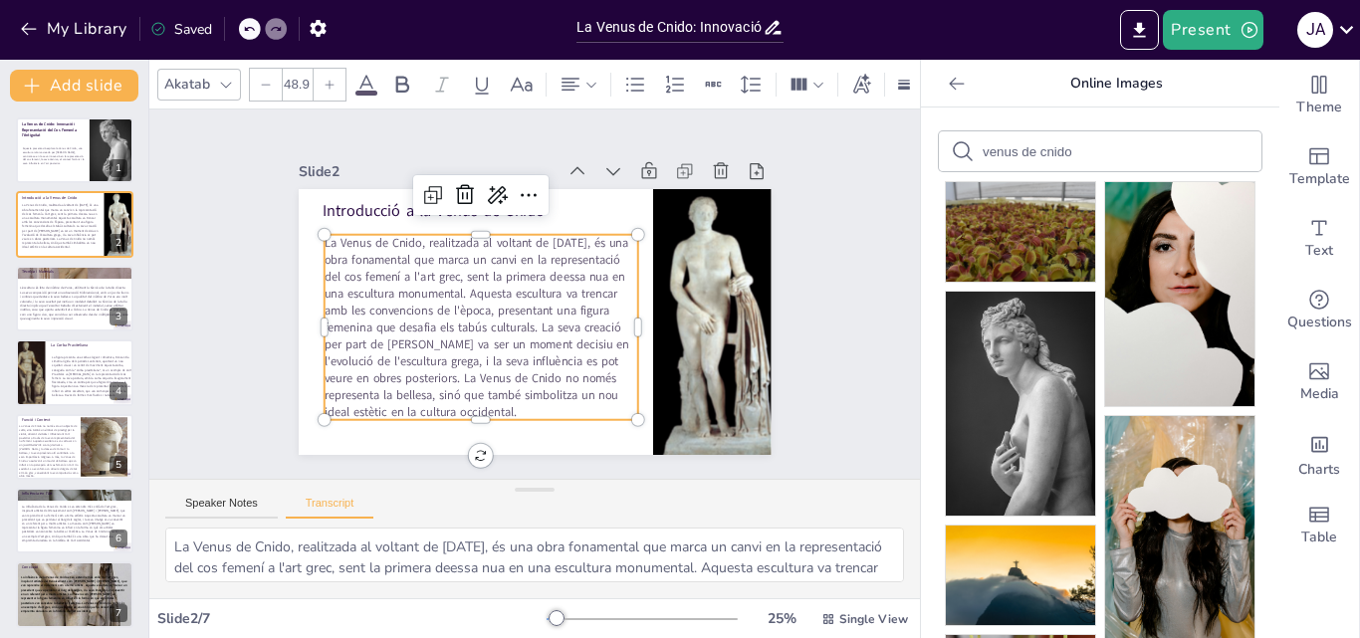
click at [476, 348] on span "La Venus de Cnido, realitzada al voltant de 360 a.C., és una obra fonamental qu…" at bounding box center [476, 327] width 305 height 185
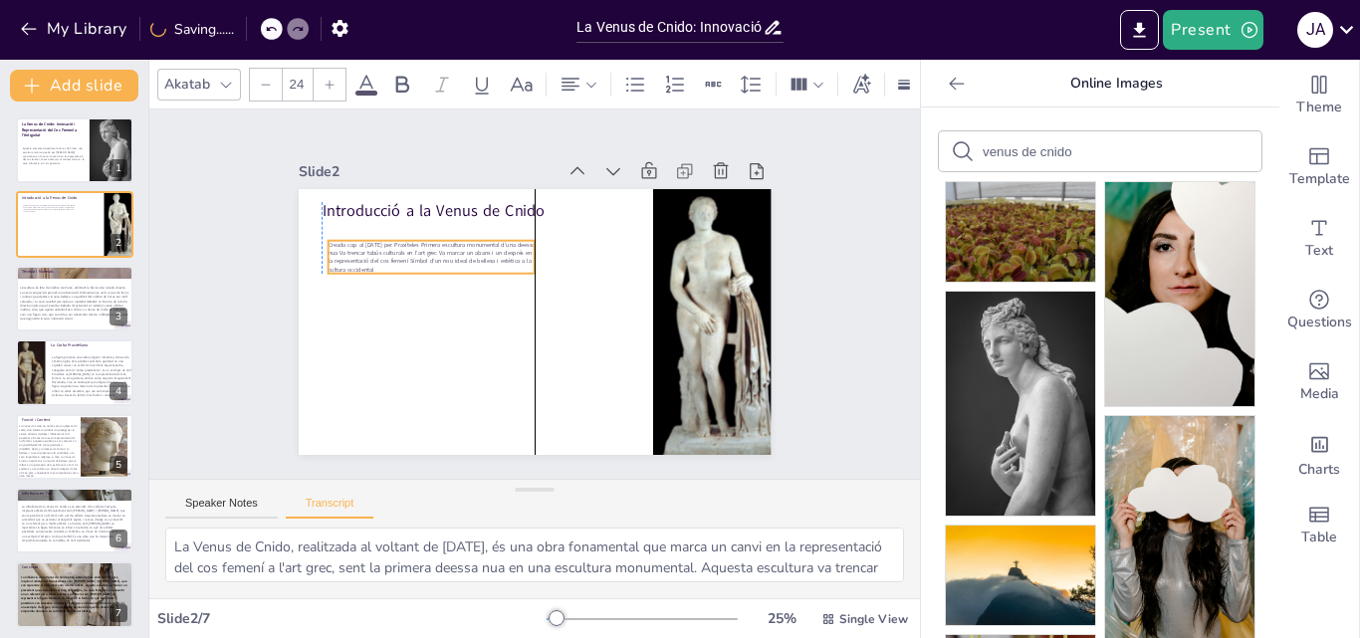
drag, startPoint x: 449, startPoint y: 234, endPoint x: 444, endPoint y: 266, distance: 32.3
click at [444, 266] on p "Creada cap al 360 a.C. per Praxíteles Primera escultura monumental d’una deessa…" at bounding box center [441, 237] width 209 height 76
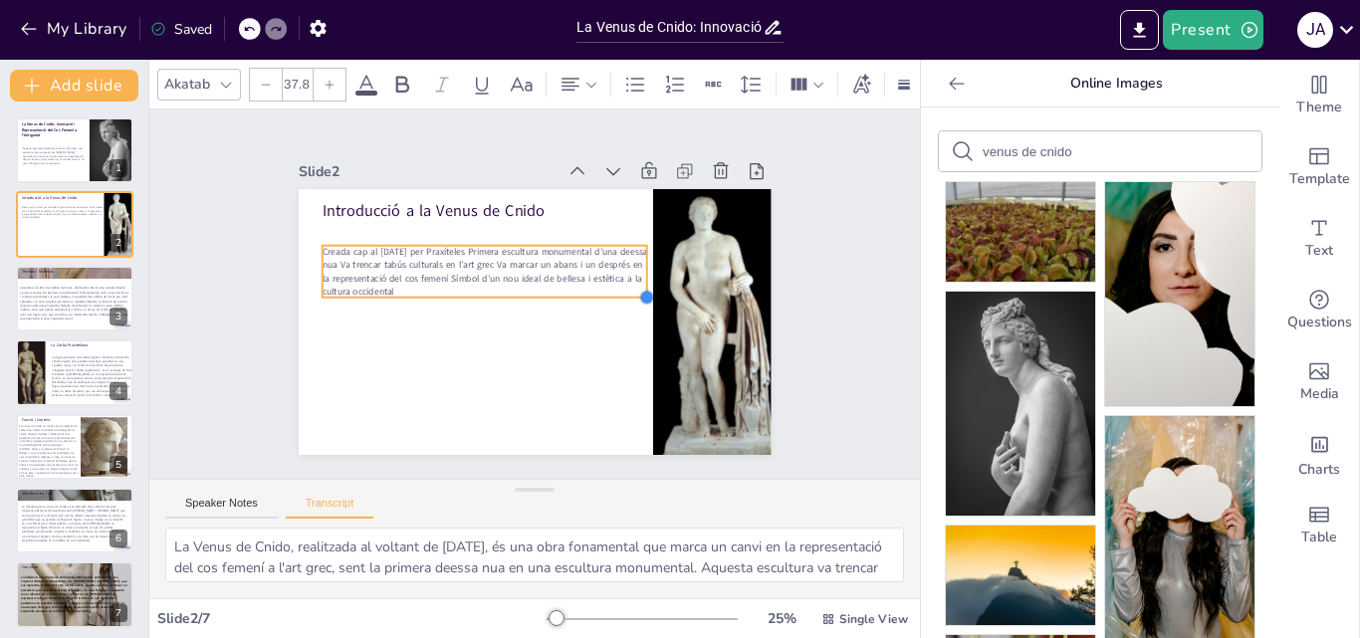
drag, startPoint x: 519, startPoint y: 274, endPoint x: 420, endPoint y: 293, distance: 100.4
click at [420, 293] on div "Introducció a la Venus de Cnido Creada cap al 360 a.C. per Praxíteles Primera e…" at bounding box center [532, 322] width 498 height 314
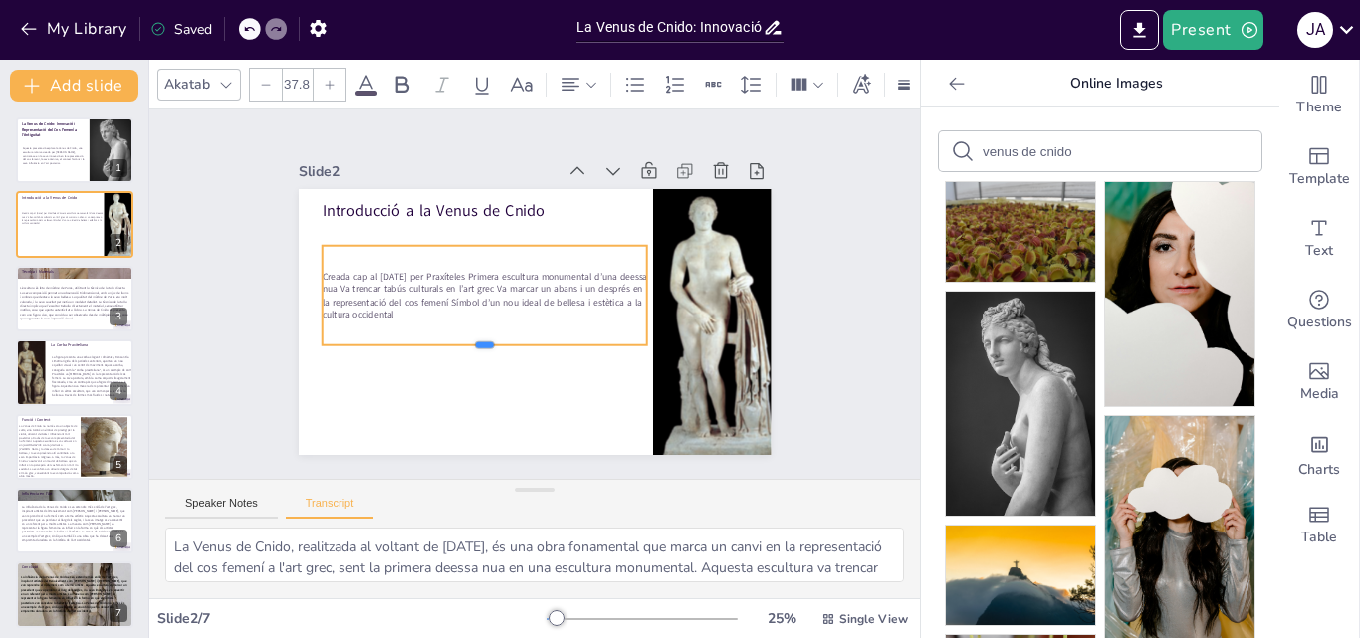
drag, startPoint x: 469, startPoint y: 292, endPoint x: 465, endPoint y: 338, distance: 46.0
click at [465, 338] on div at bounding box center [480, 348] width 326 height 50
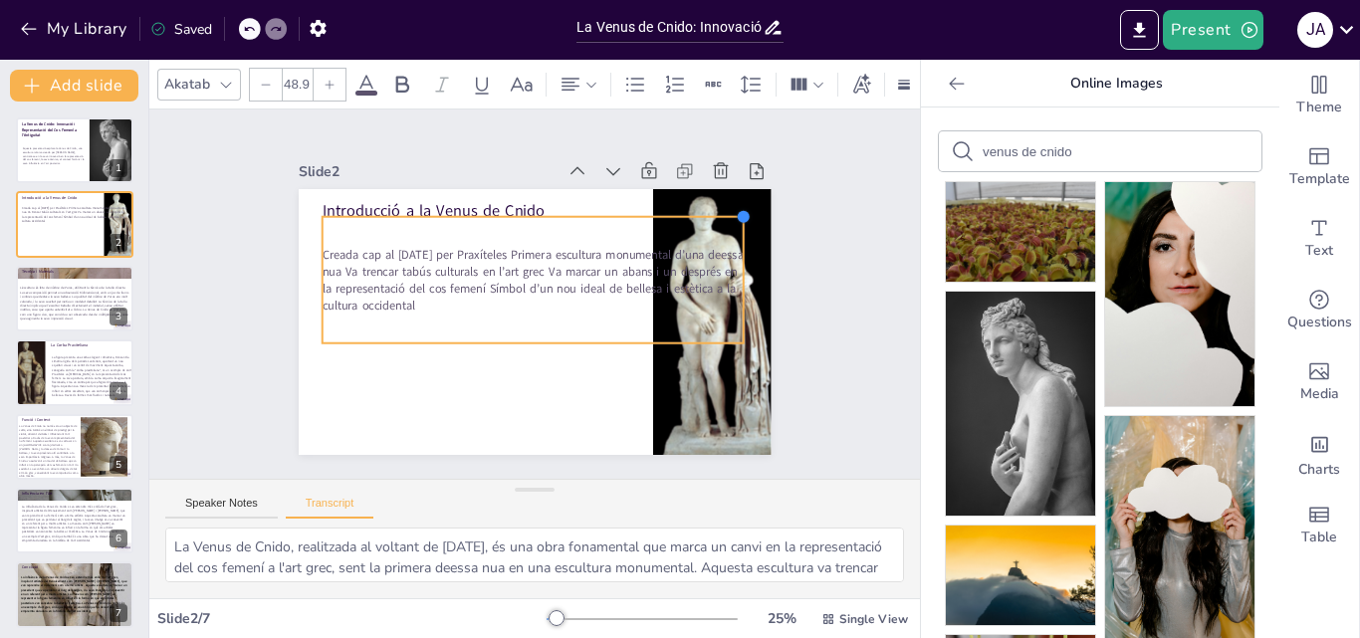
drag, startPoint x: 626, startPoint y: 239, endPoint x: 685, endPoint y: 210, distance: 65.5
click at [685, 210] on div "Introducció a la Venus de Cnido Creada cap al 360 a.C. per Praxíteles Primera e…" at bounding box center [535, 322] width 473 height 266
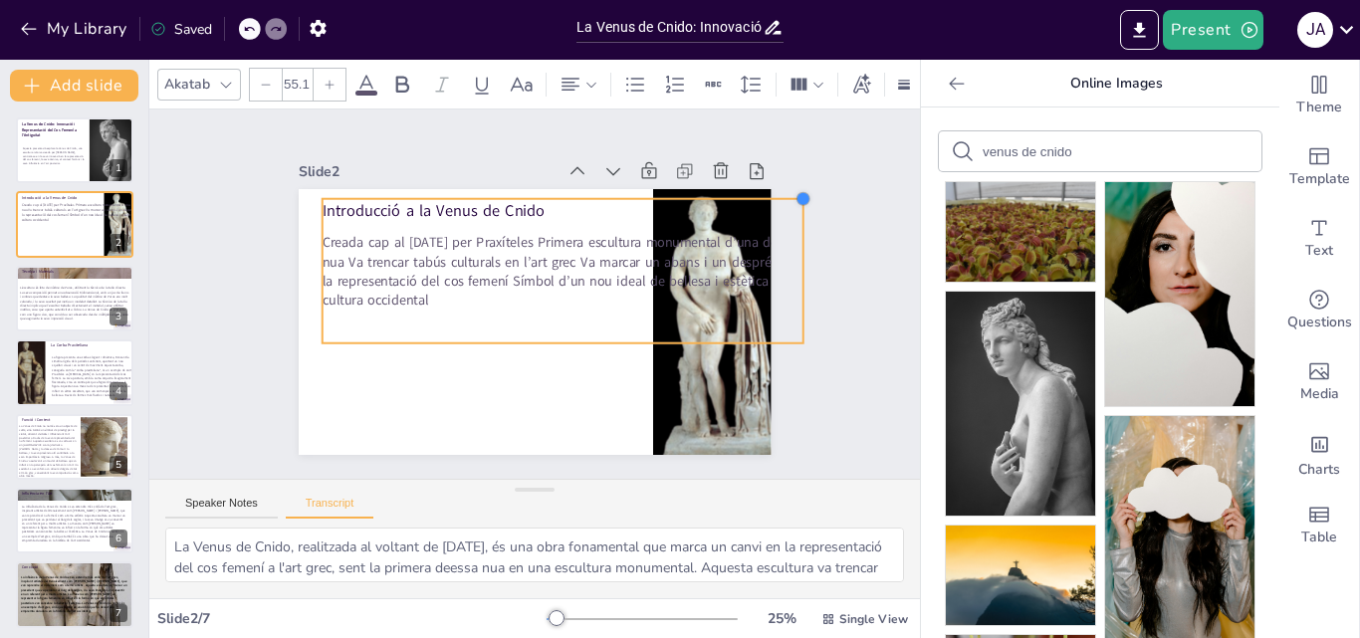
drag, startPoint x: 732, startPoint y: 210, endPoint x: 762, endPoint y: 192, distance: 34.8
click at [762, 192] on div "Slide 1 La Venus de Cnido: Innovació i Representació del Cos Femení a l'Antigui…" at bounding box center [534, 294] width 614 height 380
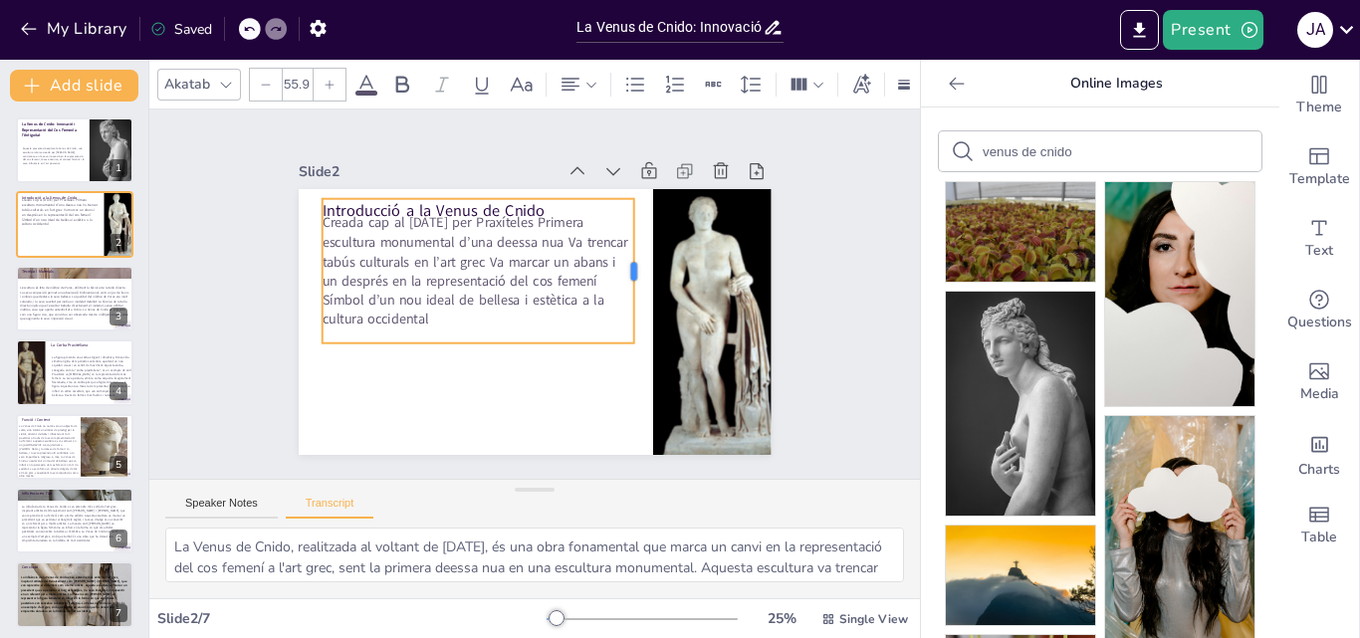
drag, startPoint x: 789, startPoint y: 262, endPoint x: 619, endPoint y: 285, distance: 170.8
click at [621, 285] on div at bounding box center [644, 293] width 46 height 144
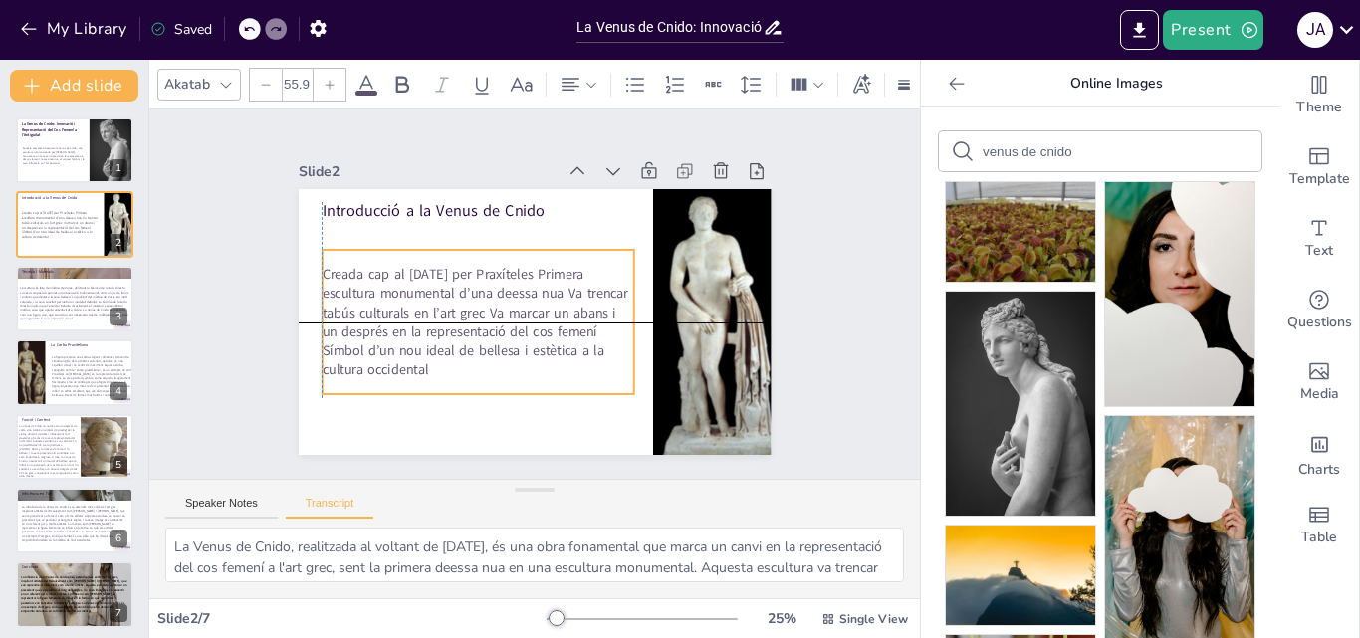
drag, startPoint x: 506, startPoint y: 316, endPoint x: 507, endPoint y: 370, distance: 54.8
click at [507, 370] on p "Creada cap al 360 a.C. per Praxíteles Primera escultura monumental d’una deessa…" at bounding box center [478, 323] width 312 height 116
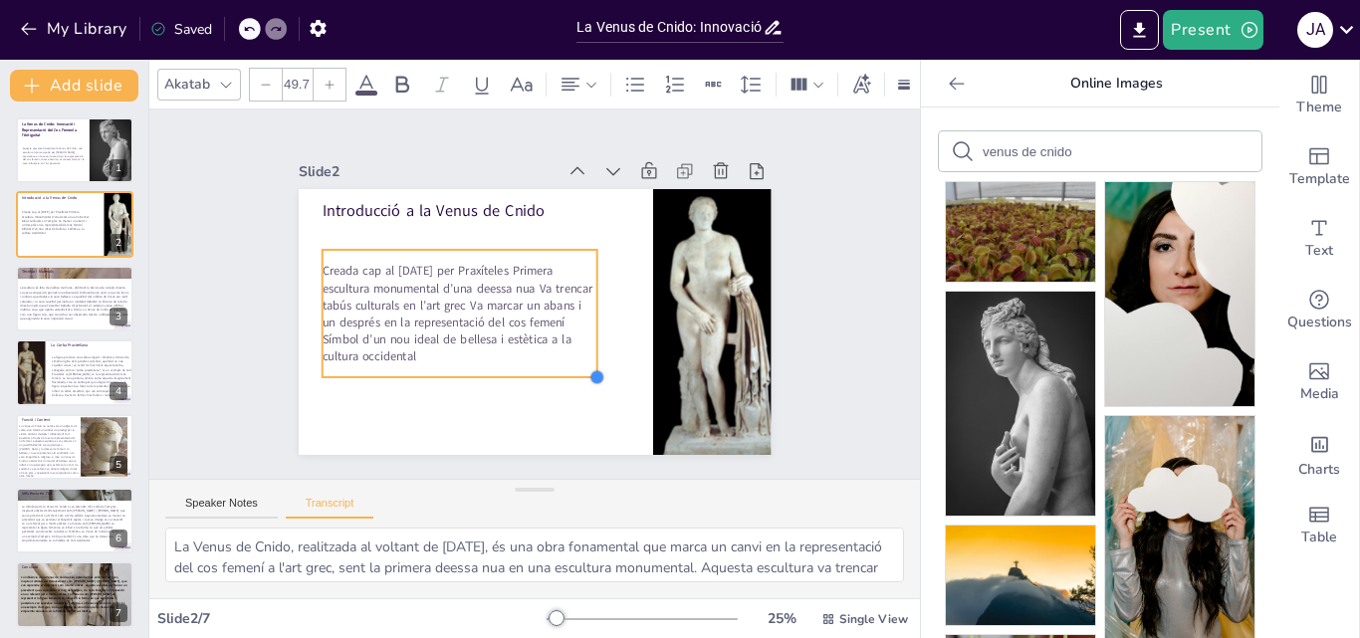
type input "49.3"
drag, startPoint x: 620, startPoint y: 390, endPoint x: 560, endPoint y: 373, distance: 63.1
click at [560, 373] on div "Introducció a la Venus de Cnido Creada cap al 360 a.C. per Praxíteles Primera e…" at bounding box center [532, 322] width 498 height 314
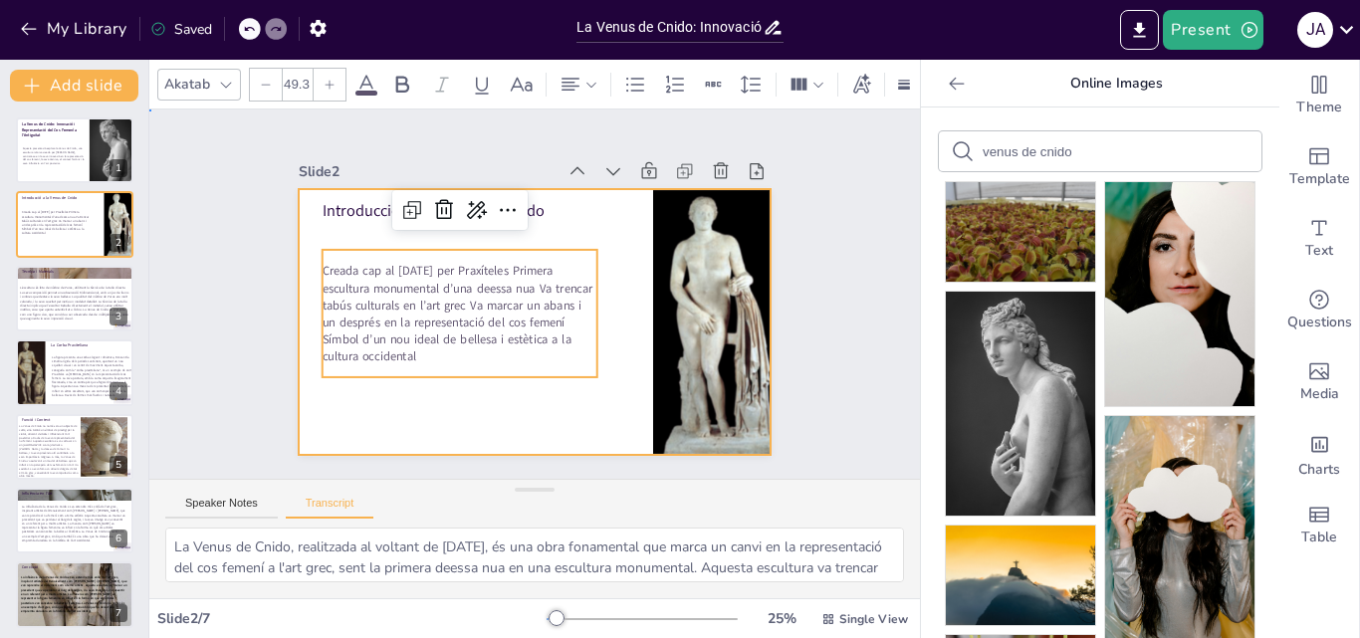
click at [539, 418] on div at bounding box center [535, 322] width 473 height 266
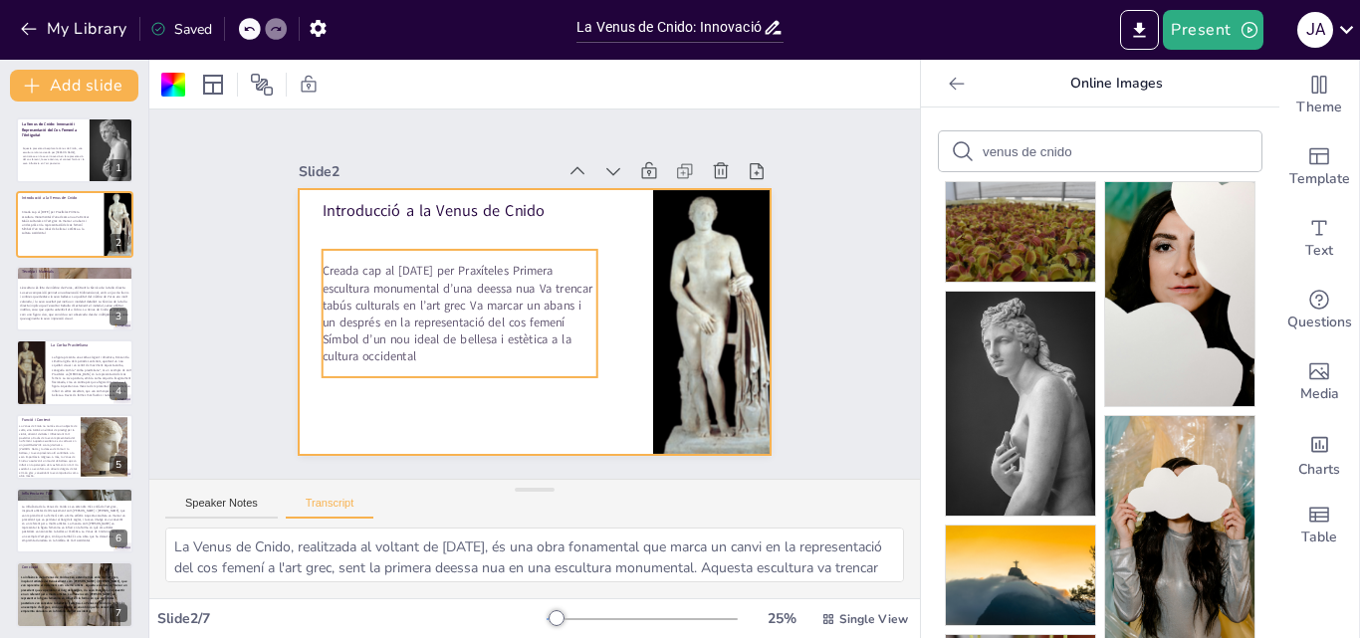
click at [322, 270] on span "Creada cap al 360 a.C. per Praxíteles Primera escultura monumental d’una deessa…" at bounding box center [457, 314] width 270 height 102
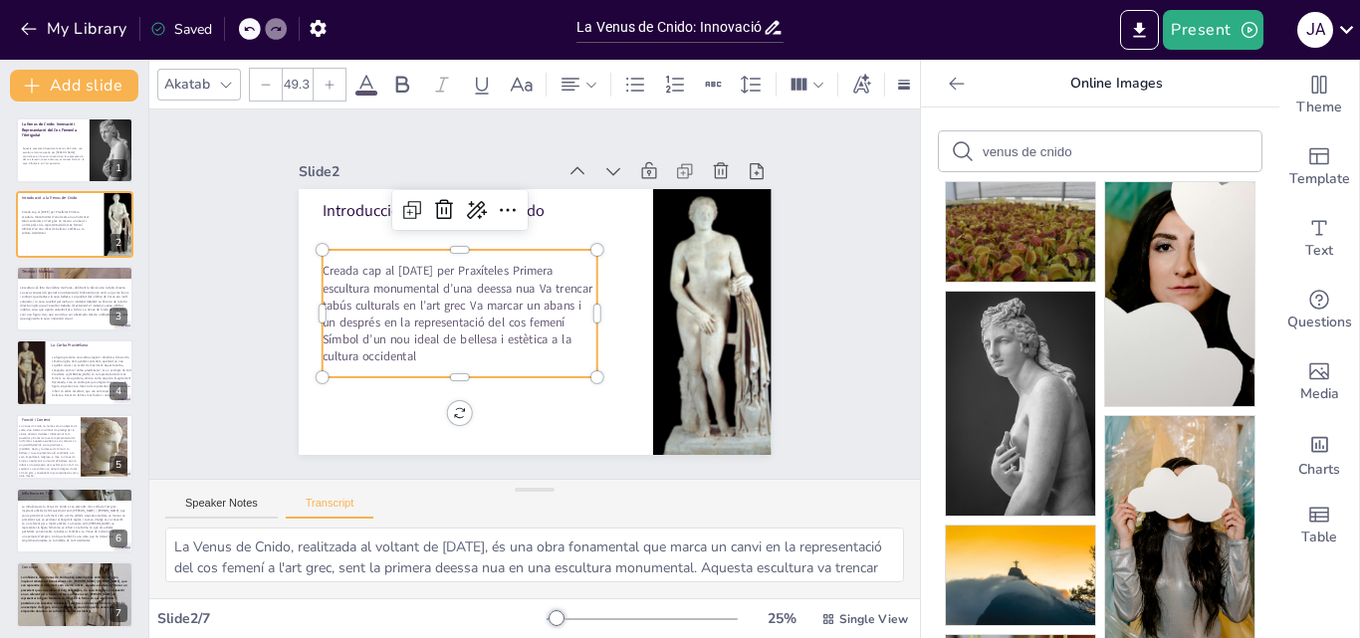
click at [316, 266] on span "Creada cap al 360 a.C. per Praxíteles Primera escultura monumental d’una deessa…" at bounding box center [455, 296] width 278 height 111
click at [322, 266] on span "Creada cap al 360 a.C. per Praxíteles Primera escultura monumental d’una deessa…" at bounding box center [457, 314] width 270 height 102
click at [316, 263] on span "Creada cap al 360 a.C. per Praxíteles Primera escultura monumental d’una deessa…" at bounding box center [455, 296] width 278 height 111
click at [322, 263] on span "Creada cap al 360 a.C. per Praxíteles Primera escultura monumental d’una deessa…" at bounding box center [457, 314] width 270 height 102
click at [347, 278] on span "Creada cap al 360 a.C. per Praxíteles Primera escultura monumental d’una deessa…" at bounding box center [455, 296] width 278 height 111
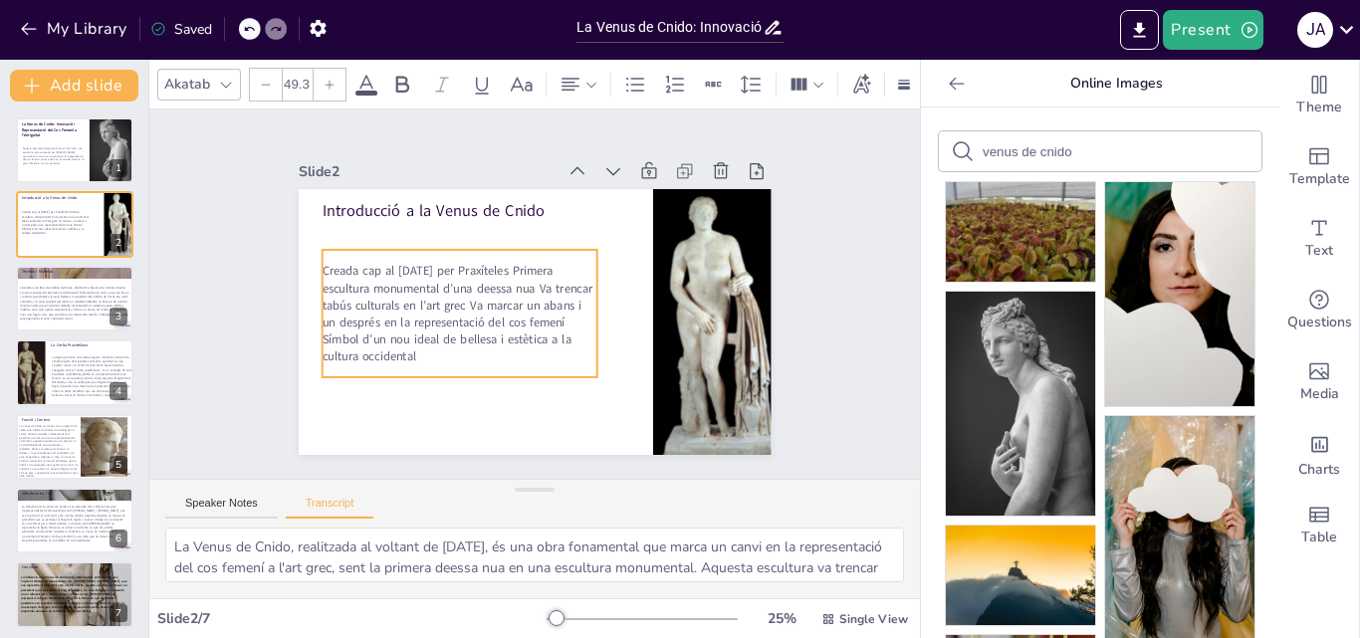
click at [347, 278] on span "Creada cap al 360 a.C. per Praxíteles Primera escultura monumental d’una deessa…" at bounding box center [463, 237] width 244 height 242
click at [322, 265] on span "Creada cap al 360 a.C. per Praxíteles Primera escultura monumental d’una deessa…" at bounding box center [457, 314] width 270 height 102
click at [636, 73] on icon at bounding box center [635, 85] width 24 height 24
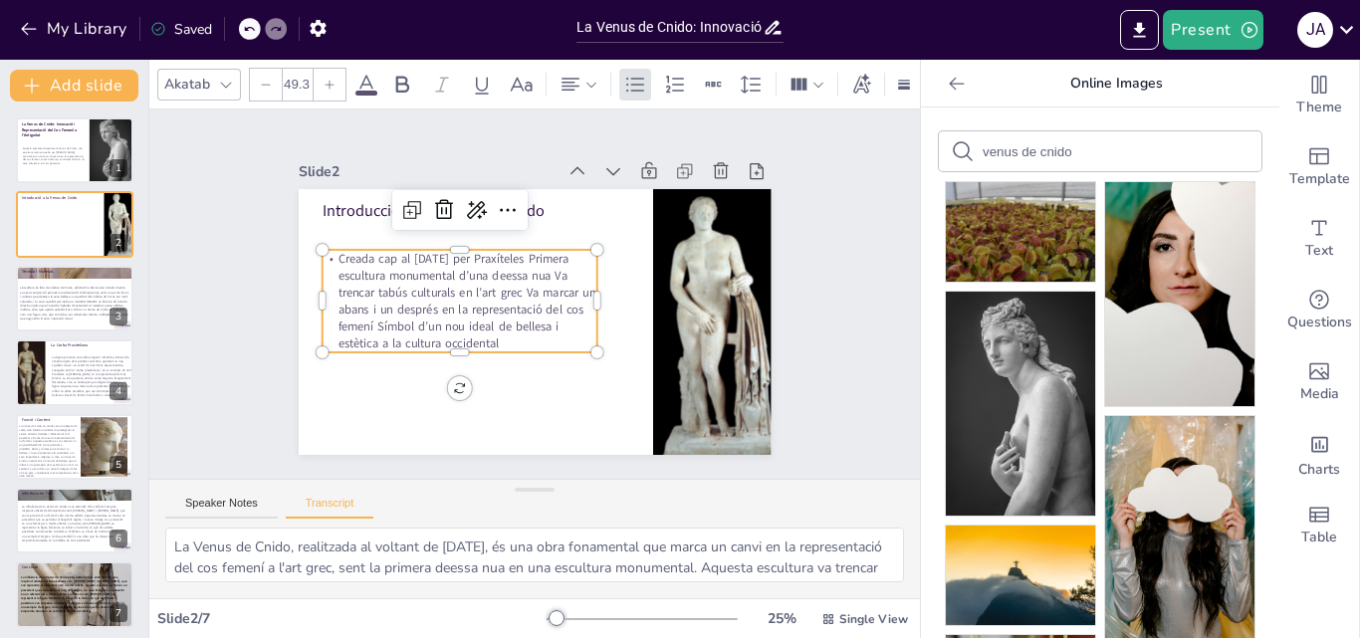
click at [522, 253] on span "Creada cap al 360 a.C. per Praxíteles Primera escultura monumental d’una deessa…" at bounding box center [467, 301] width 258 height 102
click at [348, 289] on span "Primera escultura monumental d’una deessa nua Va trencar tabús culturals en l’a…" at bounding box center [466, 285] width 270 height 117
click at [531, 301] on span "Va trencar tabús culturals en l’art grec Va marcar un abans i un després en la …" at bounding box center [467, 327] width 258 height 68
click at [483, 339] on span "Va marcar un abans i un després en la representació del cos femení Símbol d’un …" at bounding box center [455, 319] width 253 height 103
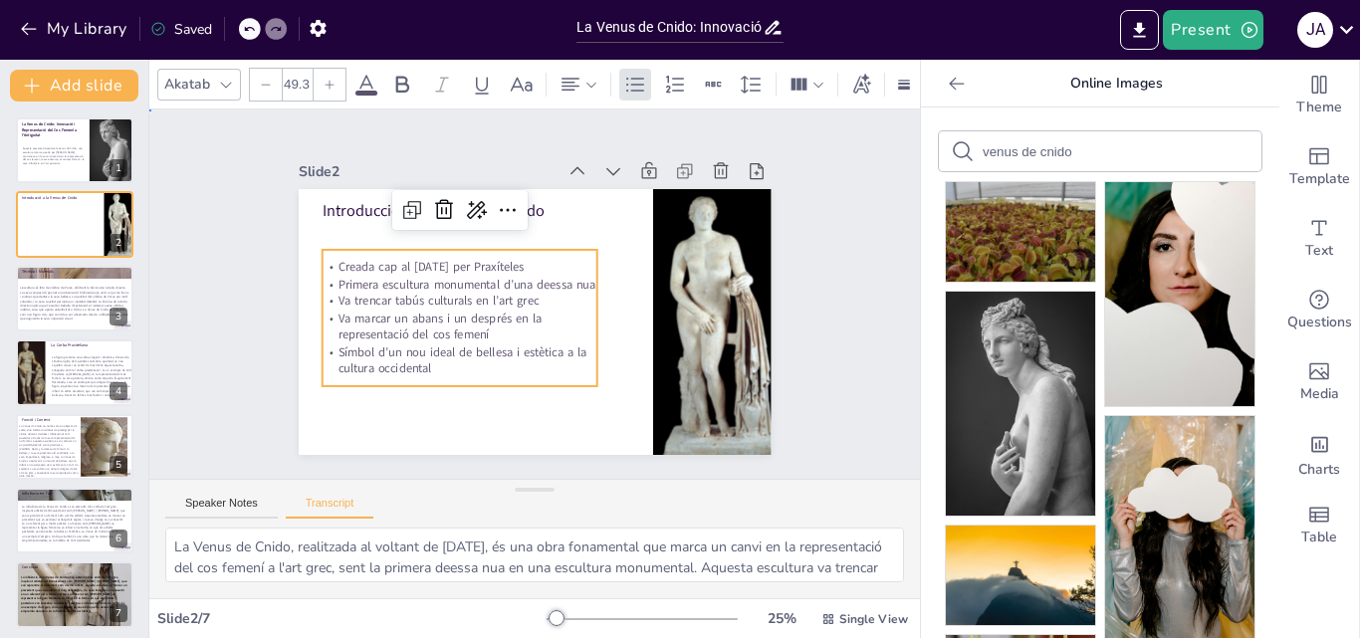
click at [858, 402] on div "Slide 1 La Venus de Cnido: Innovació i Representació del Cos Femení a l'Antigui…" at bounding box center [535, 295] width 806 height 448
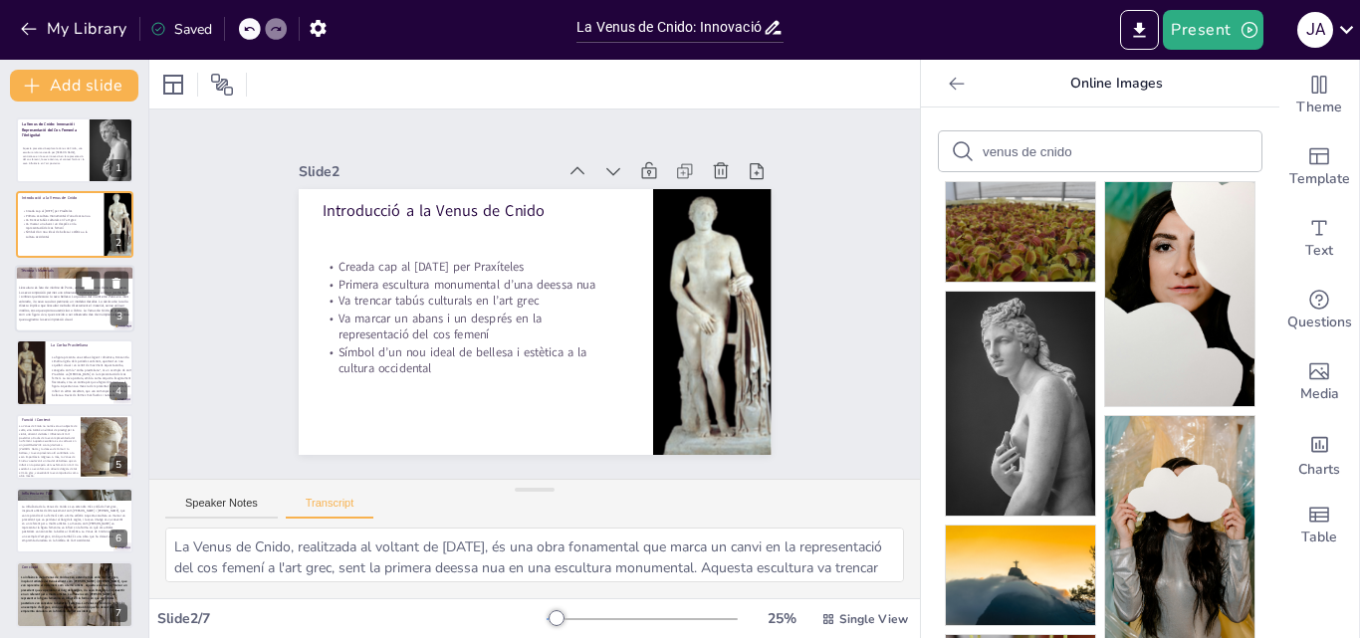
click at [37, 297] on span "L'escultura és feta de màrbre de Paros, utilitzant la tècnica de la talla direc…" at bounding box center [74, 304] width 111 height 36
type textarea "L'escultura és feta de màrbre de Paros, utilitzant la tècnica de la talla direc…"
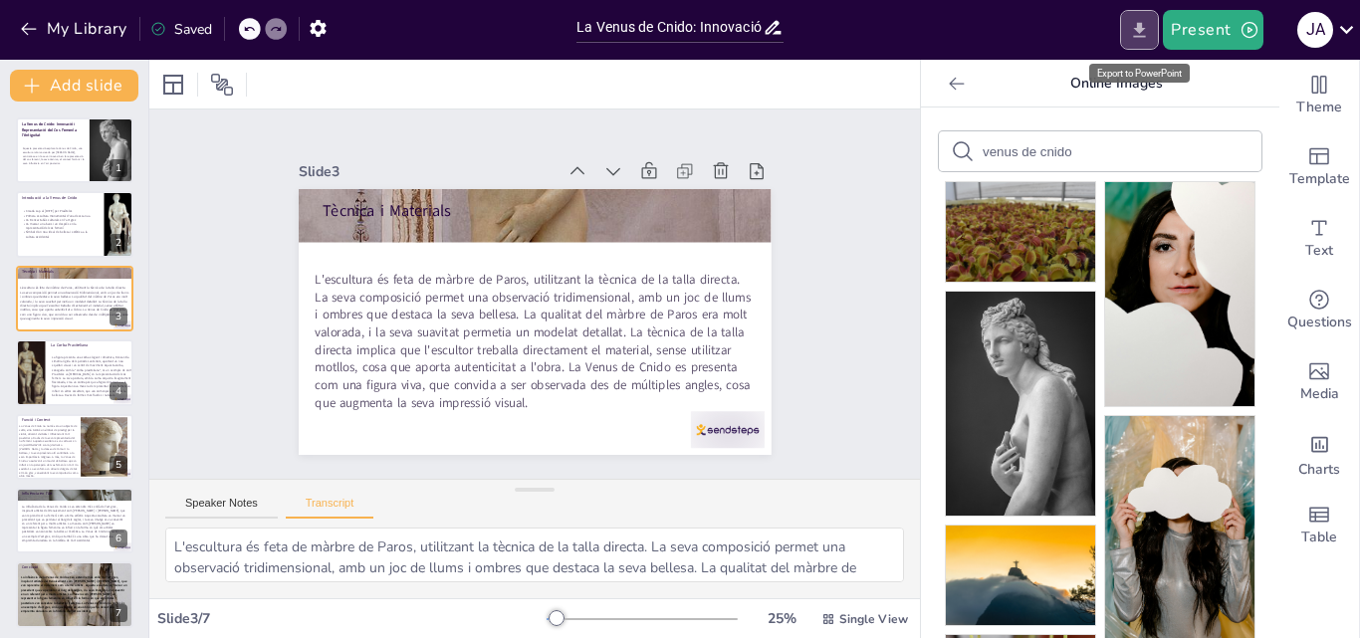
click at [1123, 26] on button "Export to PowerPoint" at bounding box center [1139, 30] width 39 height 40
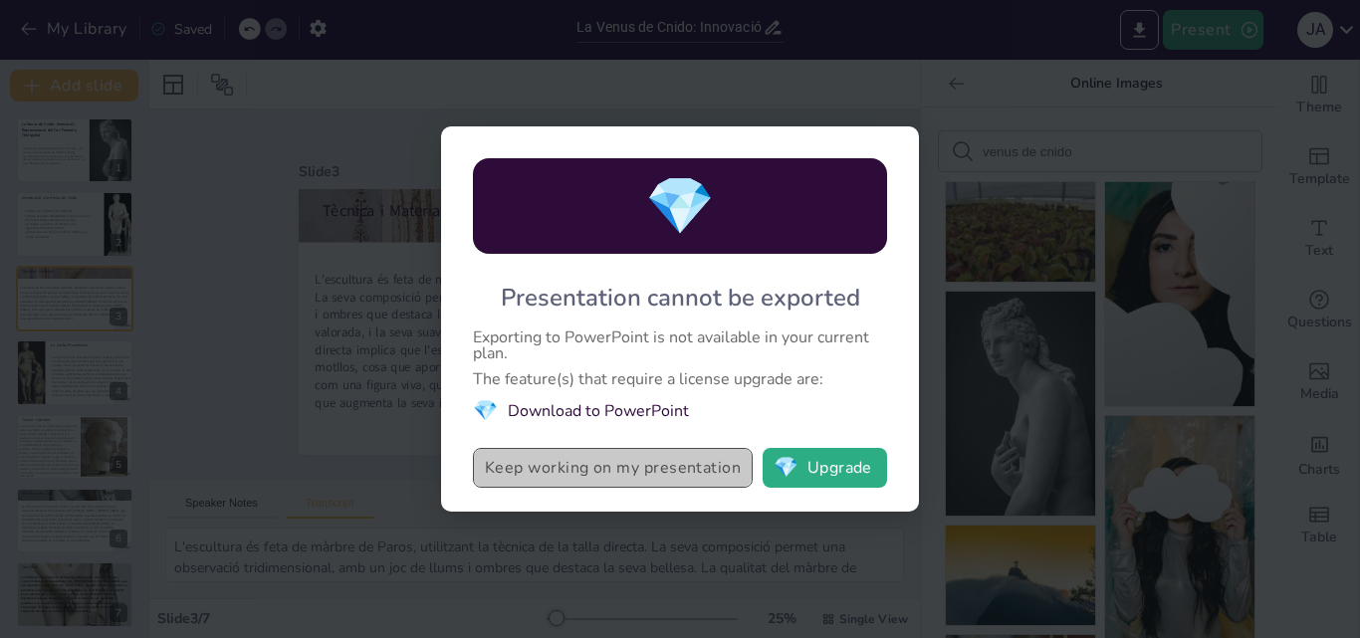
click at [656, 479] on button "Keep working on my presentation" at bounding box center [613, 468] width 280 height 40
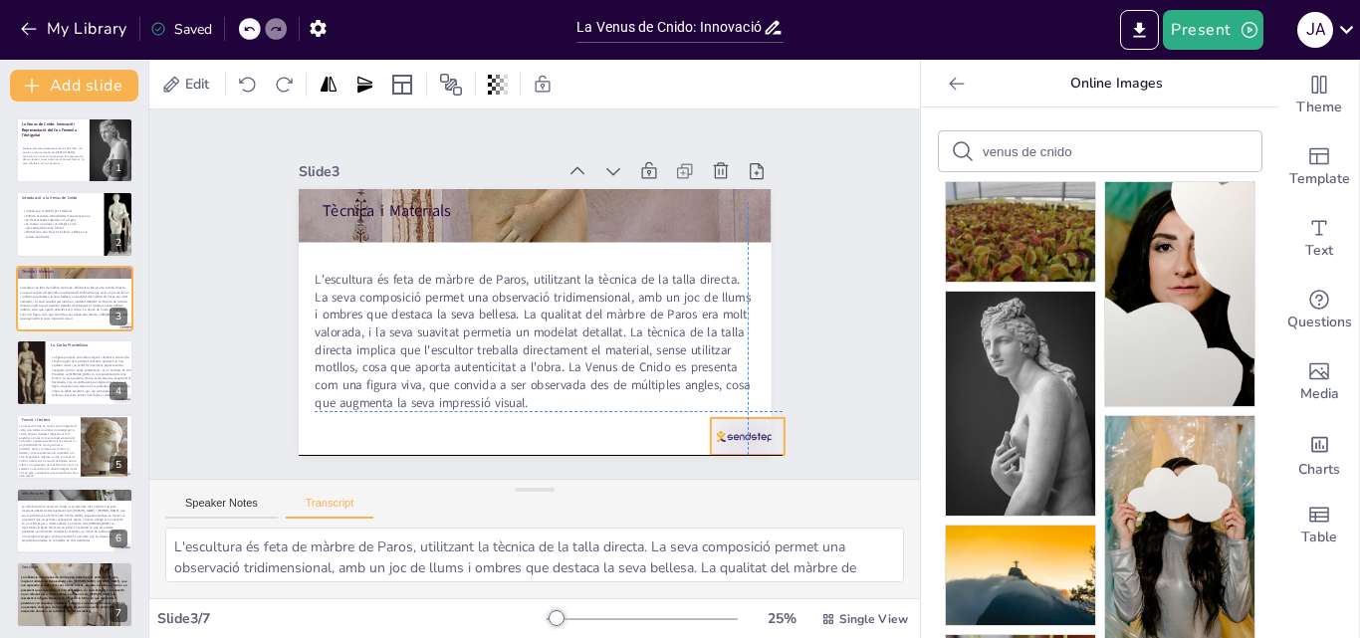
drag, startPoint x: 722, startPoint y: 432, endPoint x: 699, endPoint y: 413, distance: 29.7
click at [705, 436] on div at bounding box center [732, 458] width 78 height 45
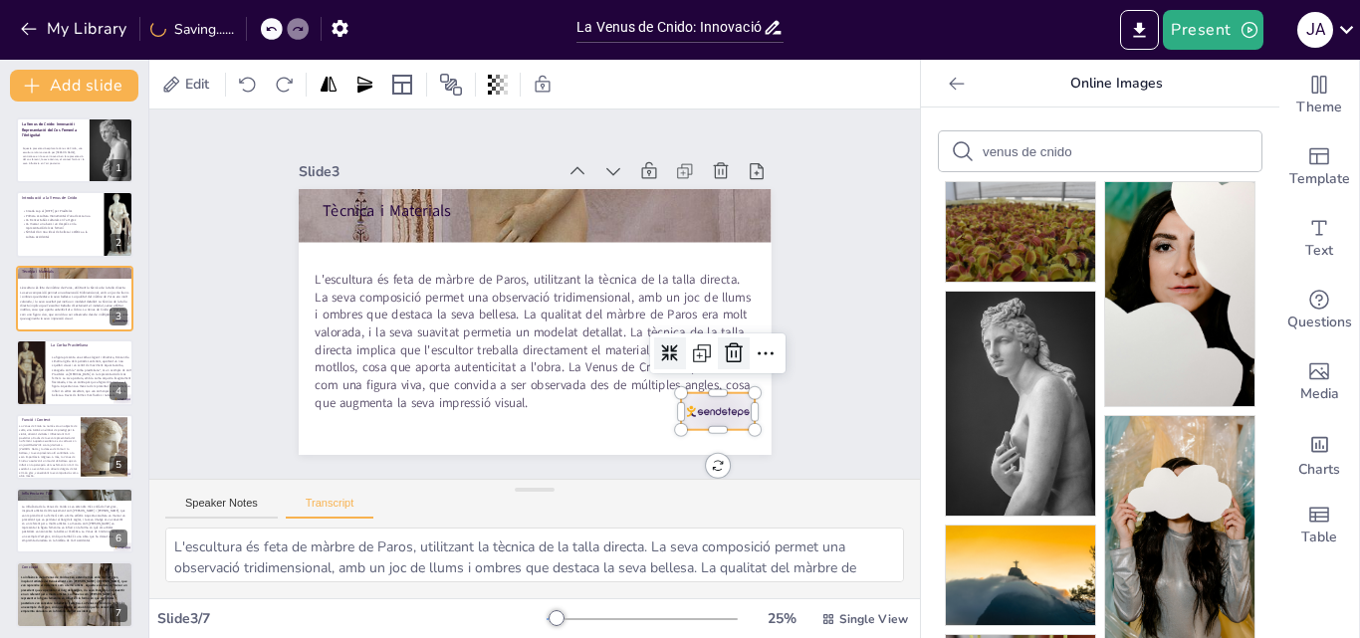
click at [718, 360] on icon at bounding box center [726, 373] width 26 height 26
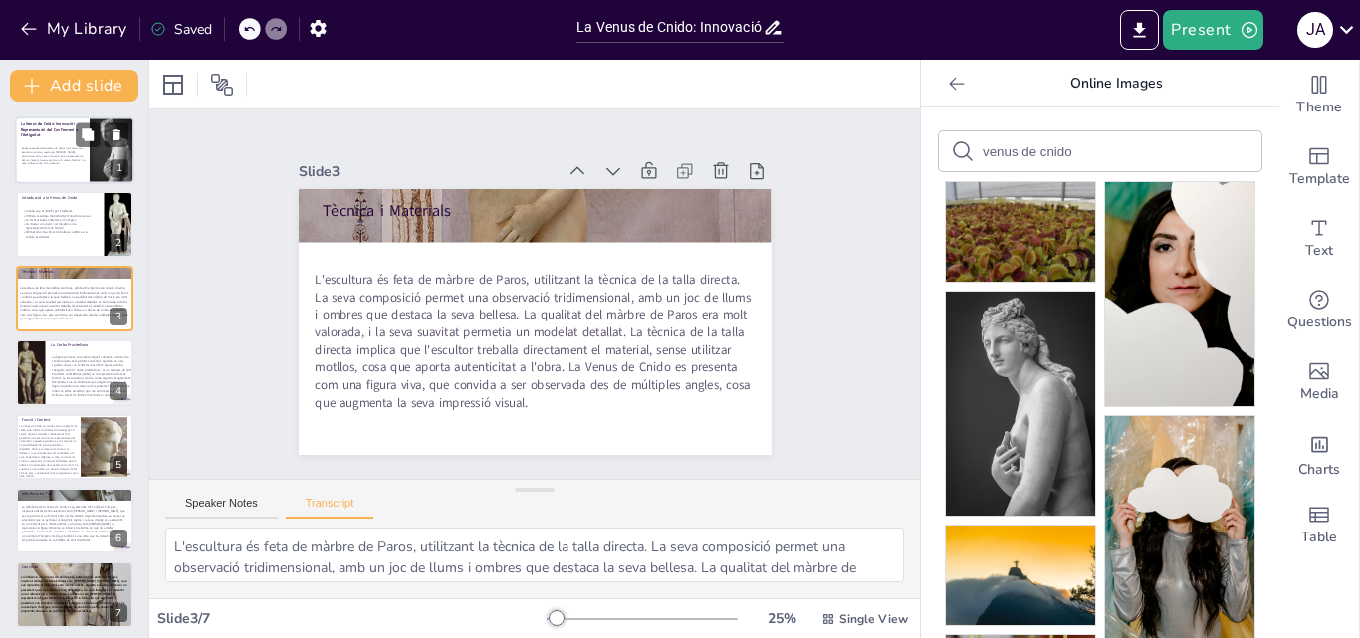
click at [68, 163] on p "Aquesta presentació explora la Venus de Cnido, una escultura icònica creada per…" at bounding box center [54, 156] width 65 height 19
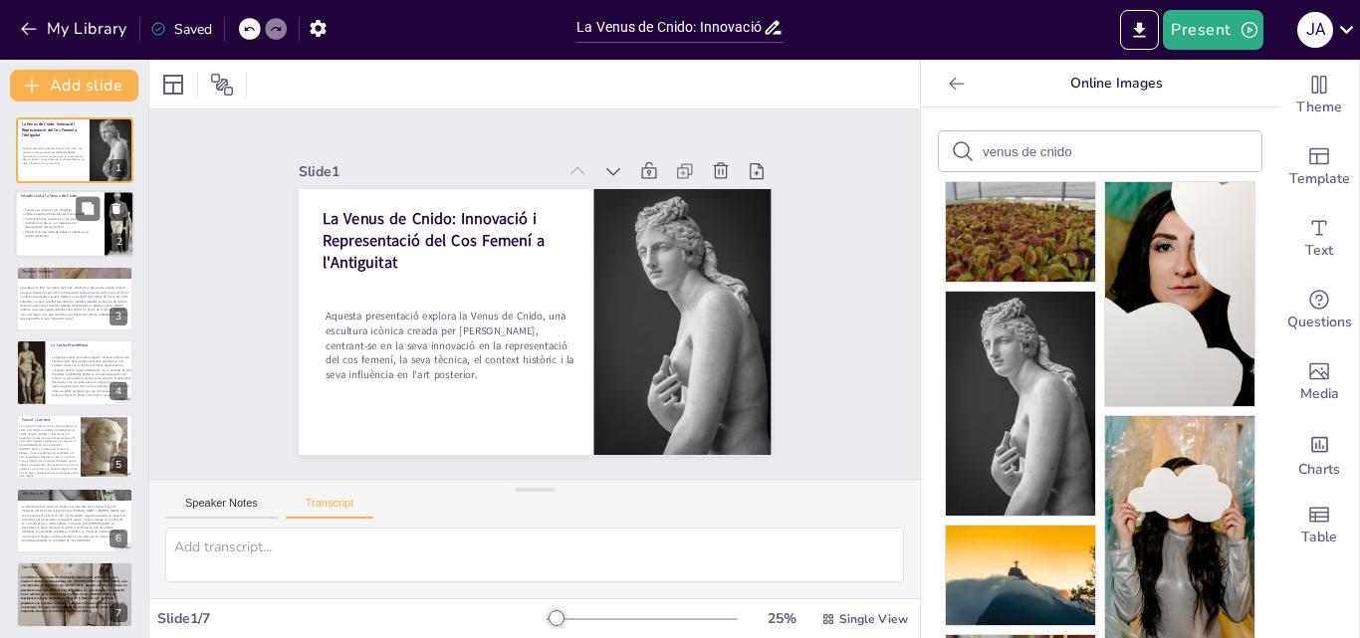
click at [34, 213] on span "Primera escultura monumental d’una deessa nua" at bounding box center [58, 215] width 66 height 4
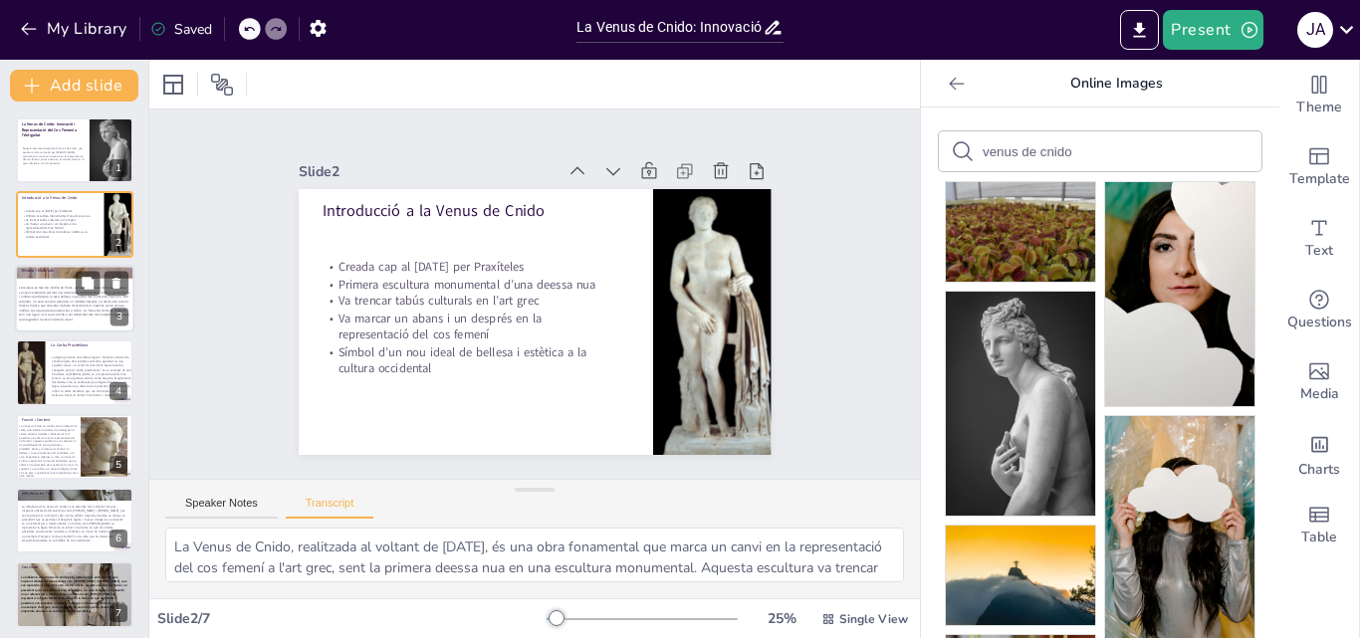
click at [82, 321] on span "L'escultura és feta de màrbre de Paros, utilitzant la tècnica de la talla direc…" at bounding box center [74, 304] width 111 height 36
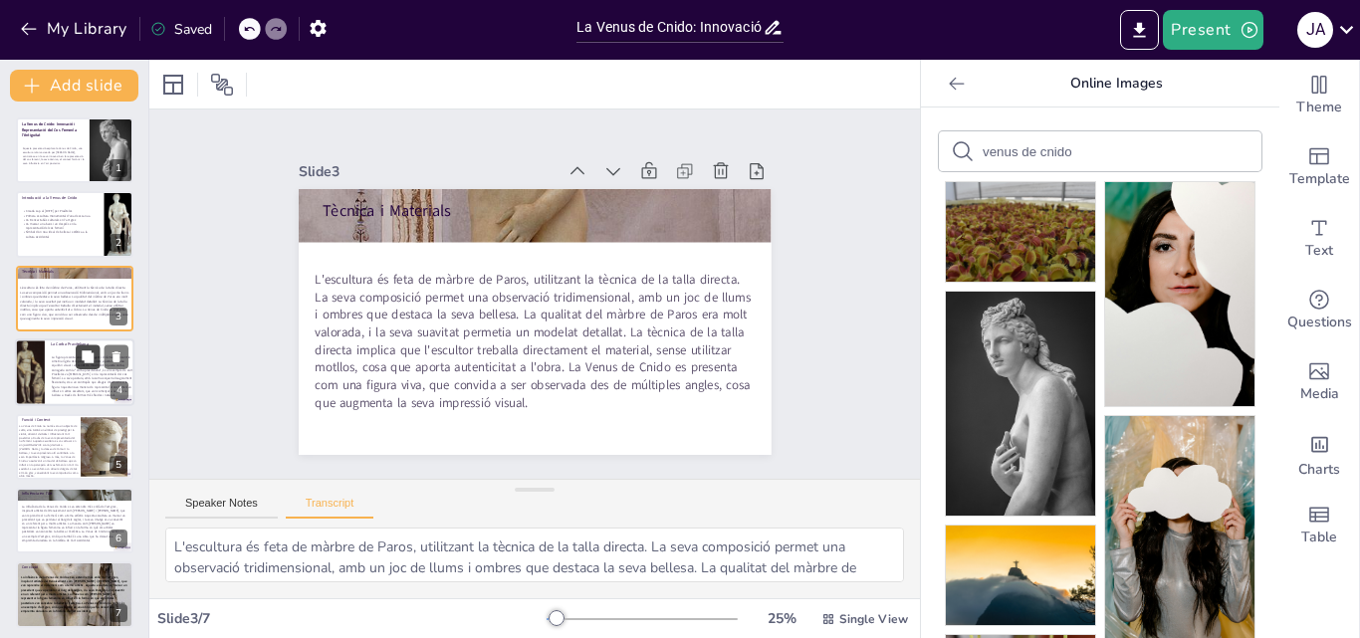
click at [86, 358] on icon at bounding box center [88, 357] width 12 height 12
type textarea "La figura presenta una corba elegant i dinàmica, trencant la simetria rígida de…"
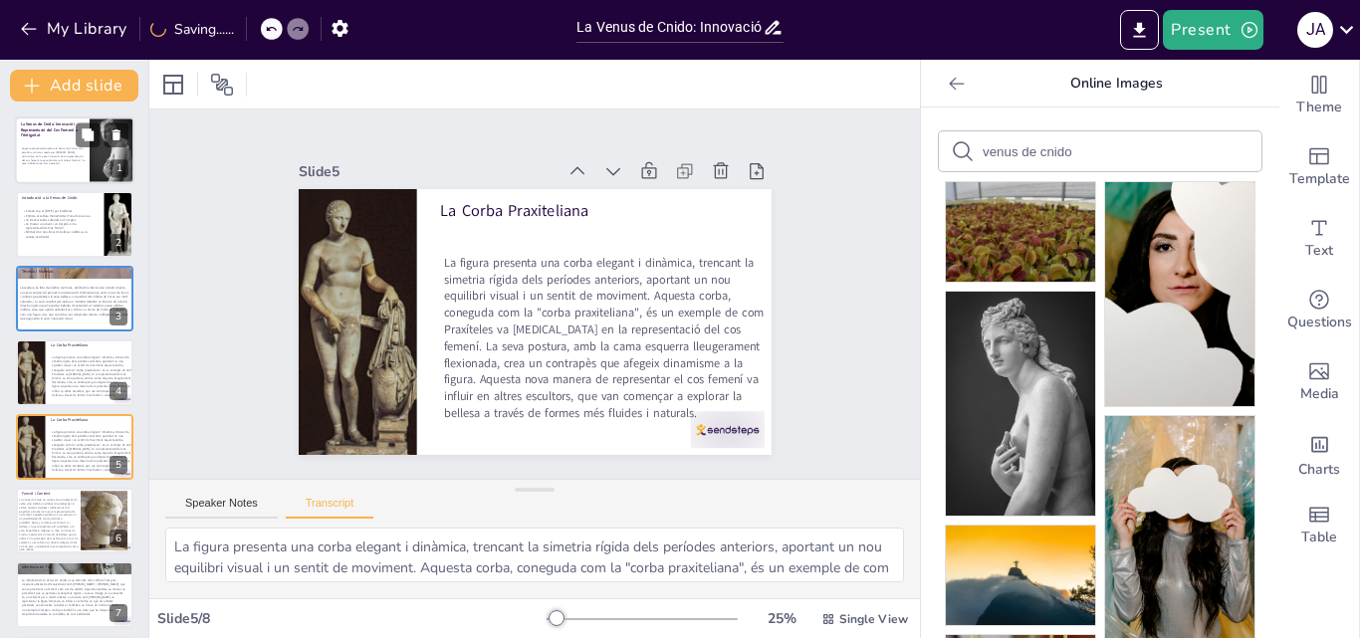
click at [46, 169] on div at bounding box center [74, 151] width 119 height 68
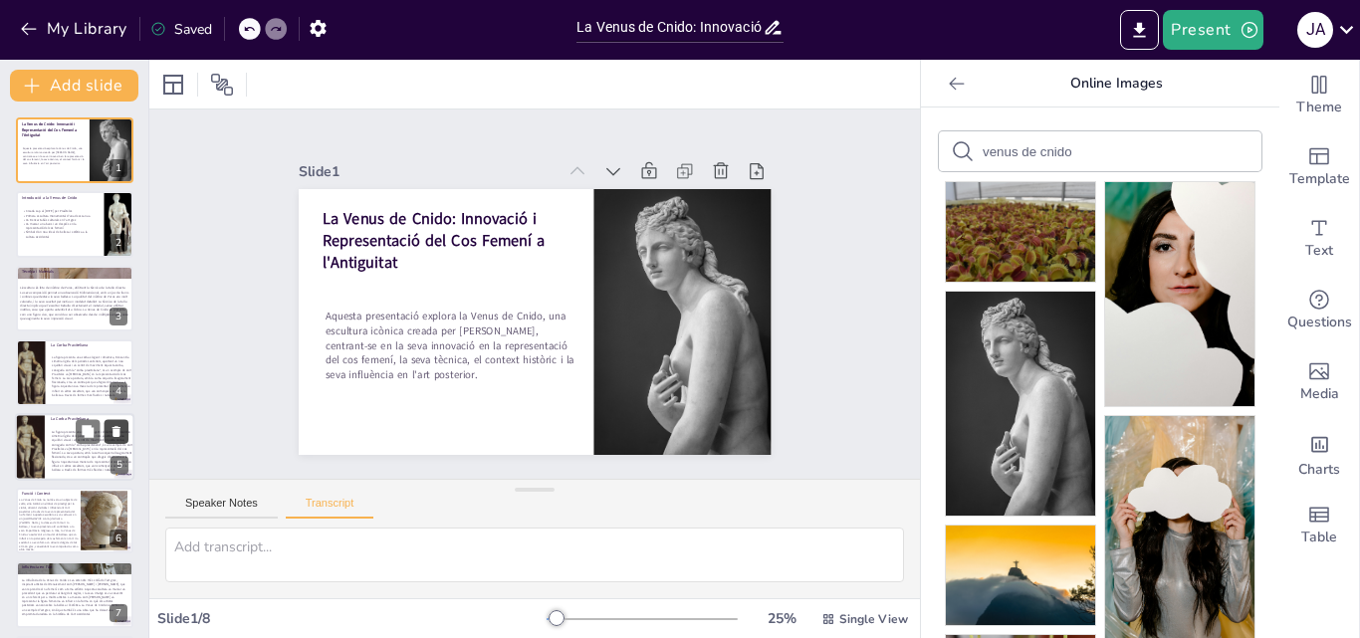
click at [116, 430] on icon at bounding box center [117, 431] width 8 height 11
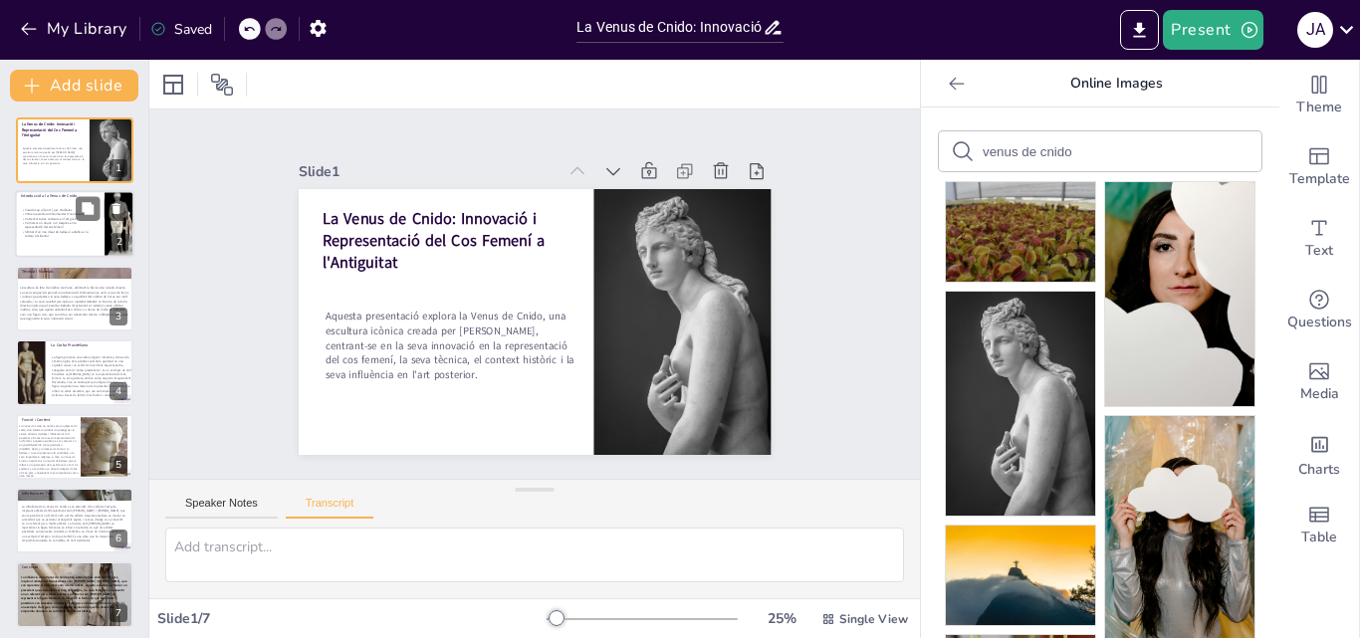
click at [67, 233] on span "Símbol d’un nou ideal de bellesa i estètica a la cultura occidental" at bounding box center [56, 234] width 63 height 9
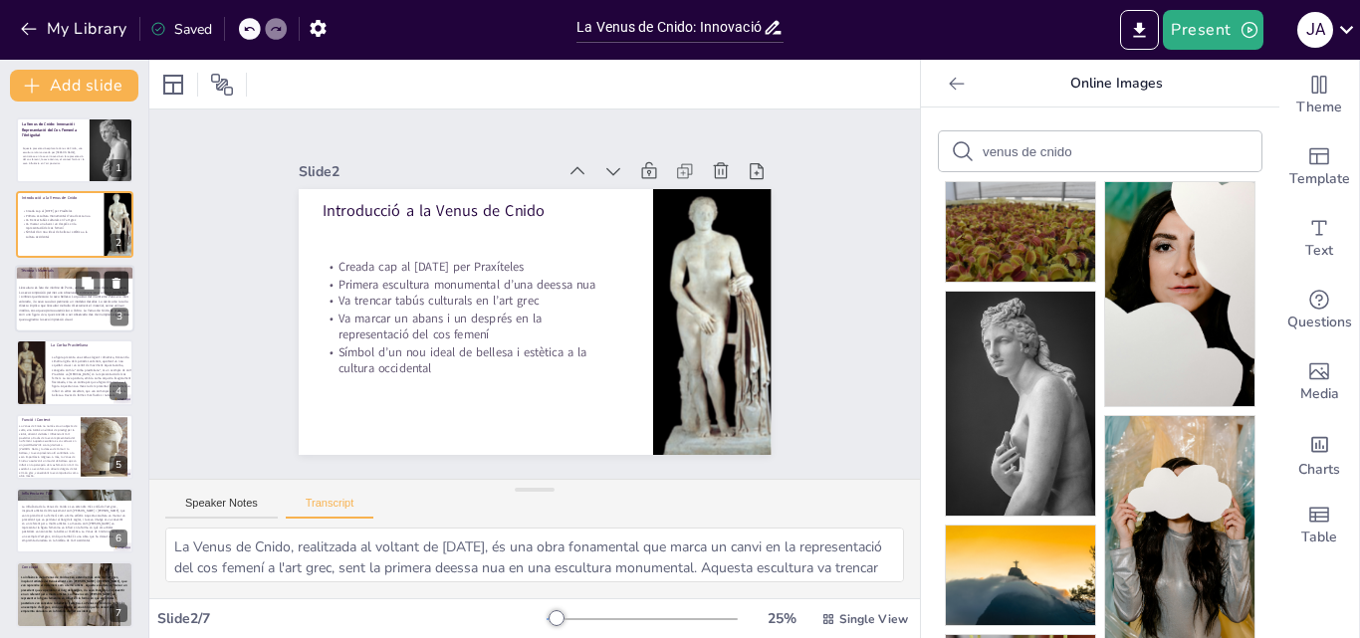
click at [112, 295] on button at bounding box center [117, 283] width 24 height 24
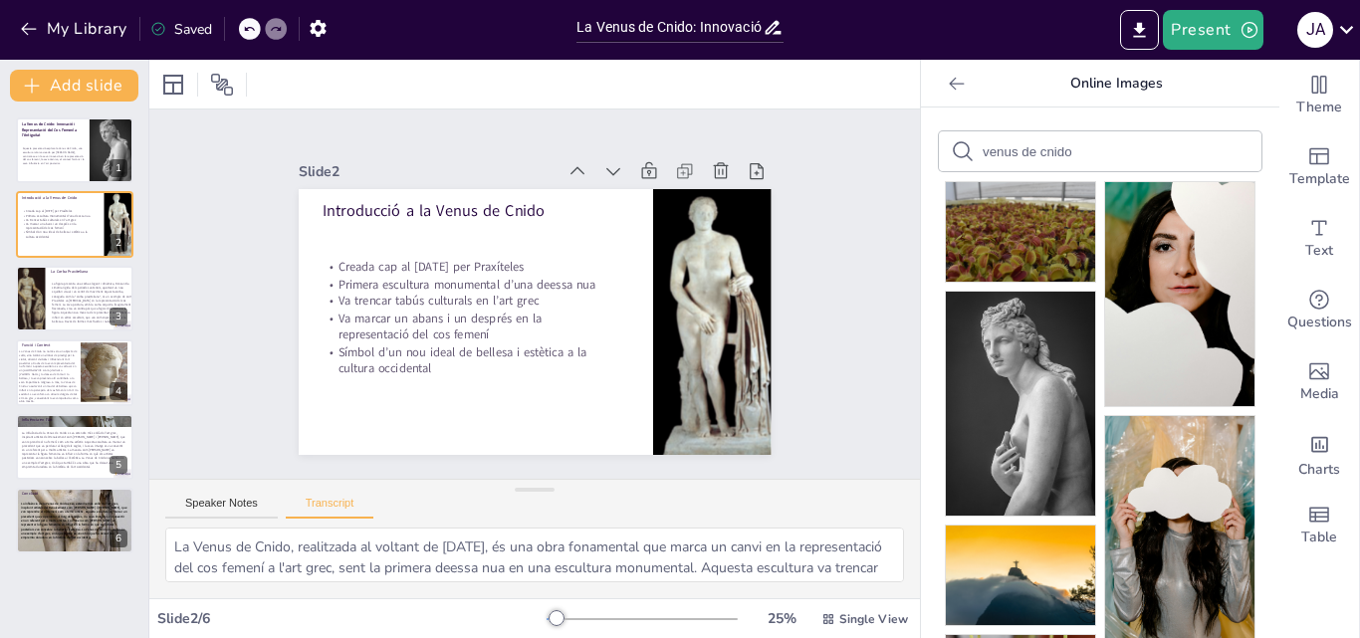
drag, startPoint x: 247, startPoint y: 15, endPoint x: 250, endPoint y: 31, distance: 16.2
click at [250, 31] on div "My Library Saved" at bounding box center [168, 28] width 337 height 36
click at [250, 31] on icon at bounding box center [249, 29] width 10 height 5
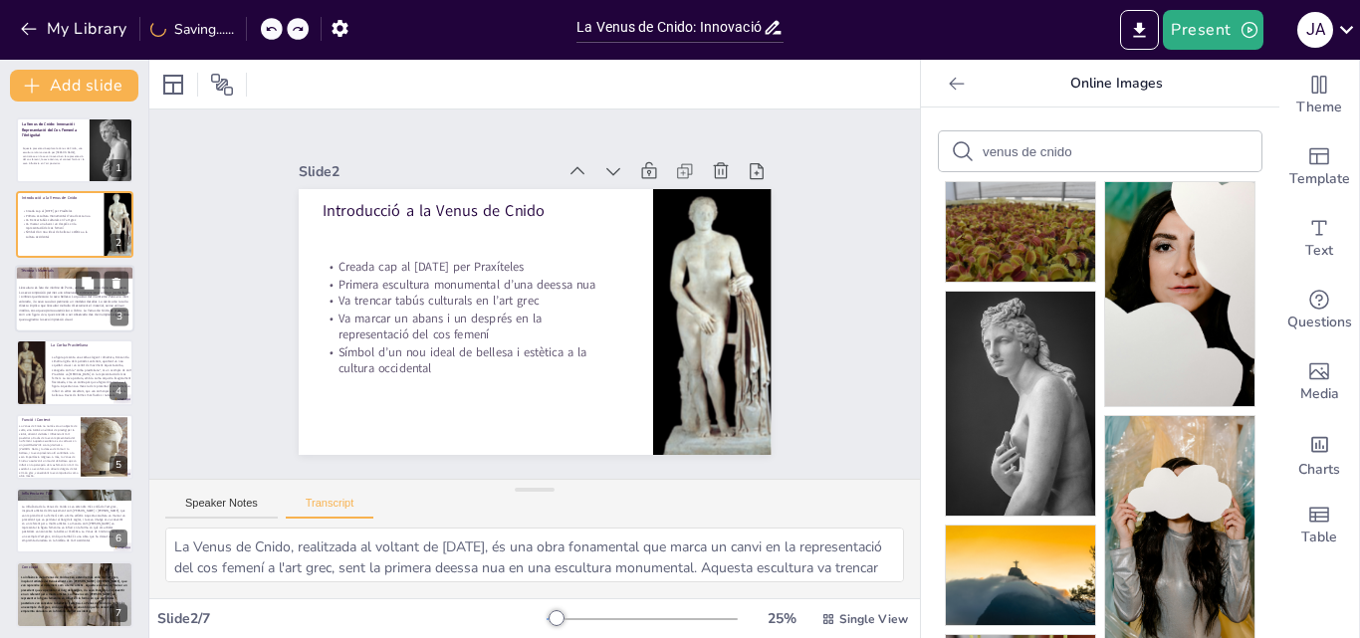
click at [44, 311] on span "L'escultura és feta de màrbre de Paros, utilitzant la tècnica de la talla direc…" at bounding box center [74, 304] width 111 height 36
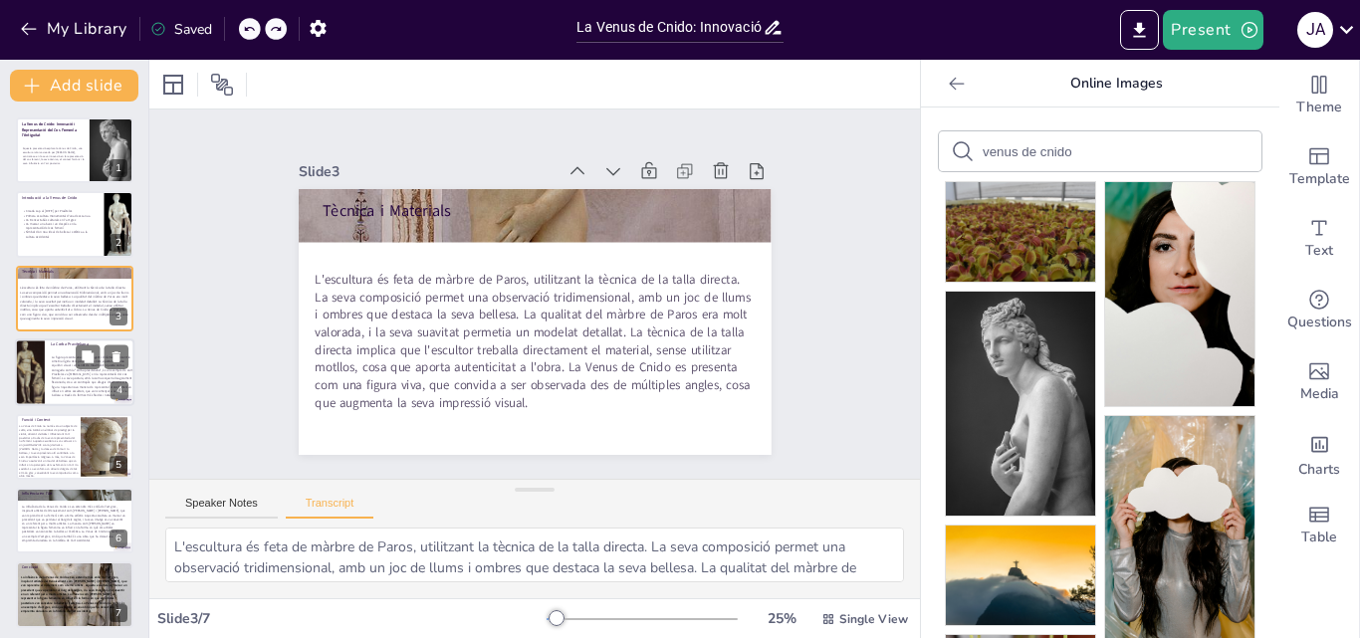
click at [52, 374] on span "La figura presenta una corba elegant i dinàmica, trencant la simetria rígida de…" at bounding box center [93, 377] width 82 height 43
type textarea "La figura presenta una corba elegant i dinàmica, trencant la simetria rígida de…"
